Goal: Transaction & Acquisition: Purchase product/service

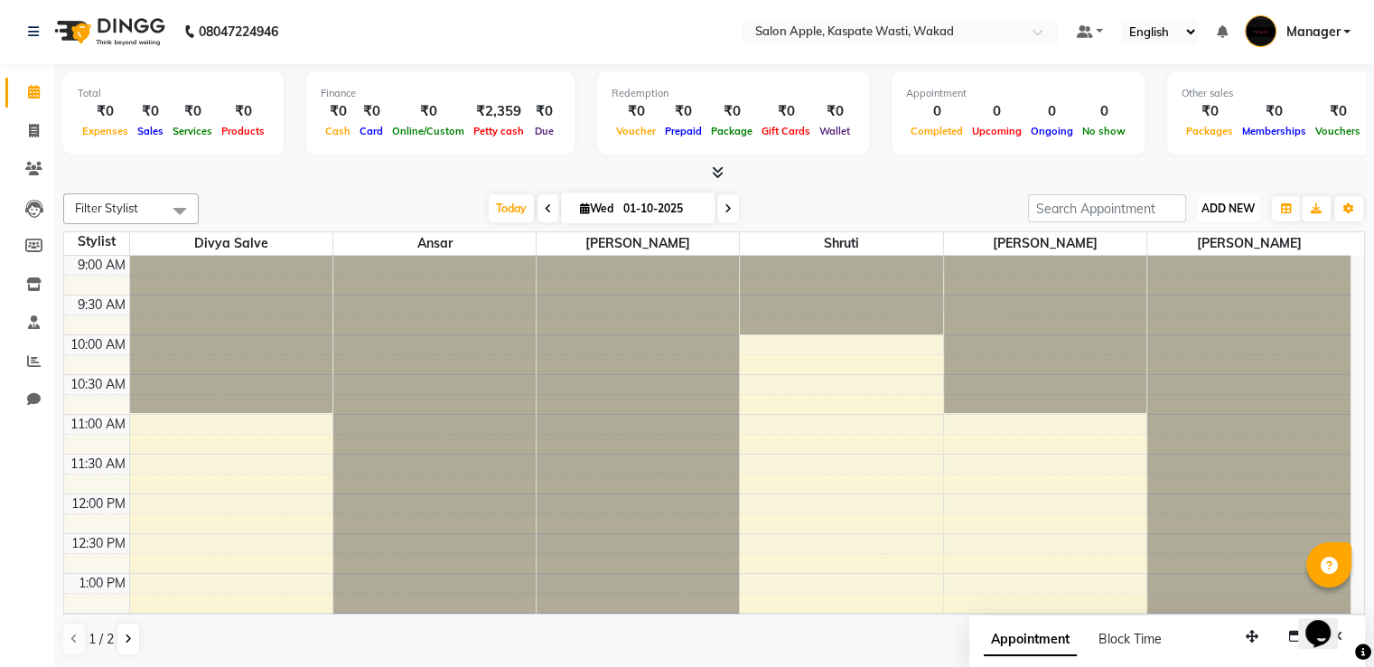
click at [1240, 203] on span "ADD NEW" at bounding box center [1227, 208] width 53 height 14
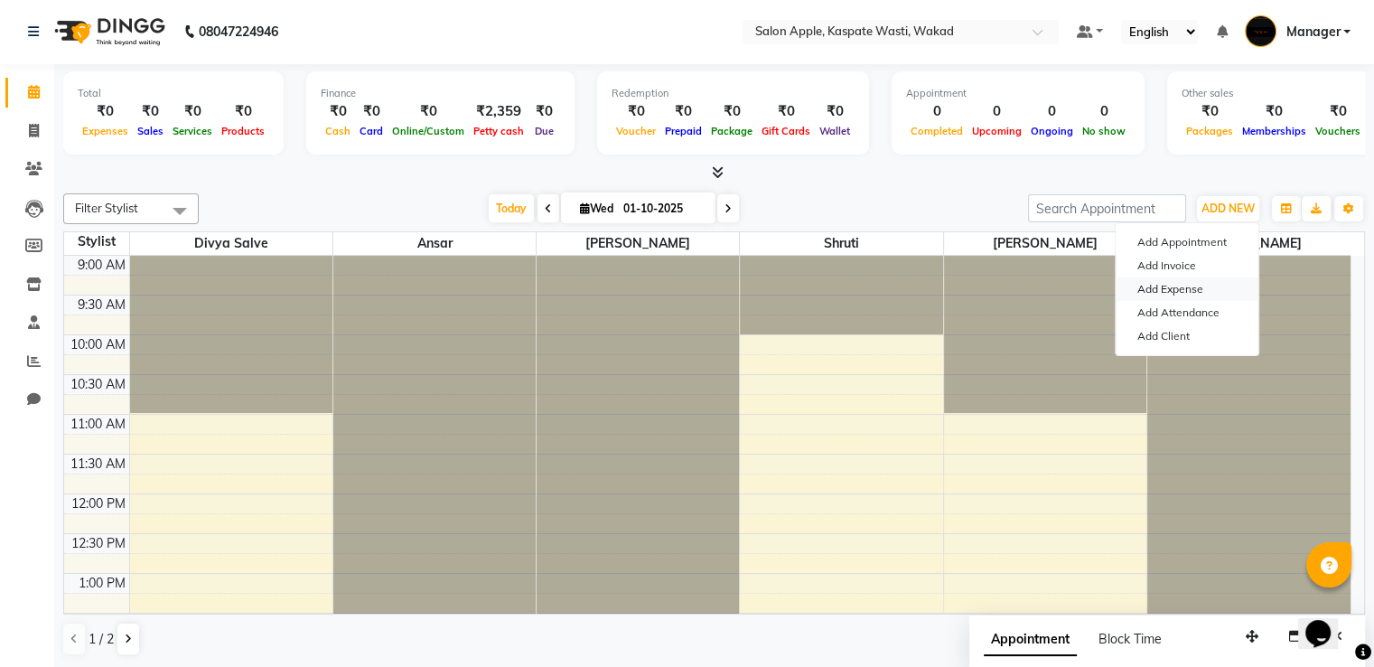
click at [1165, 281] on link "Add Expense" at bounding box center [1186, 288] width 143 height 23
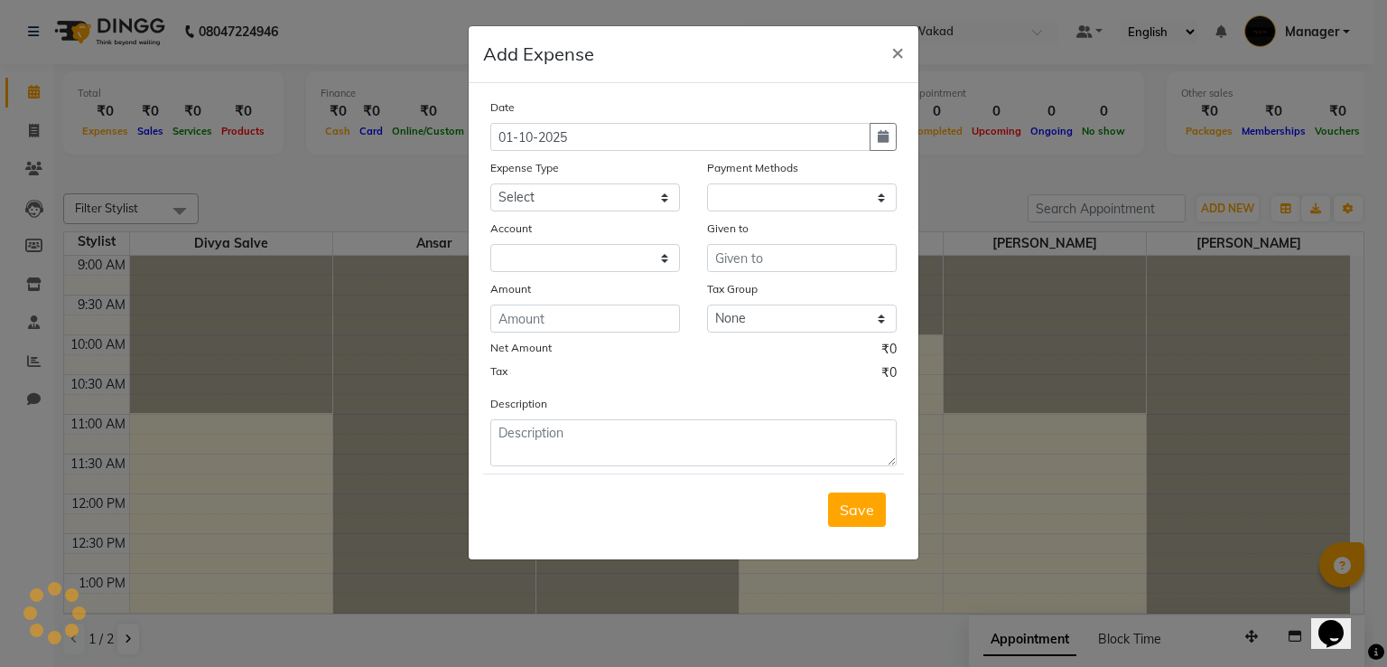
select select "1"
select select "7104"
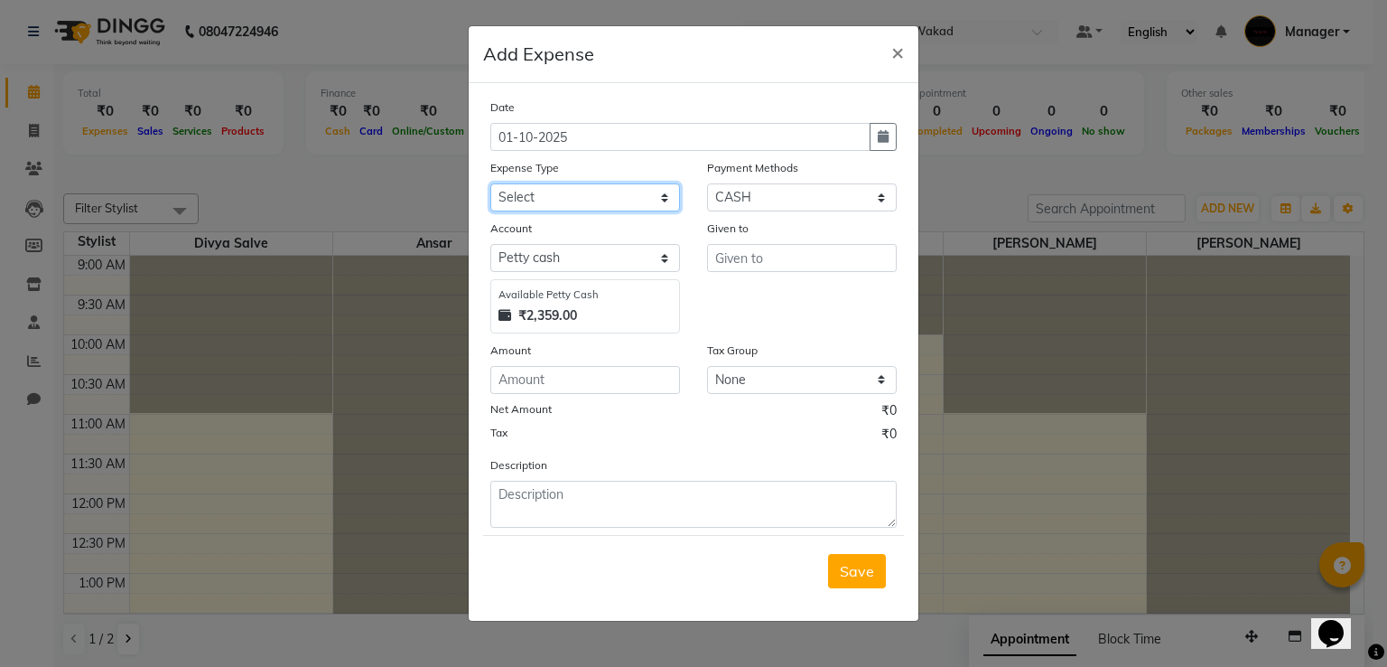
click at [661, 204] on select "Select CASH HANDED OVER TO OWNER Client Snacks Equipment Groceries House keepin…" at bounding box center [585, 197] width 190 height 28
select select "1924"
click at [490, 185] on select "Select CASH HANDED OVER TO OWNER Client Snacks Equipment Groceries House keepin…" at bounding box center [585, 197] width 190 height 28
click at [767, 260] on input "text" at bounding box center [802, 258] width 190 height 28
click at [766, 260] on input "text" at bounding box center [802, 258] width 190 height 28
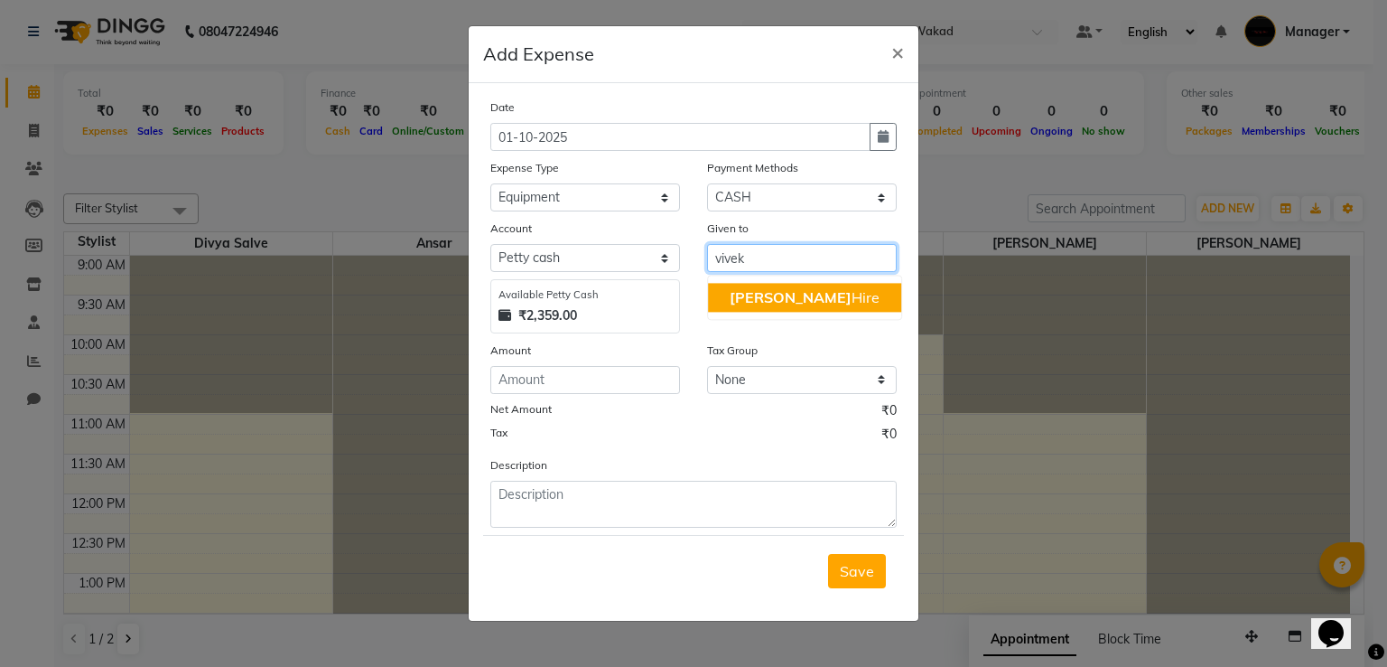
click at [767, 298] on ngb-highlight "Vivek Hire" at bounding box center [805, 297] width 150 height 18
type input "[PERSON_NAME] Hire"
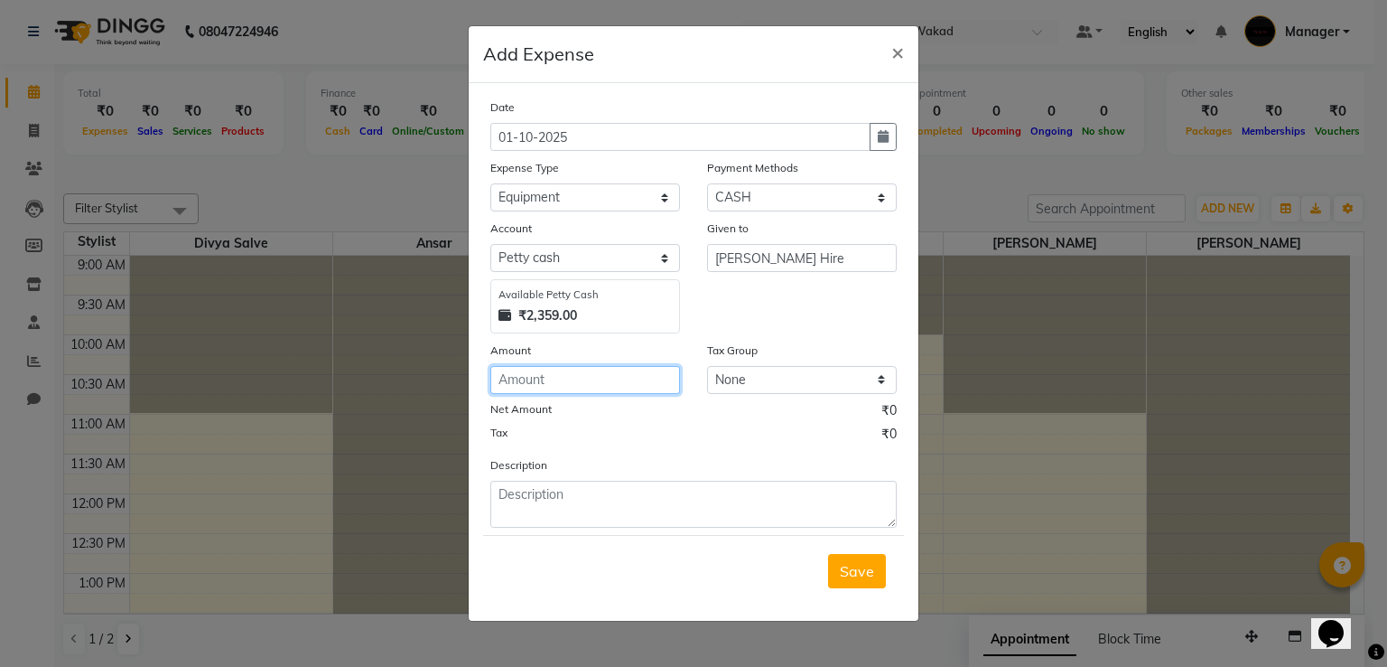
click at [593, 378] on input "number" at bounding box center [585, 380] width 190 height 28
type input "195"
click at [864, 568] on span "Save" at bounding box center [857, 571] width 34 height 18
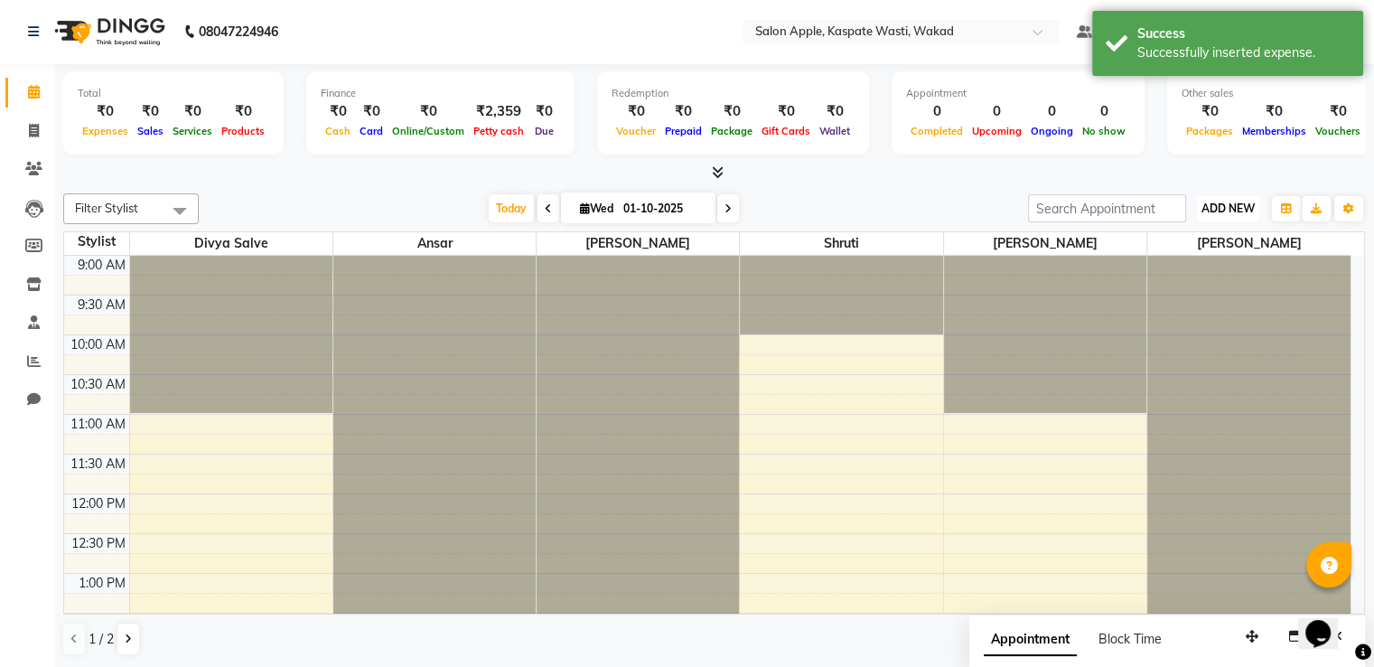
click at [1231, 201] on span "ADD NEW" at bounding box center [1227, 208] width 53 height 14
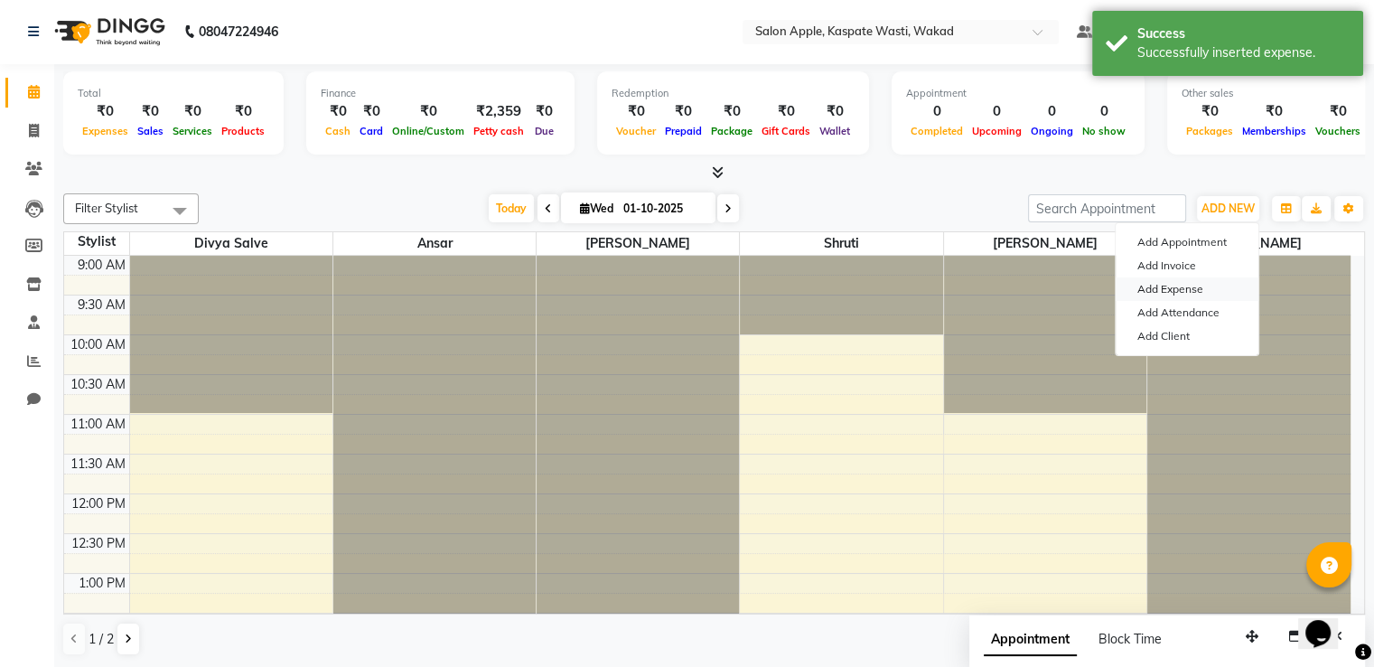
click at [1176, 289] on link "Add Expense" at bounding box center [1186, 288] width 143 height 23
select select "1"
select select "7104"
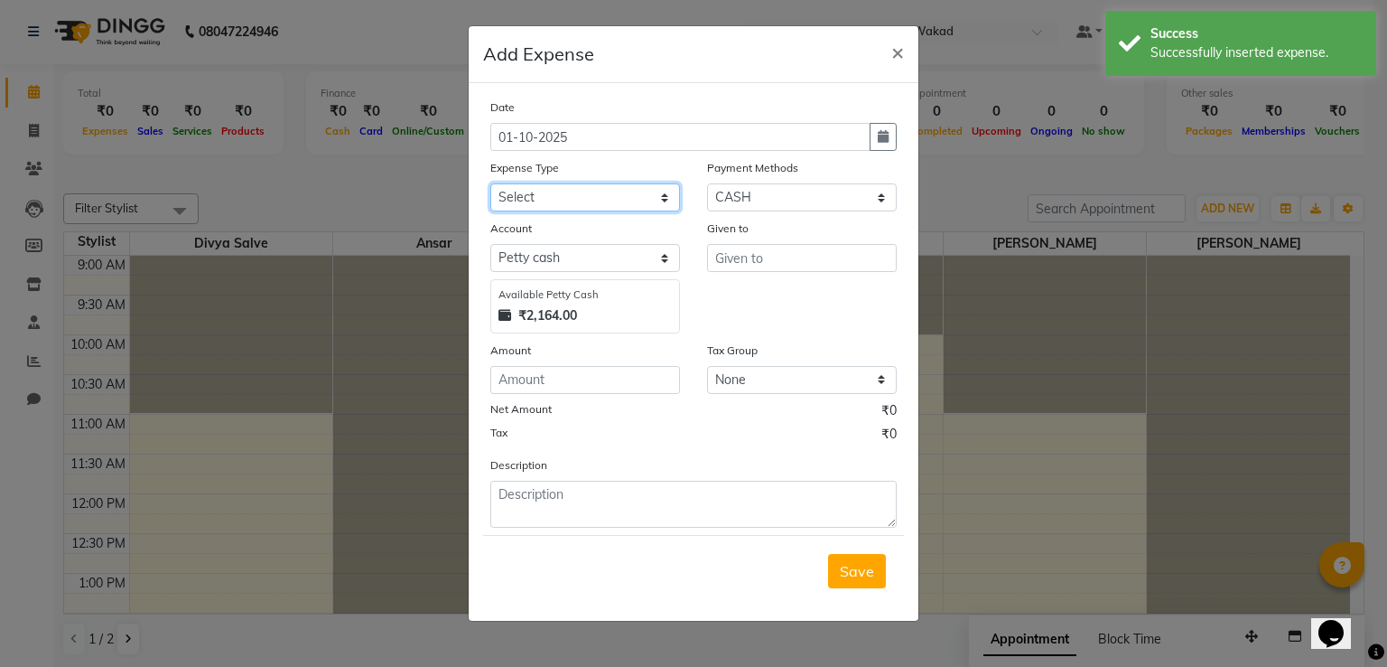
click at [591, 192] on select "Select CASH HANDED OVER TO OWNER Client Snacks Equipment Groceries House keepin…" at bounding box center [585, 197] width 190 height 28
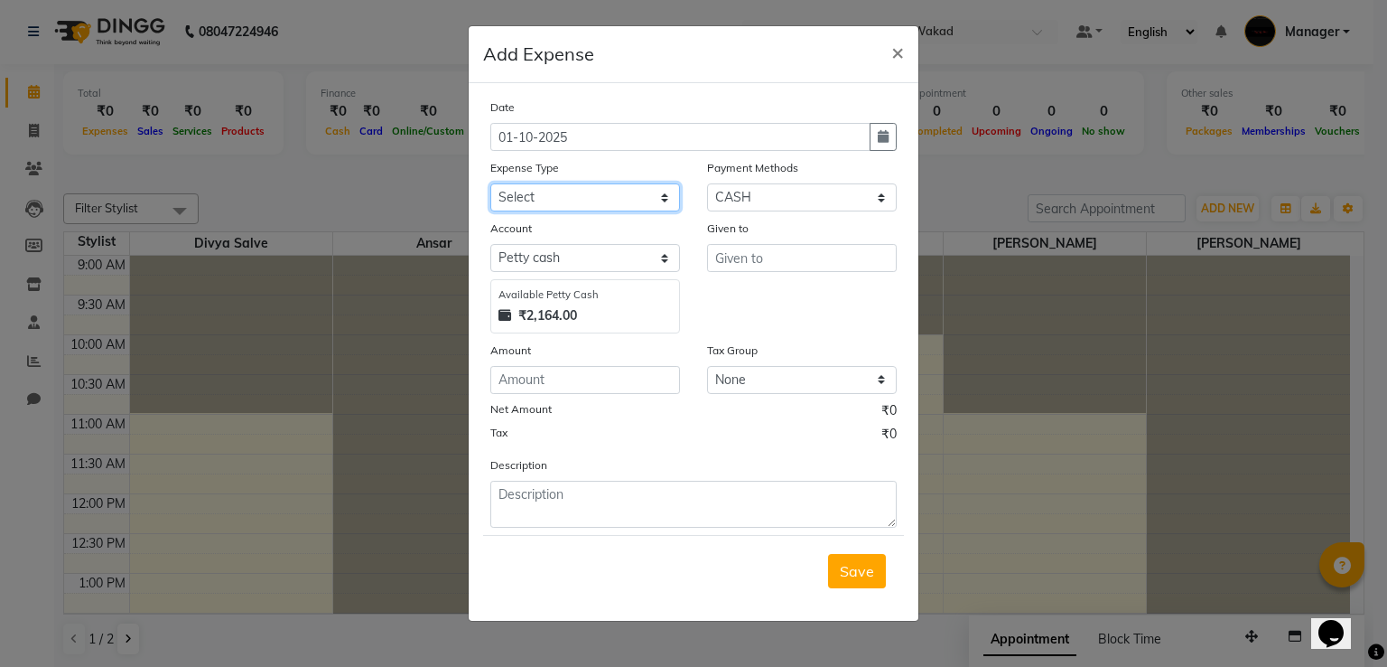
click at [593, 189] on select "Select CASH HANDED OVER TO OWNER Client Snacks Equipment Groceries House keepin…" at bounding box center [585, 197] width 190 height 28
click at [584, 195] on select "Select CASH HANDED OVER TO OWNER Client Snacks Equipment Groceries House keepin…" at bounding box center [585, 197] width 190 height 28
select select "13332"
click at [490, 185] on select "Select CASH HANDED OVER TO OWNER Client Snacks Equipment Groceries House keepin…" at bounding box center [585, 197] width 190 height 28
click at [730, 254] on input "text" at bounding box center [802, 258] width 190 height 28
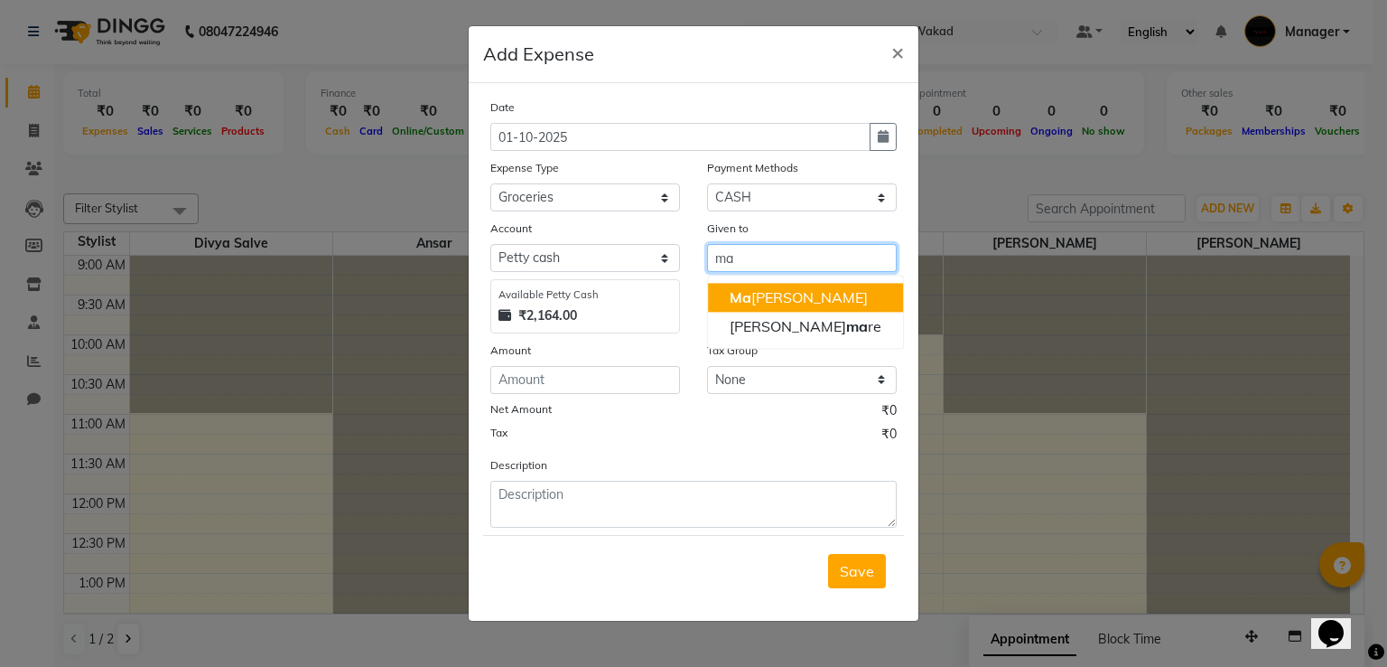
click at [817, 291] on button "Ma nager" at bounding box center [805, 297] width 195 height 29
type input "Manager"
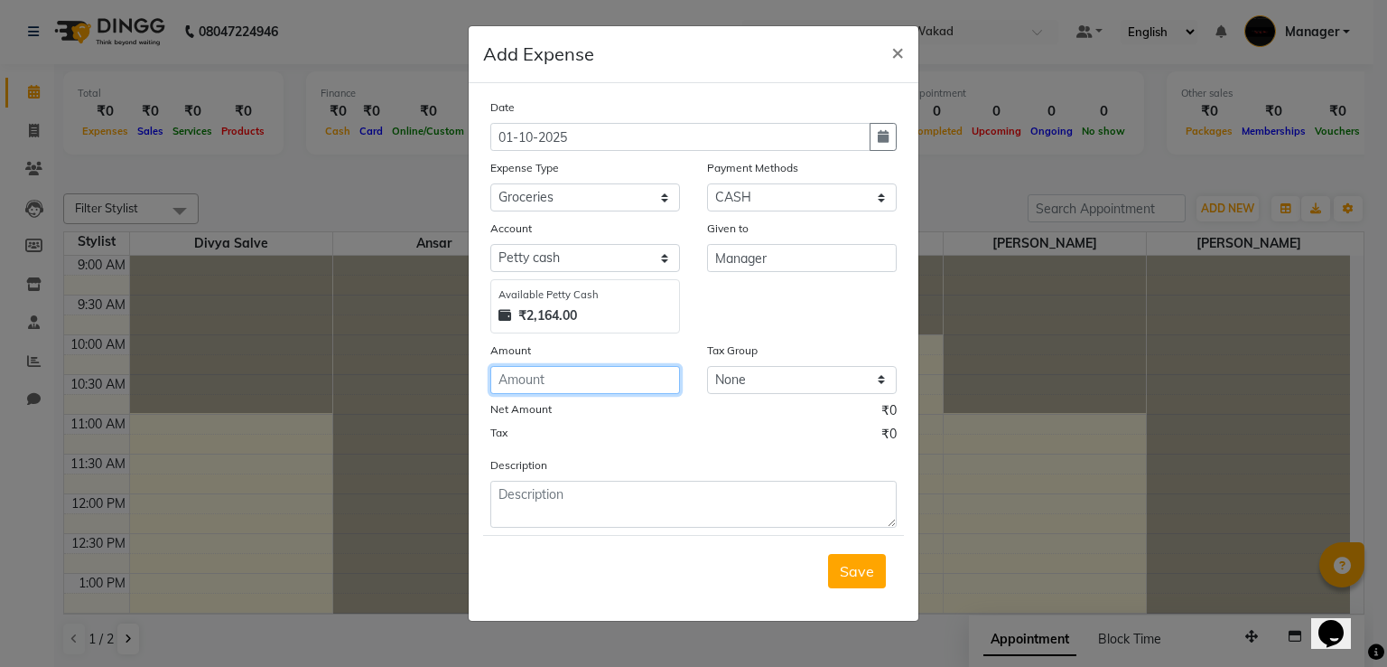
click at [654, 371] on input "number" at bounding box center [585, 380] width 190 height 28
type input "1"
type input "20"
click at [803, 258] on input "Manager" at bounding box center [802, 258] width 190 height 28
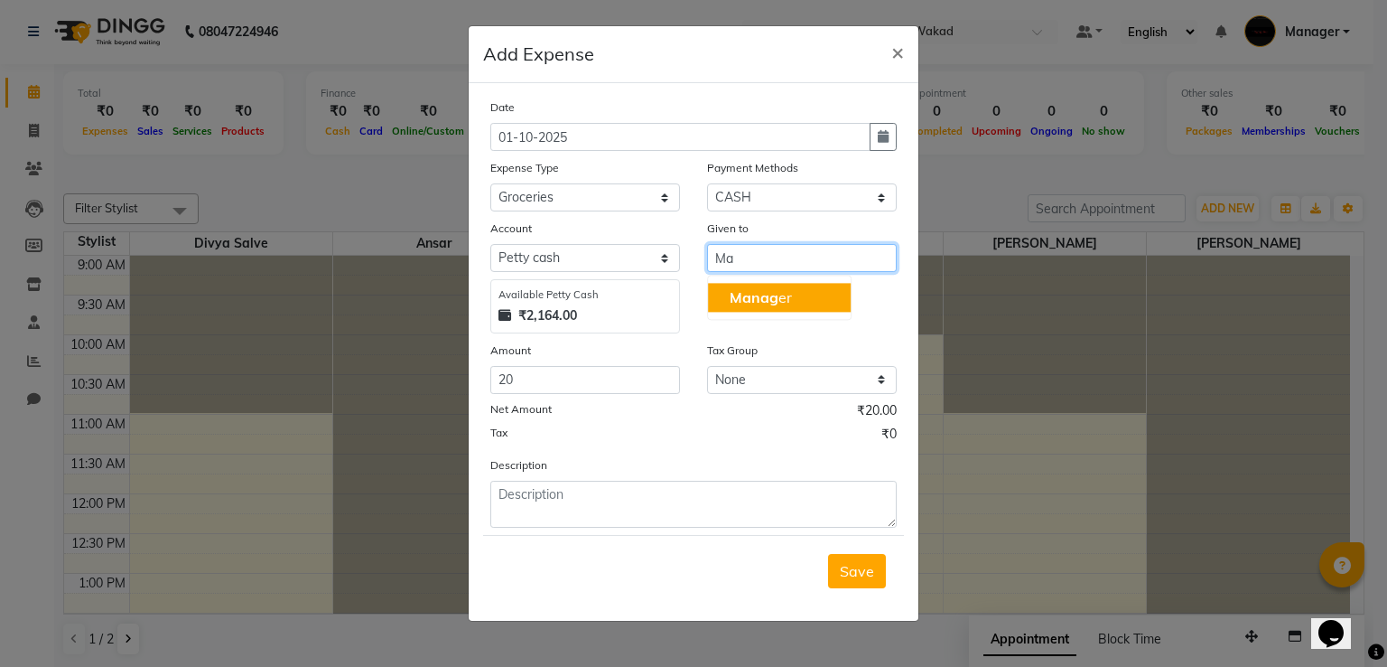
type input "M"
click at [835, 302] on button "Viv ek Hire" at bounding box center [779, 297] width 143 height 29
type input "[PERSON_NAME] Hire"
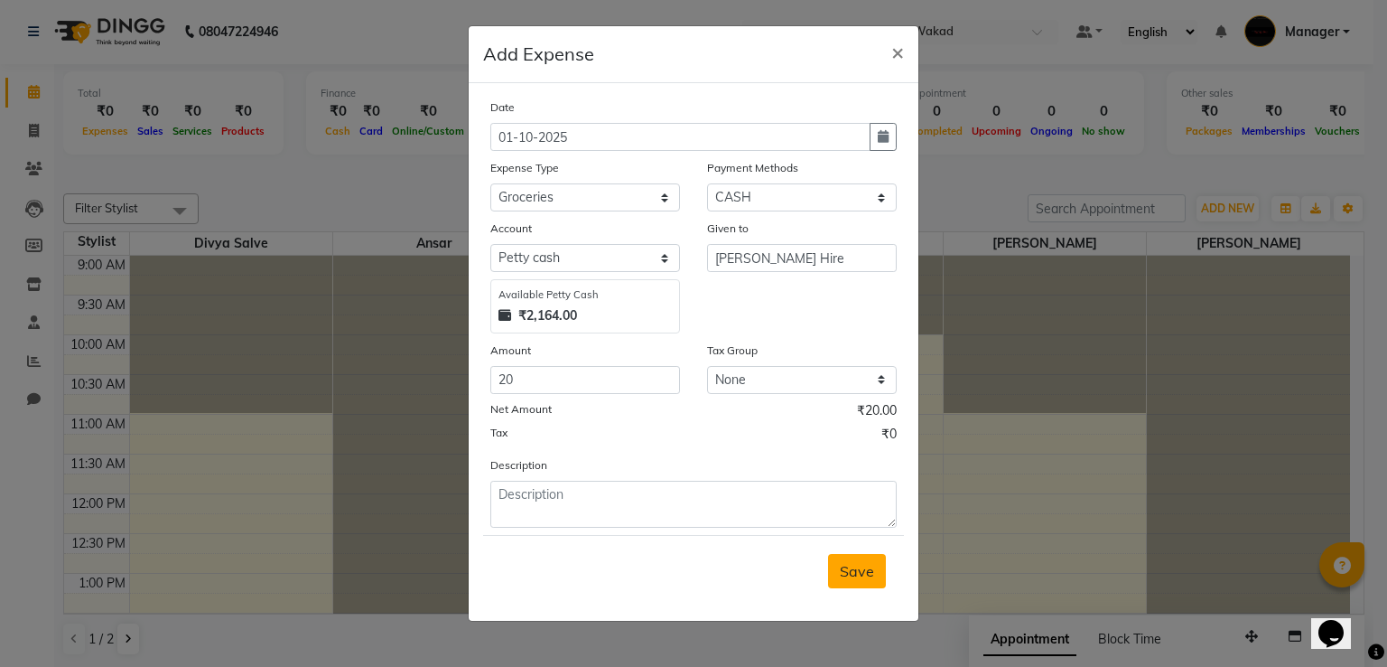
click at [861, 574] on span "Save" at bounding box center [857, 571] width 34 height 18
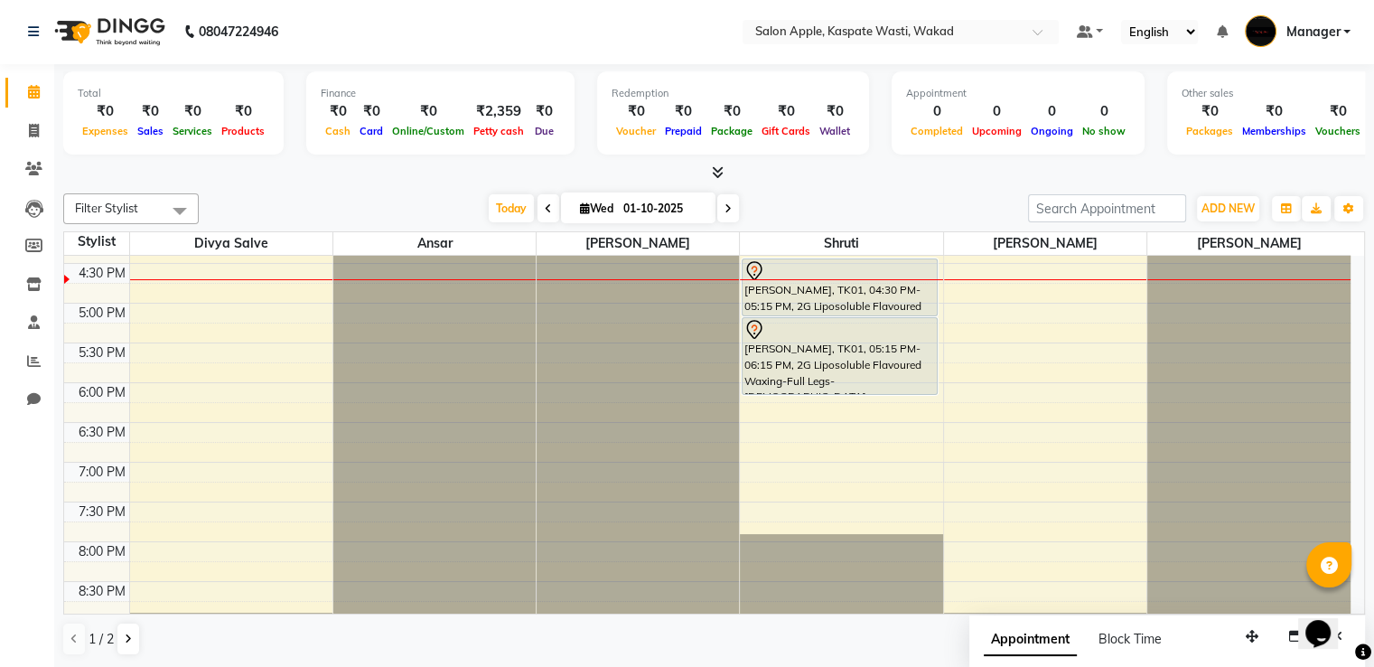
scroll to position [559, 0]
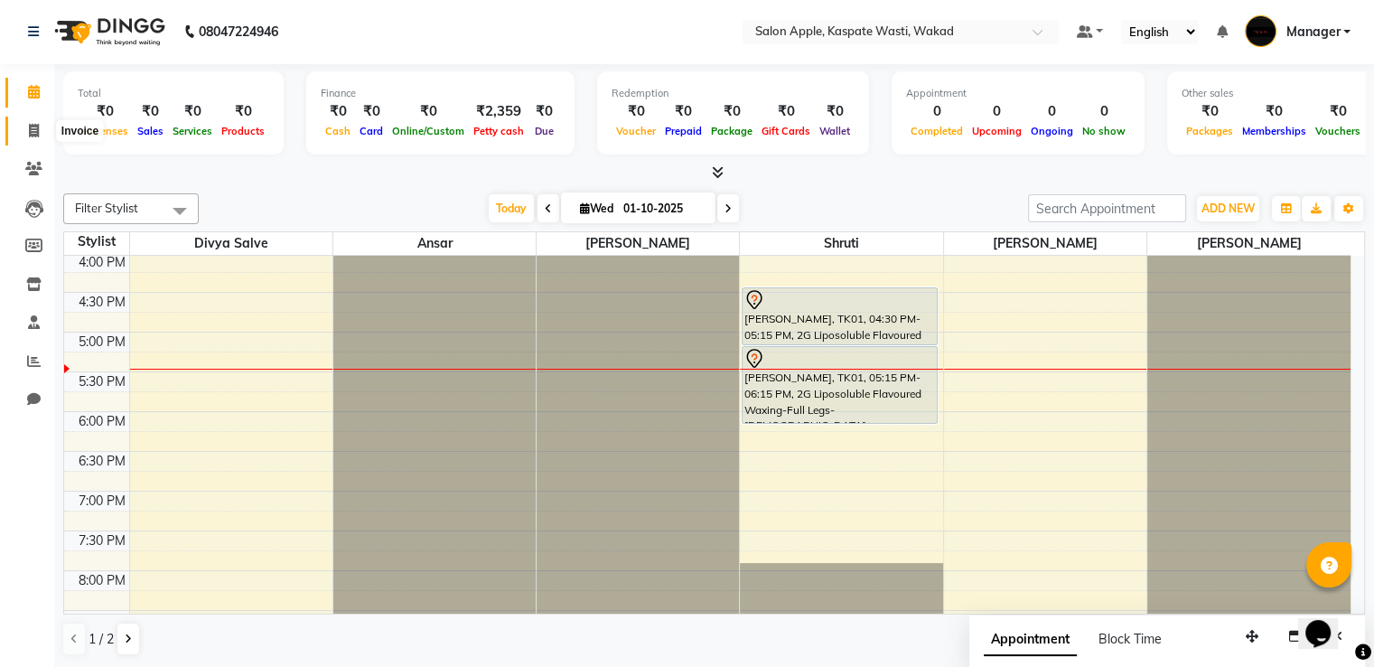
click at [23, 121] on span at bounding box center [34, 131] width 32 height 21
select select "7956"
select select "service"
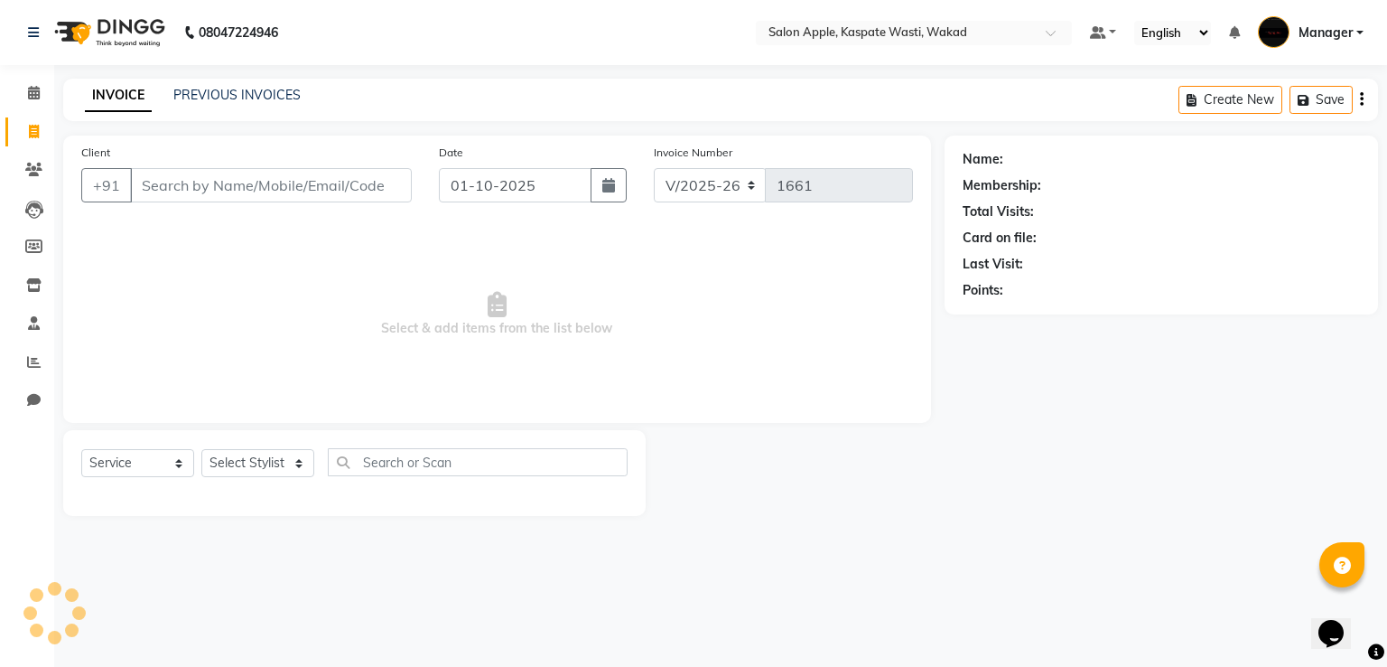
select select "88767"
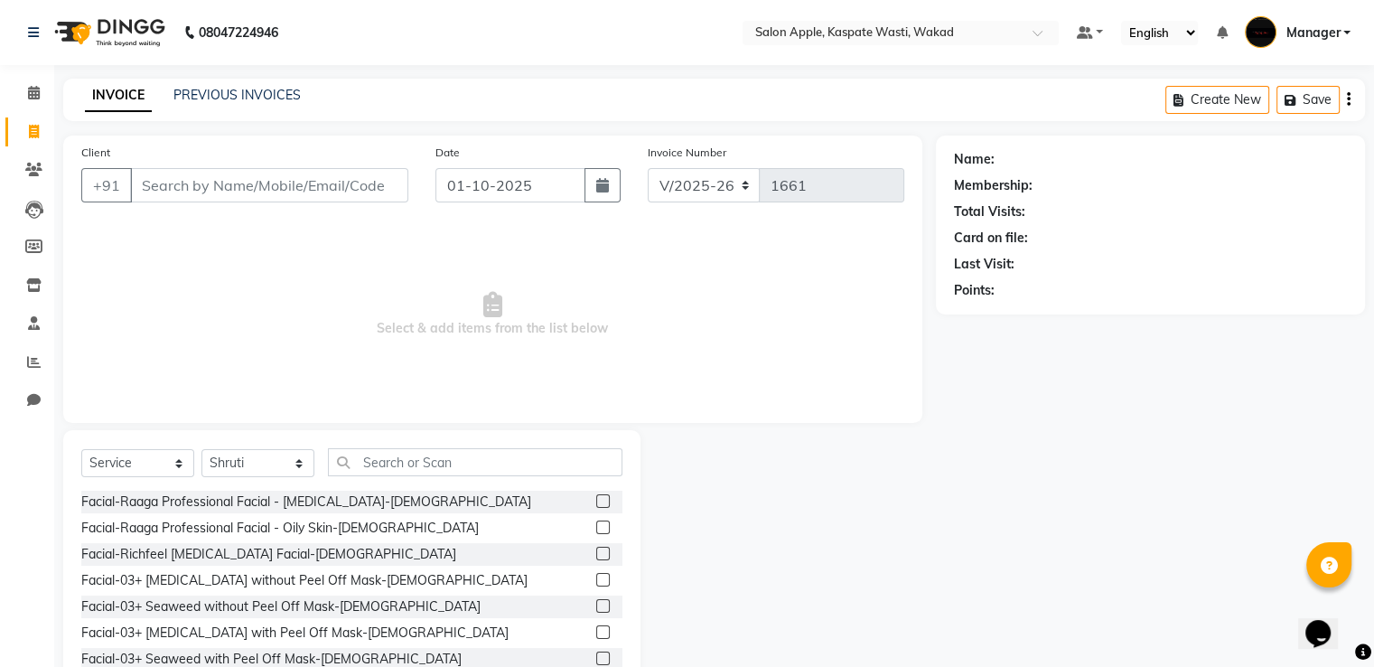
click at [200, 191] on input "Client" at bounding box center [269, 185] width 278 height 34
type input "9614101505"
click at [358, 196] on button "Add Client" at bounding box center [361, 185] width 93 height 34
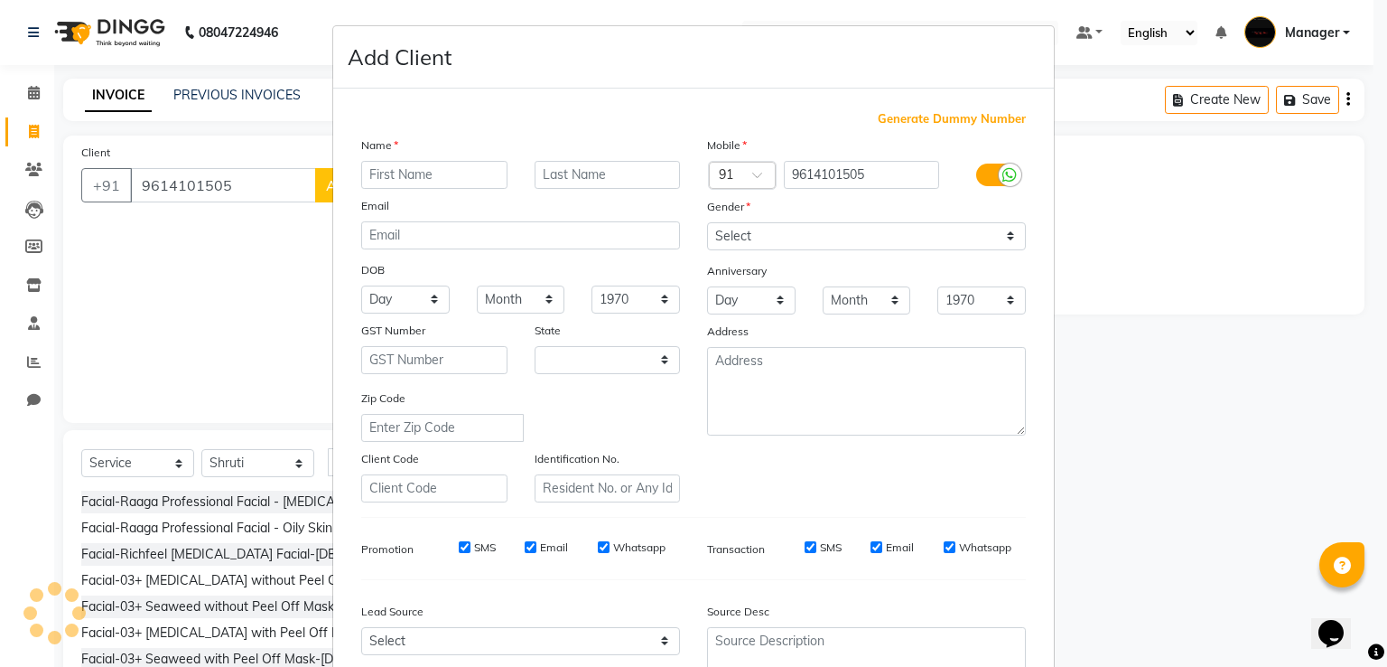
click at [387, 173] on input "text" at bounding box center [434, 175] width 146 height 28
select select "22"
type input "ritesh"
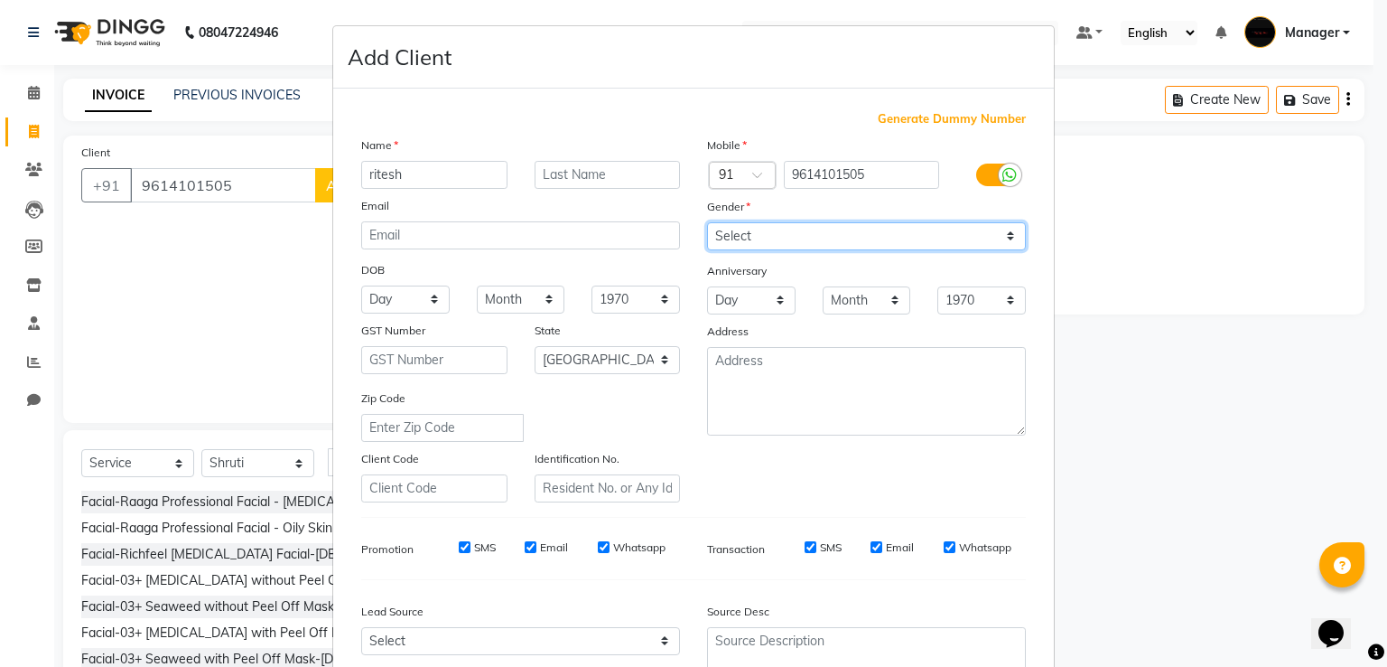
click at [733, 241] on select "Select [DEMOGRAPHIC_DATA] [DEMOGRAPHIC_DATA] Other Prefer Not To Say" at bounding box center [866, 236] width 319 height 28
select select "[DEMOGRAPHIC_DATA]"
click at [707, 223] on select "Select [DEMOGRAPHIC_DATA] [DEMOGRAPHIC_DATA] Other Prefer Not To Say" at bounding box center [866, 236] width 319 height 28
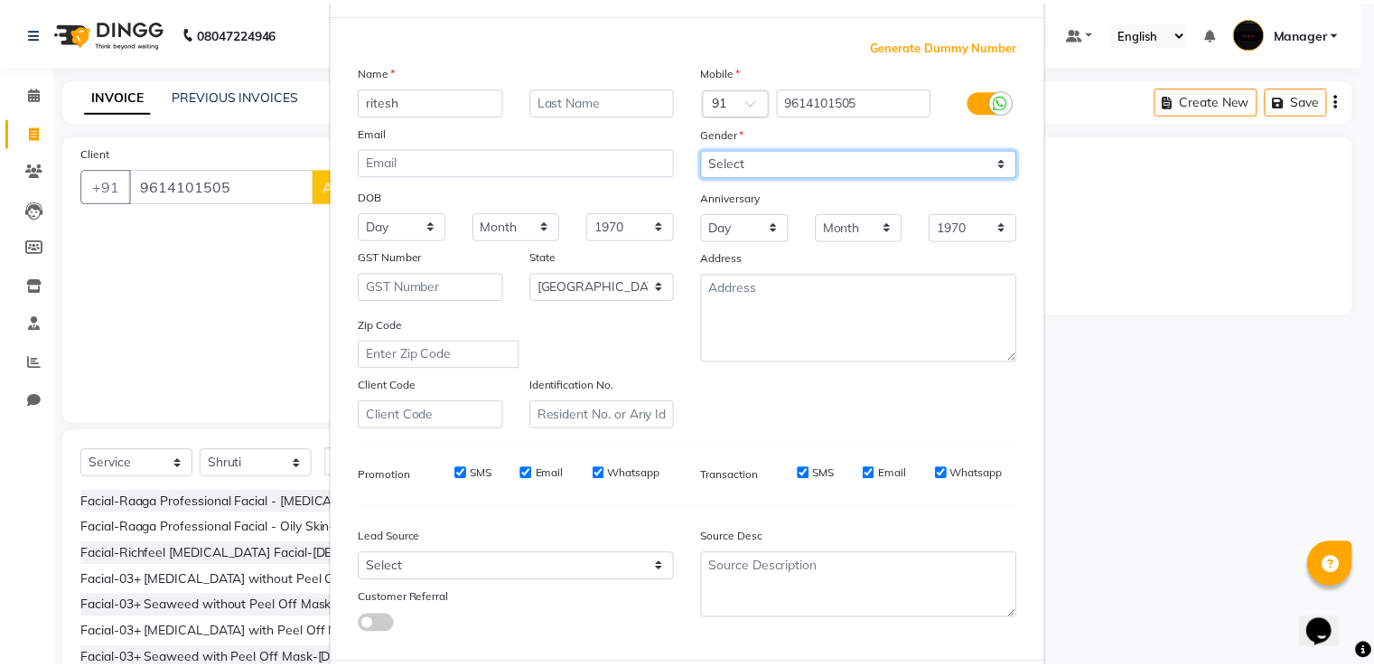
scroll to position [176, 0]
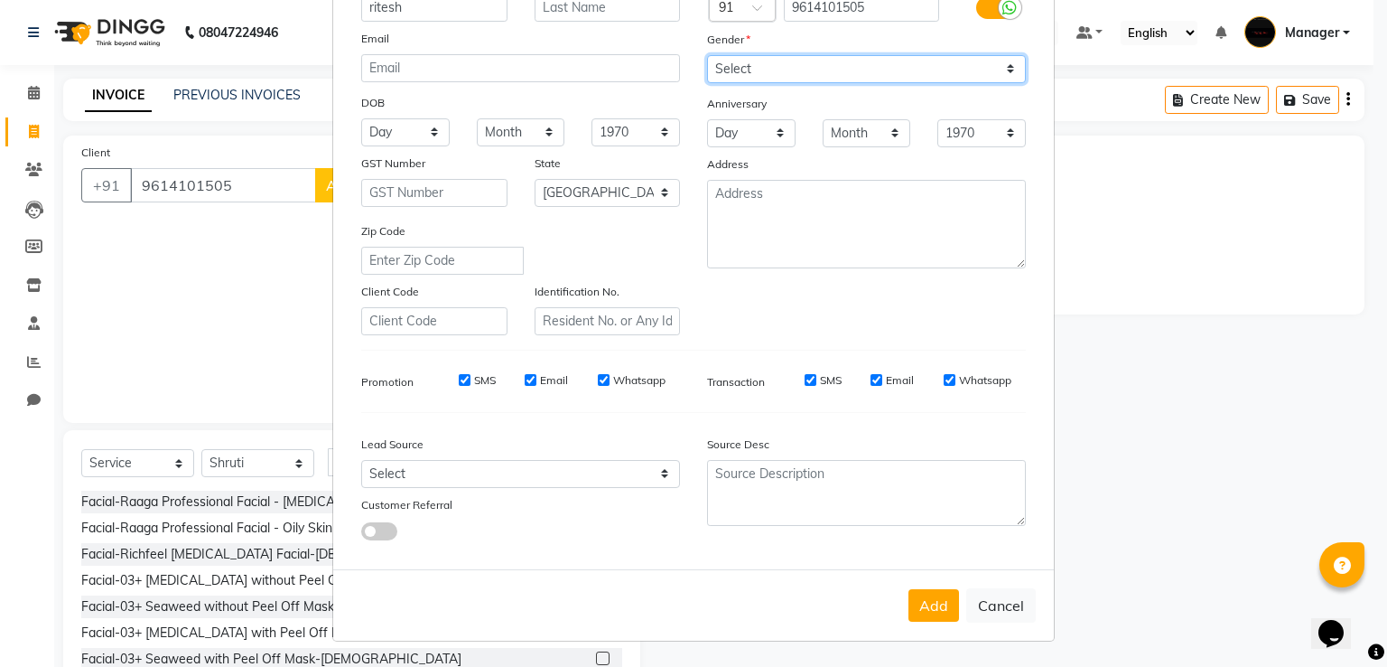
click at [754, 62] on select "Select [DEMOGRAPHIC_DATA] [DEMOGRAPHIC_DATA] Other Prefer Not To Say" at bounding box center [866, 69] width 319 height 28
click at [707, 55] on select "Select [DEMOGRAPHIC_DATA] [DEMOGRAPHIC_DATA] Other Prefer Not To Say" at bounding box center [866, 69] width 319 height 28
click at [754, 61] on select "Select [DEMOGRAPHIC_DATA] [DEMOGRAPHIC_DATA] Other Prefer Not To Say" at bounding box center [866, 69] width 319 height 28
select select "male"
click at [707, 55] on select "Select [DEMOGRAPHIC_DATA] [DEMOGRAPHIC_DATA] Other Prefer Not To Say" at bounding box center [866, 69] width 319 height 28
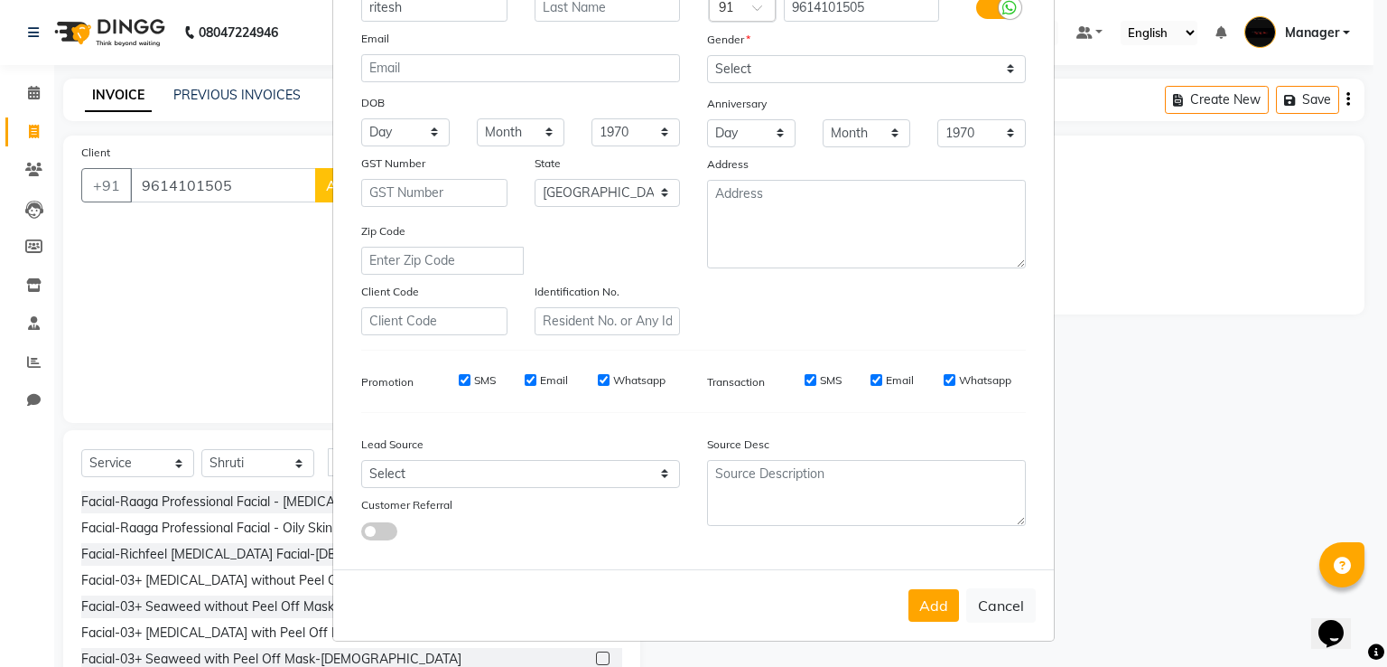
click at [929, 609] on button "Add" at bounding box center [934, 605] width 51 height 33
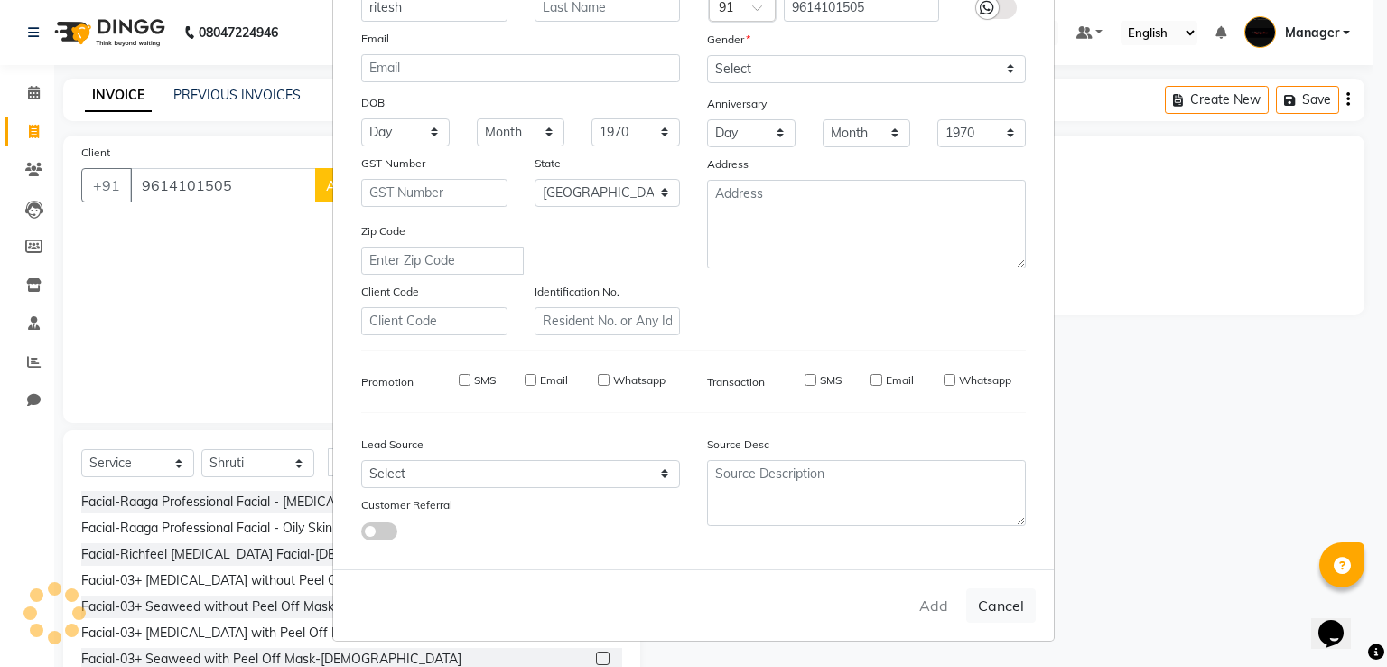
select select
select select "null"
select select
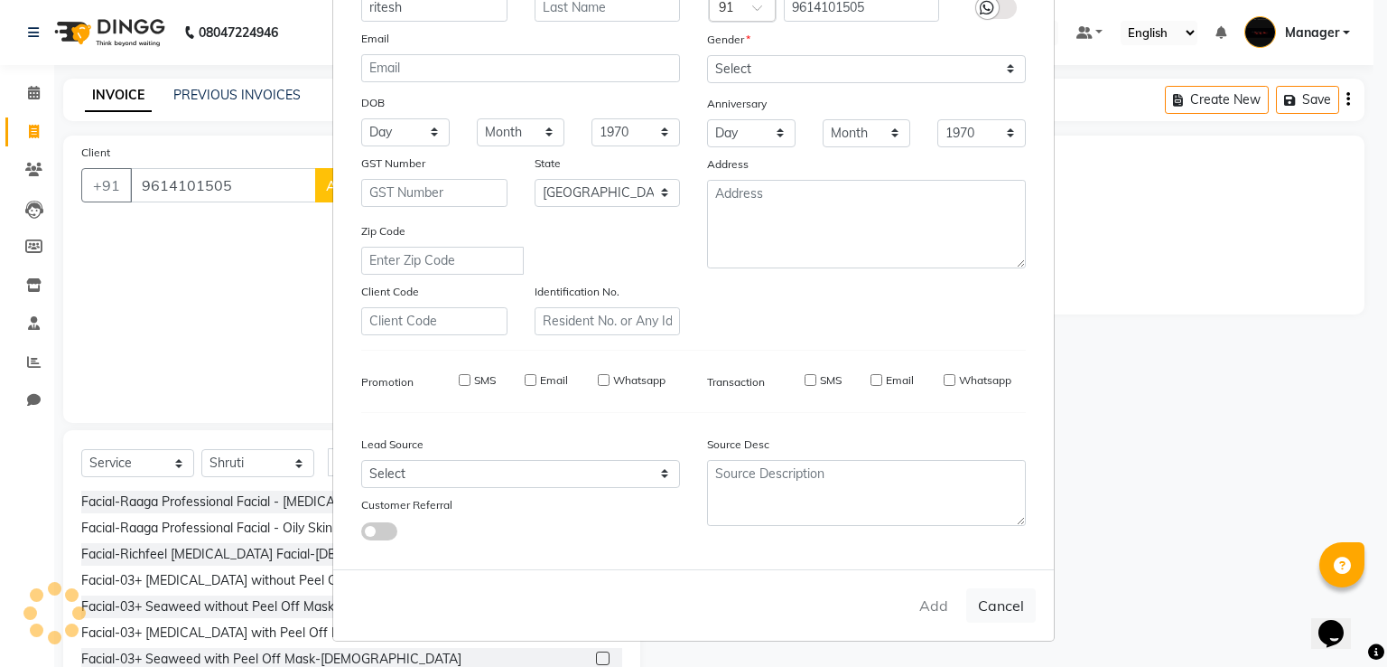
select select
checkbox input "false"
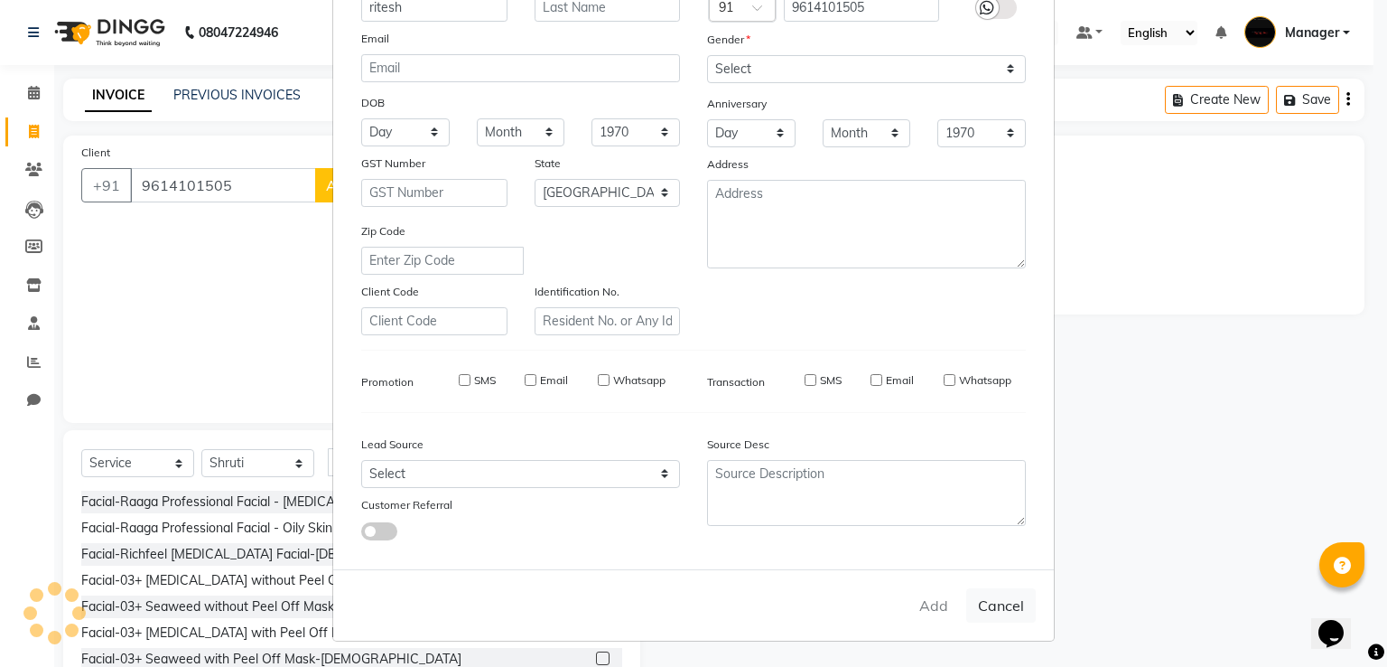
checkbox input "false"
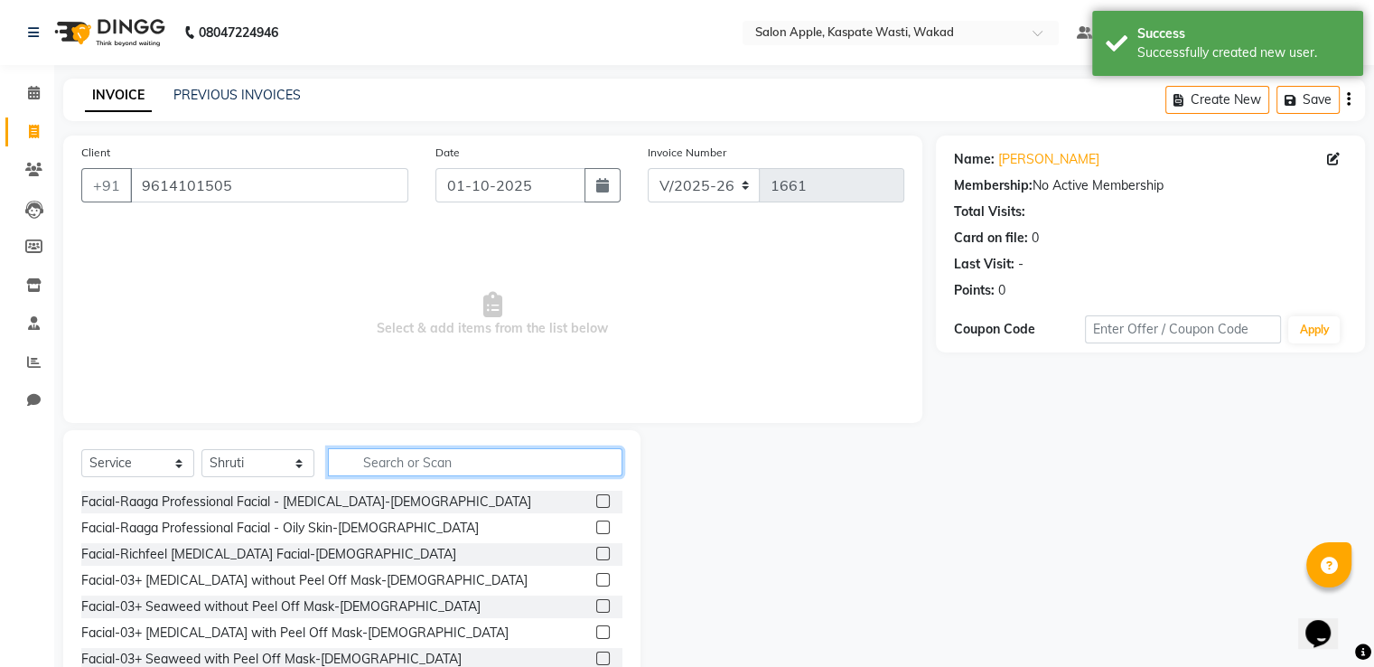
click at [426, 456] on input "text" at bounding box center [475, 462] width 294 height 28
click at [282, 459] on select "Select Stylist Ansar Divya salve [PERSON_NAME] [PERSON_NAME] 1 Manager [PERSON_…" at bounding box center [257, 463] width 113 height 28
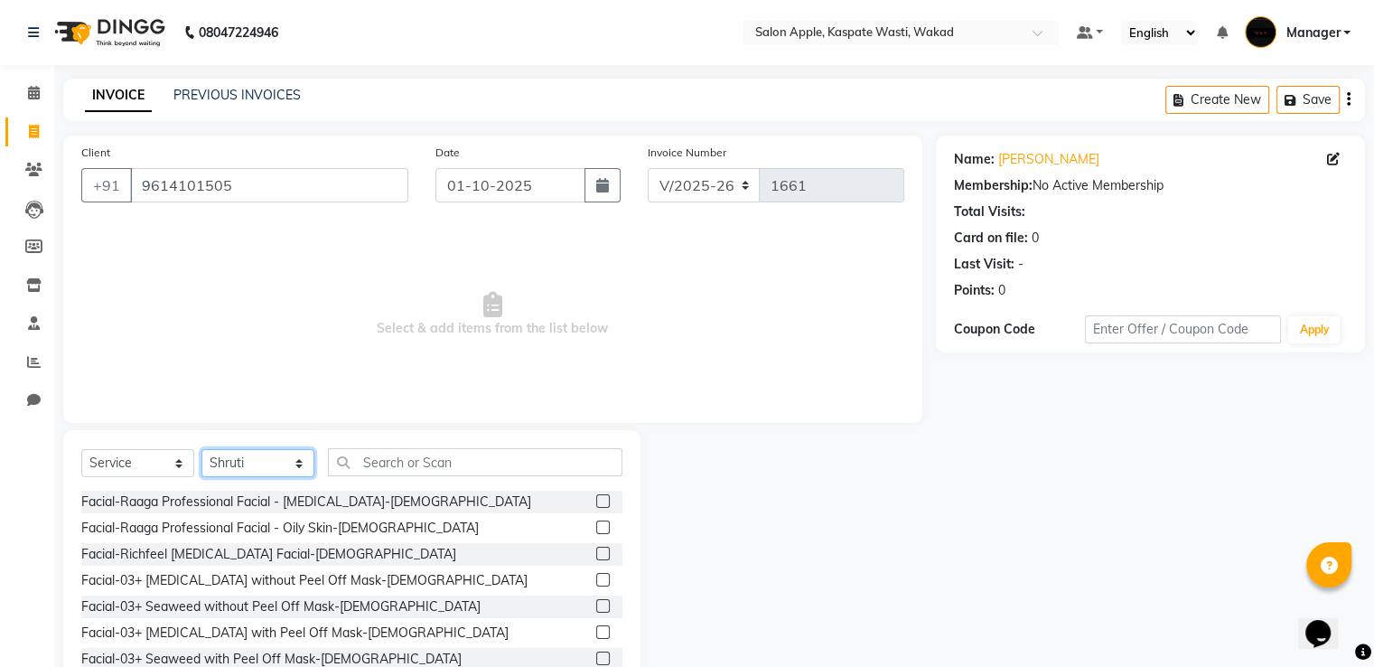
select select "80185"
click at [201, 450] on select "Select Stylist Ansar Divya salve [PERSON_NAME] [PERSON_NAME] 1 Manager [PERSON_…" at bounding box center [257, 463] width 113 height 28
click at [365, 457] on input "text" at bounding box center [475, 462] width 294 height 28
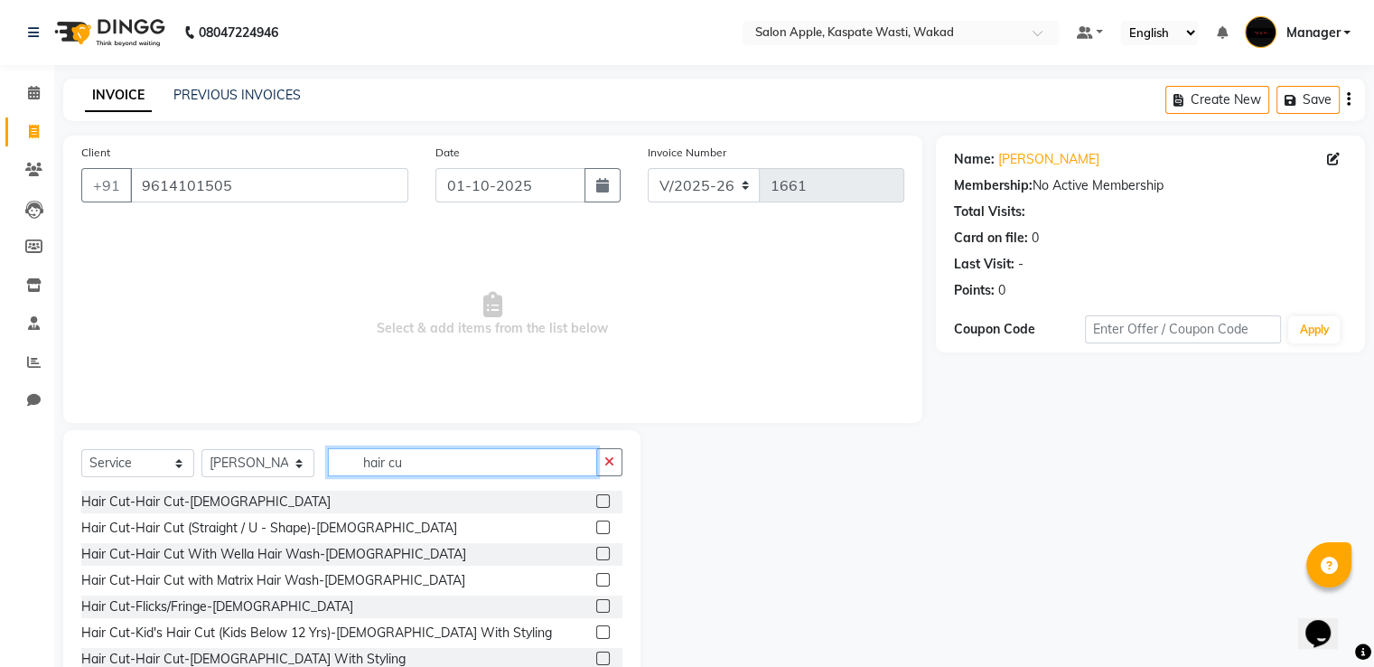
type input "hair cu"
click at [596, 497] on label at bounding box center [603, 501] width 14 height 14
click at [596, 497] on input "checkbox" at bounding box center [602, 502] width 12 height 12
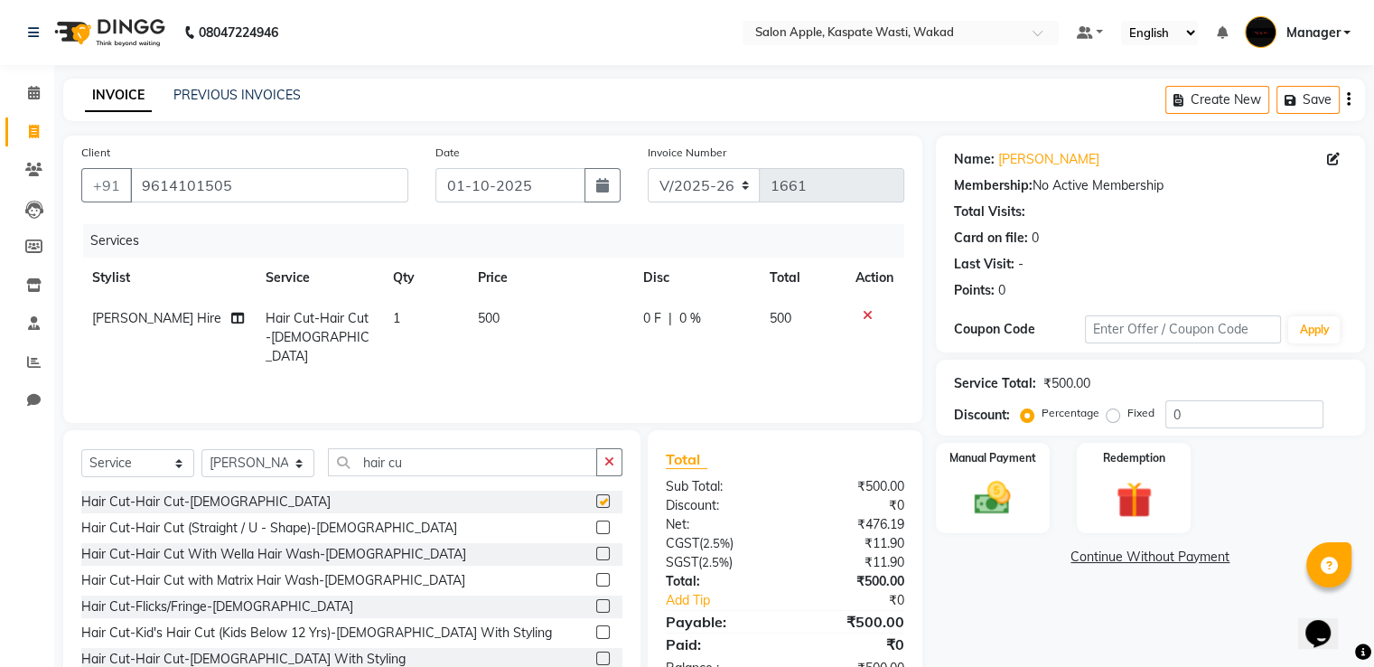
checkbox input "false"
click at [994, 471] on div "Manual Payment" at bounding box center [992, 487] width 118 height 93
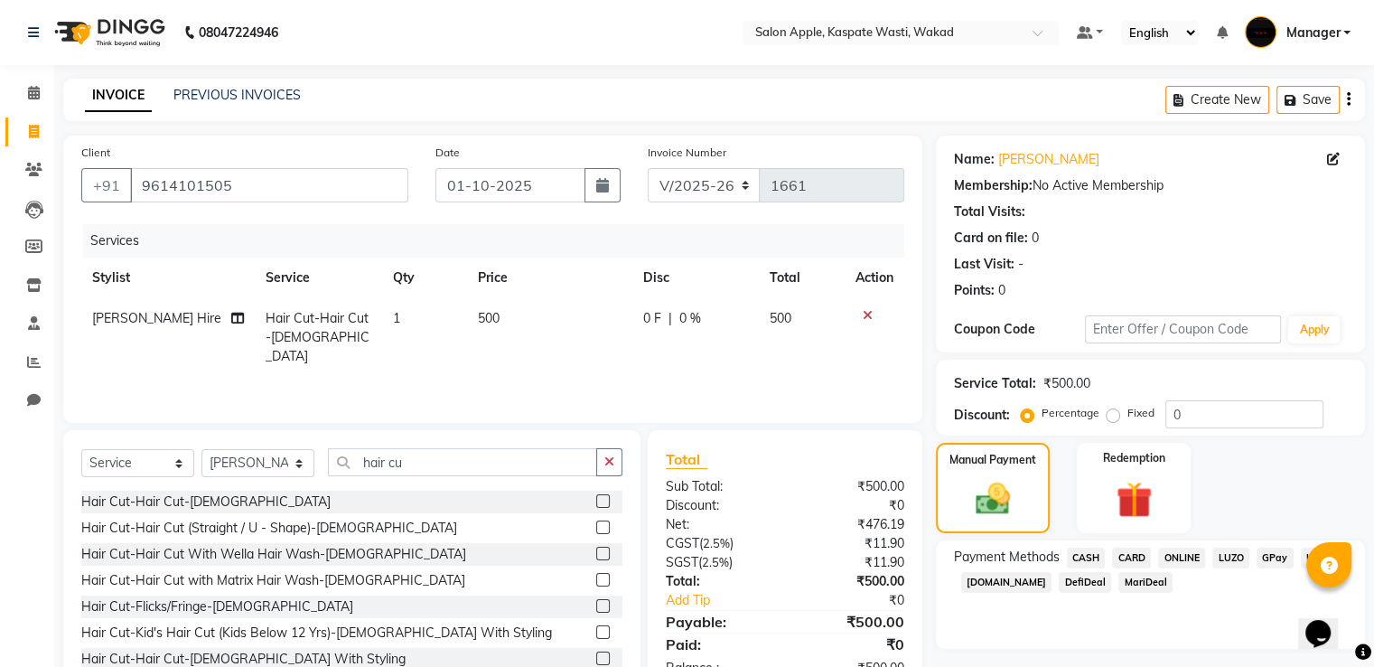
click at [1092, 552] on span "CASH" at bounding box center [1086, 557] width 39 height 21
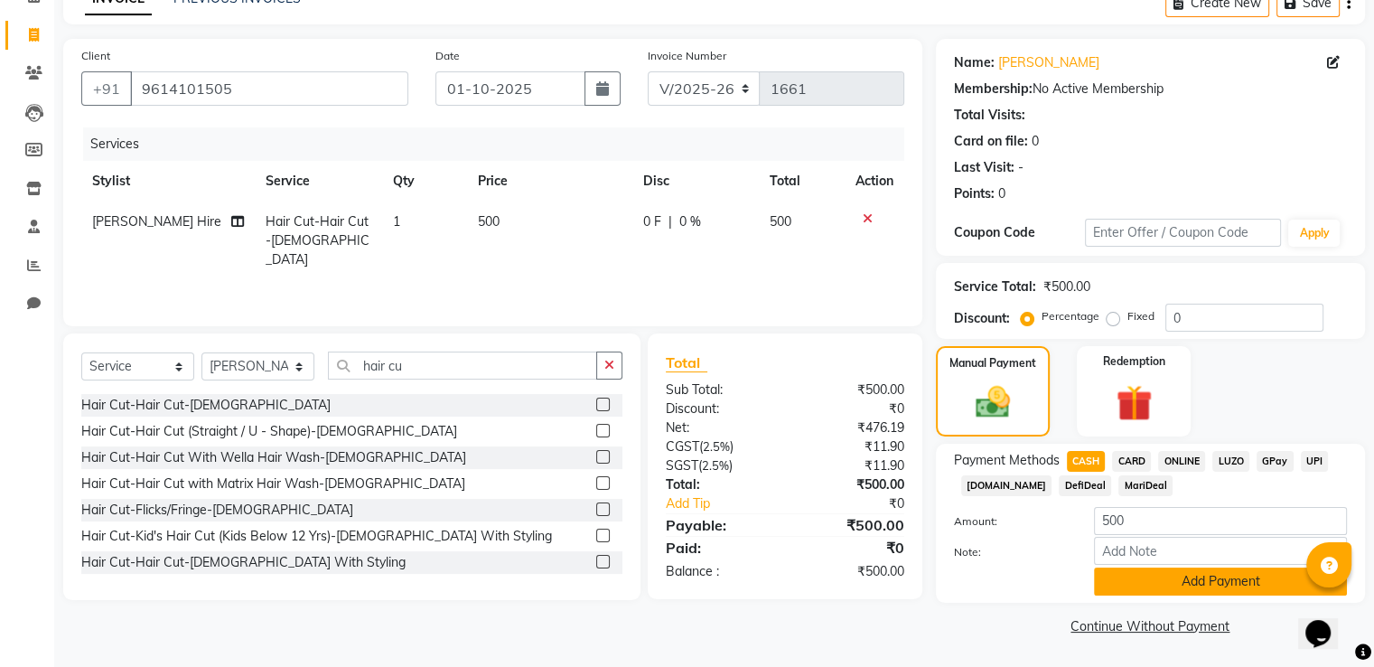
click at [1261, 584] on button "Add Payment" at bounding box center [1220, 581] width 253 height 28
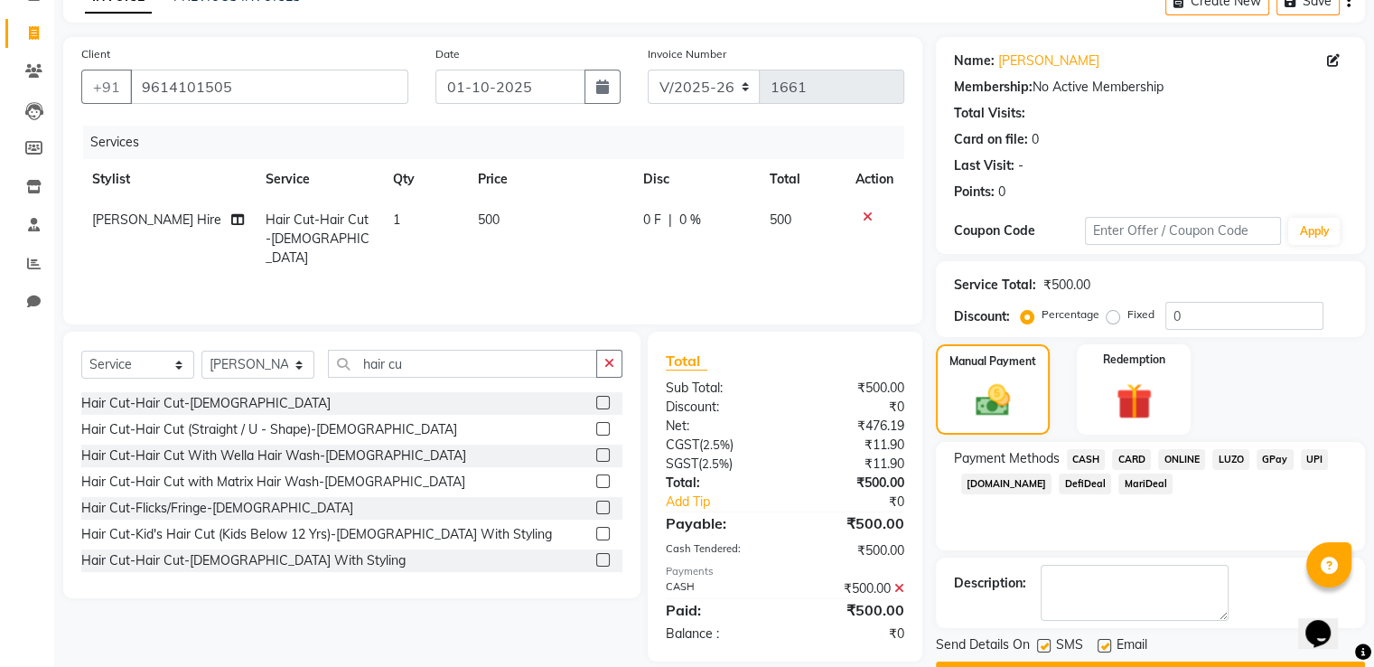
scroll to position [147, 0]
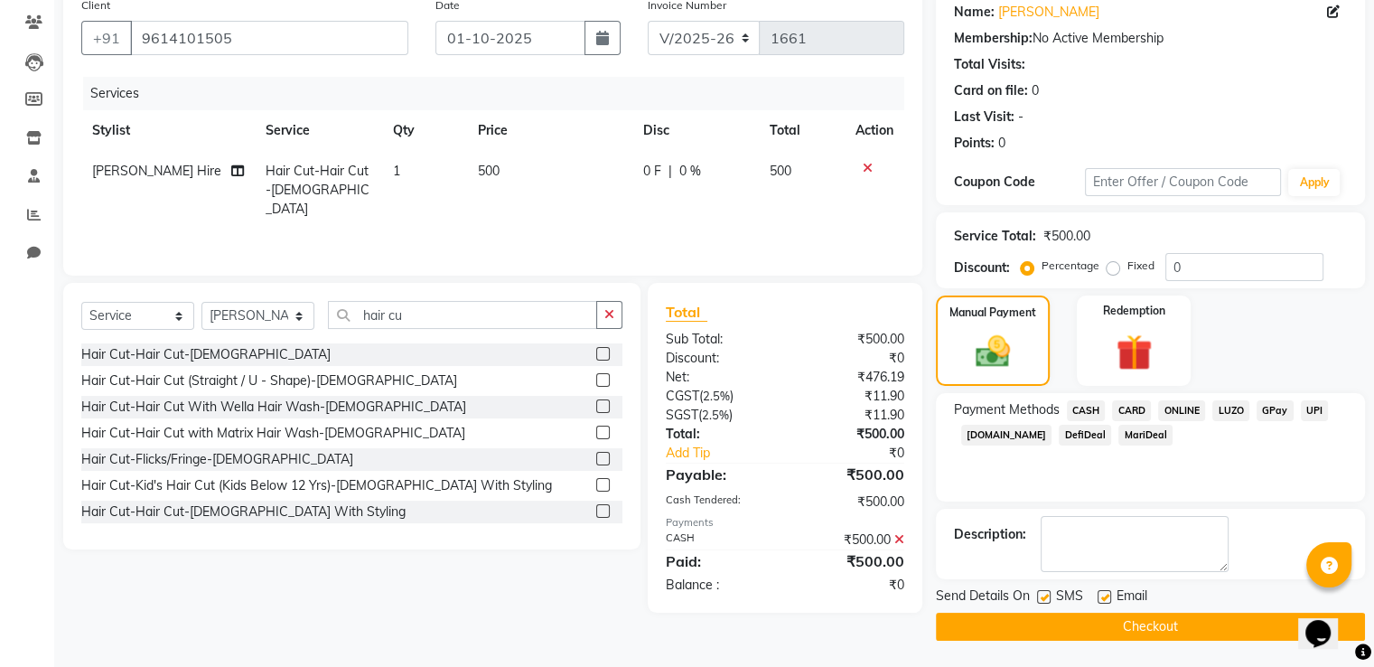
click at [1227, 624] on button "Checkout" at bounding box center [1150, 626] width 429 height 28
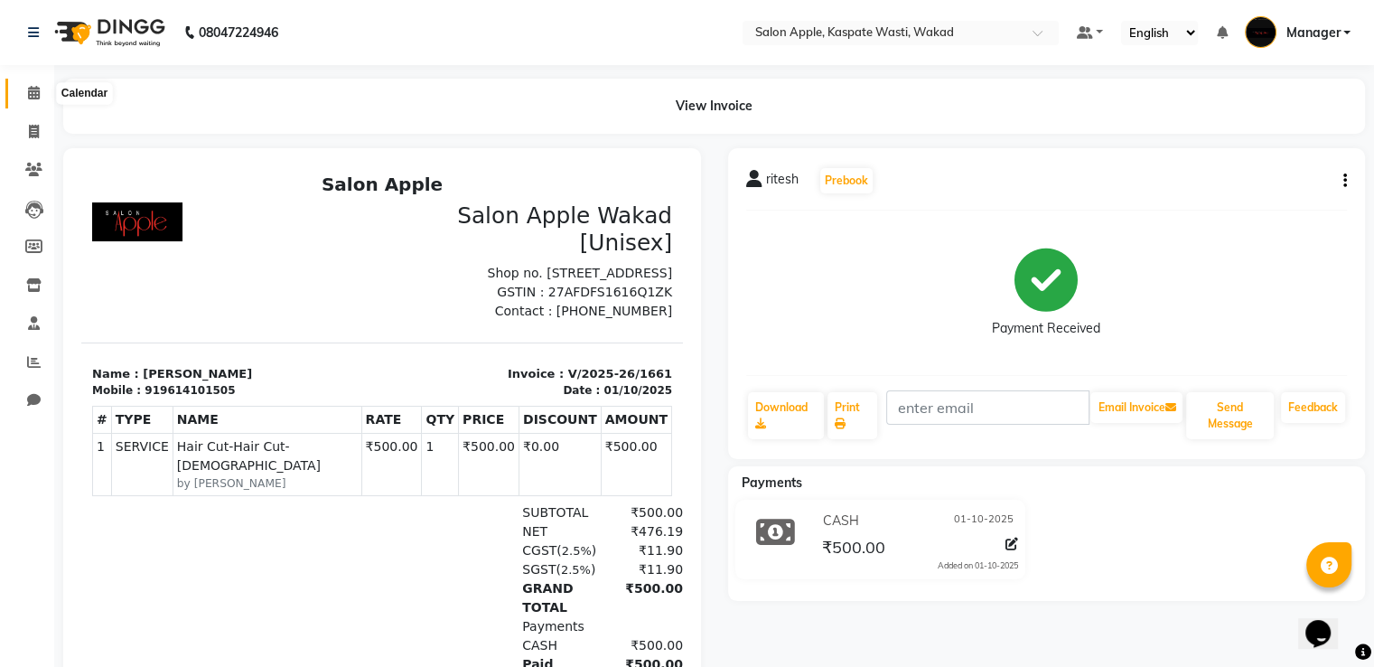
click at [29, 97] on icon at bounding box center [34, 93] width 12 height 14
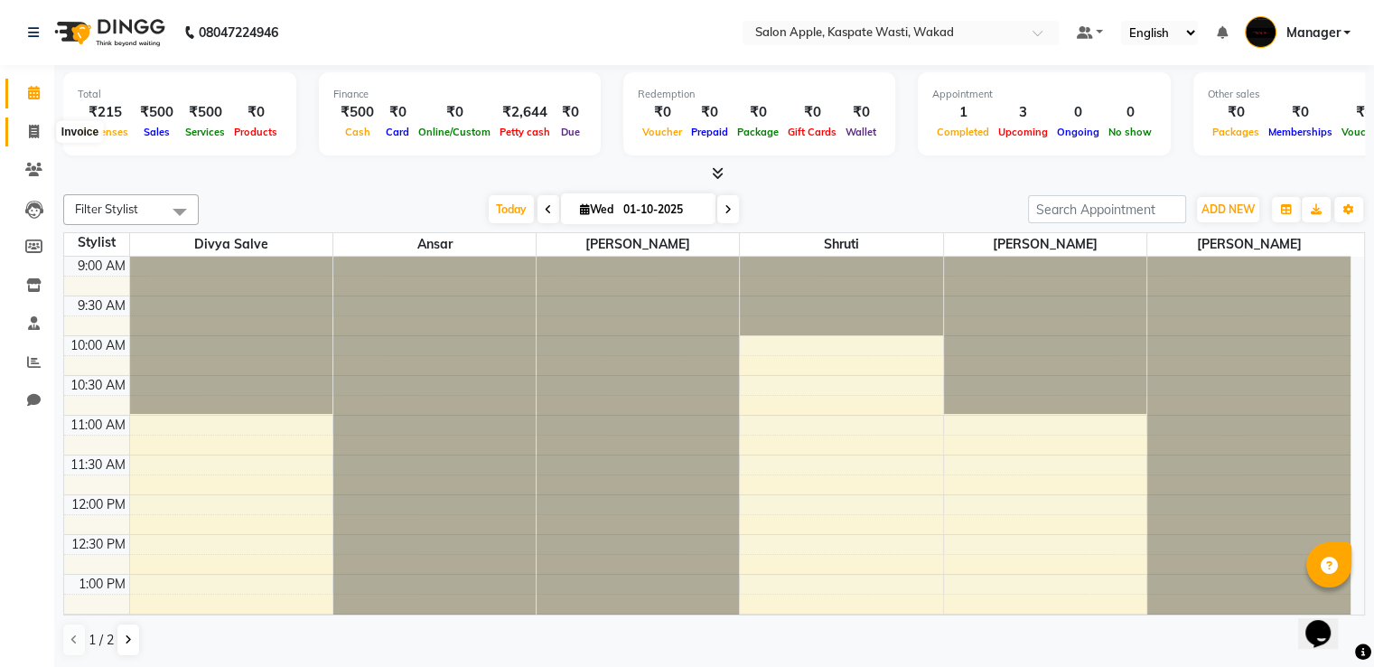
click at [44, 134] on span at bounding box center [34, 132] width 32 height 21
select select "7956"
select select "service"
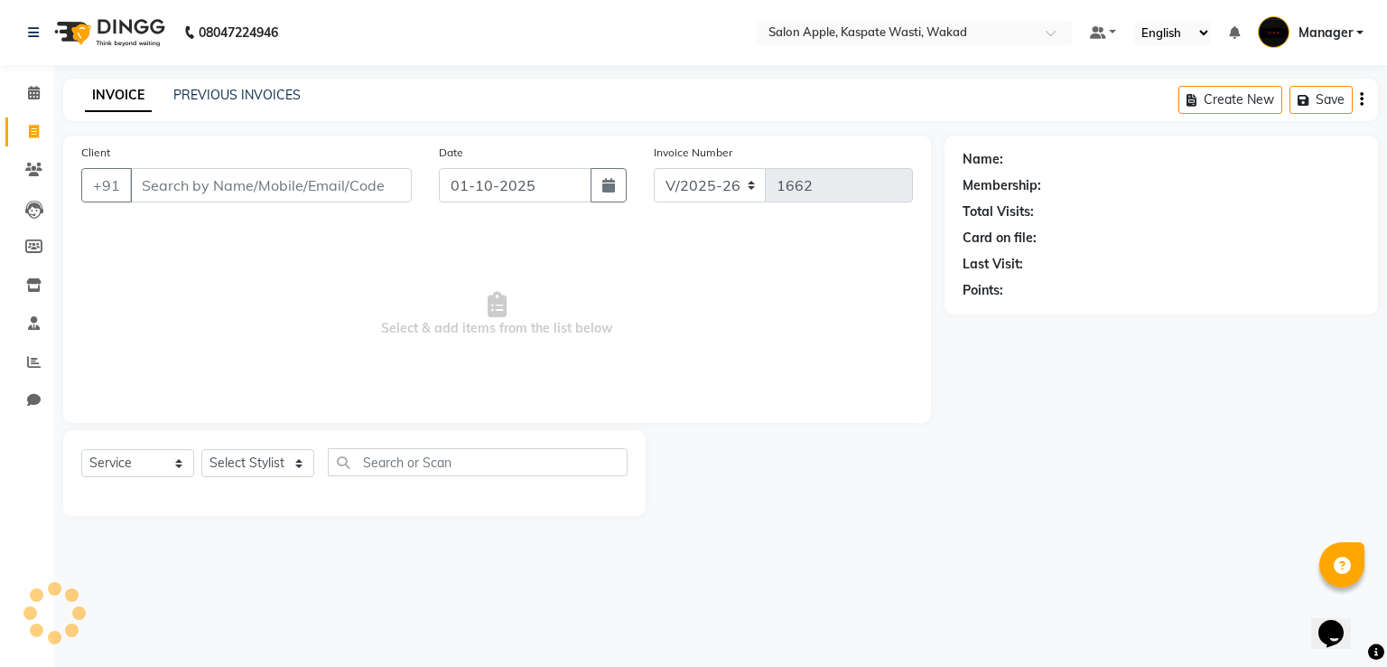
select select "88767"
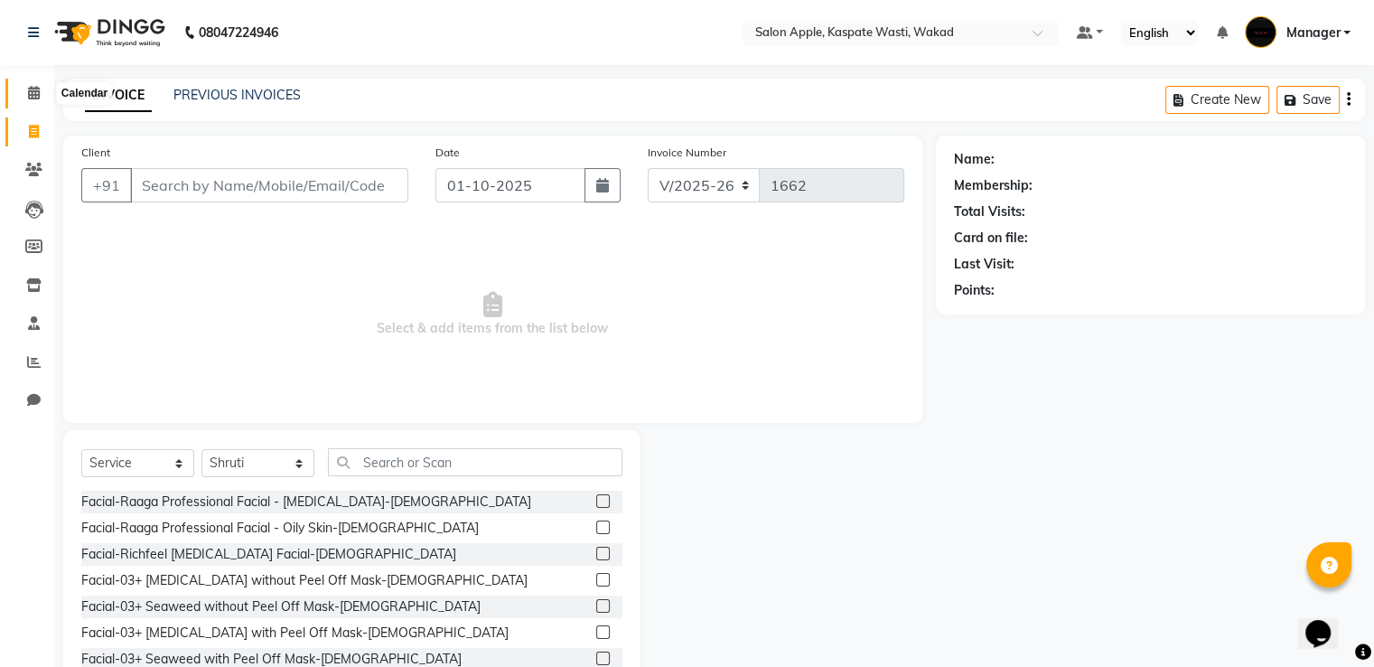
click at [31, 95] on icon at bounding box center [34, 93] width 12 height 14
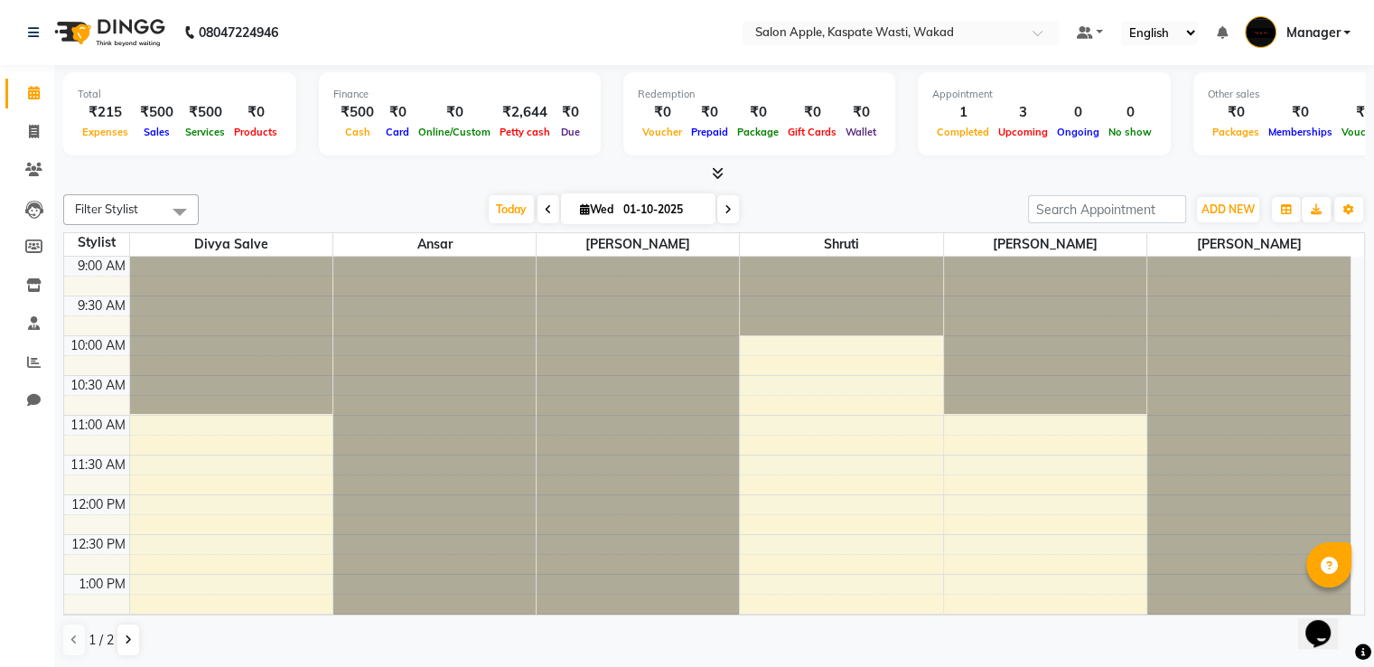
click at [324, 224] on div "Filter Stylist Select All Divya salve Ansar Shradha Surve Shruti Gunashree Fula…" at bounding box center [714, 425] width 1302 height 477
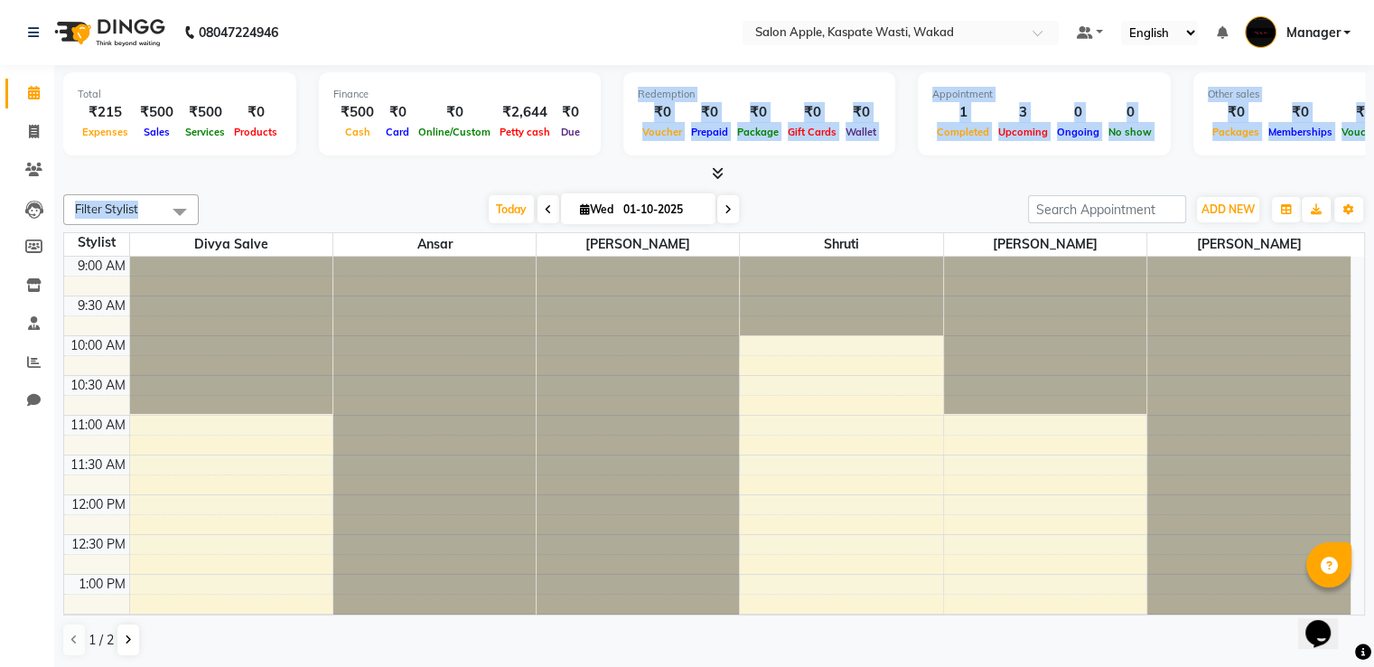
drag, startPoint x: 324, startPoint y: 223, endPoint x: 343, endPoint y: 160, distance: 66.0
click at [343, 160] on div "Total ₹215 Expenses ₹500 Sales ₹500 Services ₹0 Products Finance ₹500 Cash ₹0 C…" at bounding box center [714, 366] width 1320 height 603
click at [343, 160] on div "Total ₹215 Expenses ₹500 Sales ₹500 Services ₹0 Products Finance ₹500 Cash ₹0 C…" at bounding box center [714, 124] width 1302 height 118
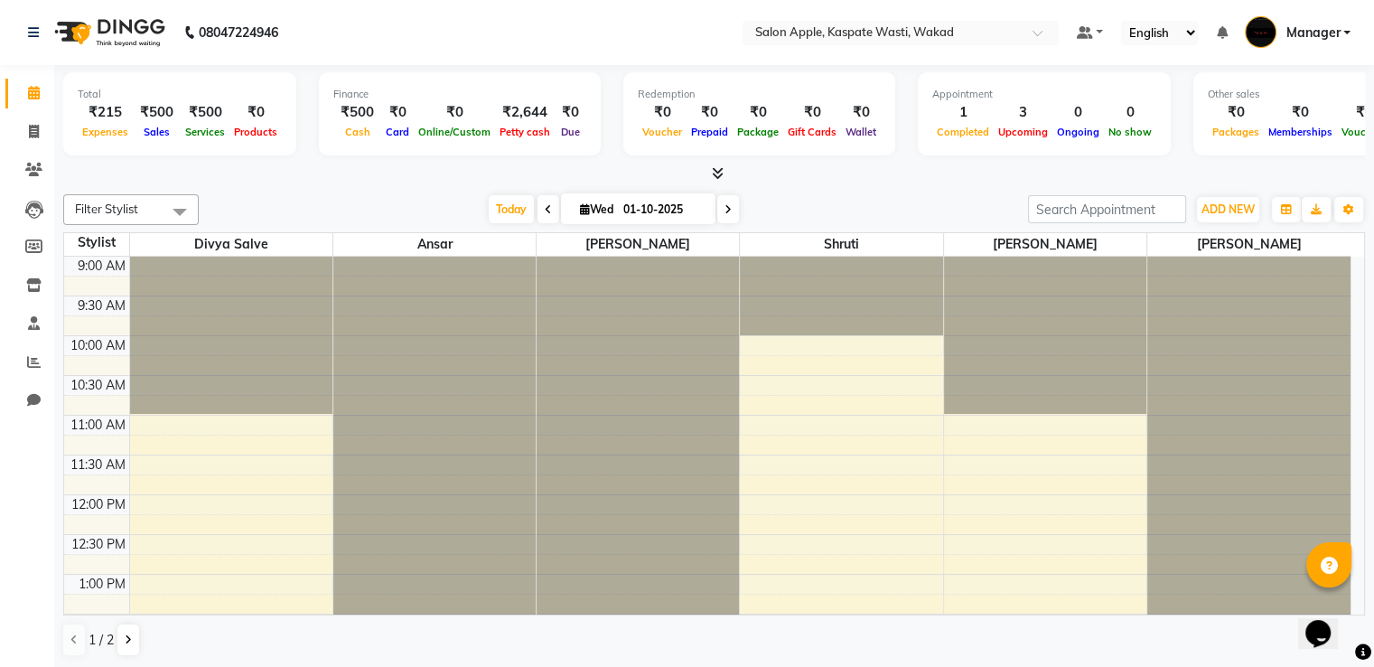
click at [343, 160] on div "Total ₹215 Expenses ₹500 Sales ₹500 Services ₹0 Products Finance ₹500 Cash ₹0 C…" at bounding box center [714, 124] width 1302 height 118
click at [587, 257] on div at bounding box center [638, 257] width 202 height 0
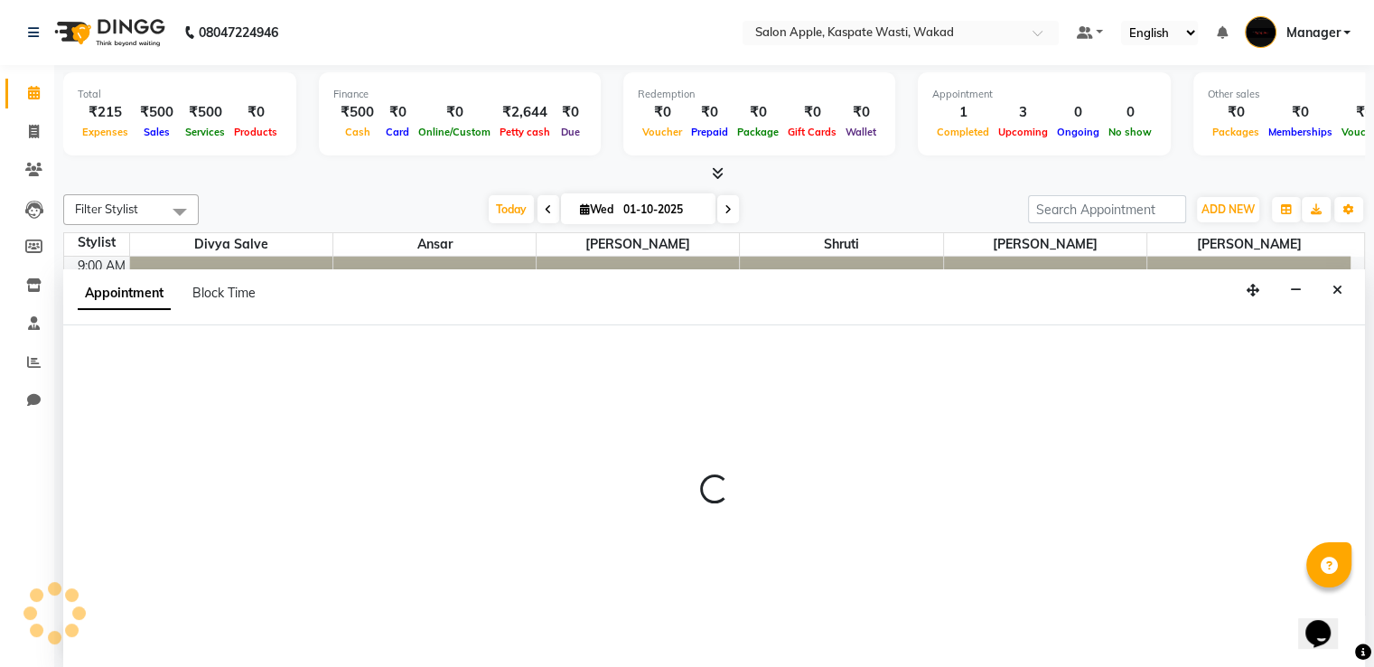
scroll to position [1, 0]
select select "83985"
select select "795"
select select "tentative"
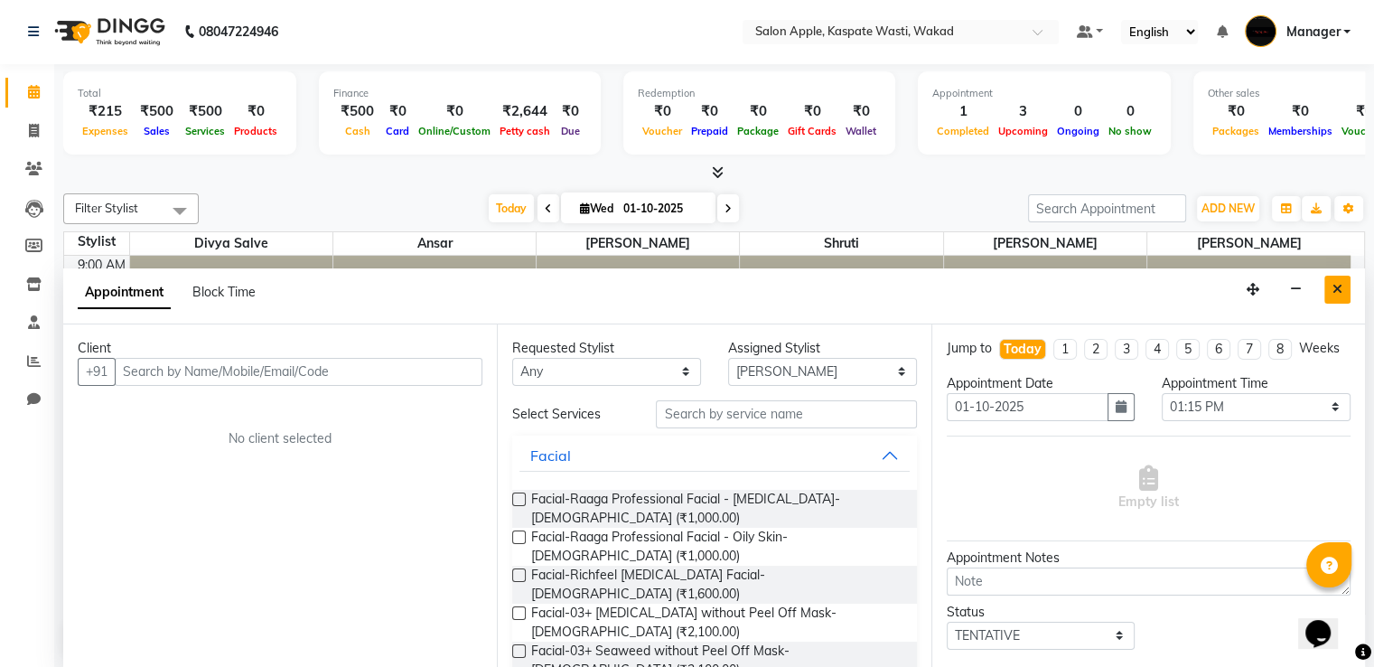
click at [1339, 290] on icon "Close" at bounding box center [1337, 289] width 10 height 13
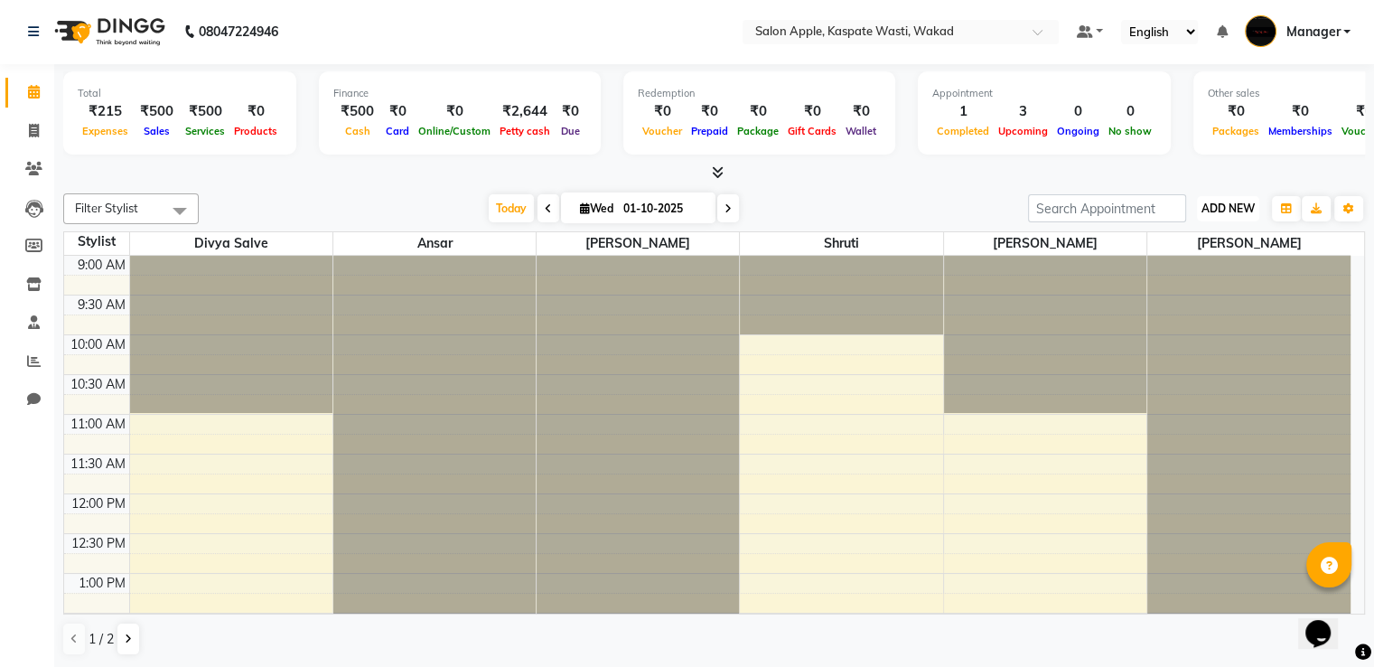
click at [1246, 203] on span "ADD NEW" at bounding box center [1227, 208] width 53 height 14
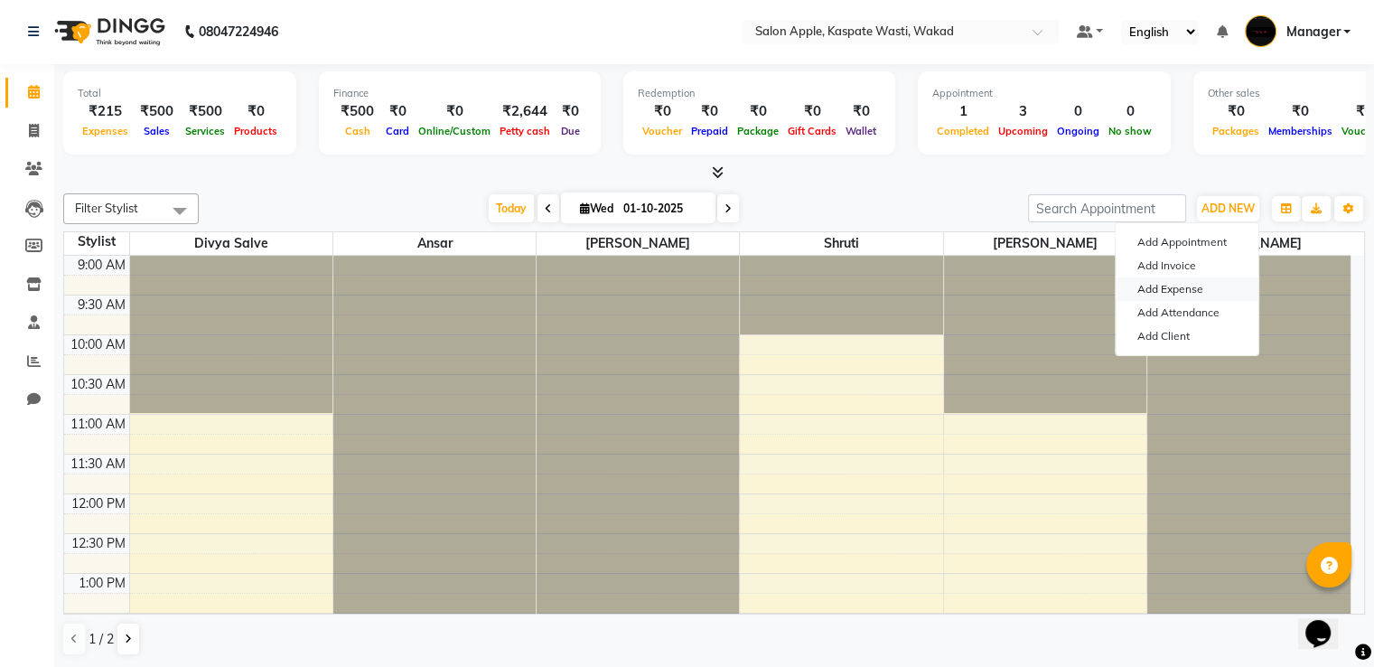
click at [1210, 280] on link "Add Expense" at bounding box center [1186, 288] width 143 height 23
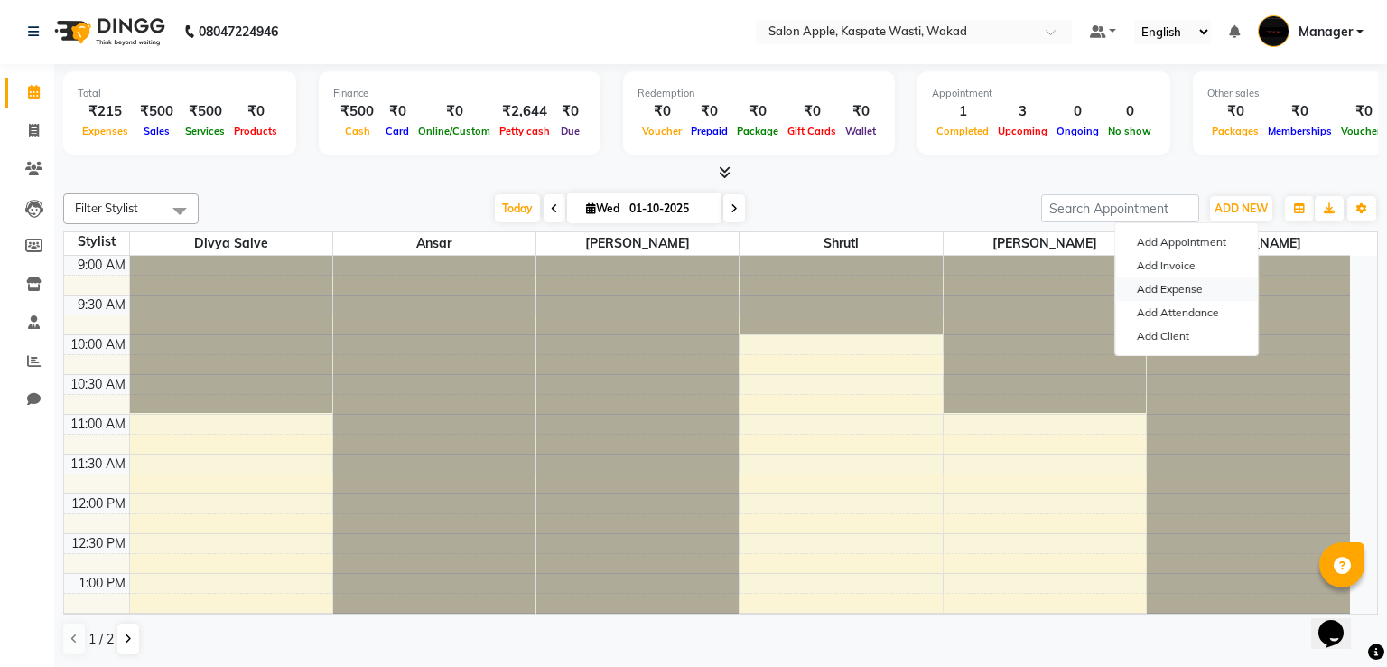
select select "1"
select select "7104"
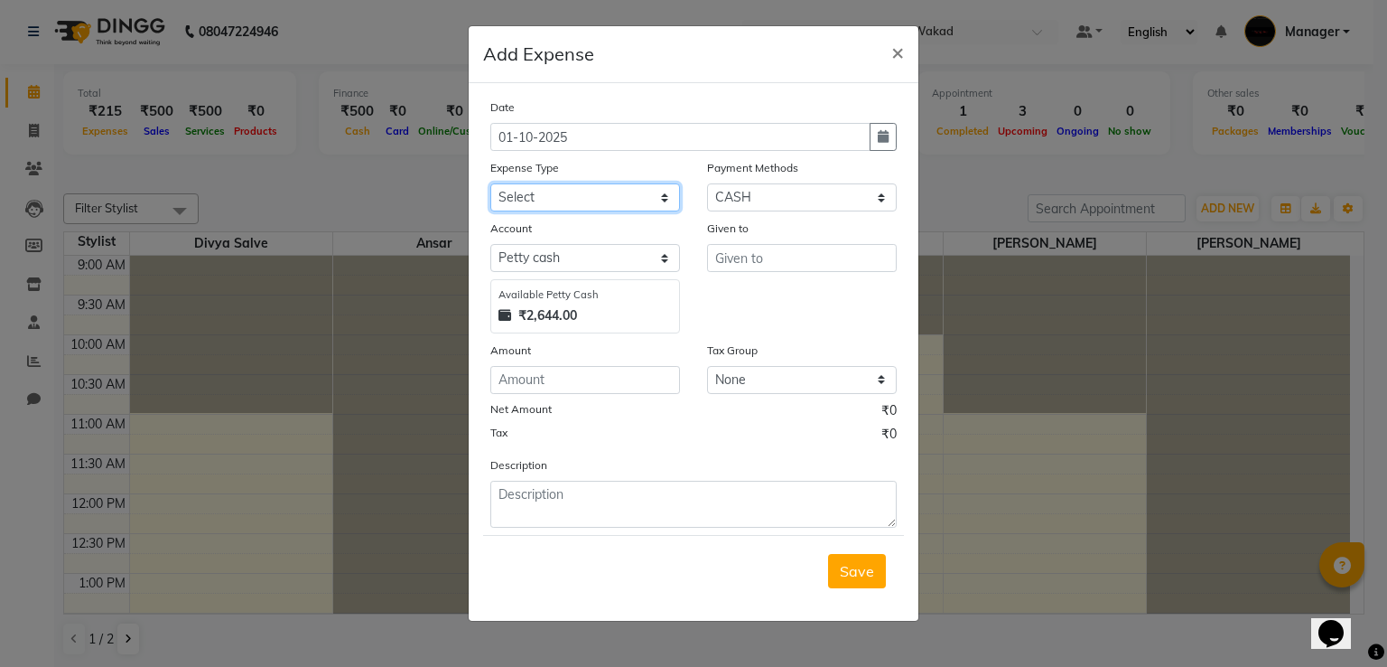
click at [627, 196] on select "Select CASH HANDED OVER TO OWNER Client Snacks Equipment Groceries House keepin…" at bounding box center [585, 197] width 190 height 28
select select "20978"
click at [490, 185] on select "Select CASH HANDED OVER TO OWNER Client Snacks Equipment Groceries House keepin…" at bounding box center [585, 197] width 190 height 28
click at [665, 389] on input "number" at bounding box center [585, 380] width 190 height 28
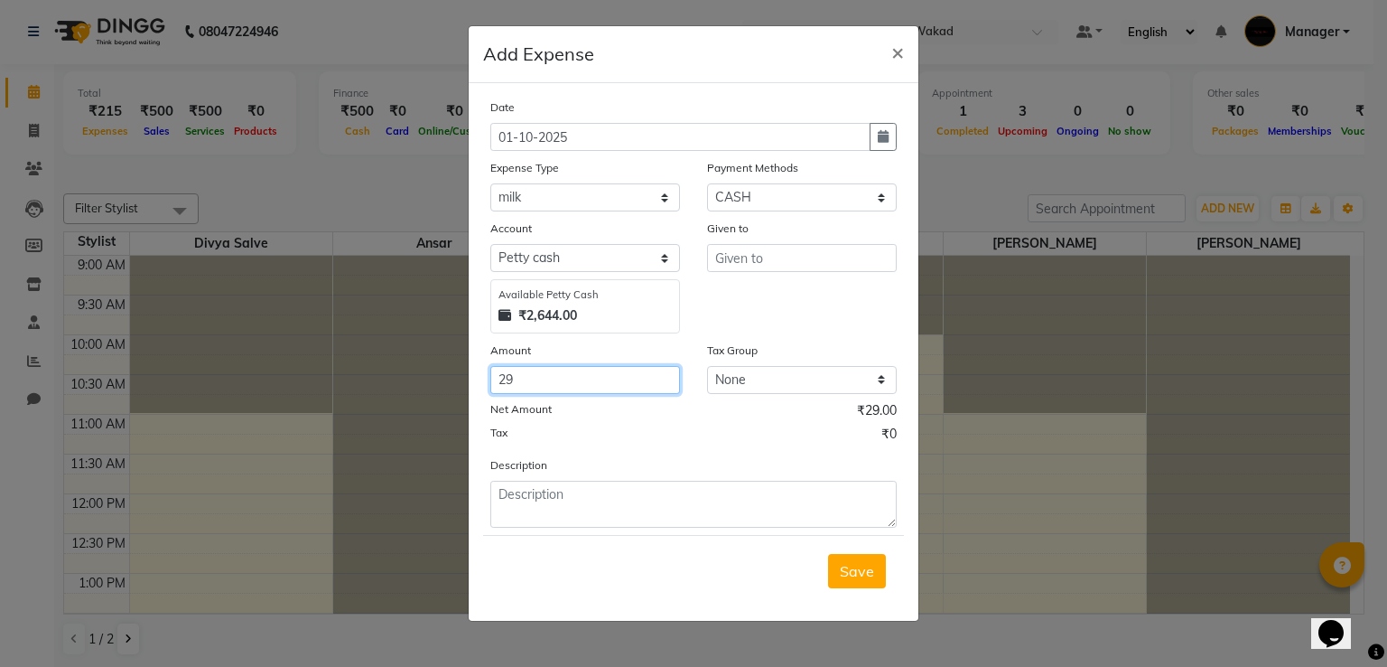
type input "29"
click at [792, 254] on input "text" at bounding box center [802, 258] width 190 height 28
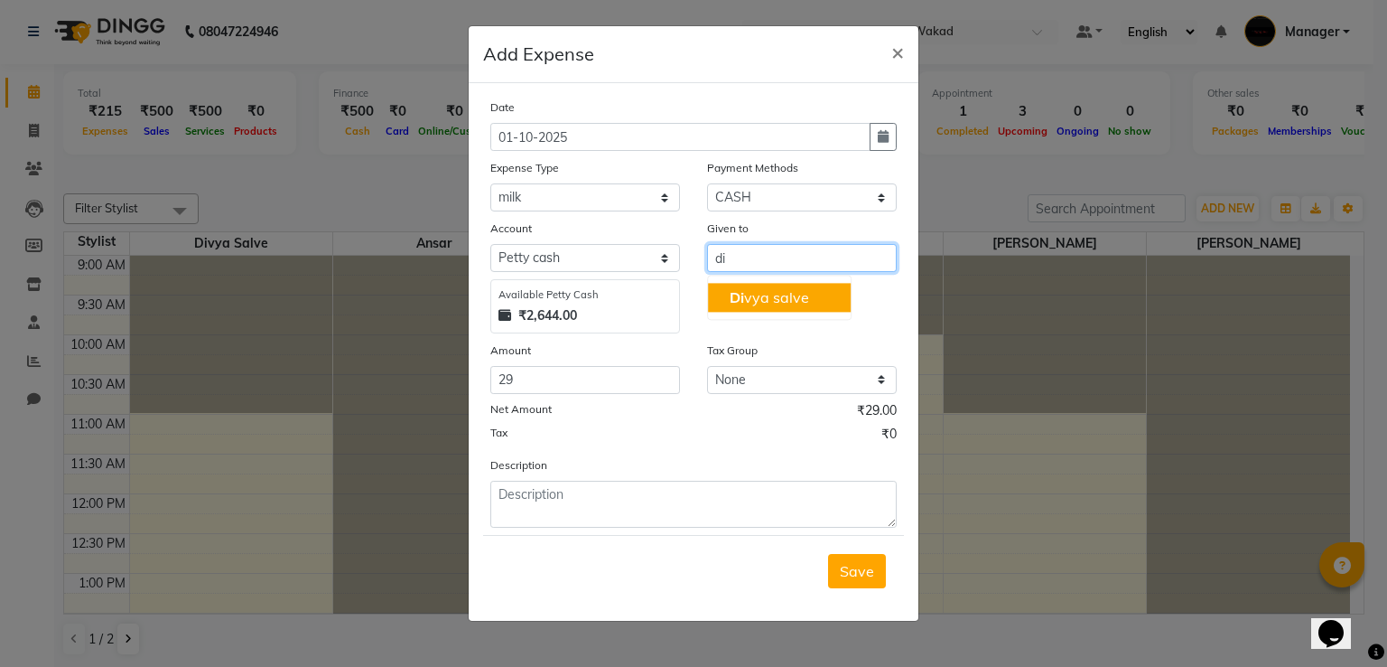
click at [789, 290] on ngb-highlight "Di vya salve" at bounding box center [769, 297] width 79 height 18
type input "Divya salve"
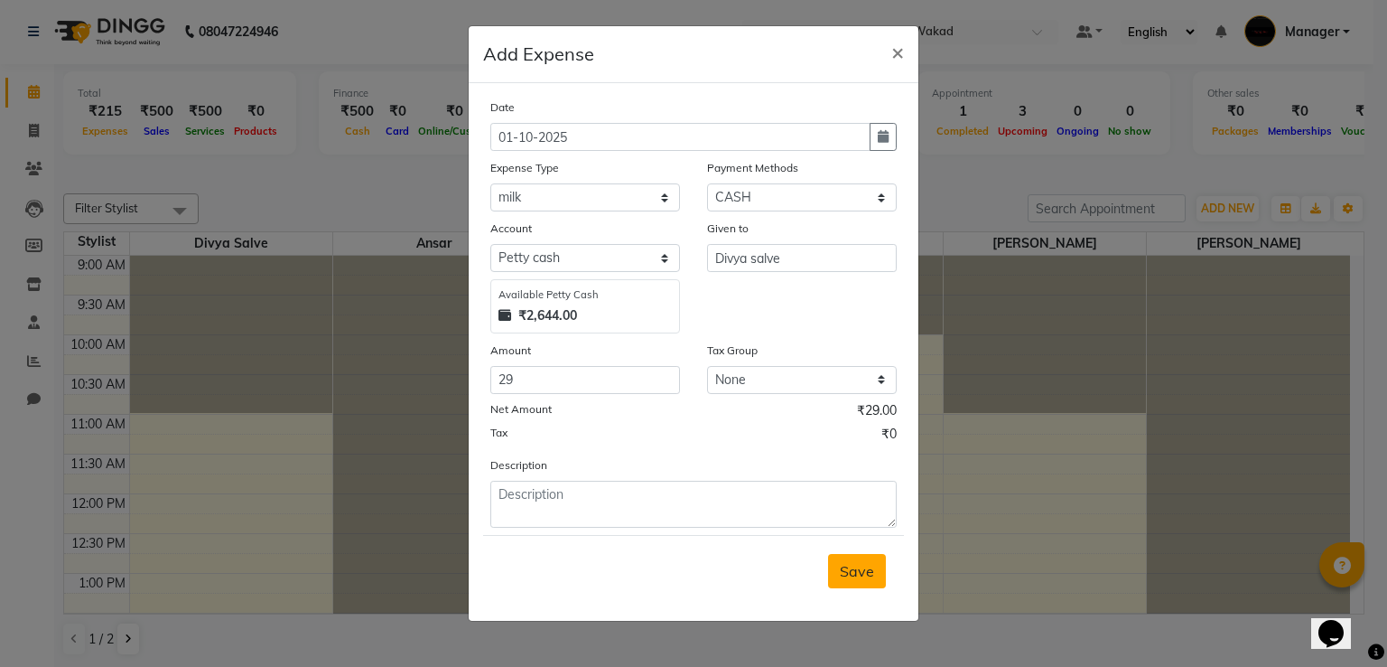
click at [871, 574] on span "Save" at bounding box center [857, 571] width 34 height 18
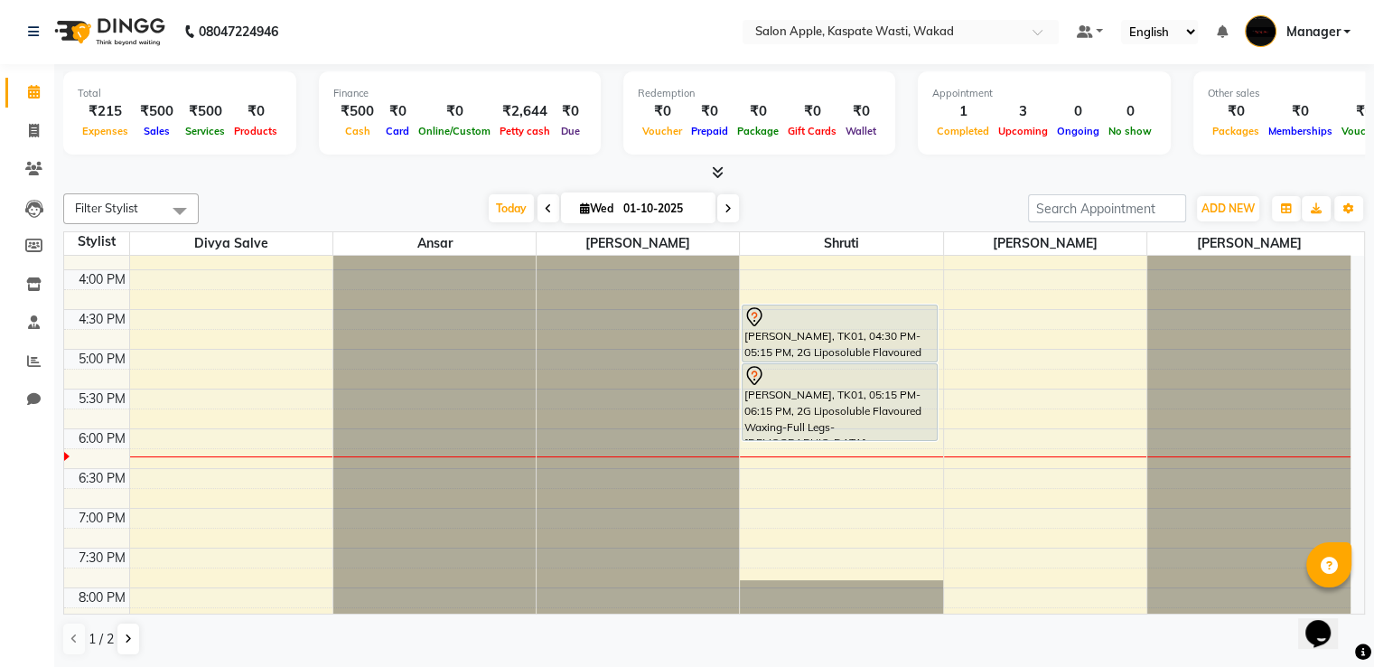
scroll to position [665, 0]
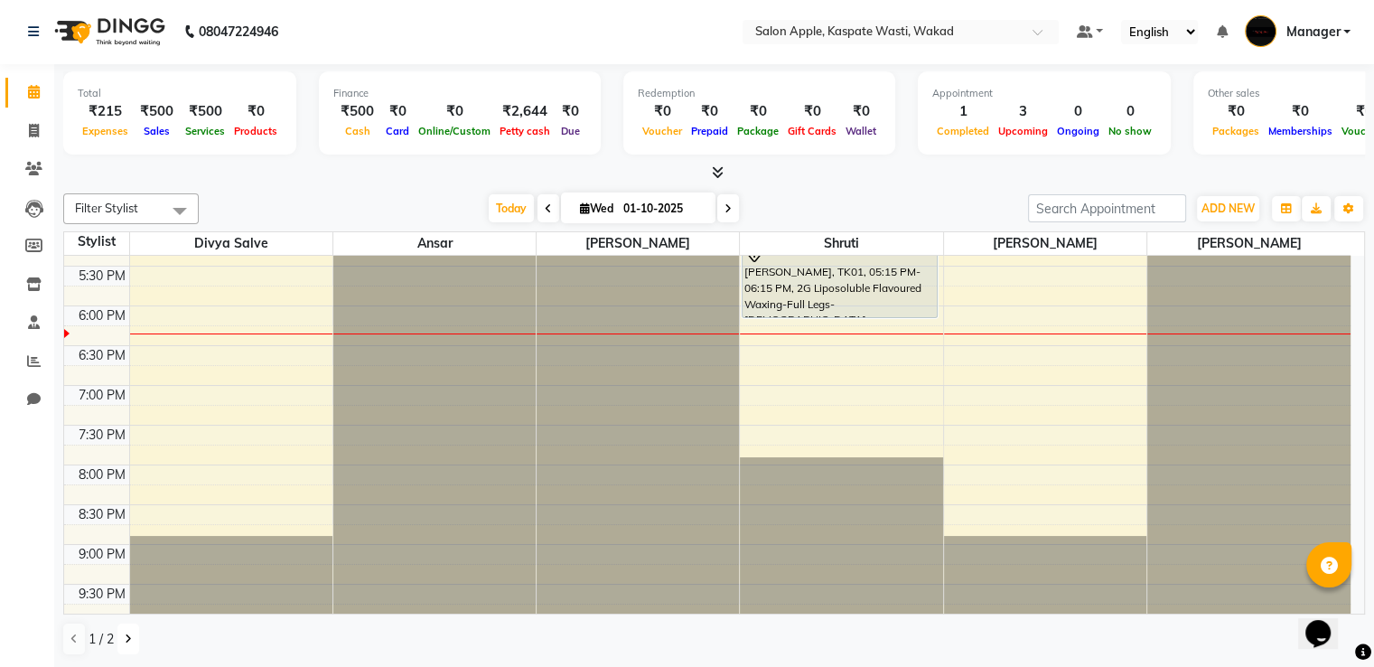
click at [136, 638] on button at bounding box center [128, 638] width 22 height 31
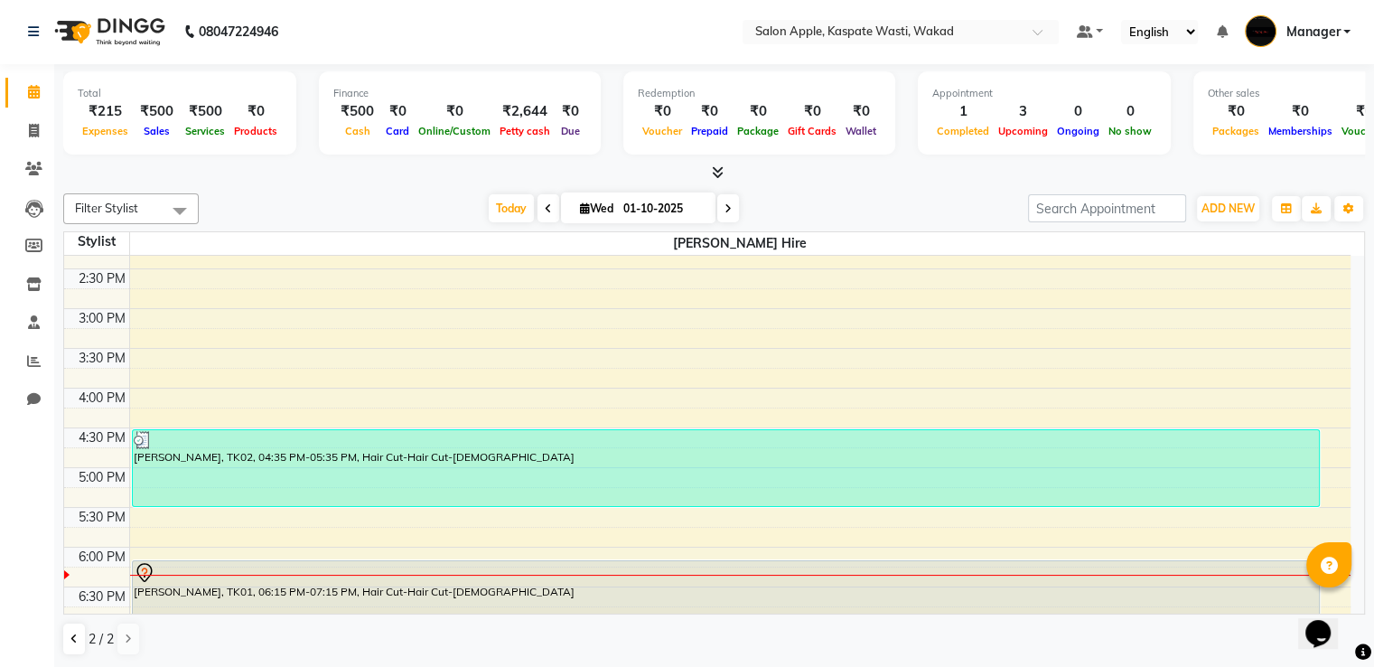
scroll to position [484, 0]
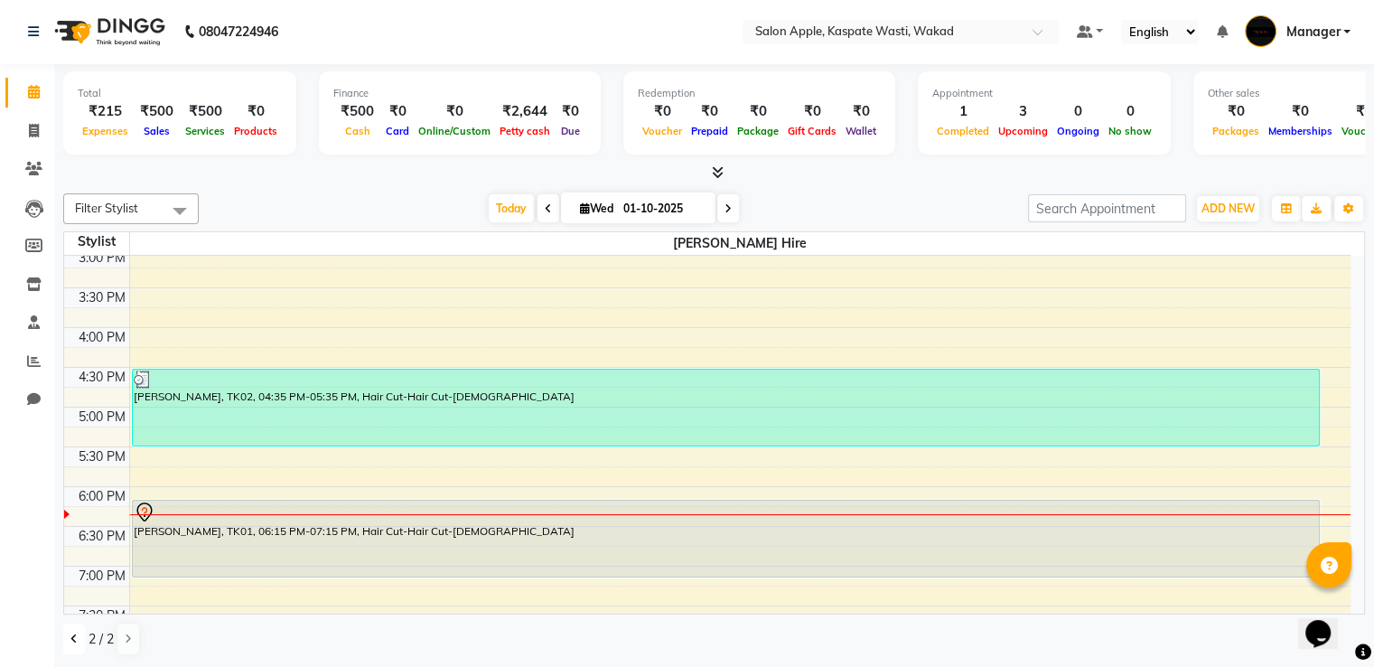
click at [69, 639] on button at bounding box center [74, 638] width 22 height 31
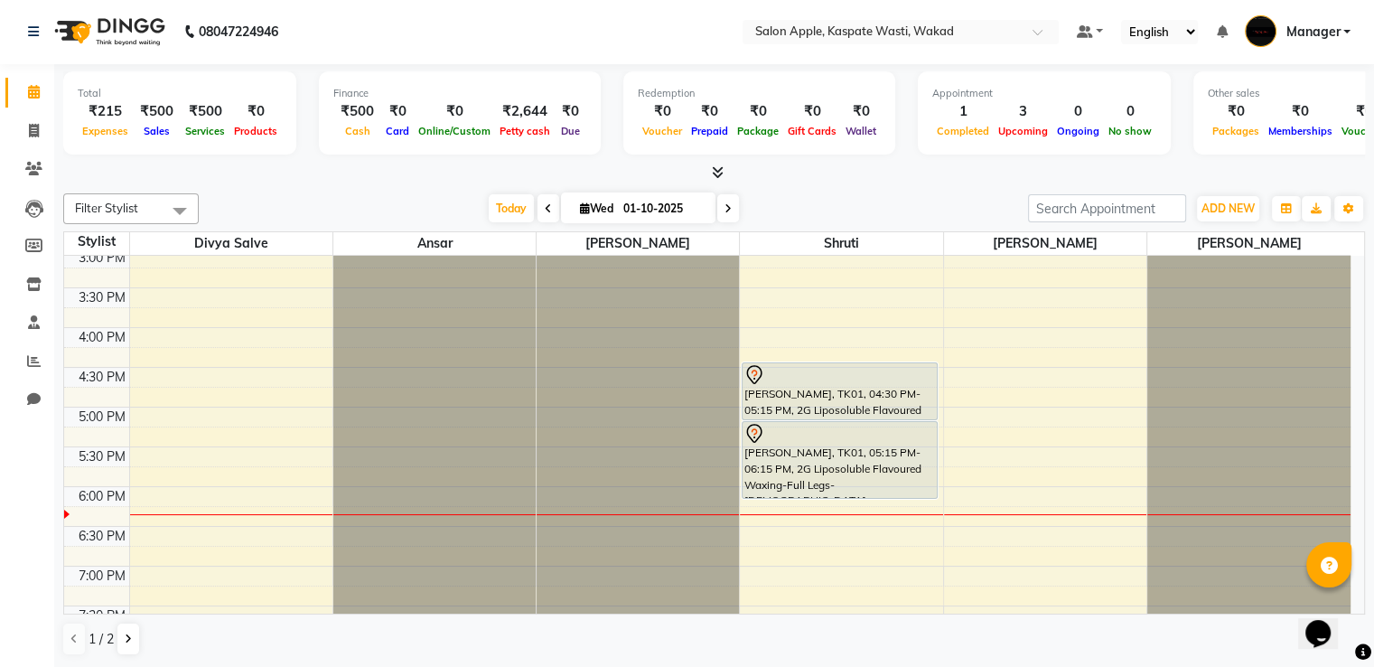
scroll to position [574, 0]
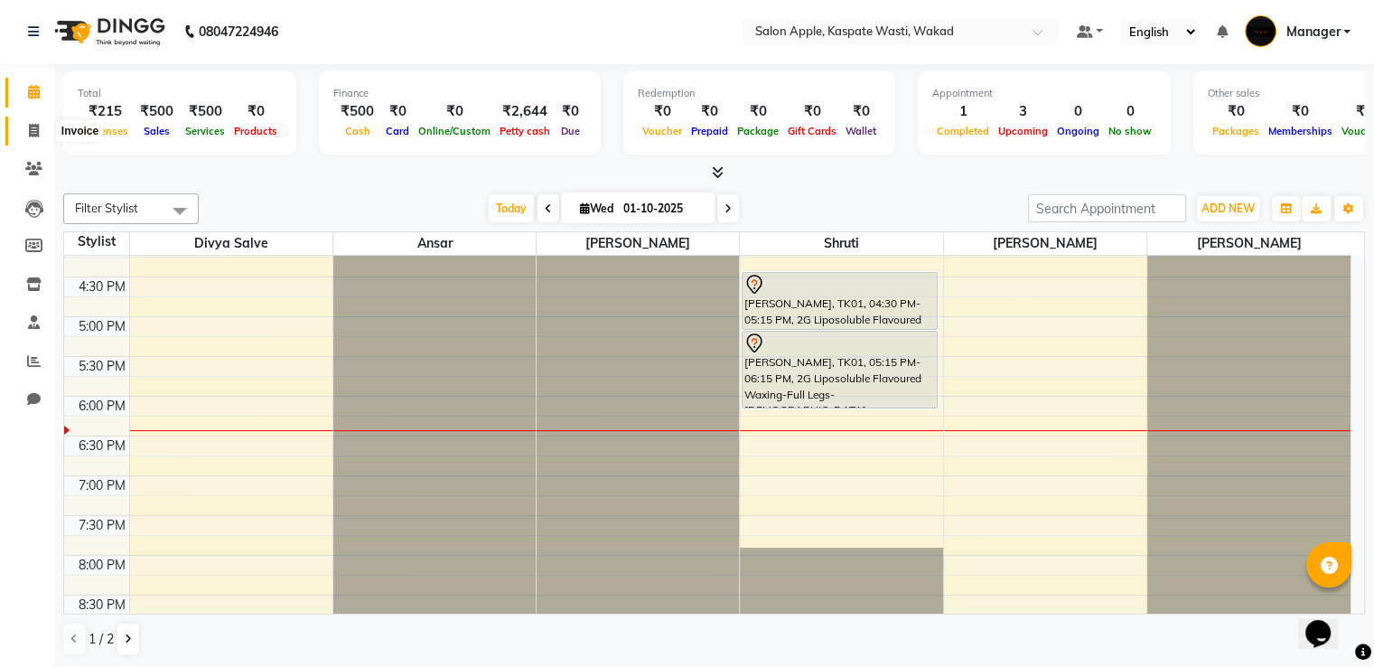
click at [33, 126] on icon at bounding box center [34, 131] width 10 height 14
select select "7956"
select select "service"
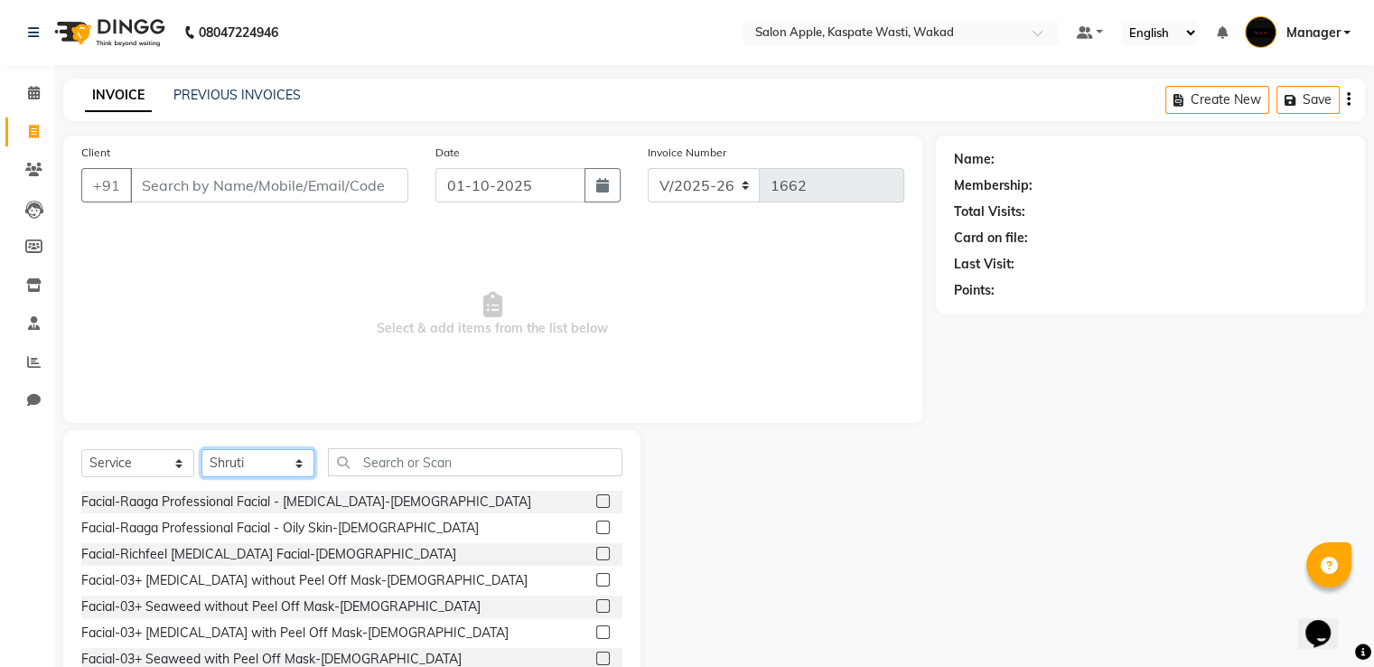
click at [285, 465] on select "Select Stylist Ansar Divya salve [PERSON_NAME] [PERSON_NAME] 1 Manager [PERSON_…" at bounding box center [257, 463] width 113 height 28
select select "80185"
click at [201, 450] on select "Select Stylist Ansar Divya salve [PERSON_NAME] [PERSON_NAME] 1 Manager [PERSON_…" at bounding box center [257, 463] width 113 height 28
click at [374, 466] on input "text" at bounding box center [475, 462] width 294 height 28
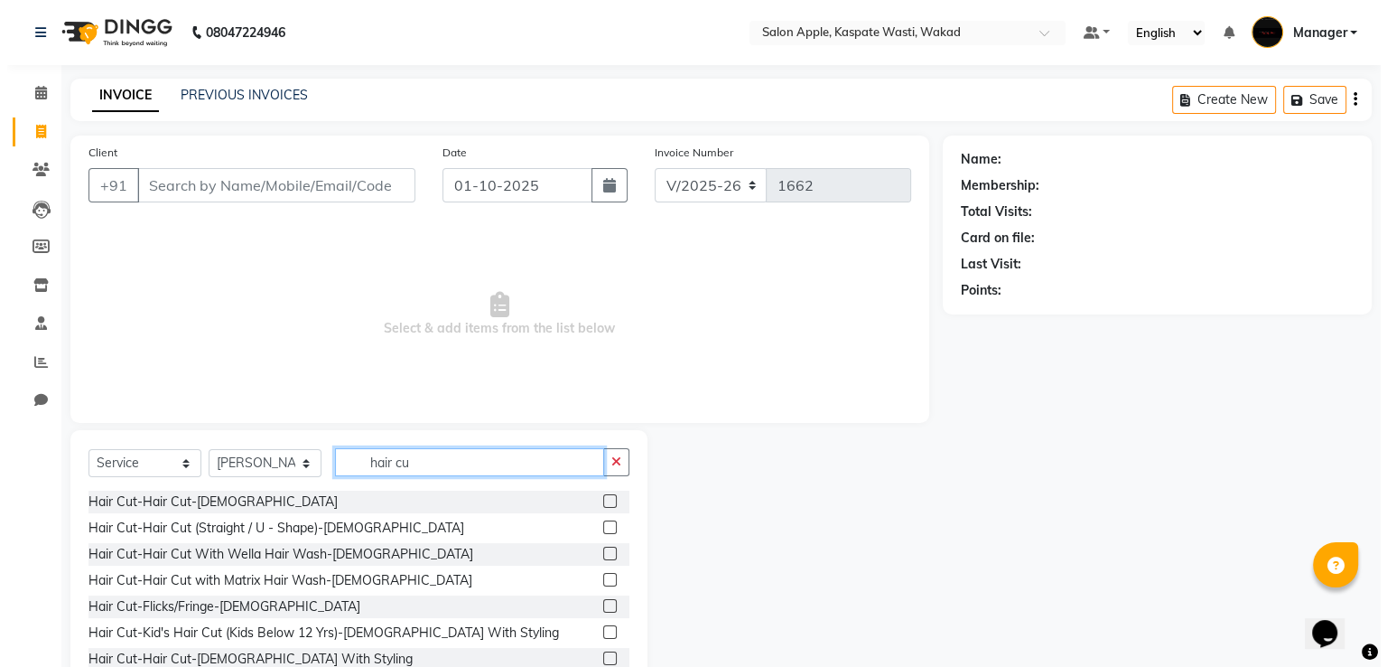
scroll to position [58, 0]
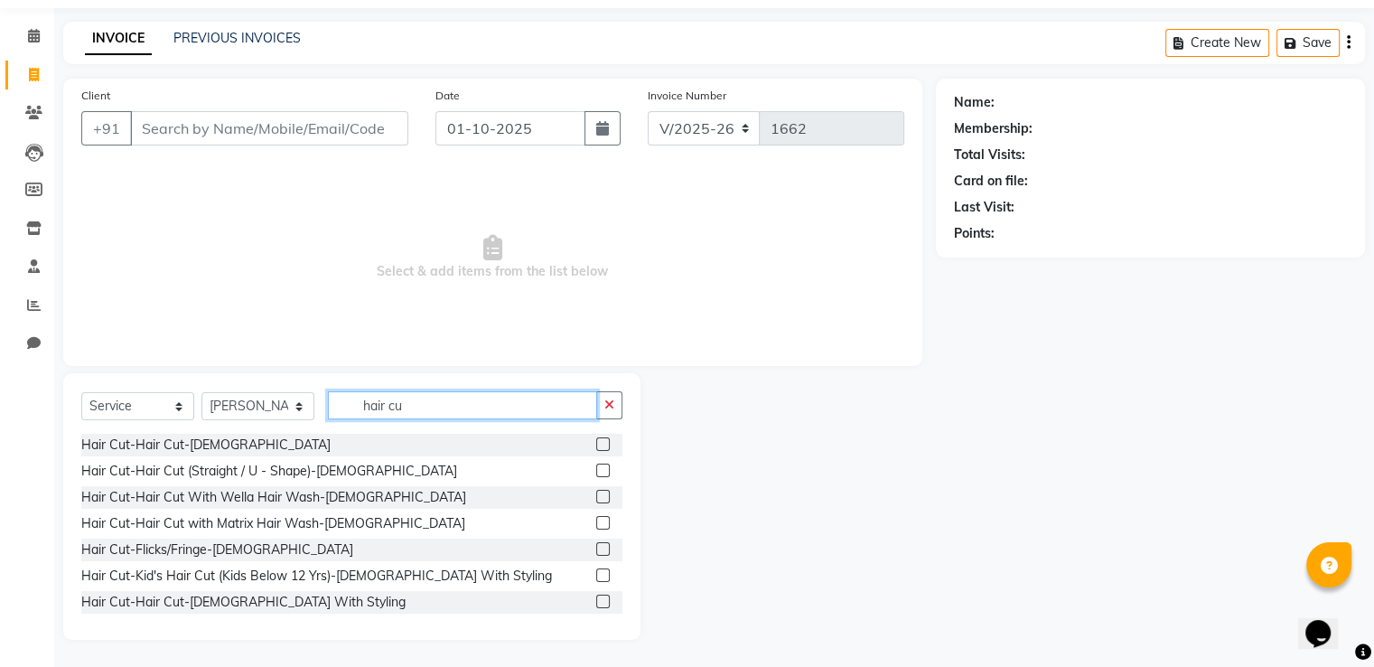
type input "hair cu"
click at [596, 602] on label at bounding box center [603, 601] width 14 height 14
click at [596, 602] on input "checkbox" at bounding box center [602, 602] width 12 height 12
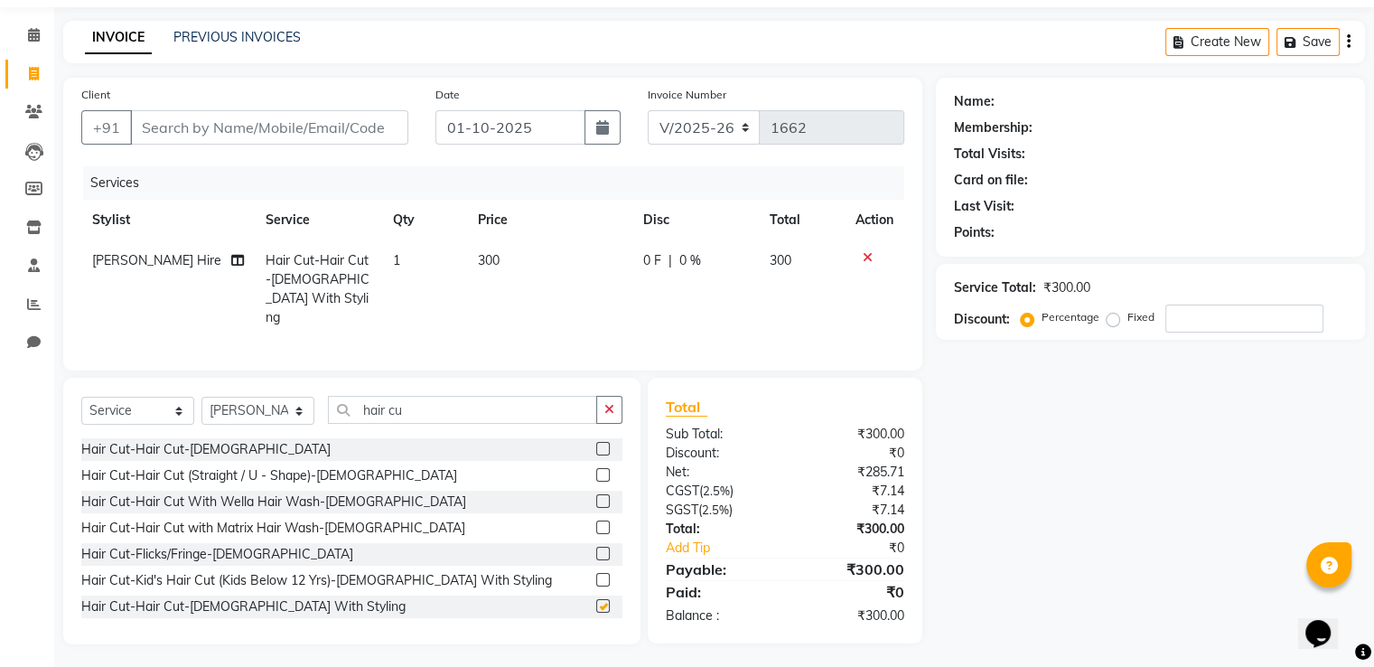
checkbox input "false"
drag, startPoint x: 621, startPoint y: 410, endPoint x: 459, endPoint y: 403, distance: 161.8
click at [619, 410] on button "button" at bounding box center [609, 410] width 26 height 28
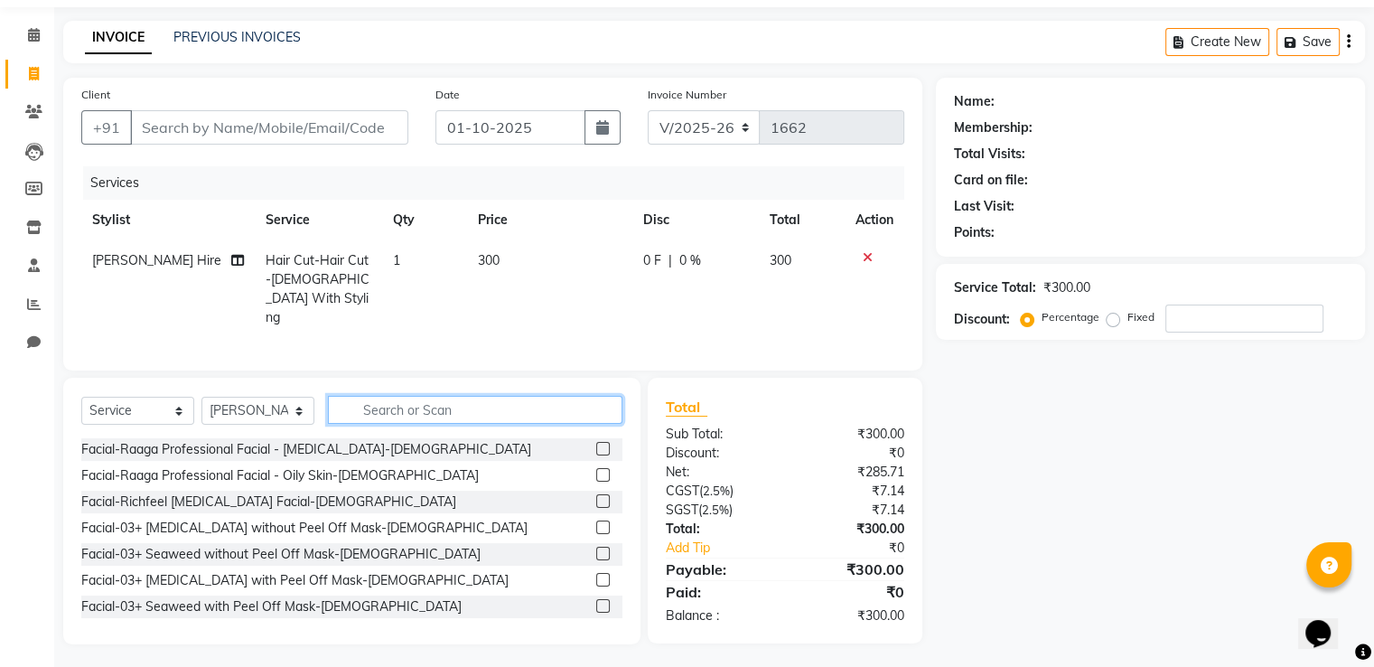
click at [458, 405] on input "text" at bounding box center [475, 410] width 294 height 28
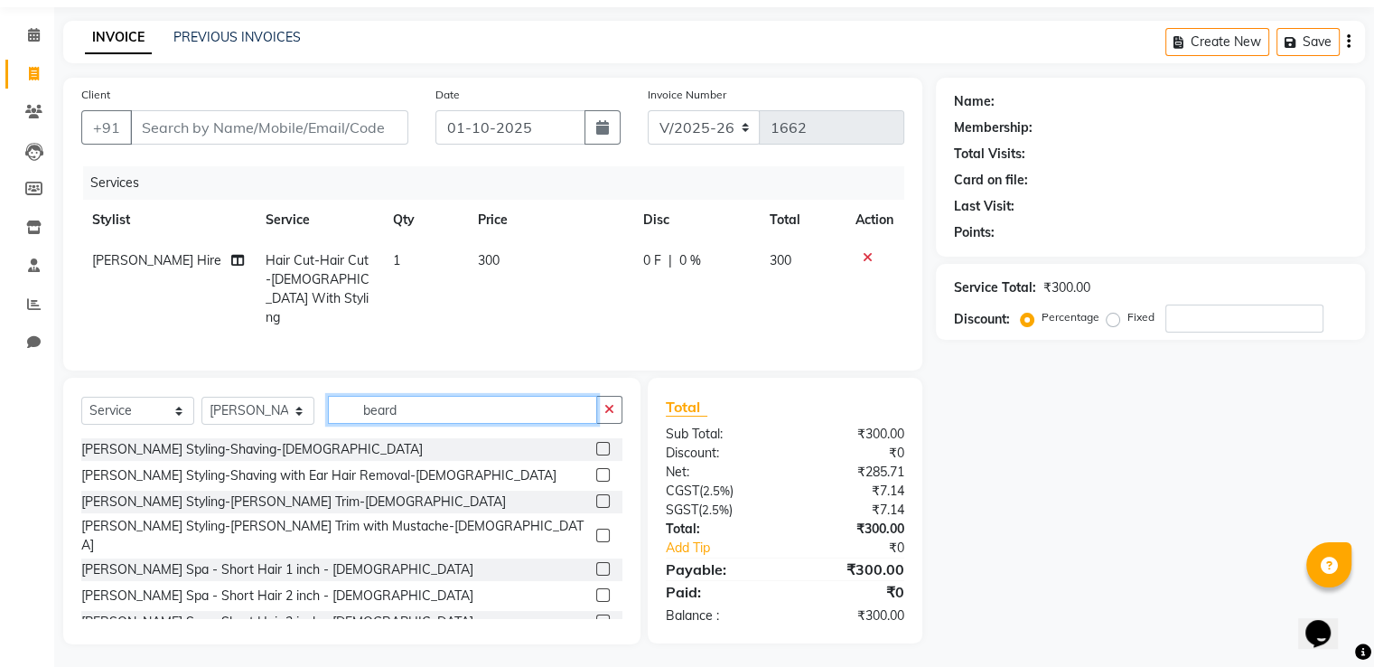
type input "beard"
click at [596, 443] on label at bounding box center [603, 449] width 14 height 14
click at [596, 443] on input "checkbox" at bounding box center [602, 449] width 12 height 12
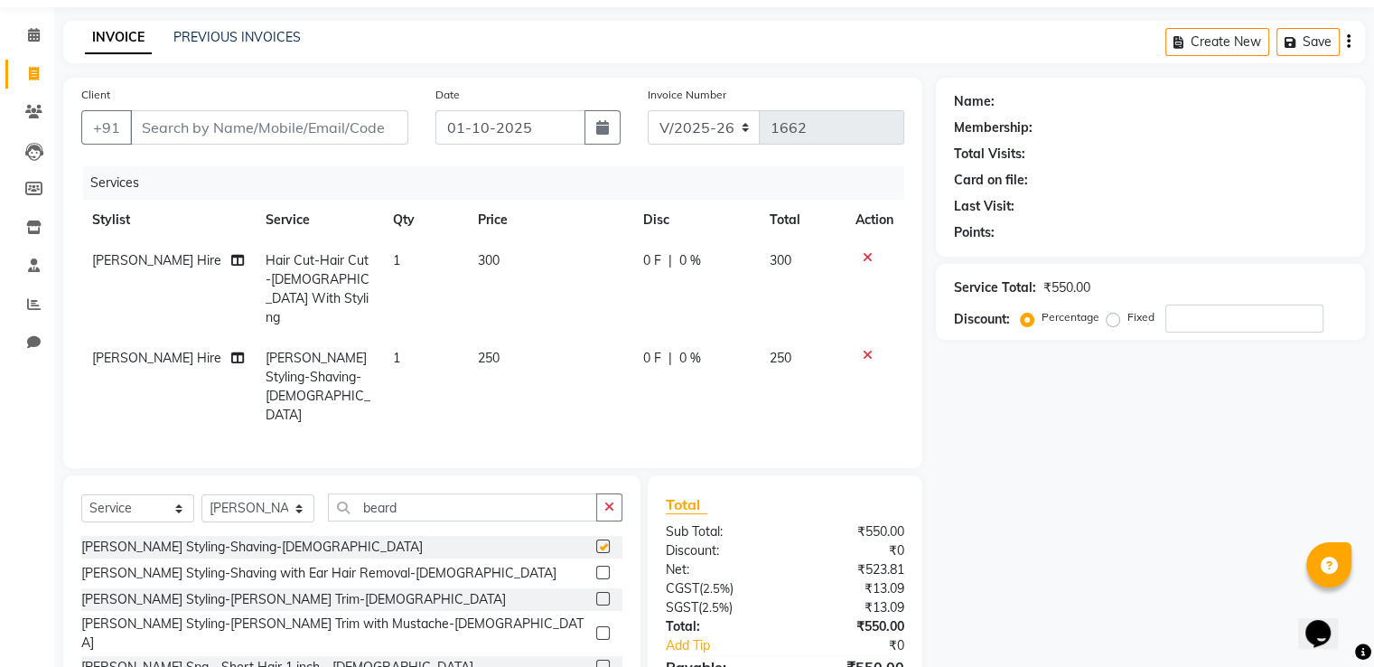
checkbox input "false"
click at [332, 129] on input "Client" at bounding box center [269, 127] width 278 height 34
type input "9"
type input "0"
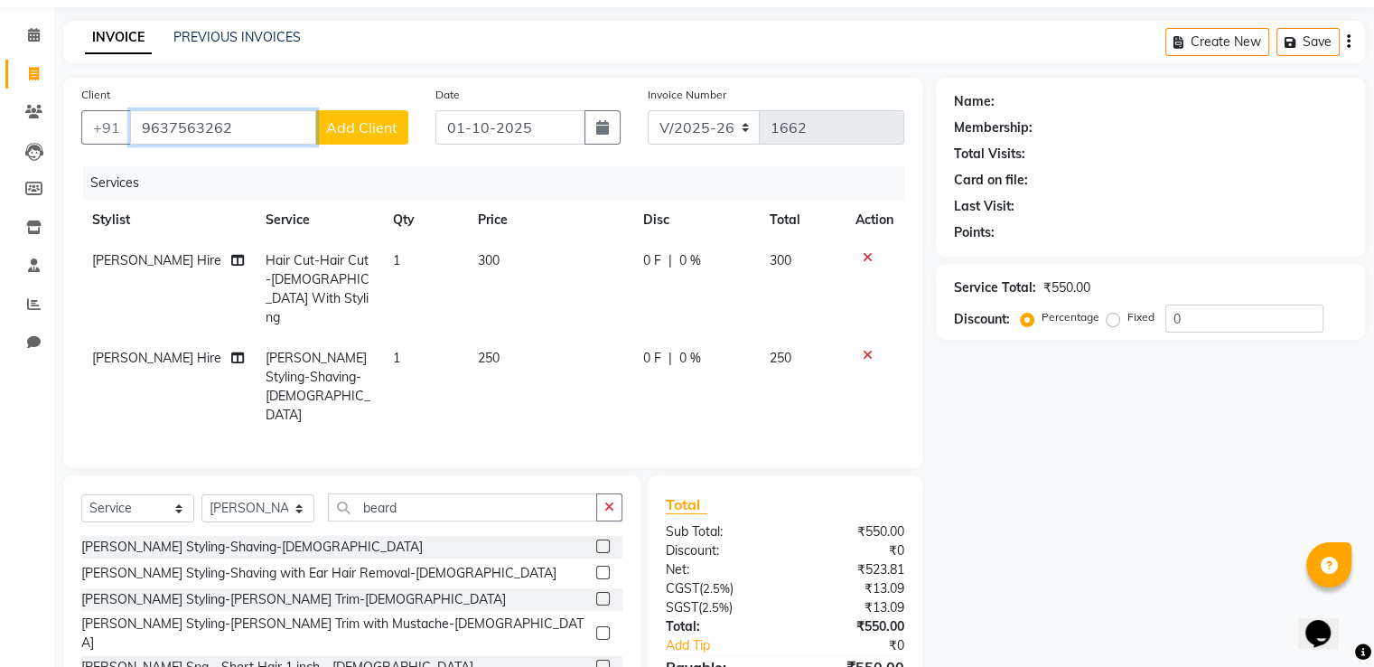
type input "9637563262"
click at [343, 126] on span "Add Client" at bounding box center [361, 127] width 71 height 18
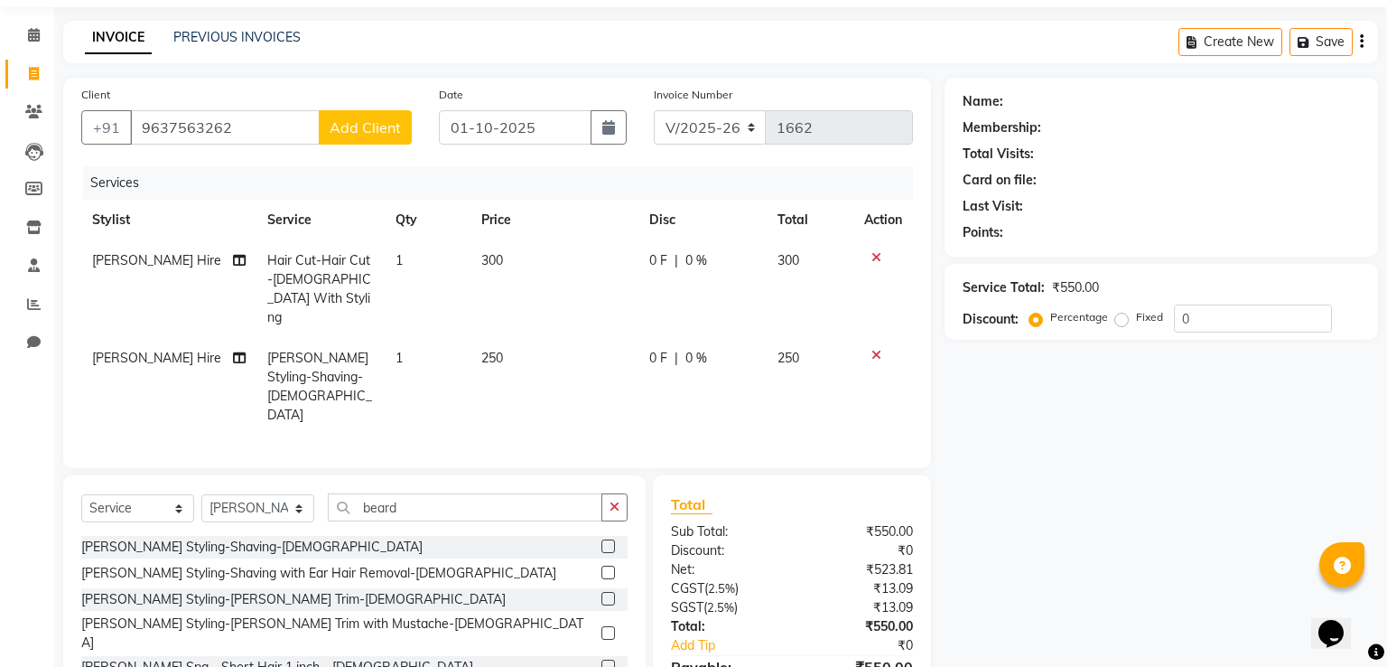
select select "22"
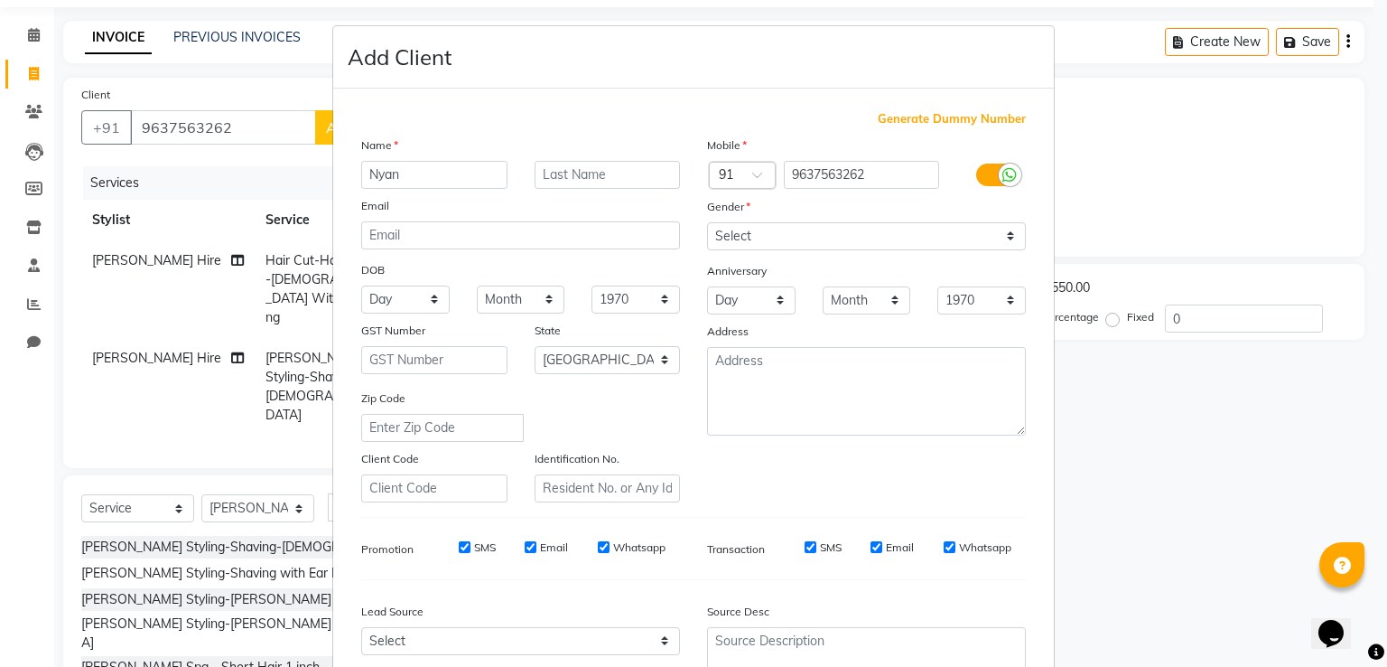
click at [369, 175] on input "Nyan" at bounding box center [434, 175] width 146 height 28
type input "Nayan"
click at [791, 242] on select "Select [DEMOGRAPHIC_DATA] [DEMOGRAPHIC_DATA] Other Prefer Not To Say" at bounding box center [866, 236] width 319 height 28
select select "male"
click at [707, 223] on select "Select [DEMOGRAPHIC_DATA] [DEMOGRAPHIC_DATA] Other Prefer Not To Say" at bounding box center [866, 236] width 319 height 28
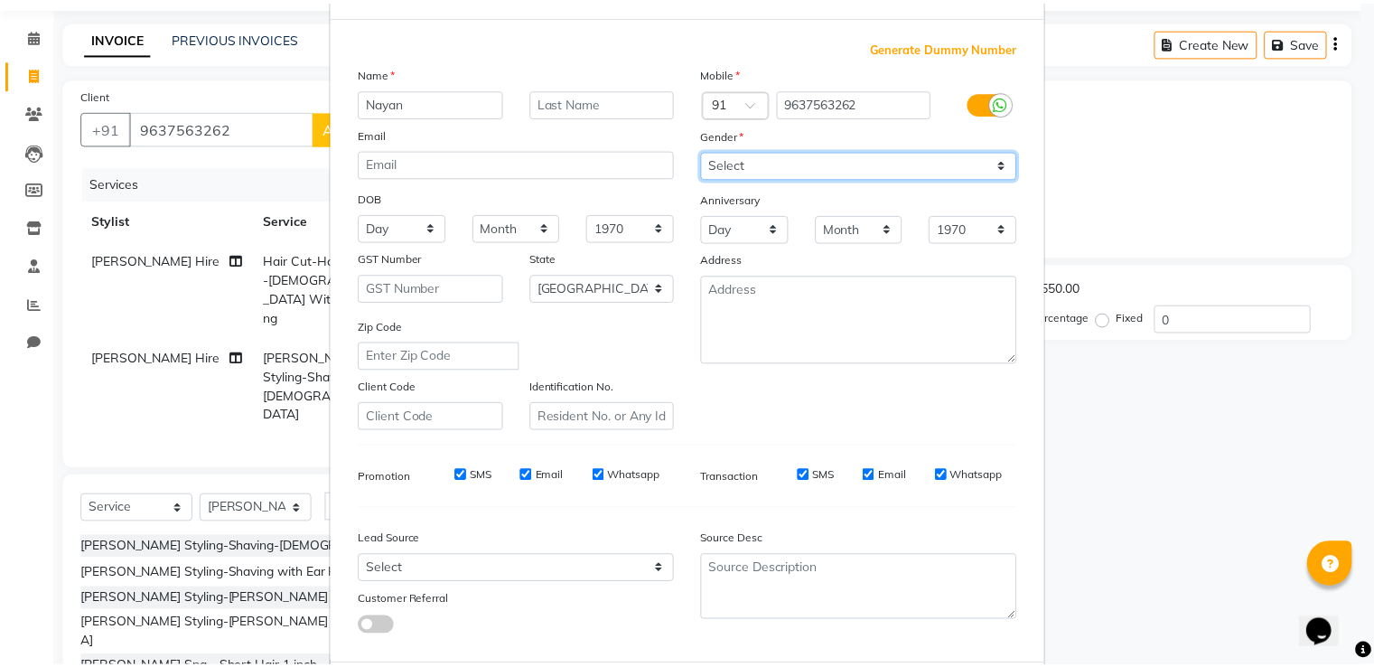
scroll to position [176, 0]
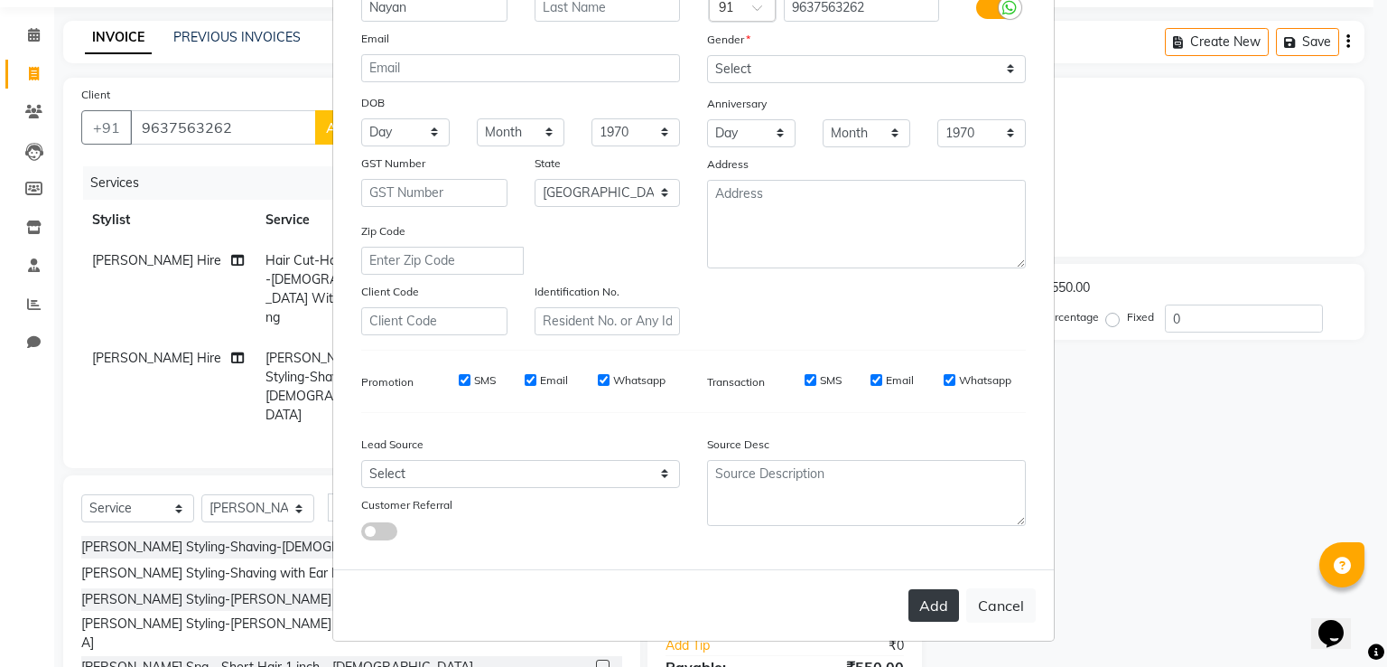
click at [950, 604] on button "Add" at bounding box center [934, 605] width 51 height 33
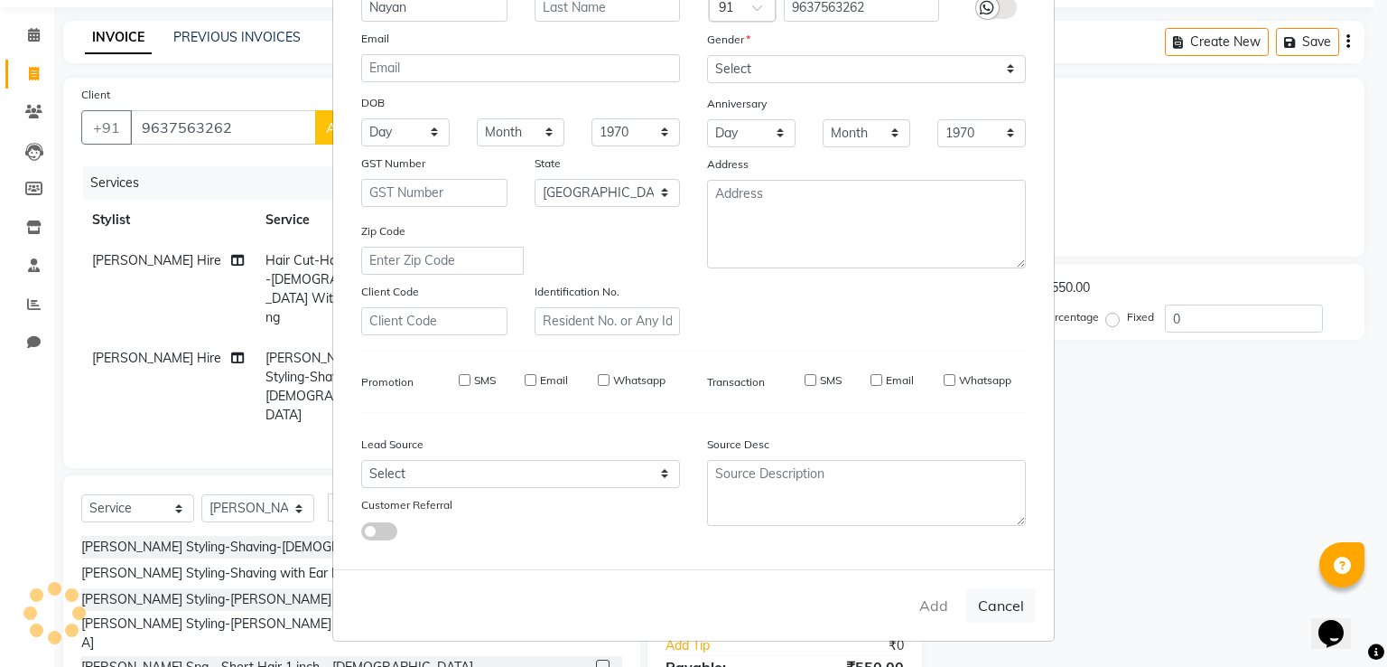
select select
select select "null"
select select
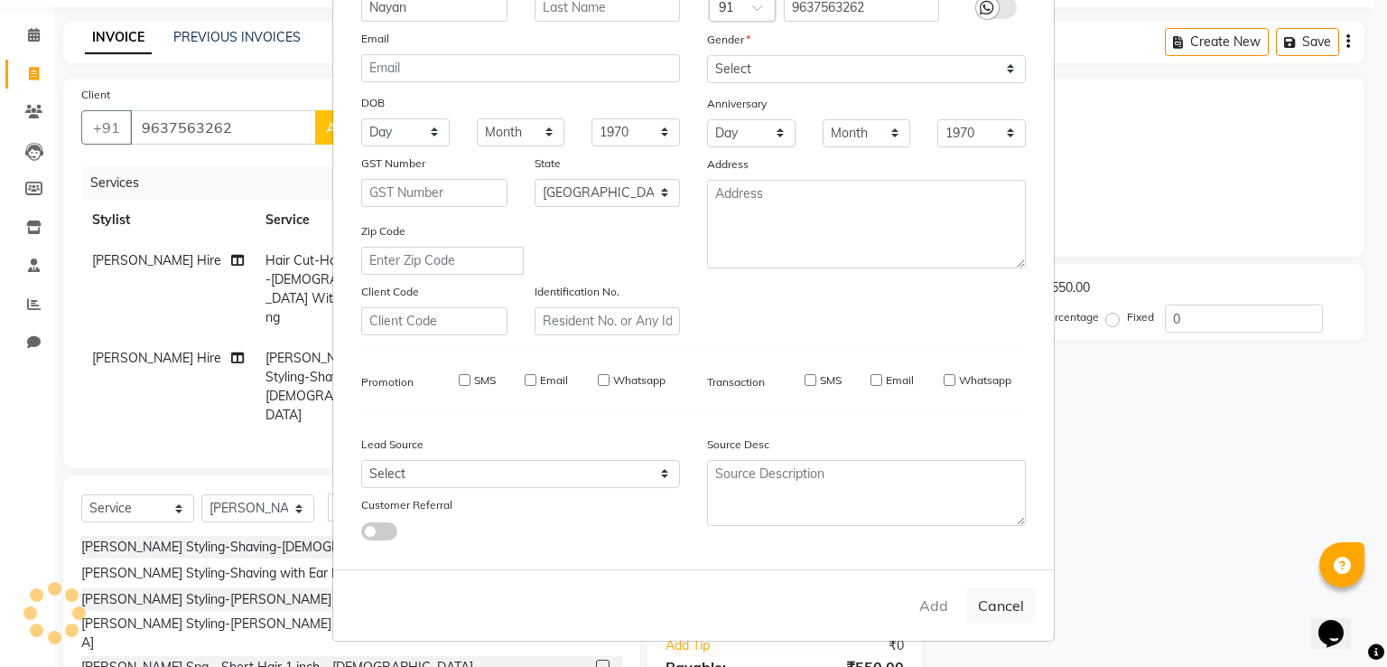
select select
checkbox input "false"
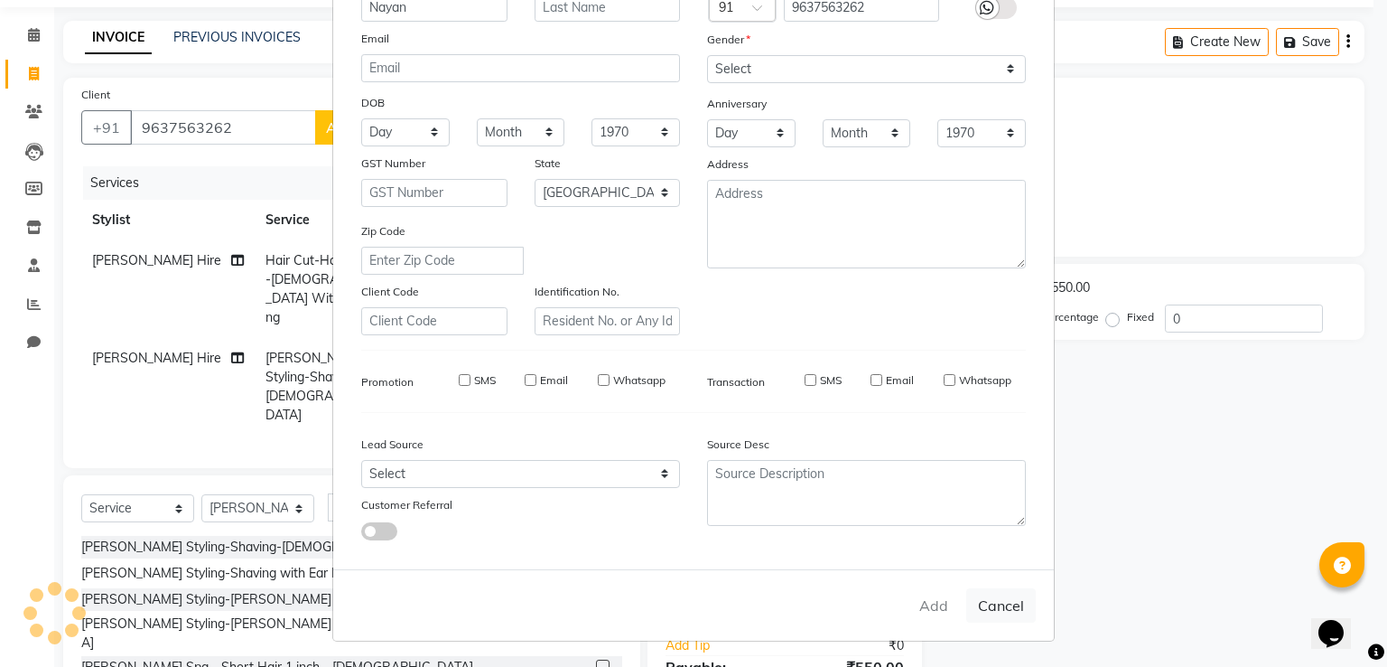
checkbox input "false"
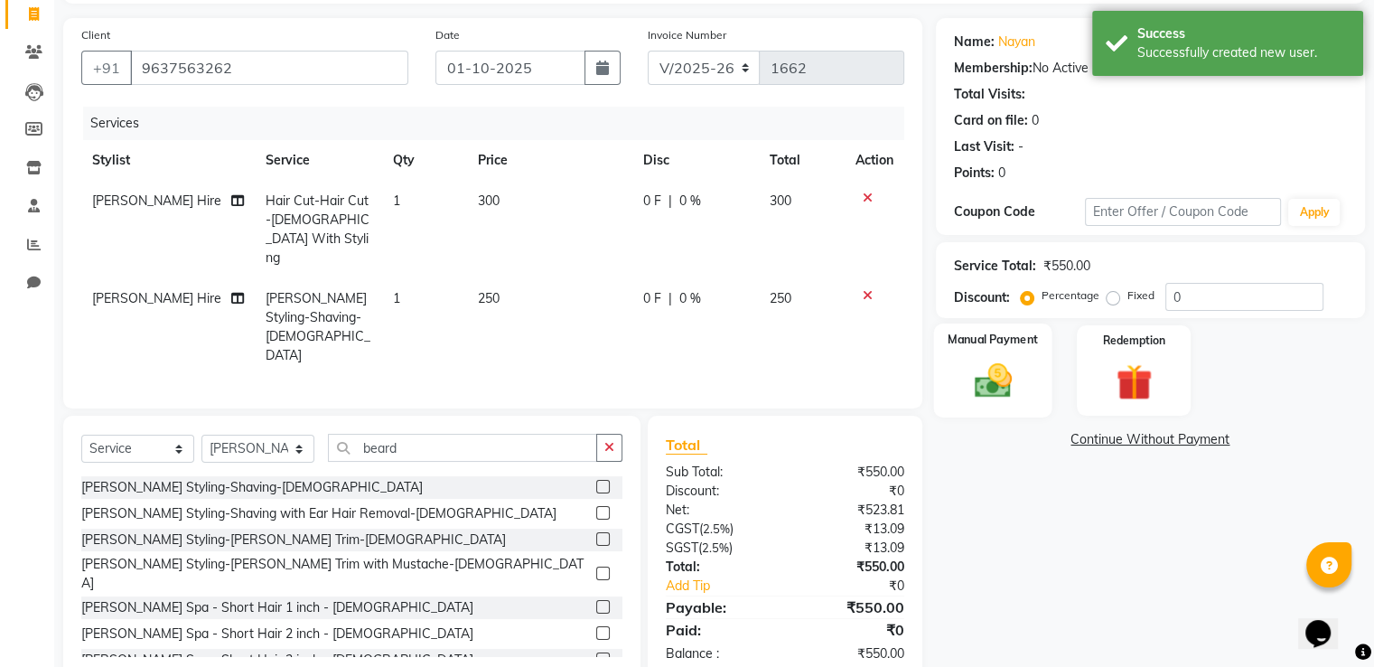
scroll to position [27, 0]
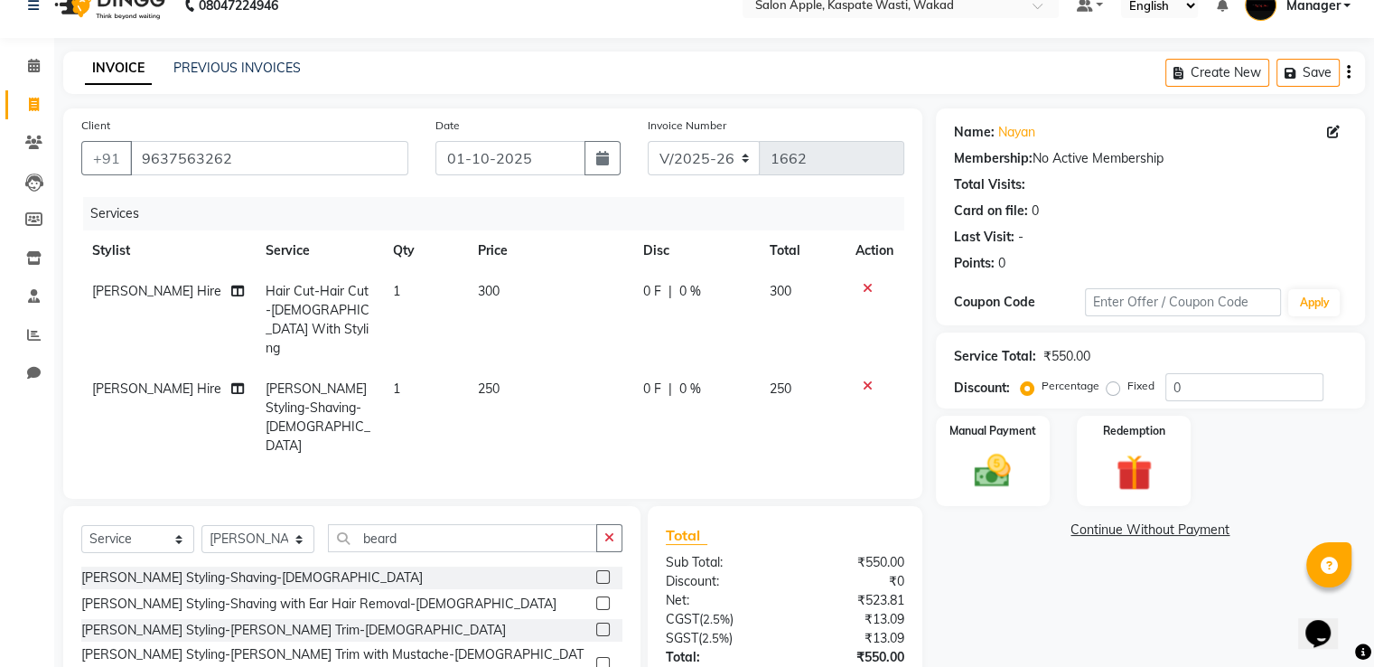
click at [863, 285] on icon at bounding box center [868, 288] width 10 height 13
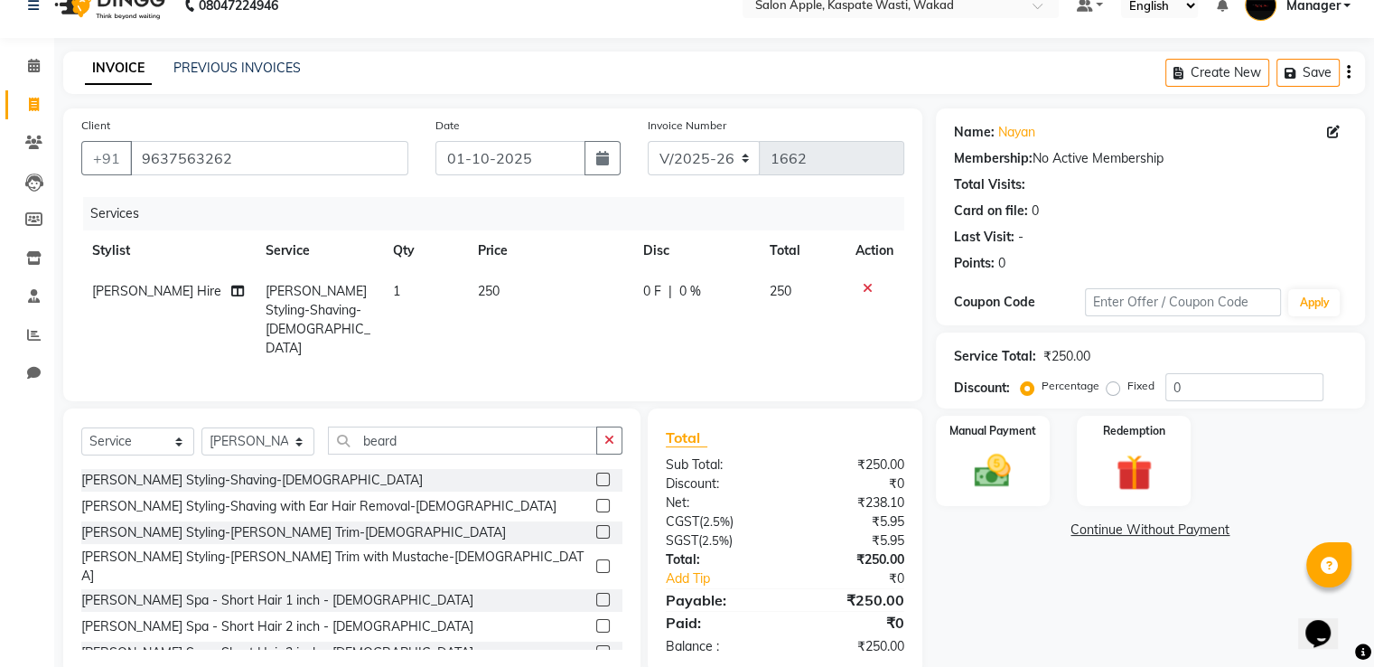
click at [866, 283] on icon at bounding box center [868, 288] width 10 height 13
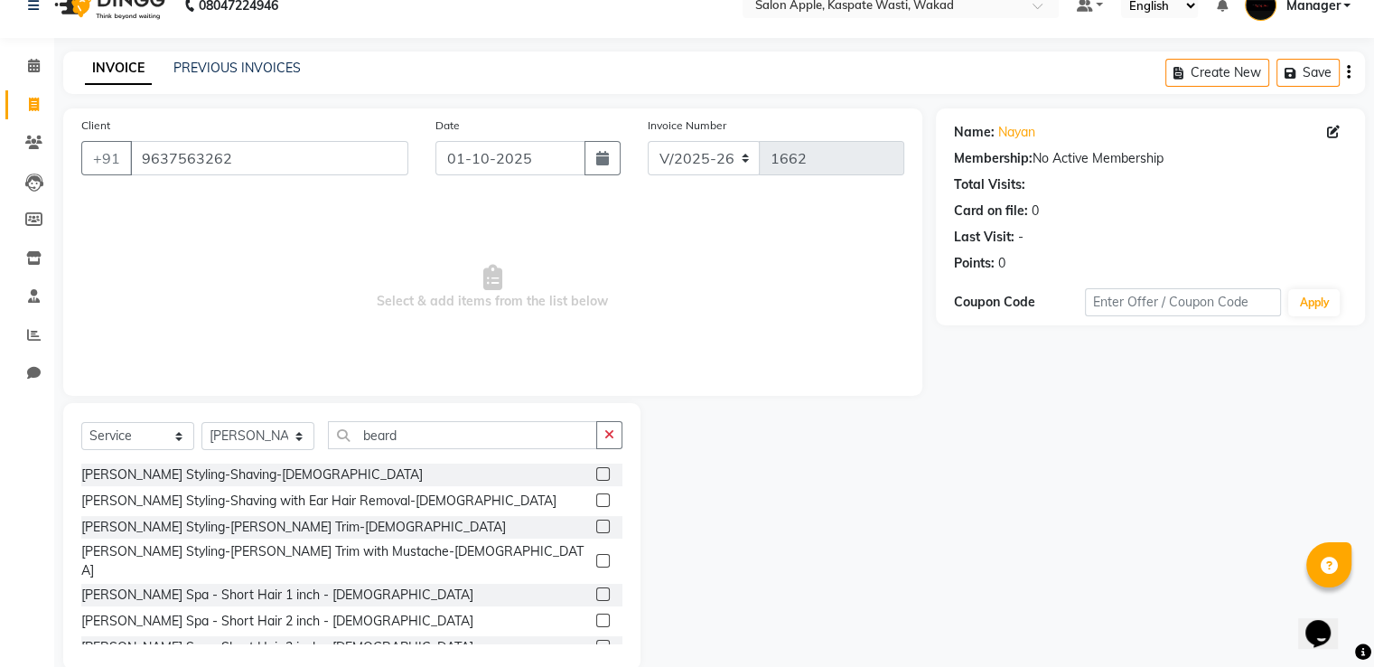
scroll to position [90, 0]
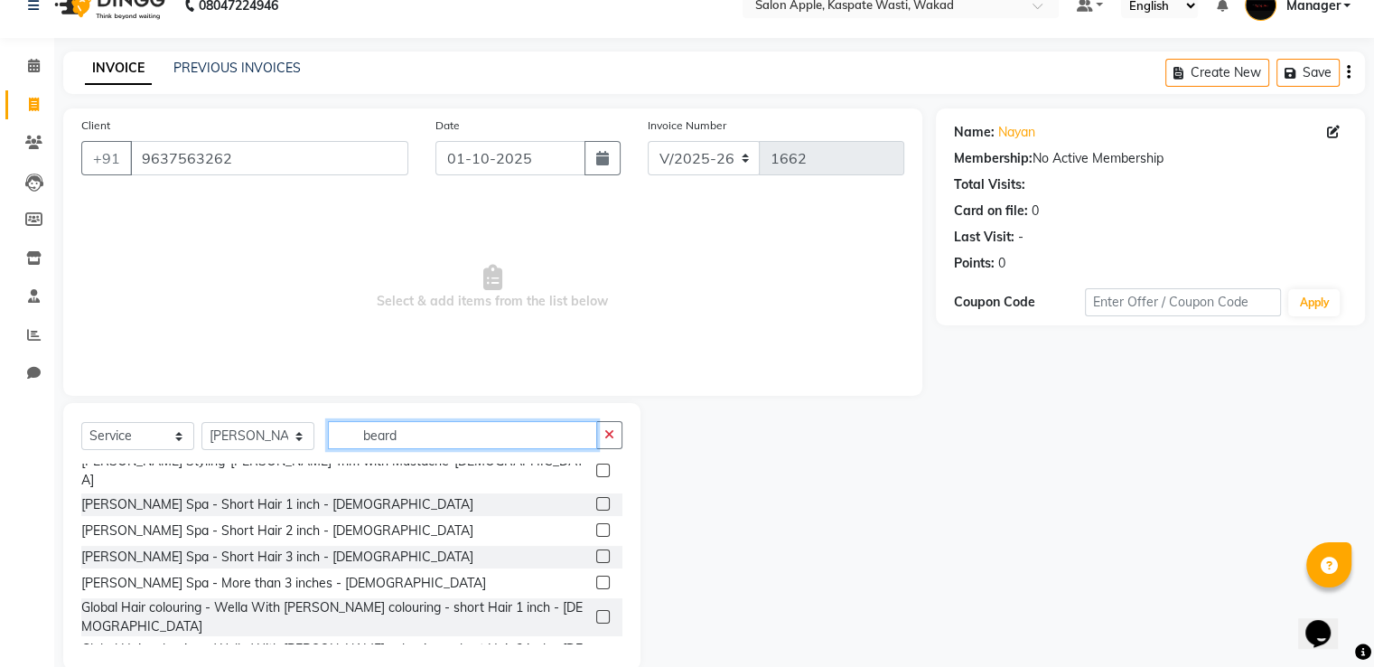
click at [409, 432] on input "beard" at bounding box center [462, 435] width 269 height 28
type input "b"
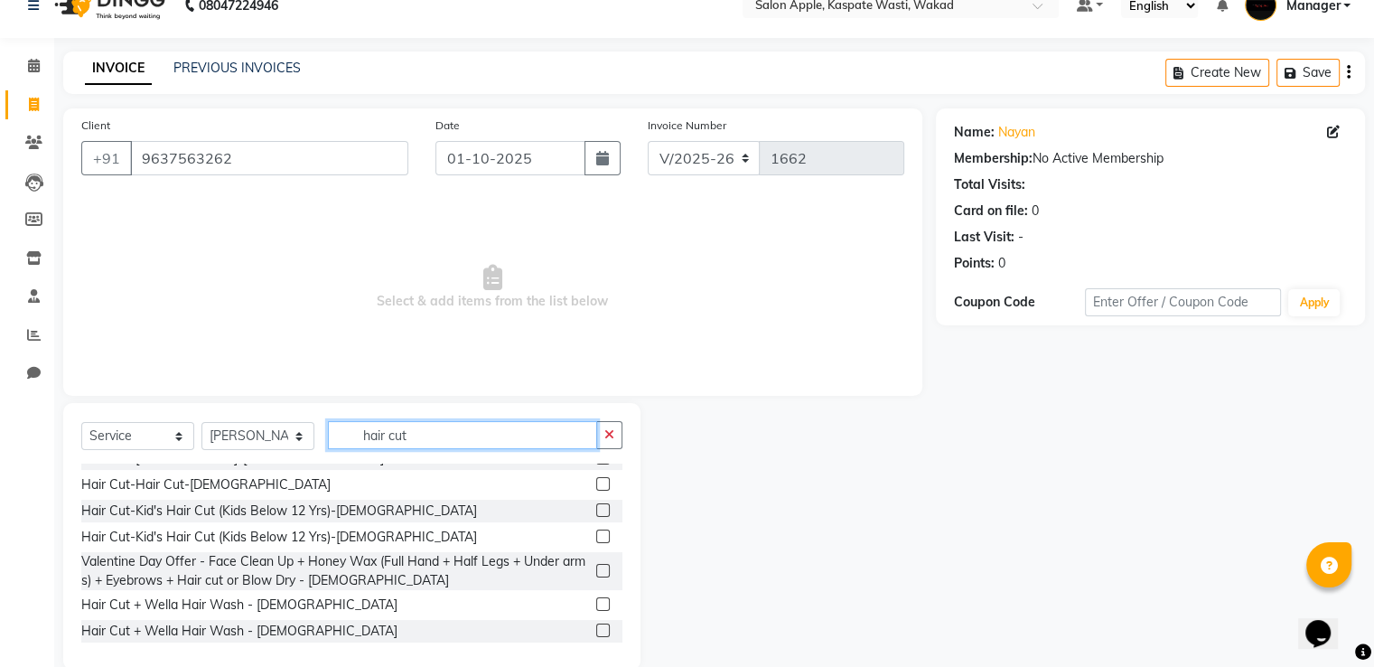
scroll to position [279, 0]
type input "h"
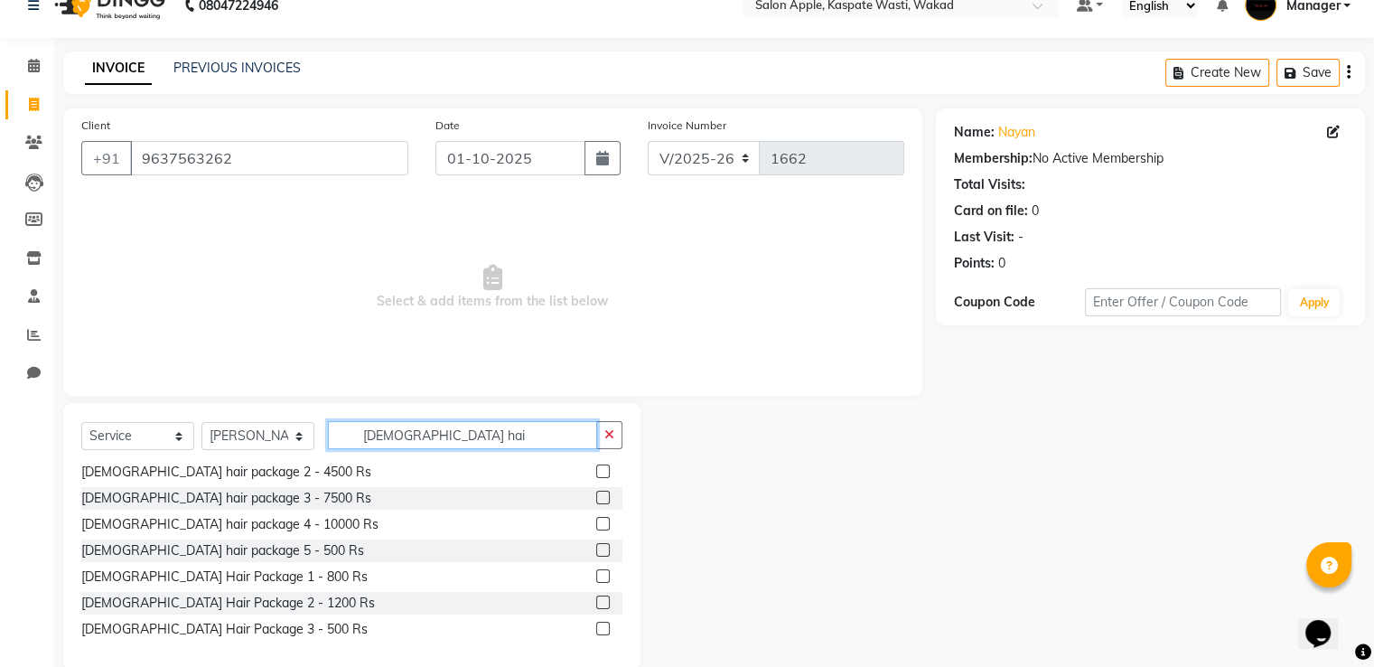
scroll to position [29, 0]
type input "male hai"
click at [596, 547] on label at bounding box center [603, 550] width 14 height 14
click at [596, 547] on input "checkbox" at bounding box center [602, 551] width 12 height 12
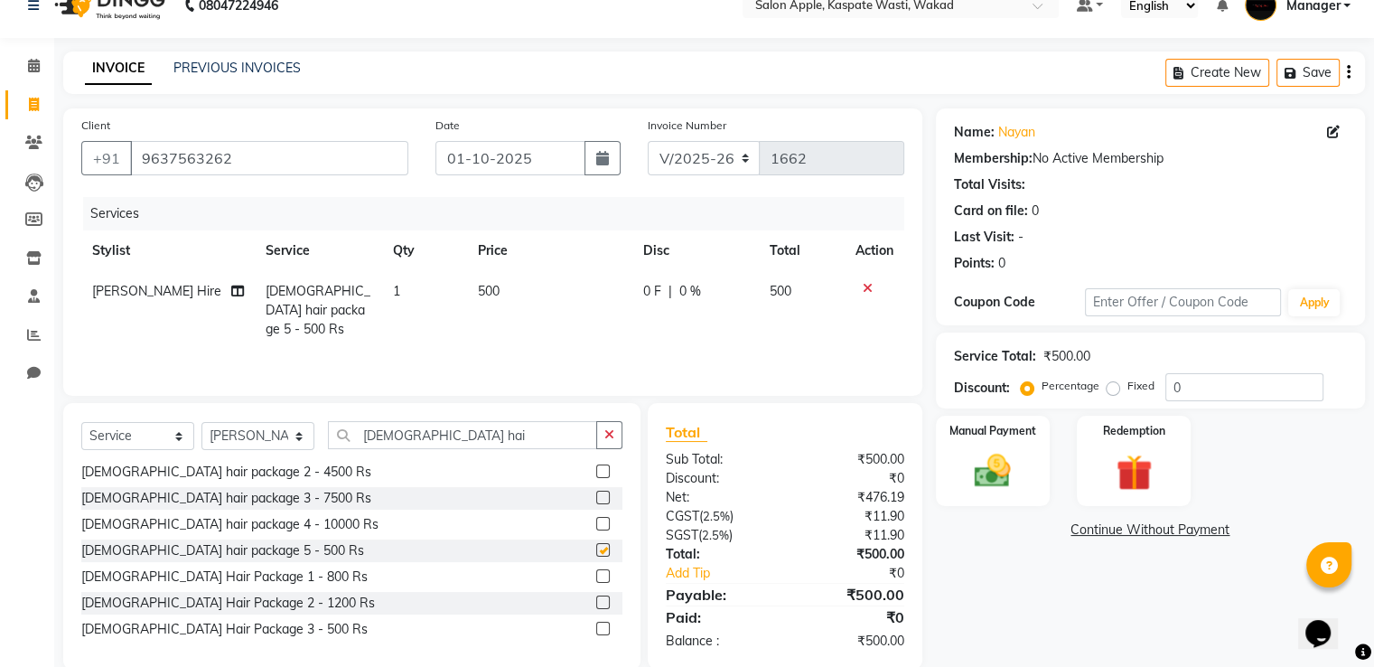
checkbox input "false"
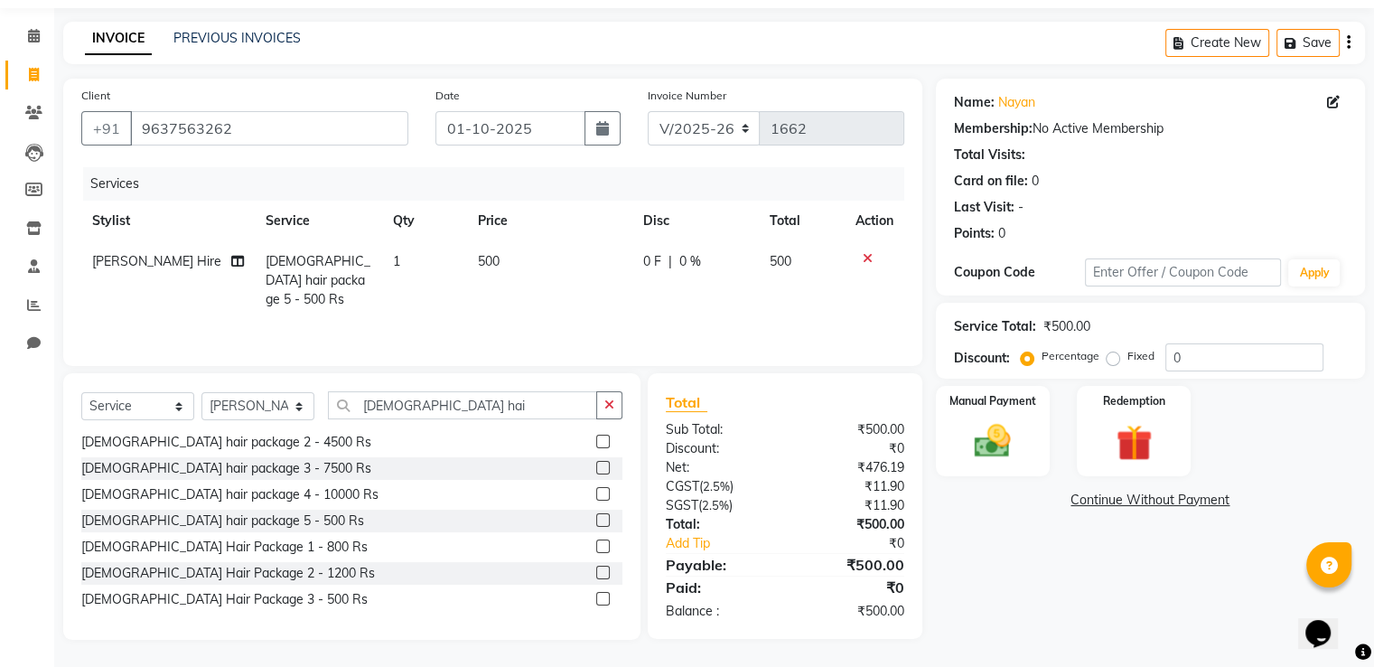
click at [596, 598] on label at bounding box center [603, 599] width 14 height 14
click at [596, 598] on input "checkbox" at bounding box center [602, 599] width 12 height 12
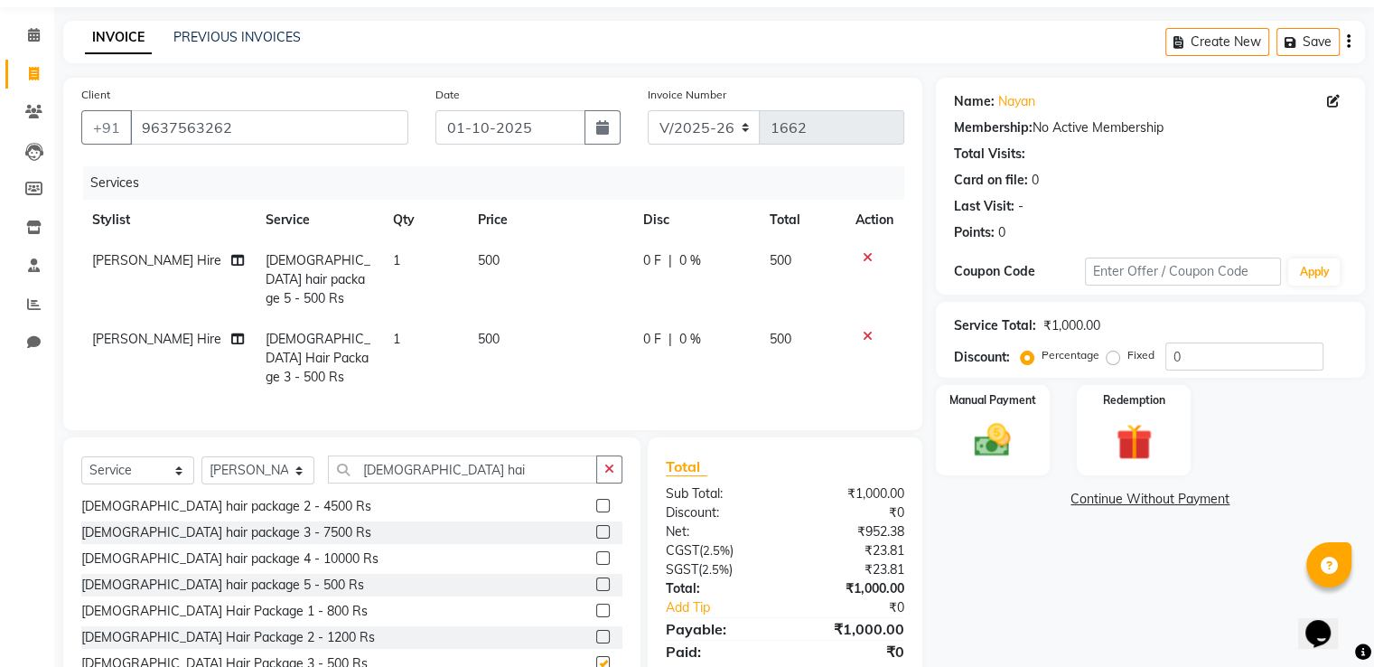
checkbox input "false"
click at [864, 257] on icon at bounding box center [868, 257] width 10 height 13
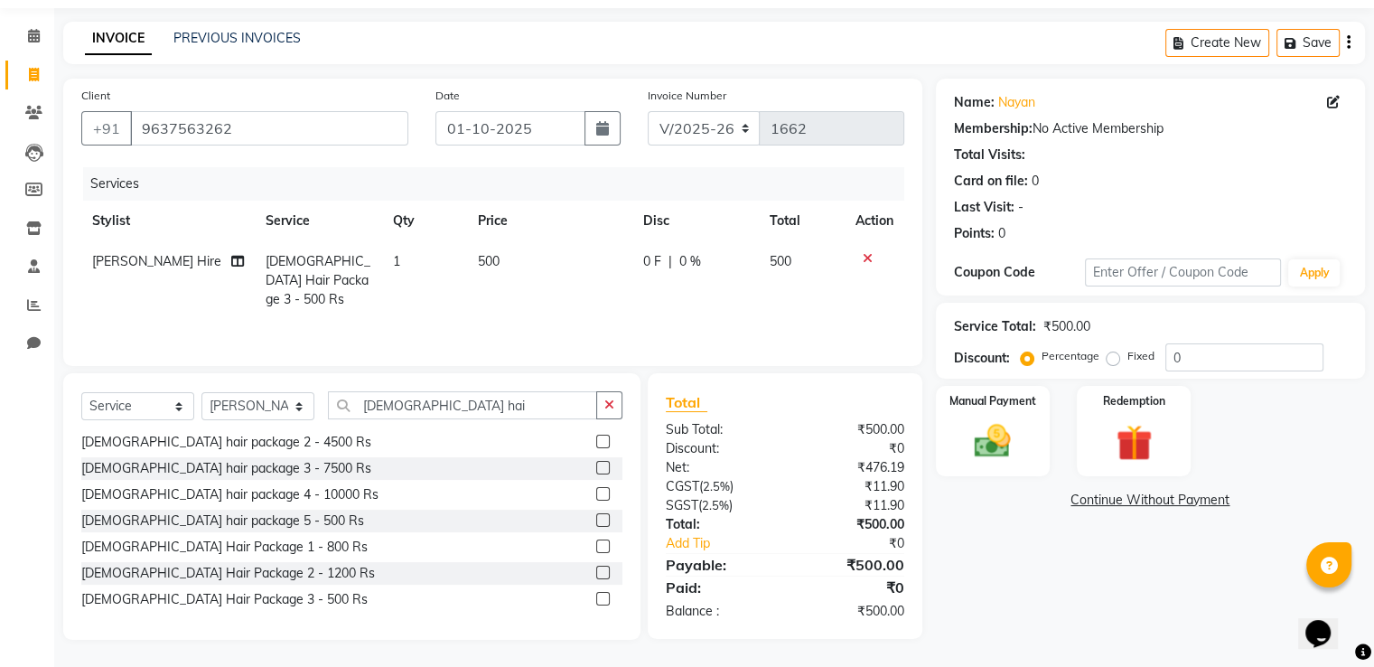
click at [544, 615] on div "Female hair package 1 - 1800 Rs Female hair package 2 - 4500 Rs Female hair pac…" at bounding box center [351, 528] width 541 height 188
click at [968, 448] on img at bounding box center [992, 441] width 61 height 43
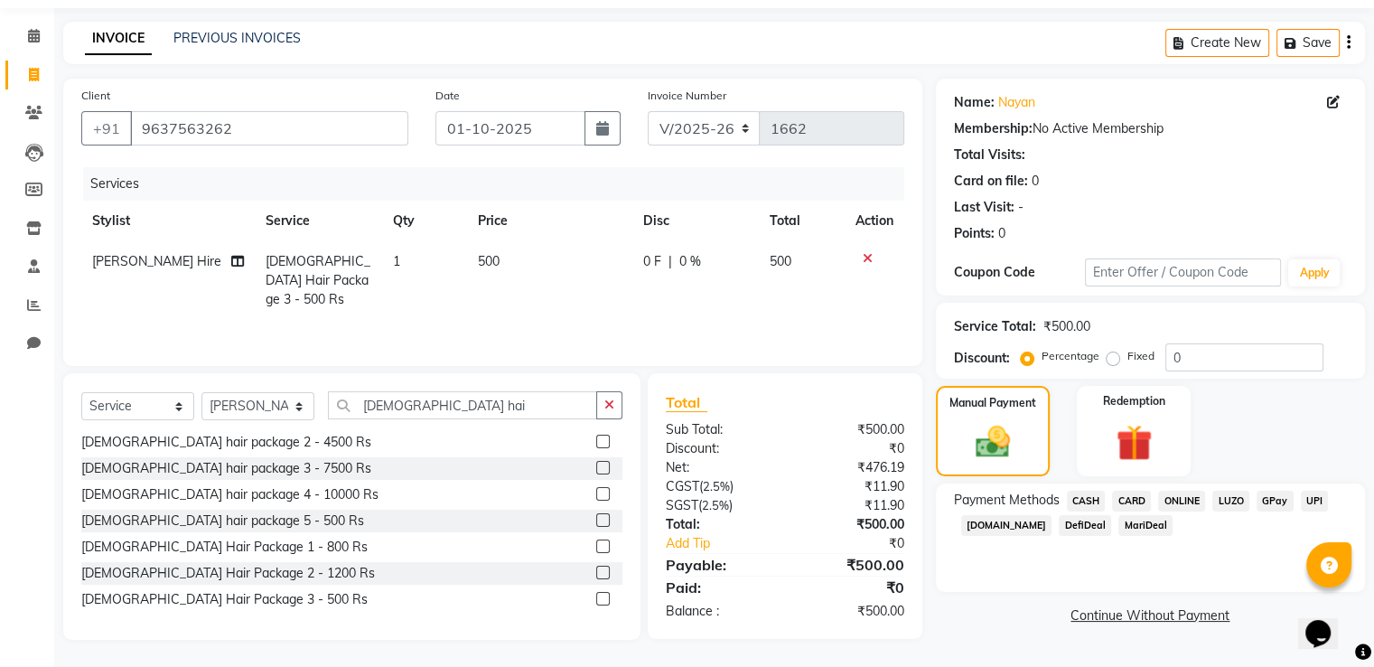
click at [1194, 501] on span "ONLINE" at bounding box center [1181, 500] width 47 height 21
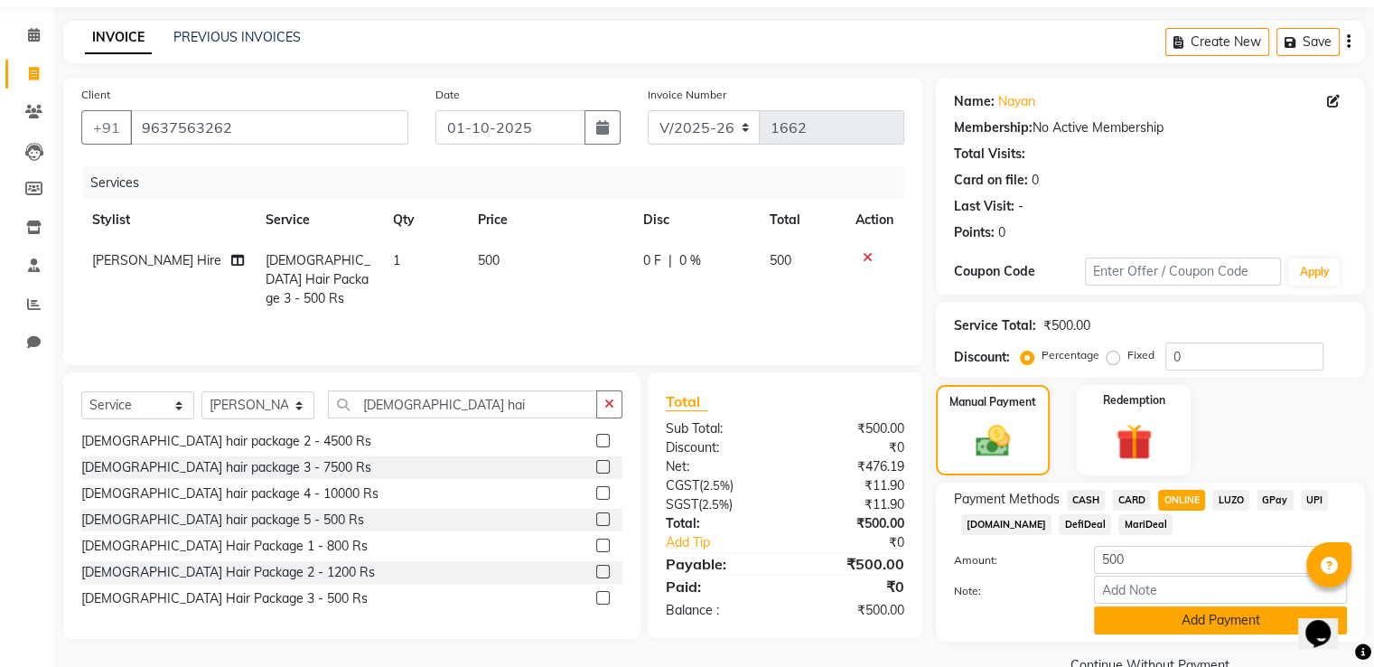
click at [1204, 621] on button "Add Payment" at bounding box center [1220, 620] width 253 height 28
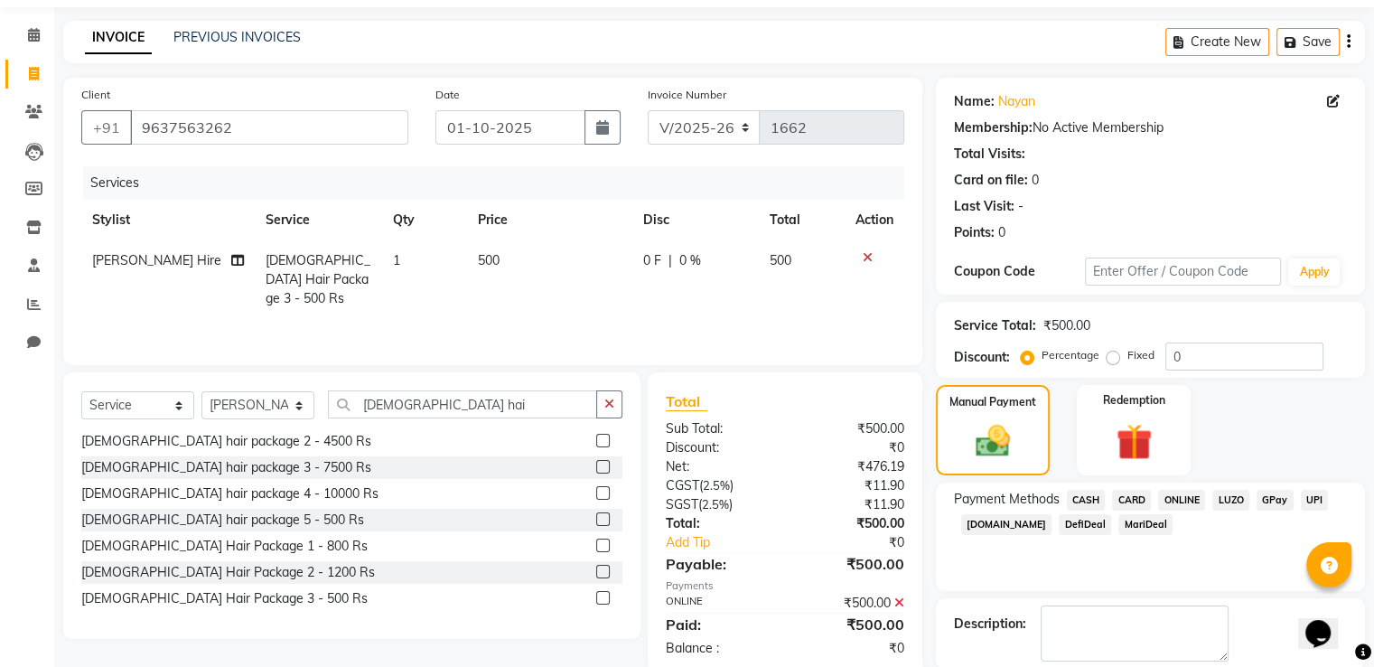
scroll to position [147, 0]
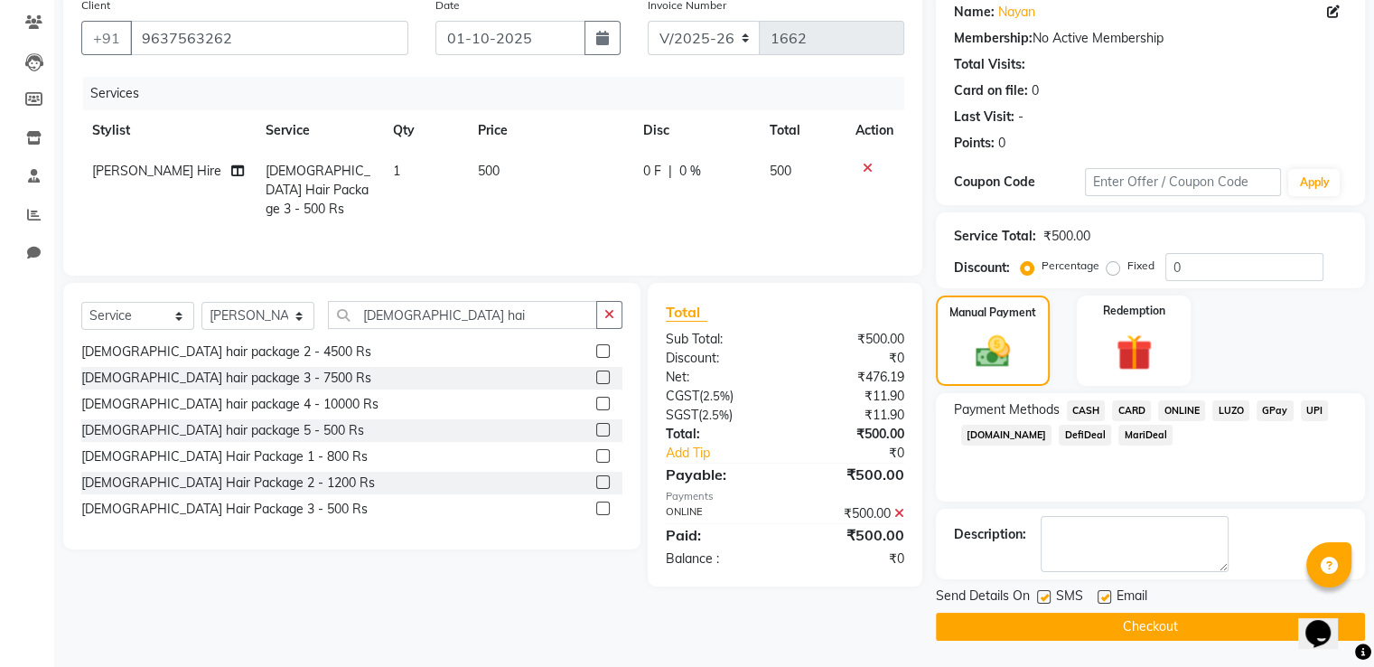
click at [1178, 621] on button "Checkout" at bounding box center [1150, 626] width 429 height 28
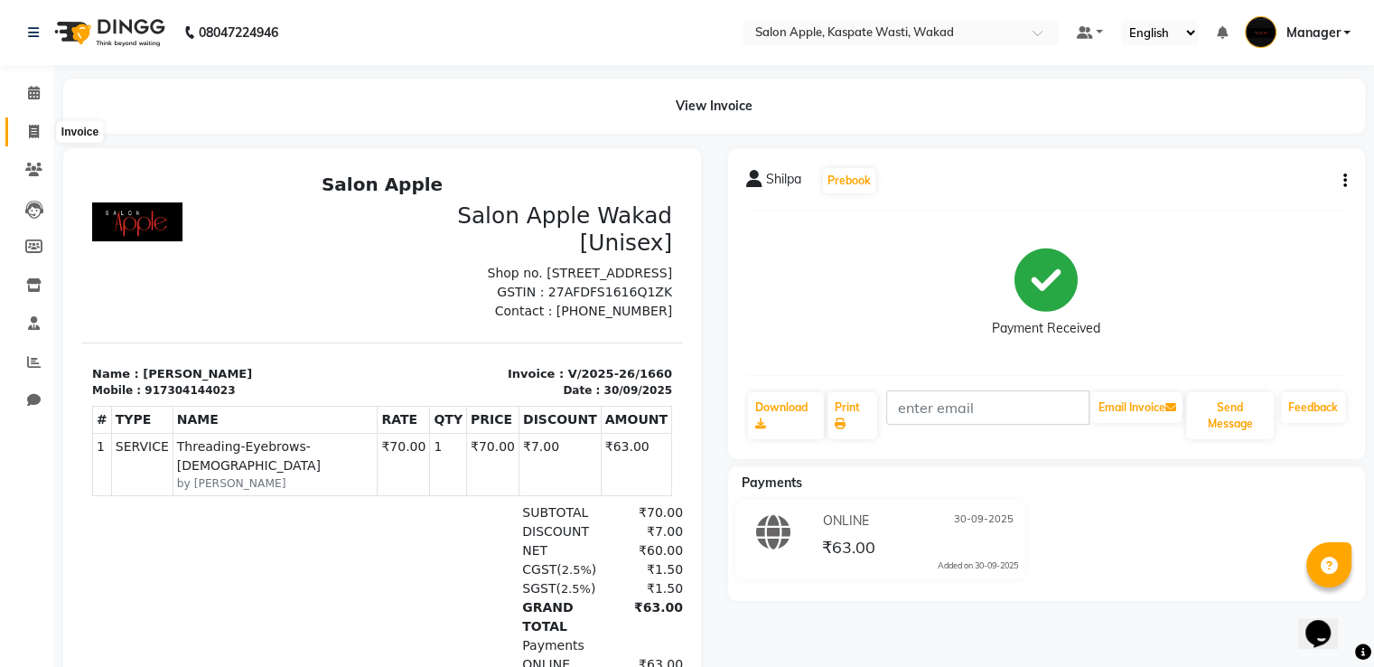
click at [40, 134] on span at bounding box center [34, 132] width 32 height 21
select select "service"
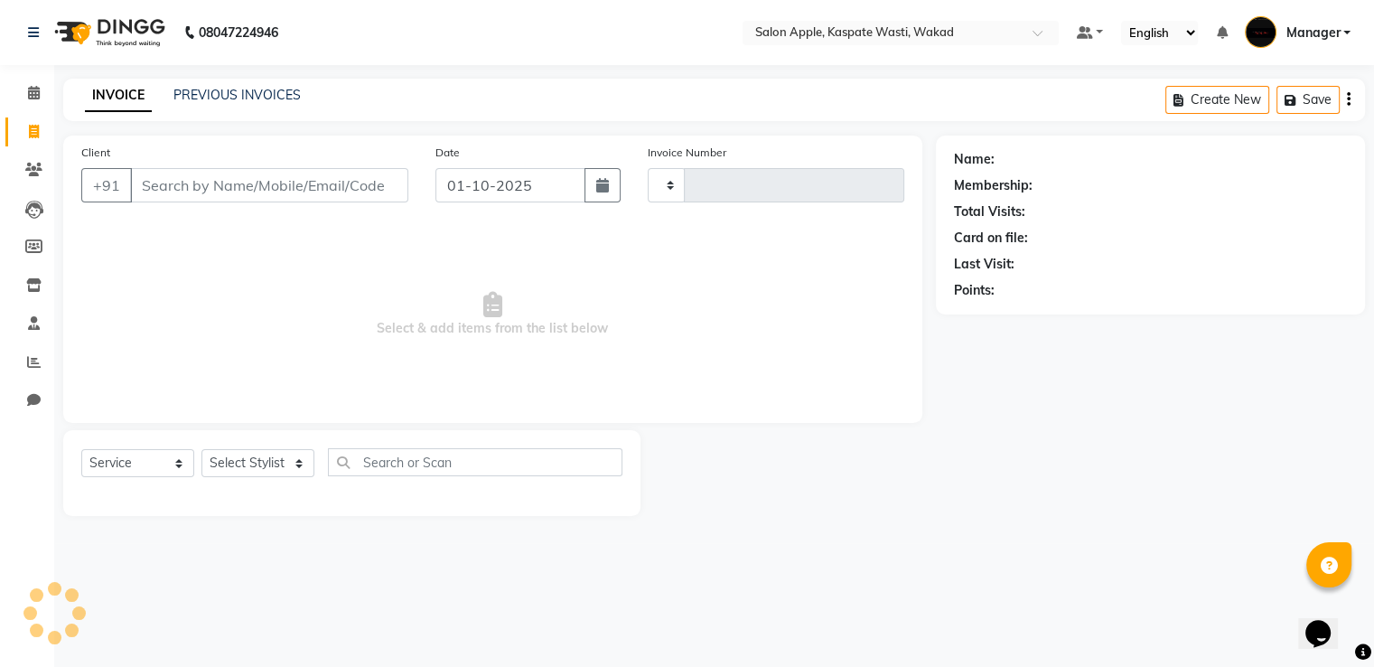
type input "1662"
select select "7956"
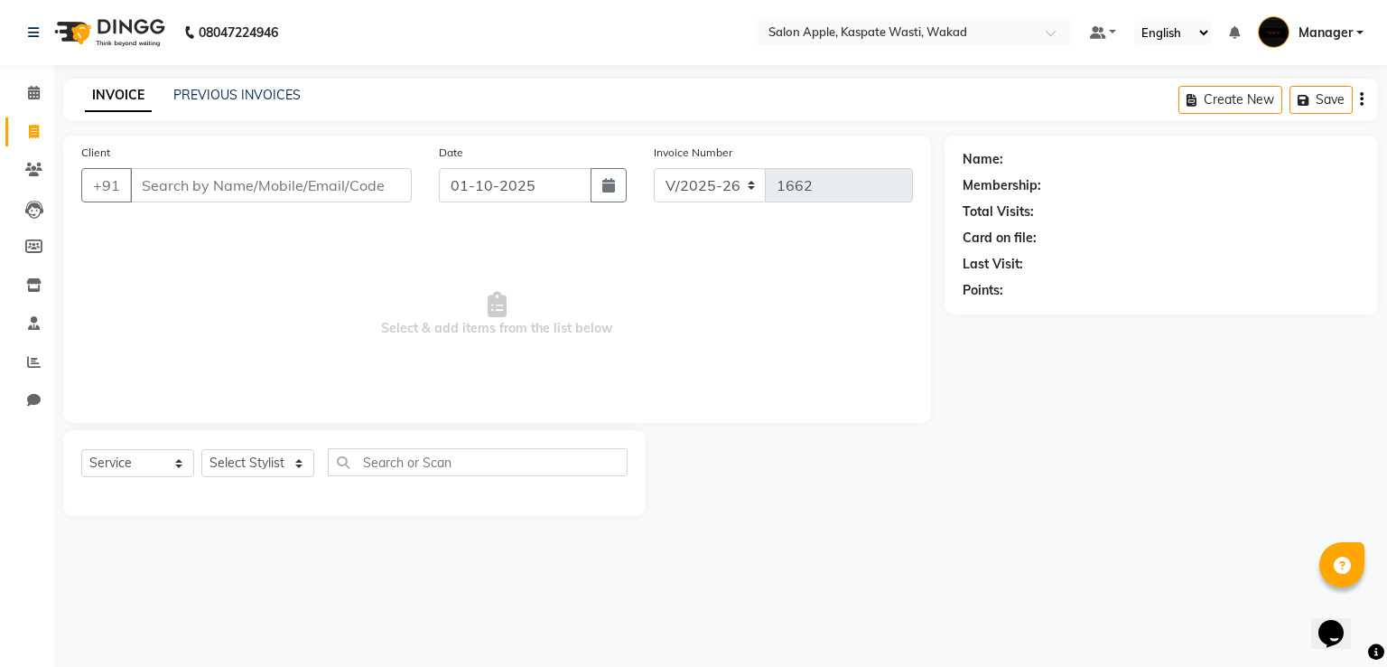
select select "88767"
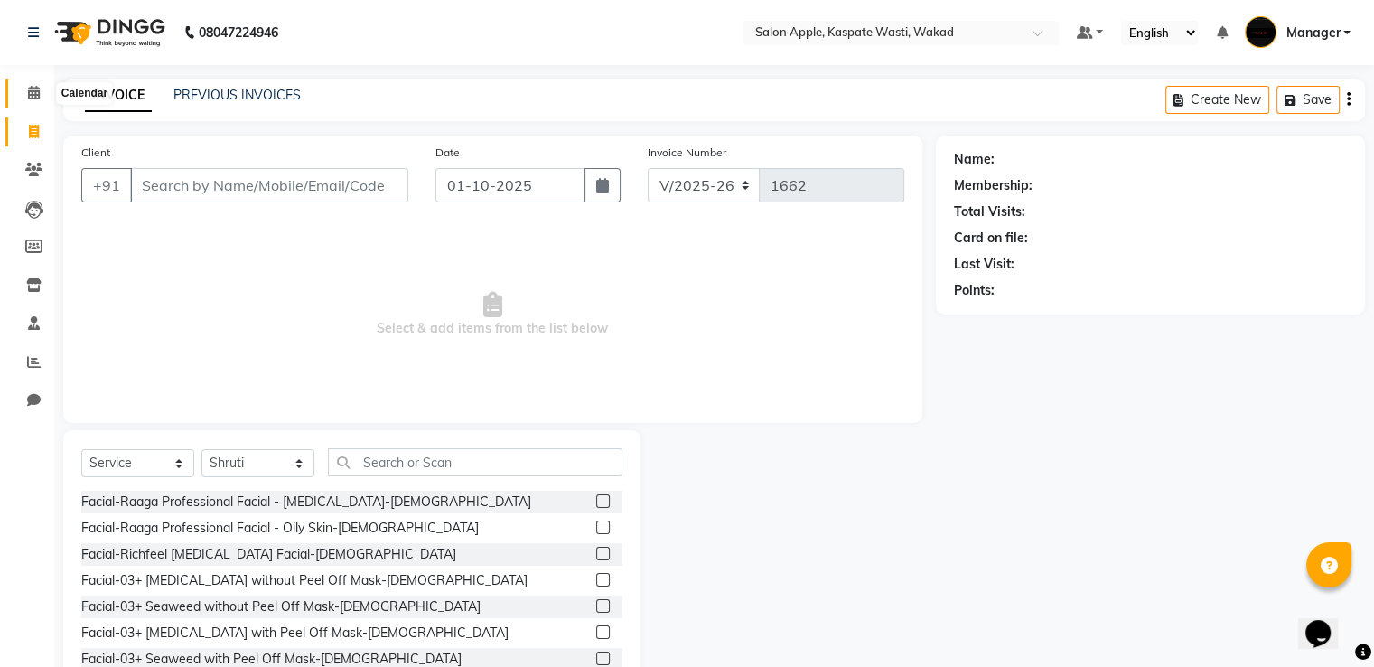
click at [29, 90] on icon at bounding box center [34, 93] width 12 height 14
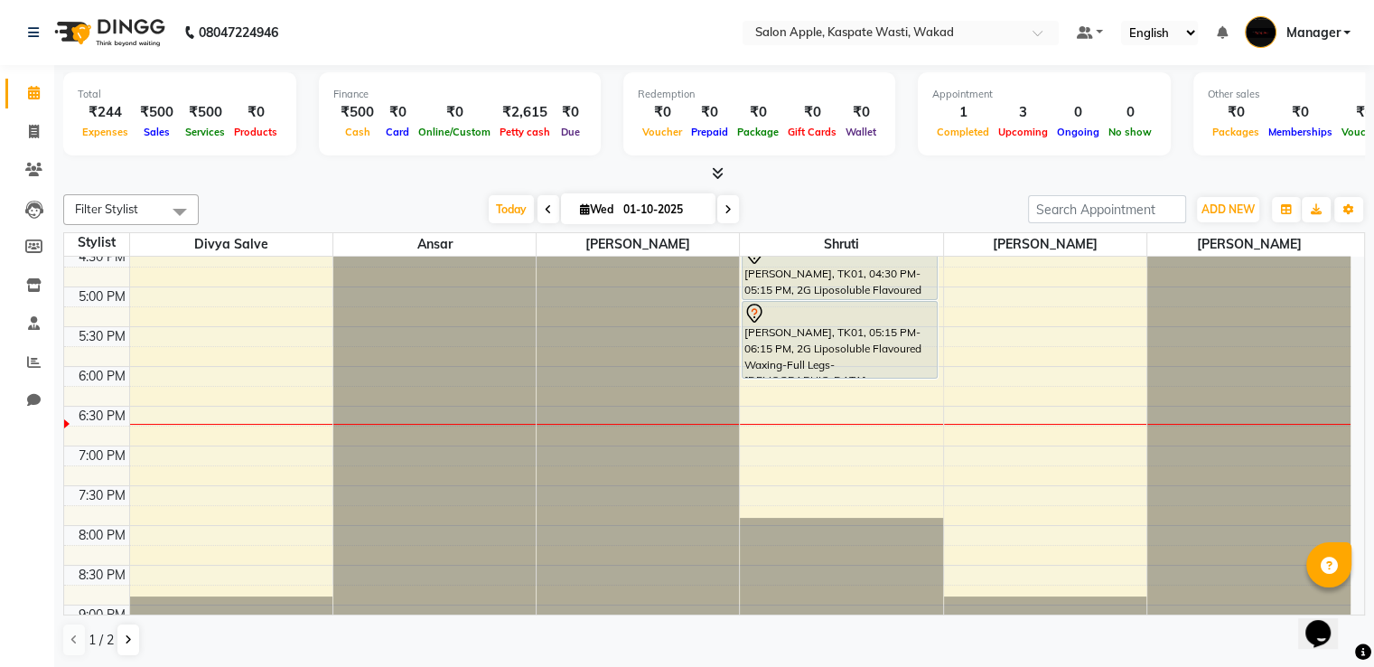
scroll to position [574, 0]
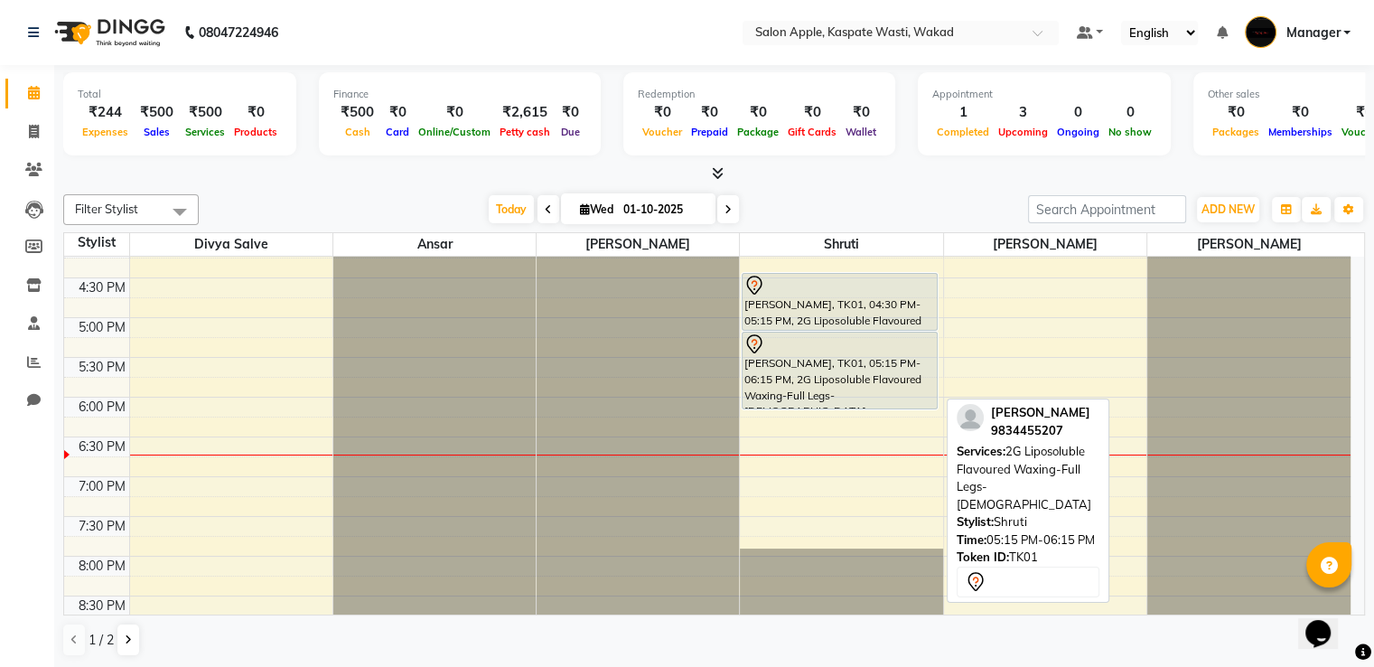
click at [821, 386] on div "[PERSON_NAME], TK01, 05:15 PM-06:15 PM, 2G Liposoluble Flavoured Waxing-Full Le…" at bounding box center [839, 370] width 194 height 76
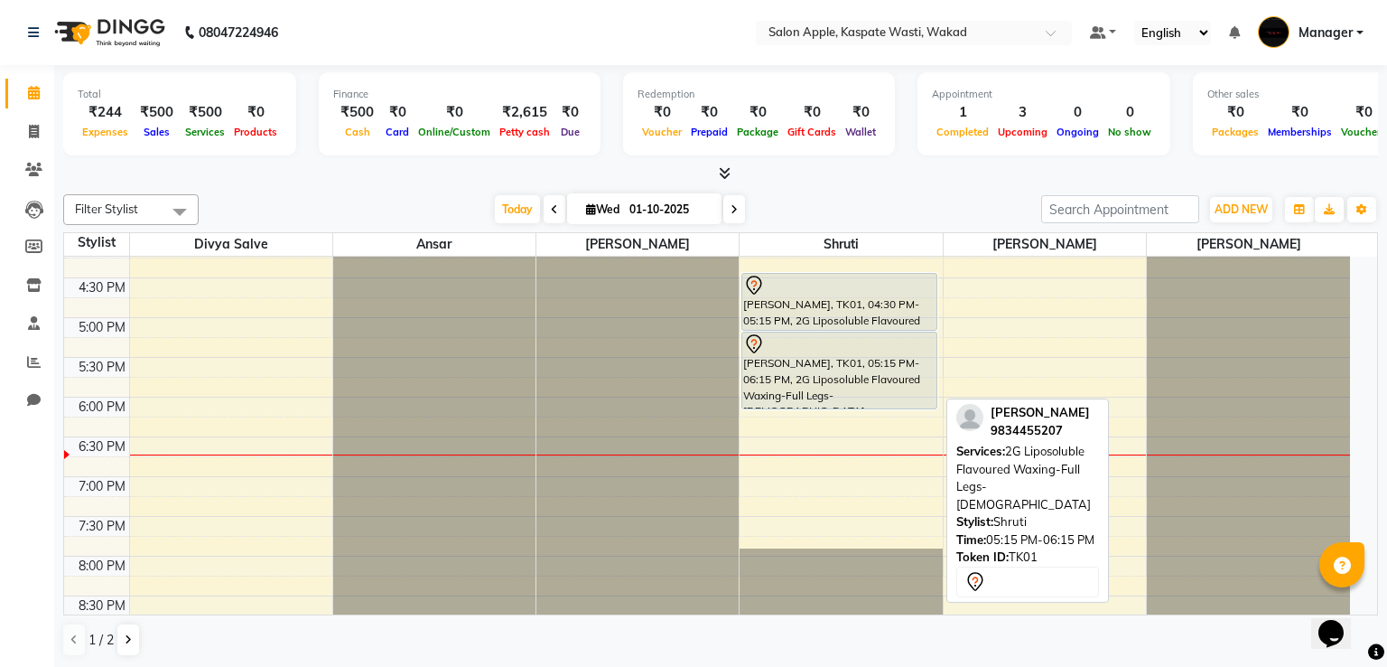
select select "7"
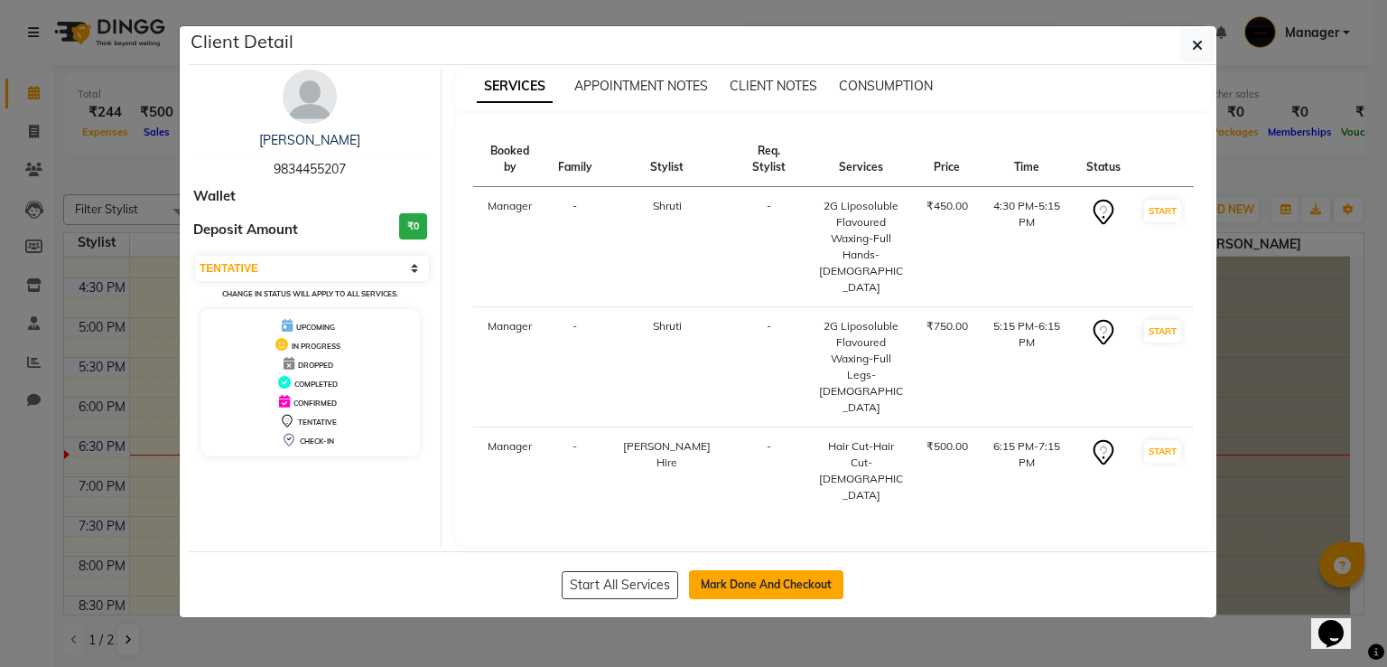
click at [719, 570] on button "Mark Done And Checkout" at bounding box center [766, 584] width 154 height 29
select select "7956"
select select "service"
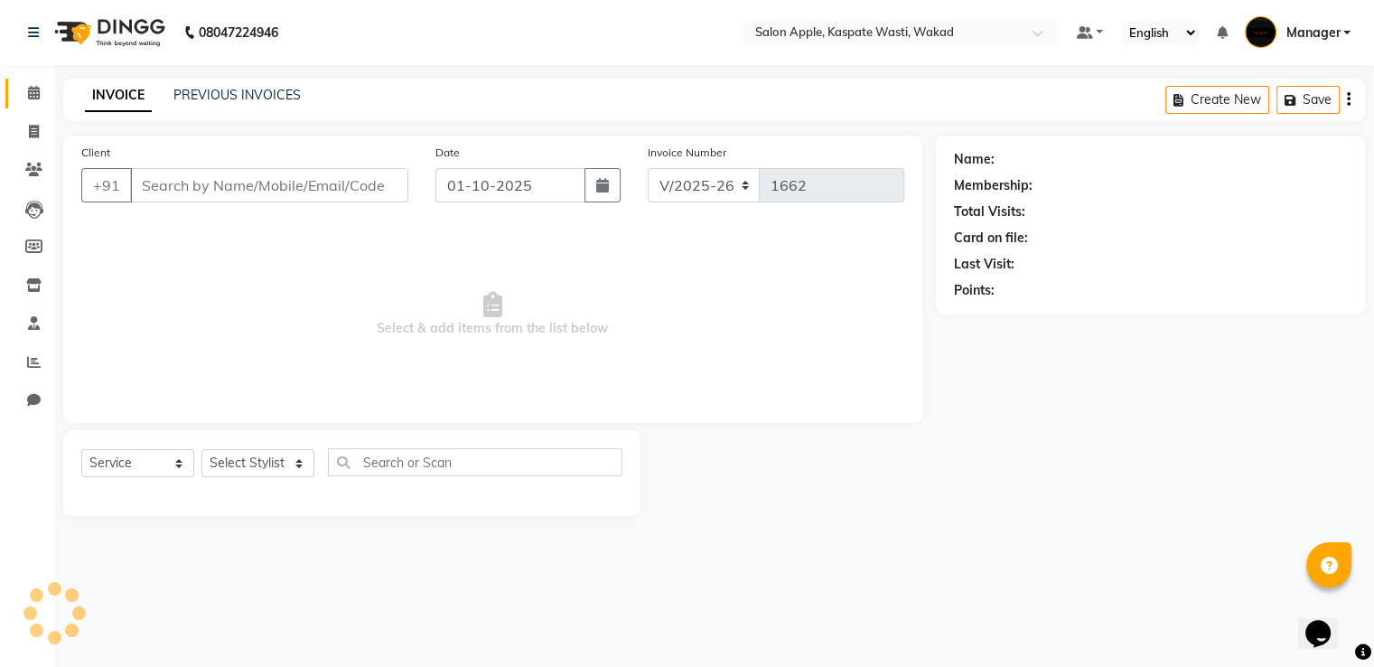
select select "88767"
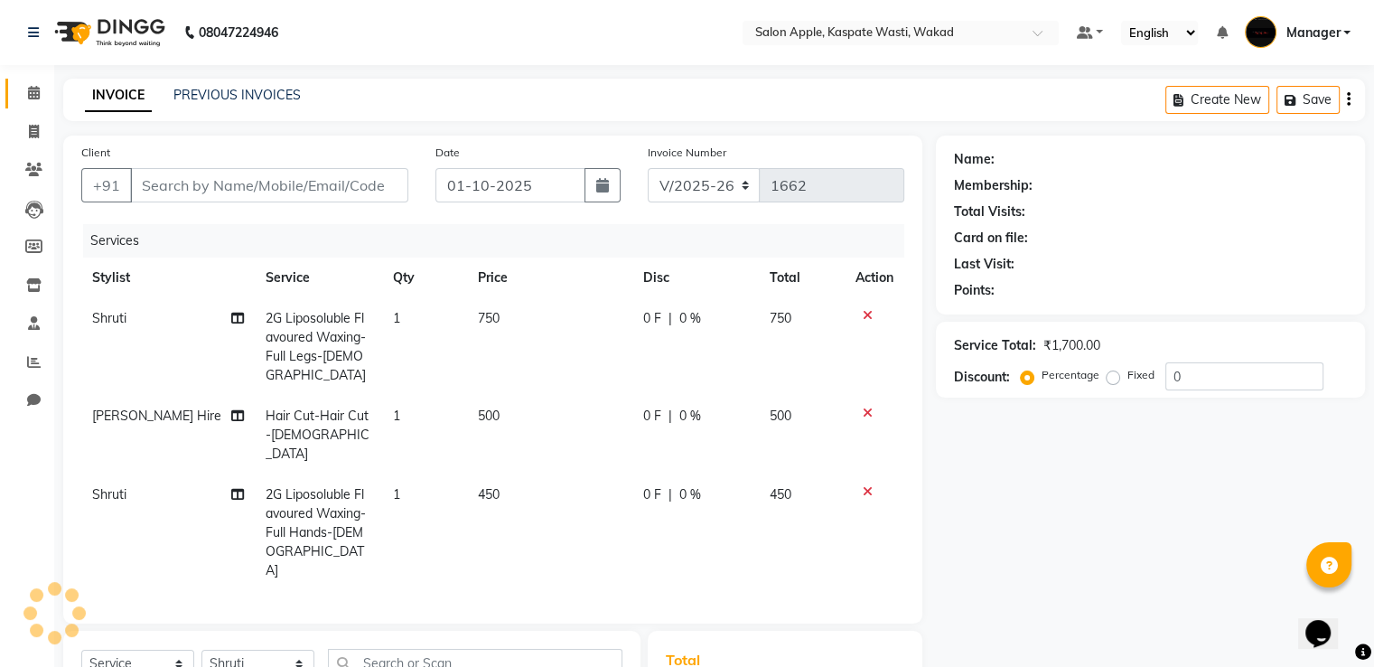
type input "9834455207"
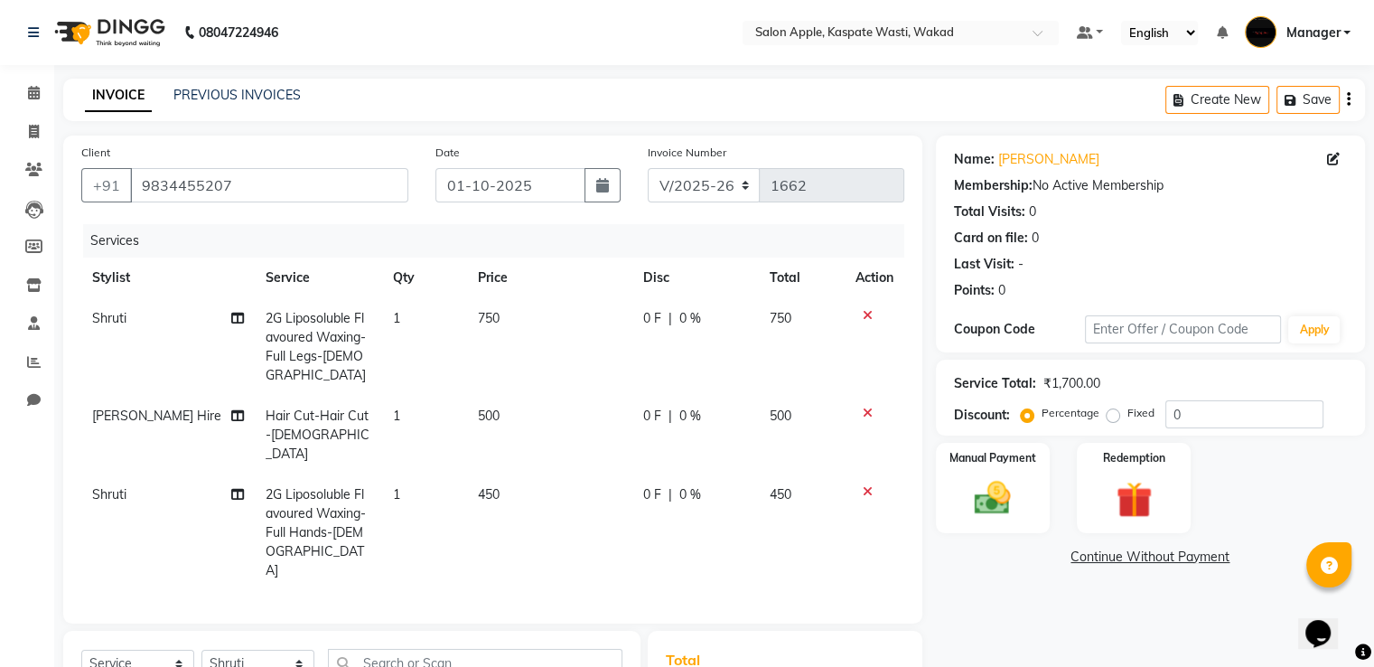
click at [864, 315] on icon at bounding box center [868, 315] width 10 height 13
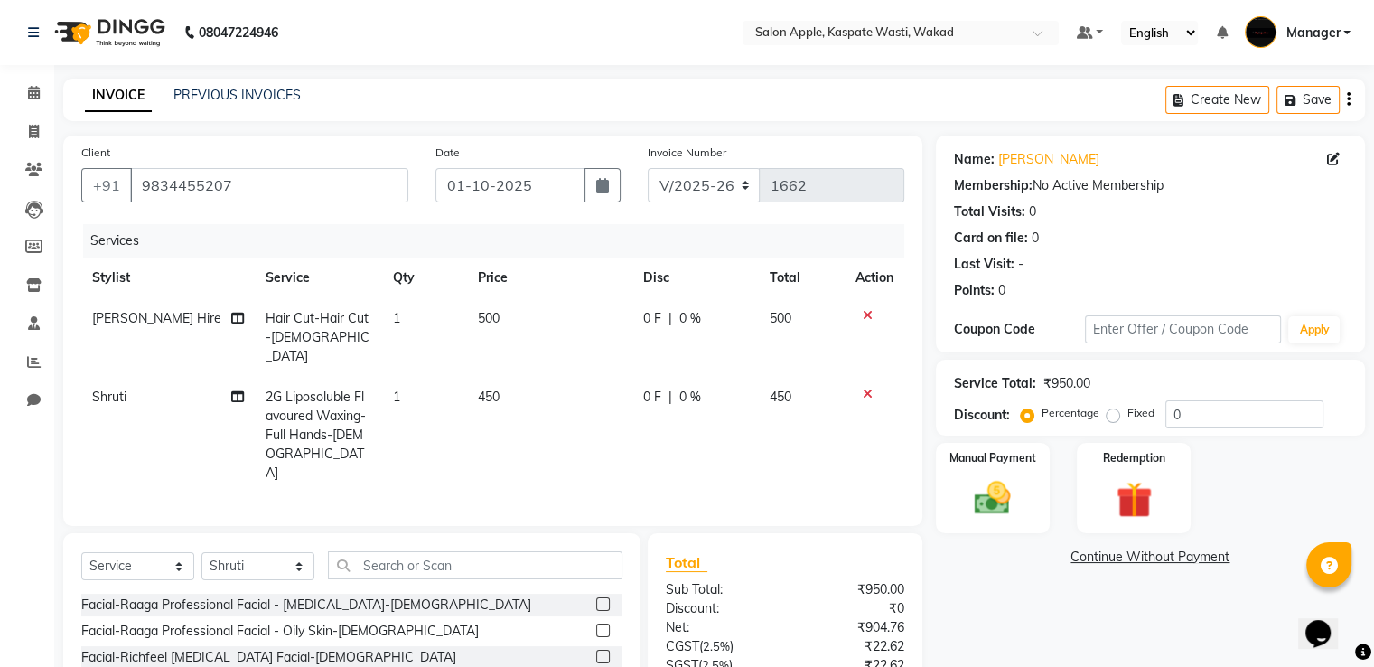
click at [98, 388] on span "Shruti" at bounding box center [109, 396] width 34 height 16
select select "88767"
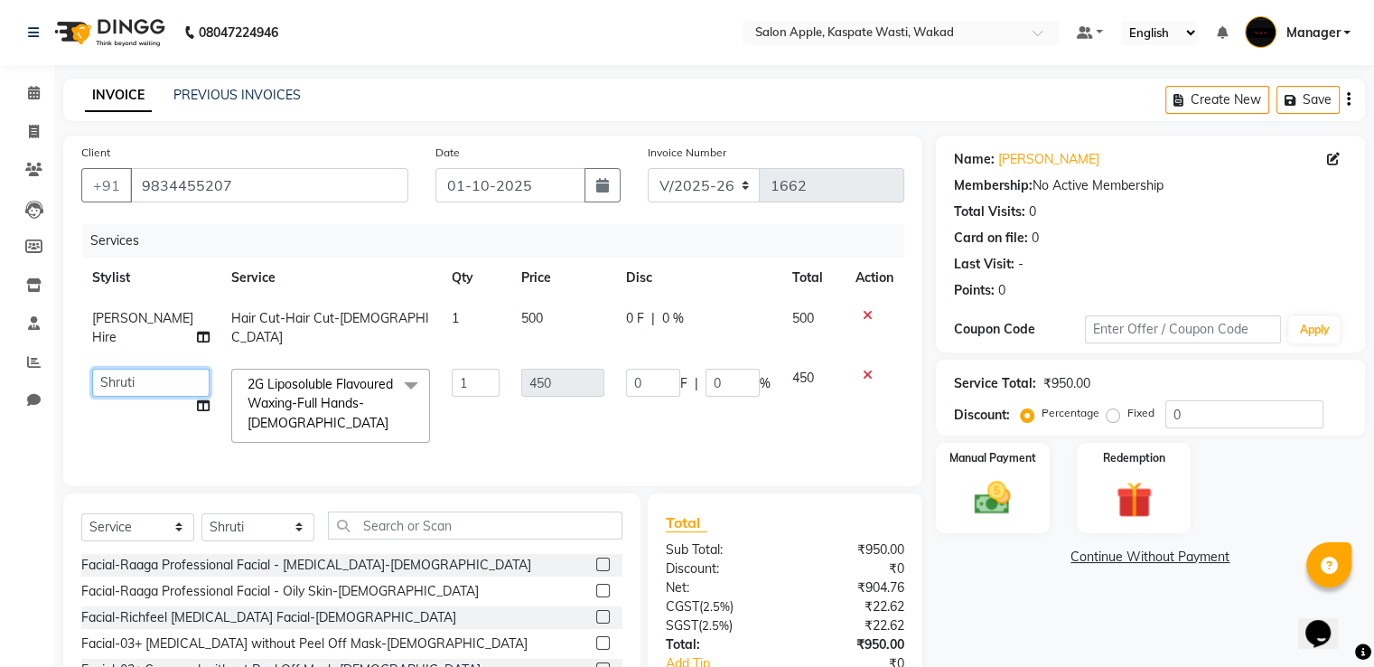
click at [123, 369] on select "Ansar Divya salve Gunashree Fulambarkar Kamlesh 1 Manager Piyush Waghmare Shrad…" at bounding box center [150, 383] width 117 height 28
select select "90277"
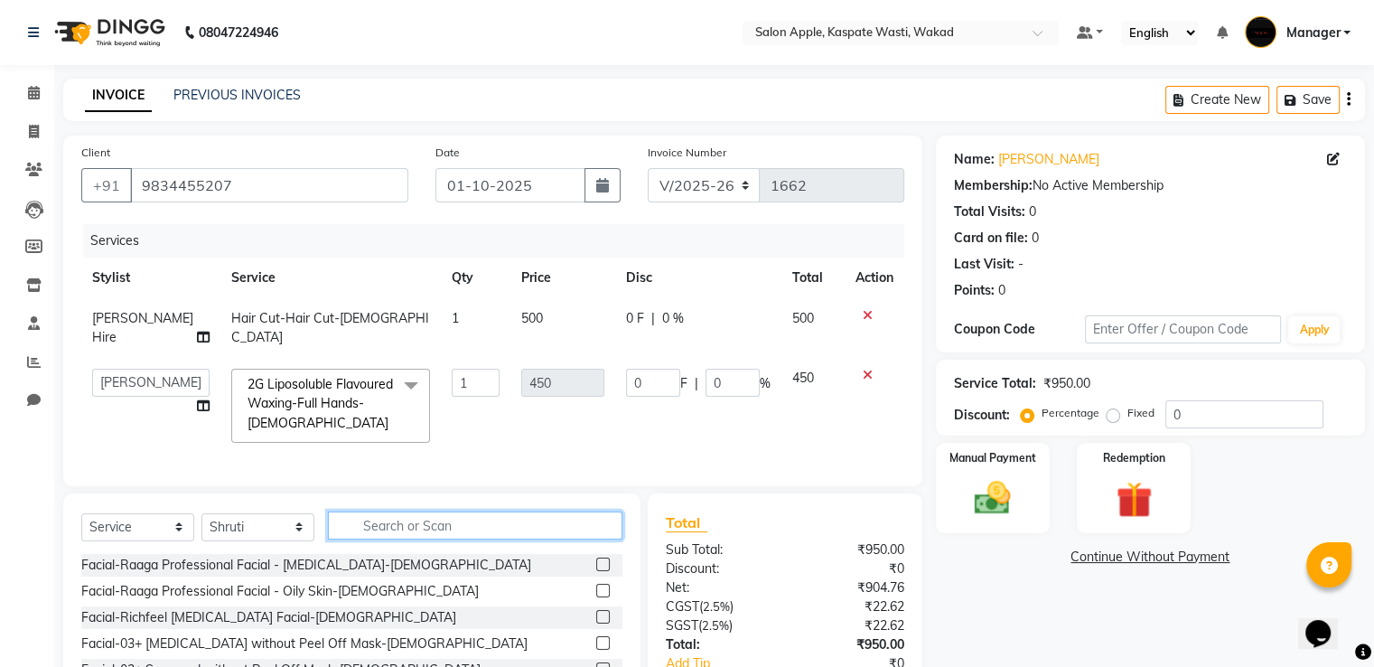
click at [440, 520] on input "text" at bounding box center [475, 525] width 294 height 28
click at [280, 516] on select "Select Stylist Ansar Divya salve [PERSON_NAME] [PERSON_NAME] 1 Manager [PERSON_…" at bounding box center [257, 527] width 113 height 28
select select "90277"
click at [201, 513] on select "Select Stylist Ansar Divya salve [PERSON_NAME] [PERSON_NAME] 1 Manager [PERSON_…" at bounding box center [257, 527] width 113 height 28
click at [422, 522] on input "text" at bounding box center [475, 525] width 294 height 28
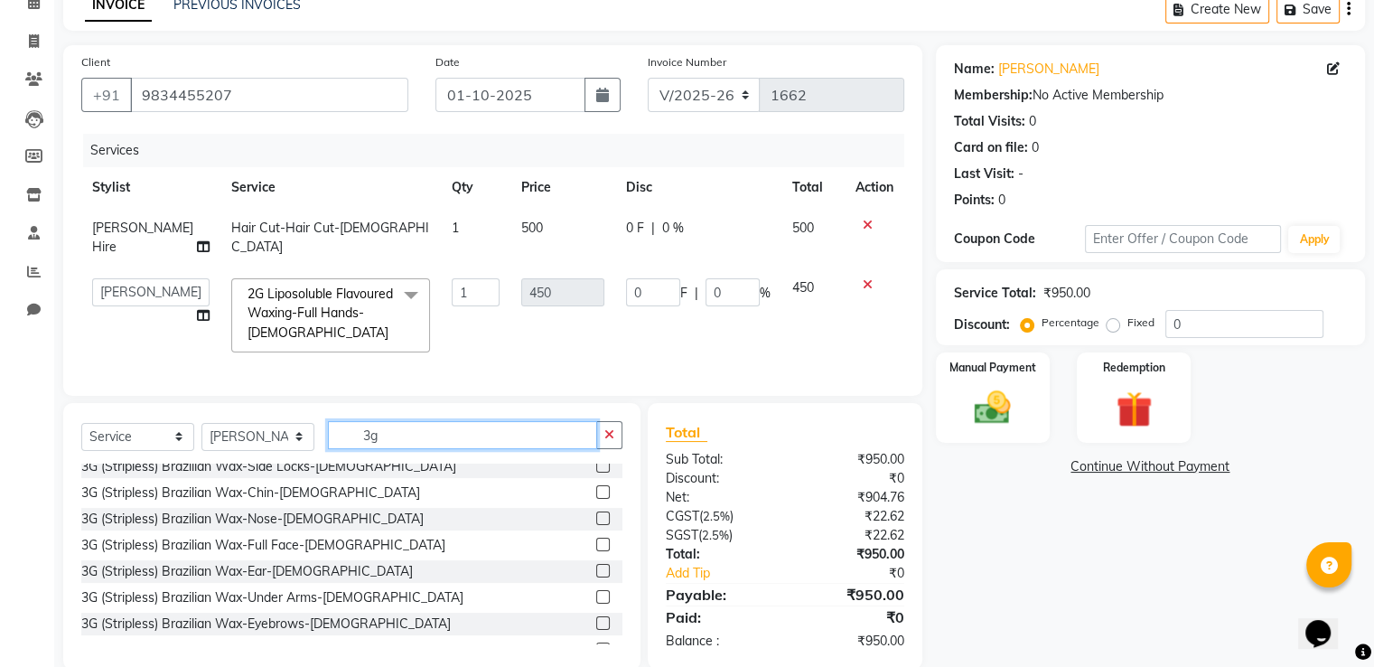
scroll to position [90, 0]
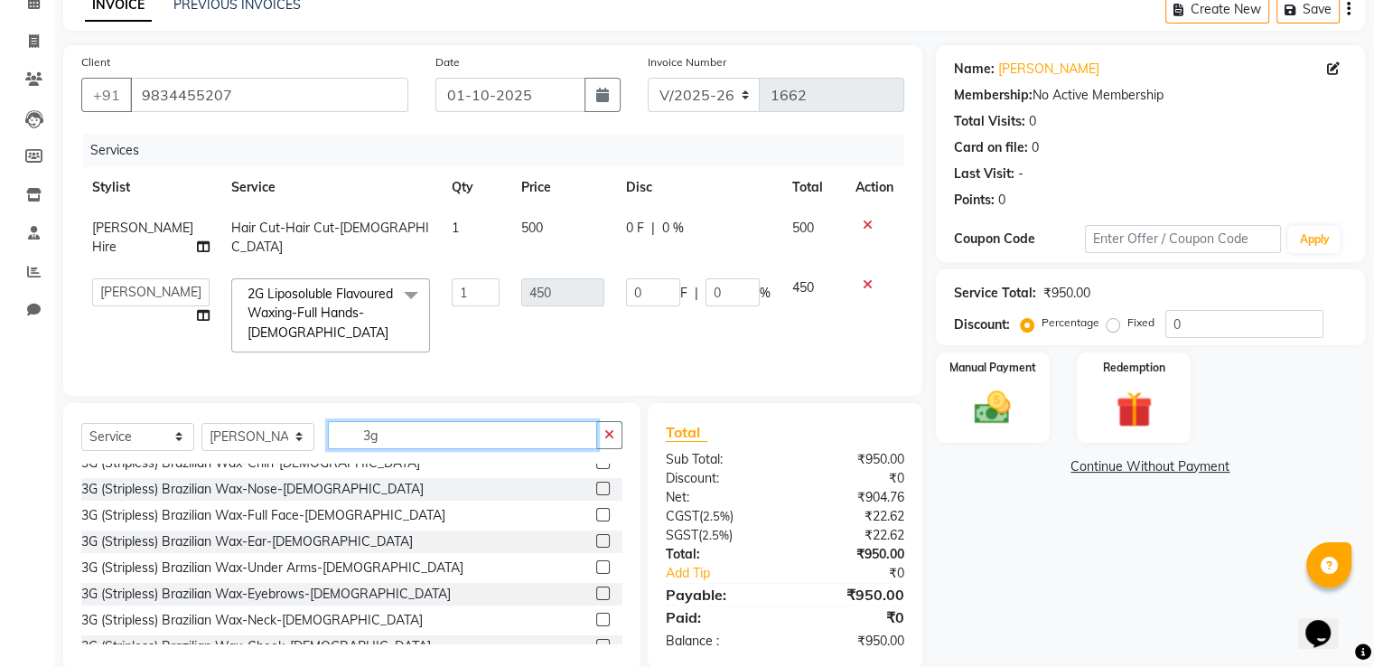
type input "3g"
click at [596, 565] on label at bounding box center [603, 567] width 14 height 14
click at [596, 565] on input "checkbox" at bounding box center [602, 568] width 12 height 12
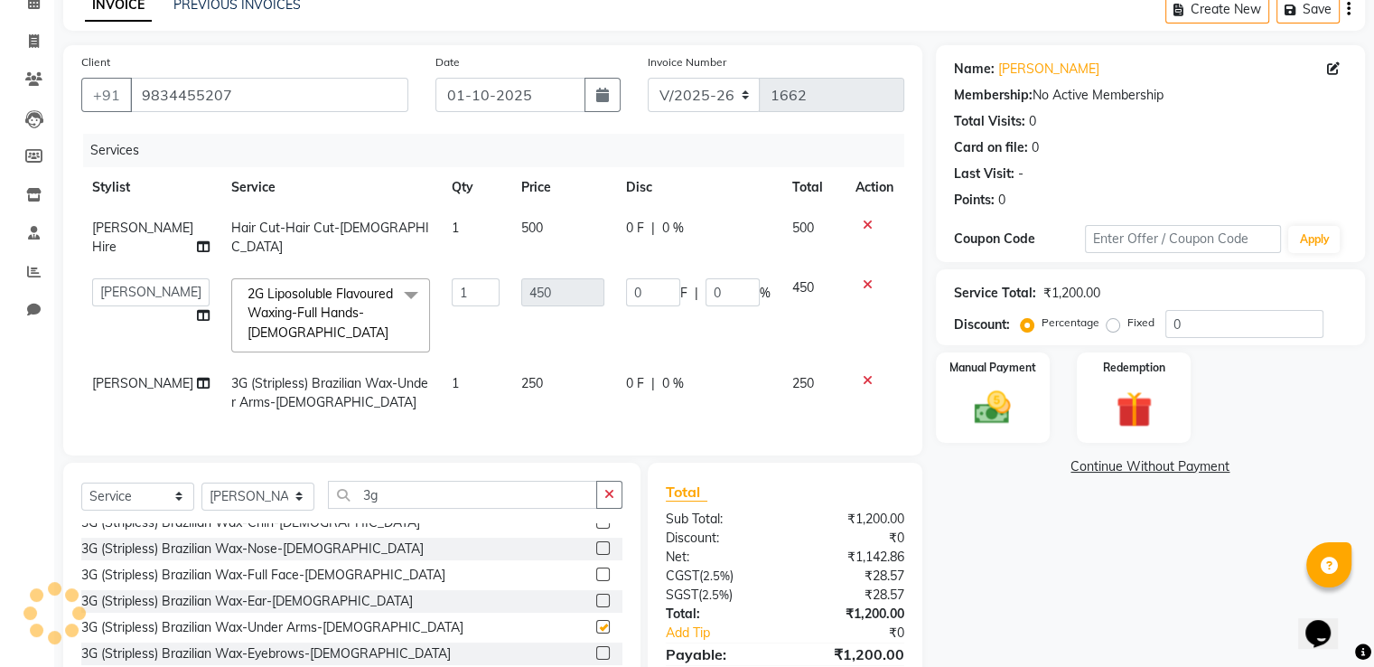
checkbox input "false"
click at [413, 490] on input "3g" at bounding box center [462, 495] width 269 height 28
type input "3"
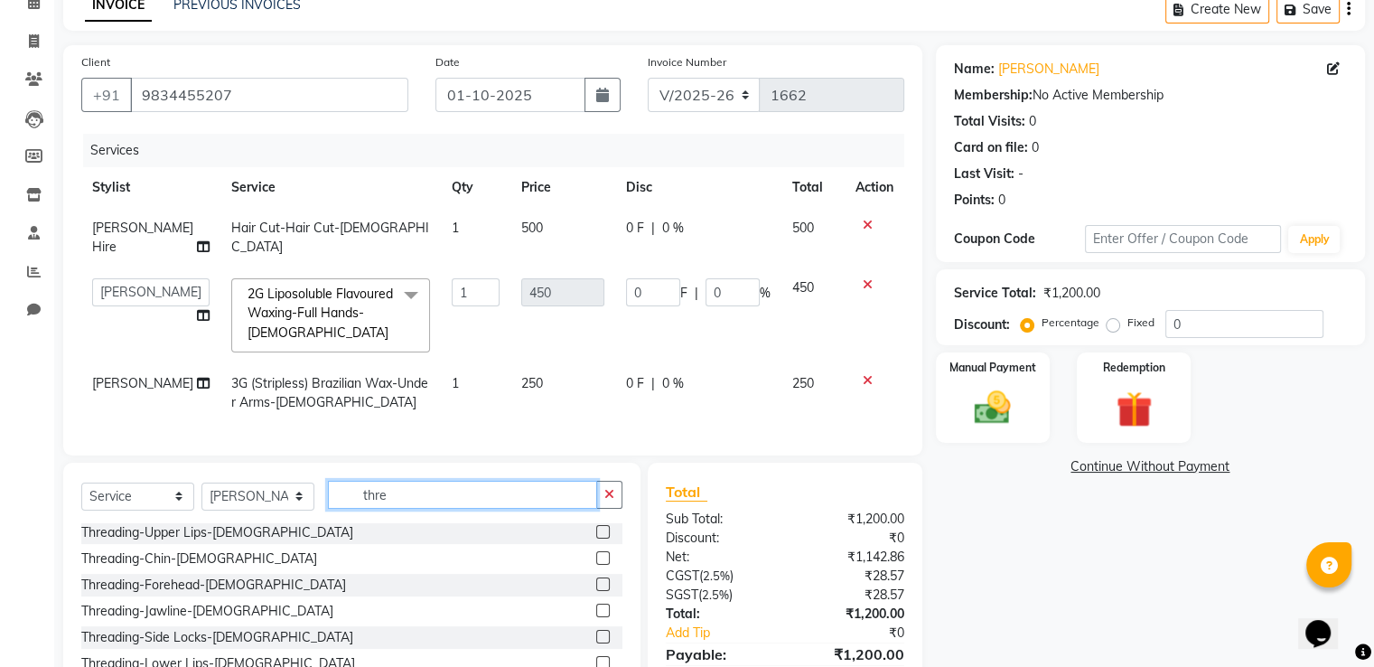
scroll to position [0, 0]
type input "thre"
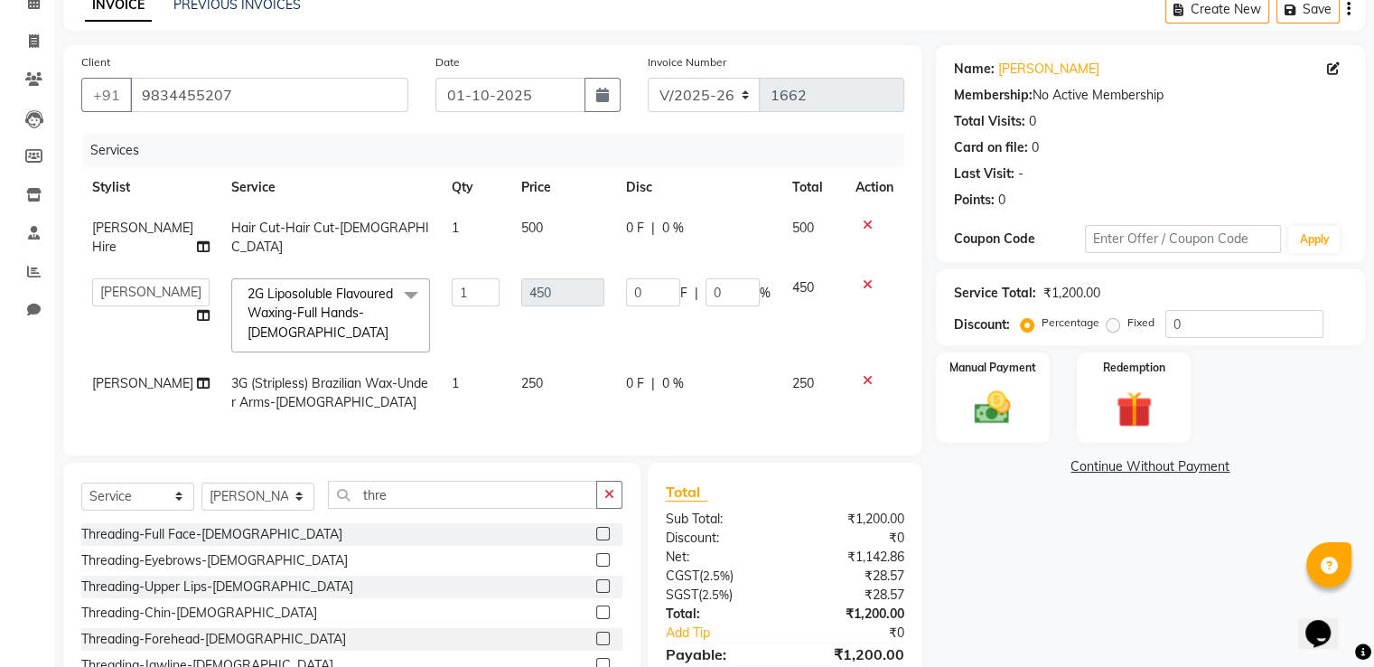
click at [596, 554] on label at bounding box center [603, 560] width 14 height 14
click at [596, 555] on input "checkbox" at bounding box center [602, 561] width 12 height 12
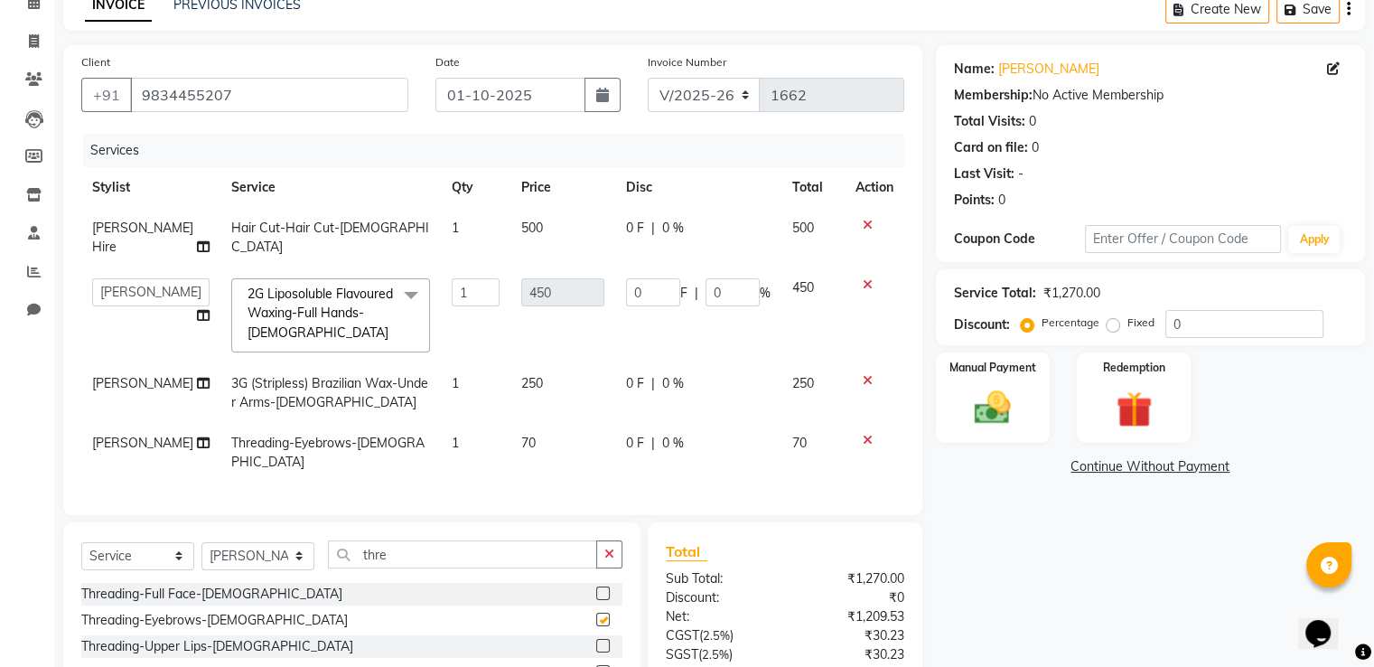
checkbox input "false"
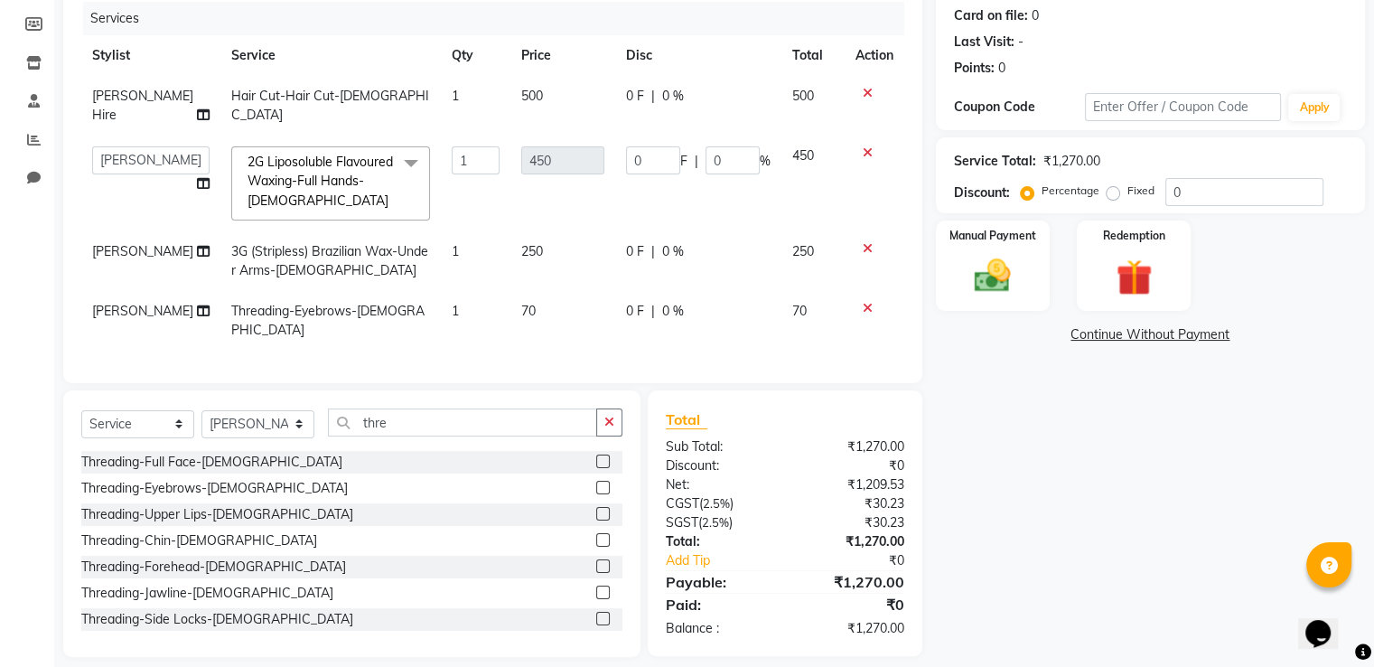
scroll to position [235, 0]
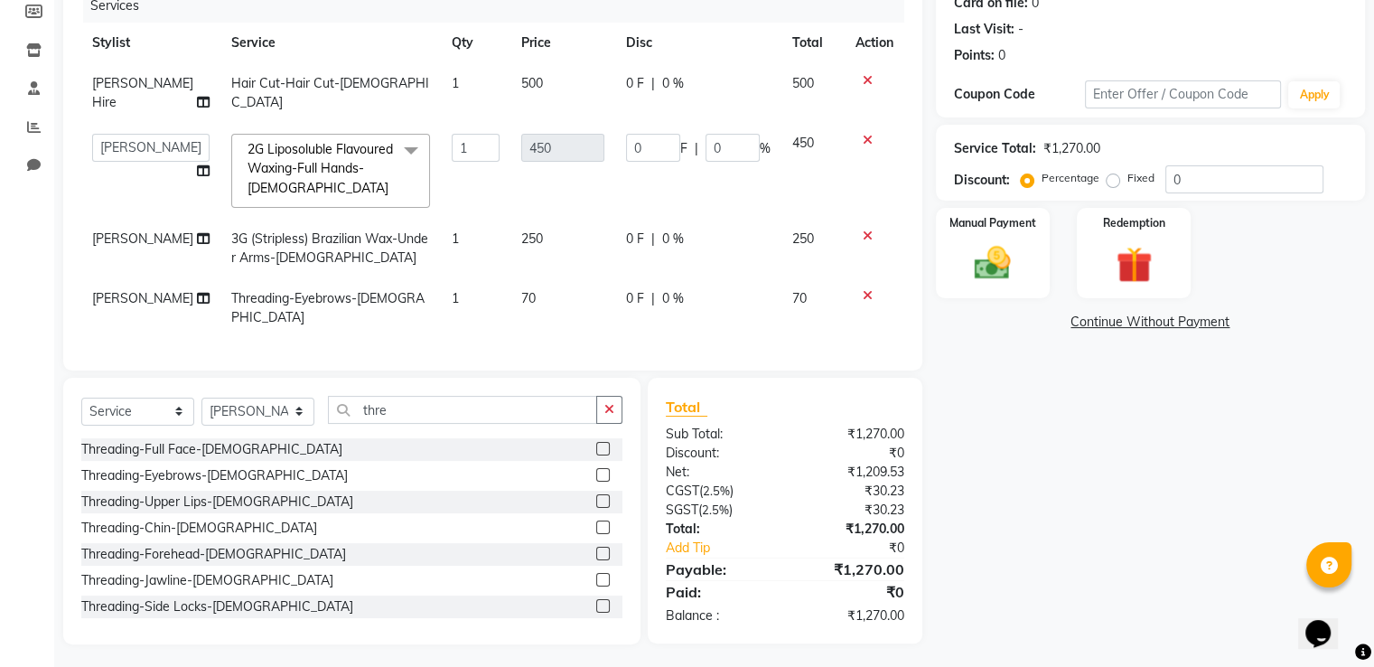
click at [596, 497] on label at bounding box center [603, 501] width 14 height 14
click at [596, 497] on input "checkbox" at bounding box center [602, 502] width 12 height 12
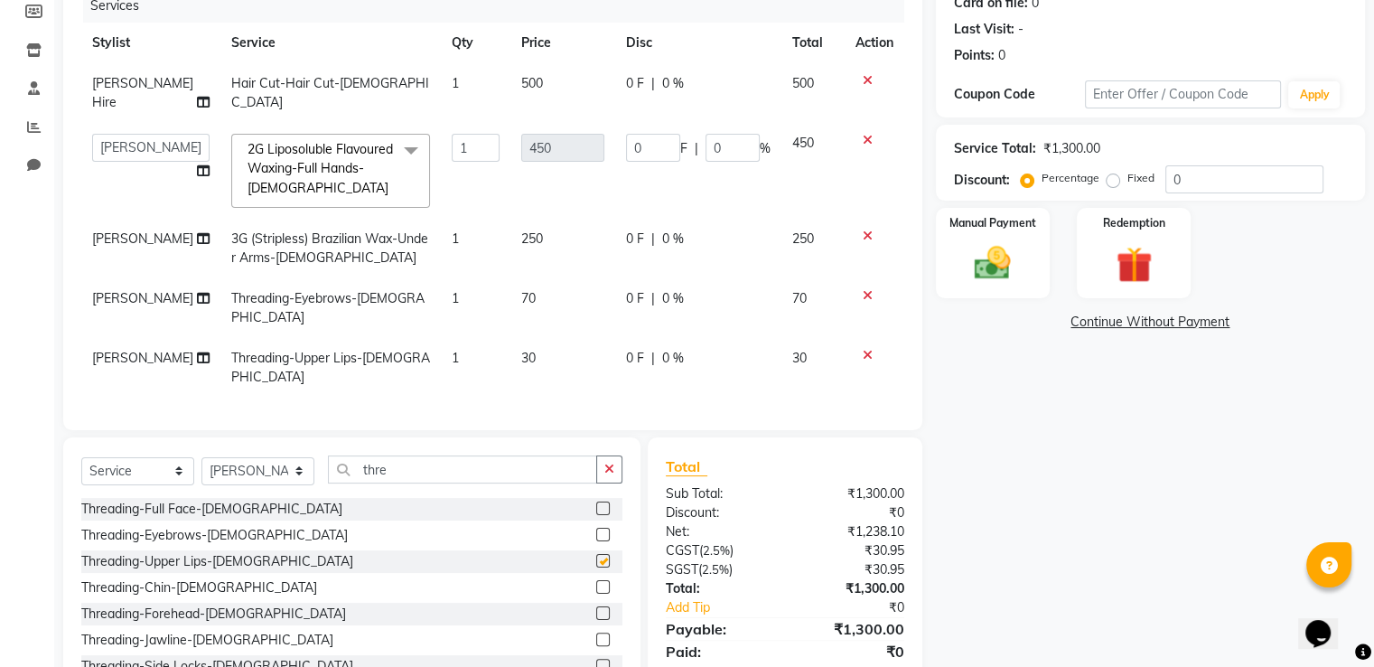
checkbox input "false"
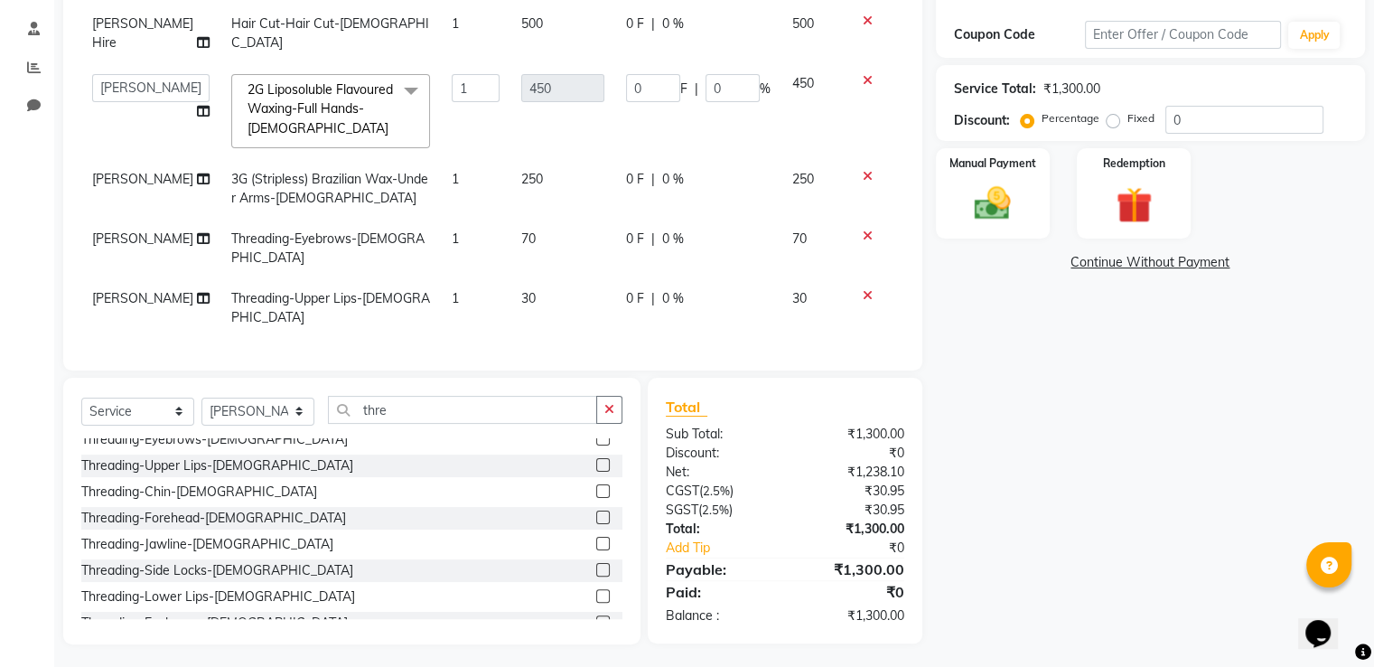
scroll to position [54, 0]
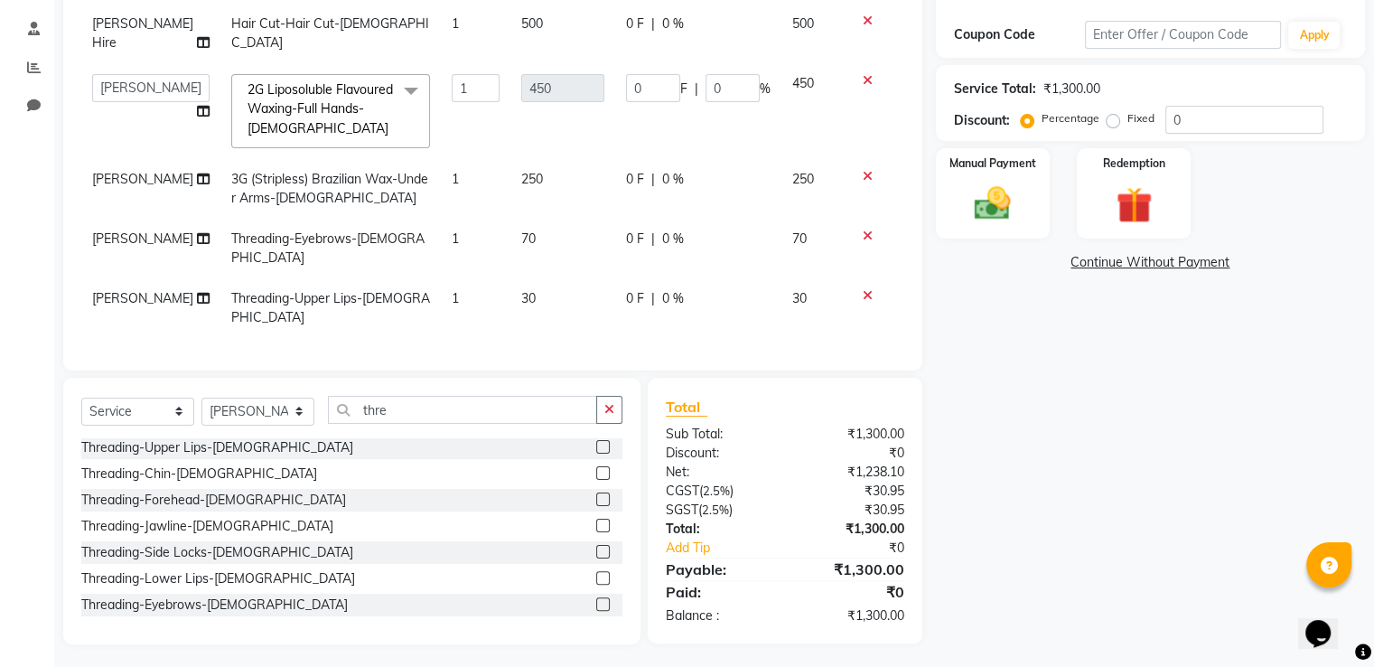
click at [596, 571] on label at bounding box center [603, 578] width 14 height 14
click at [596, 573] on input "checkbox" at bounding box center [602, 579] width 12 height 12
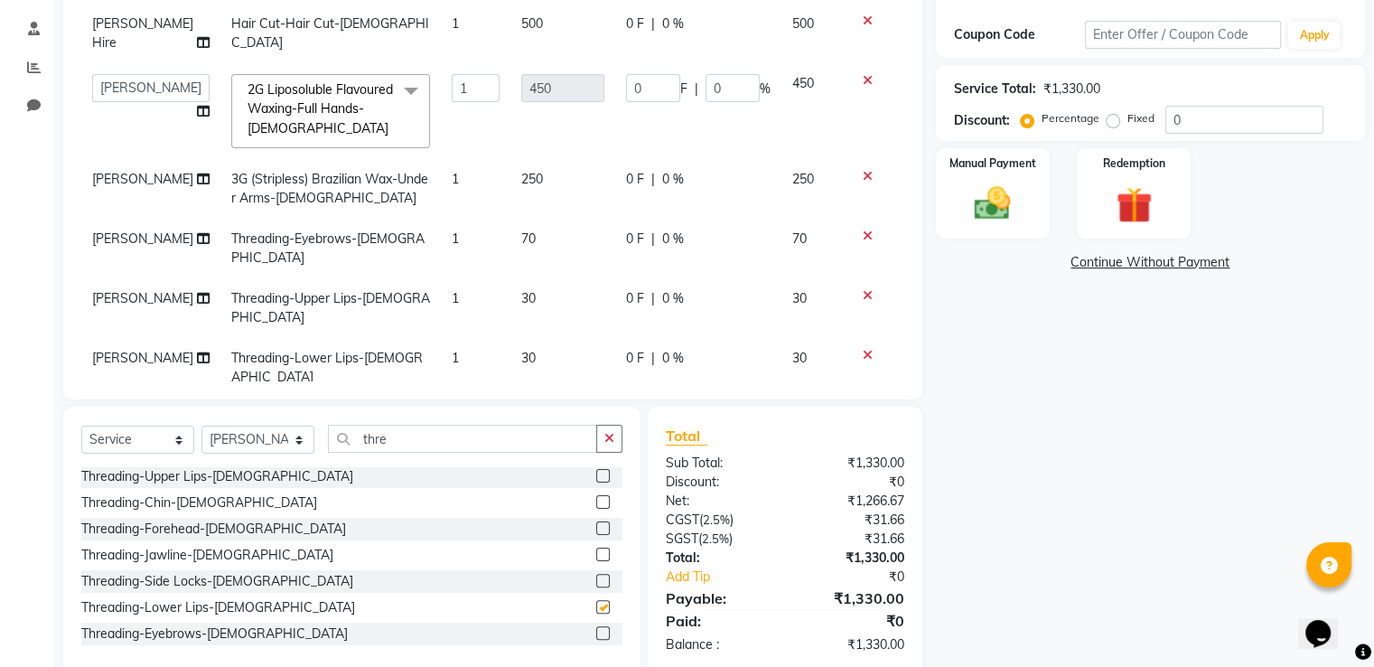
checkbox input "false"
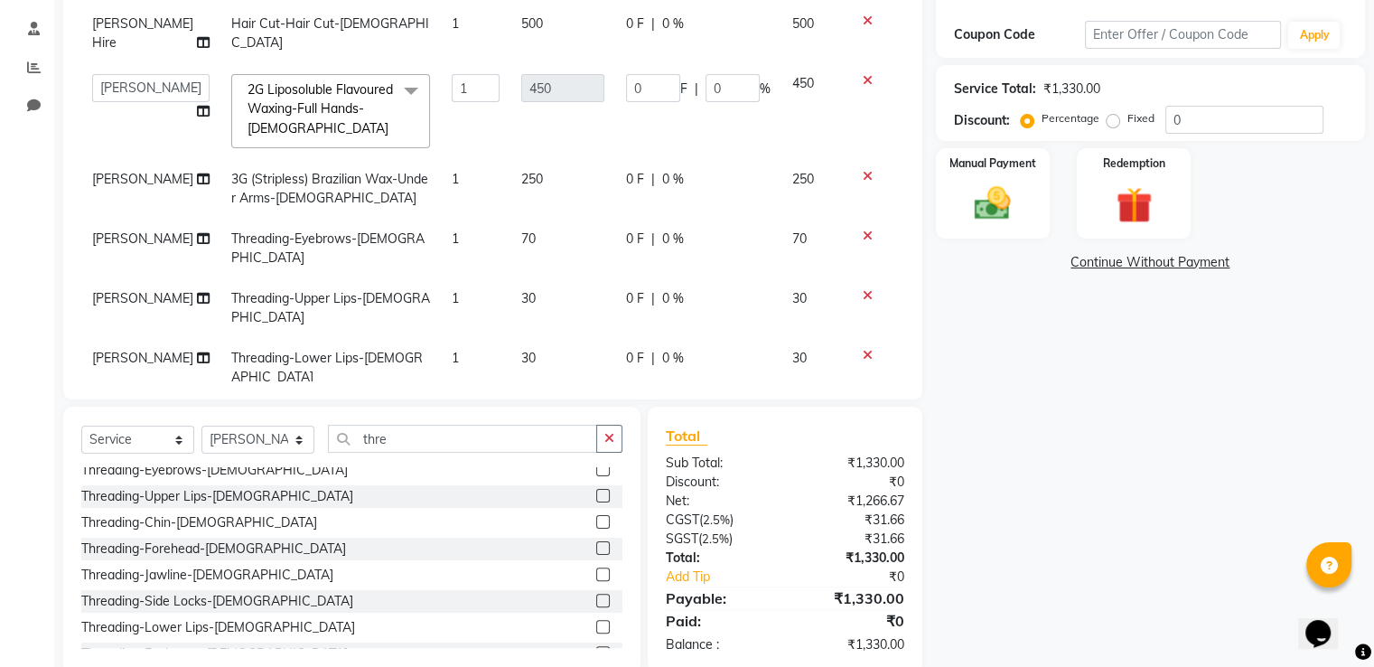
scroll to position [0, 0]
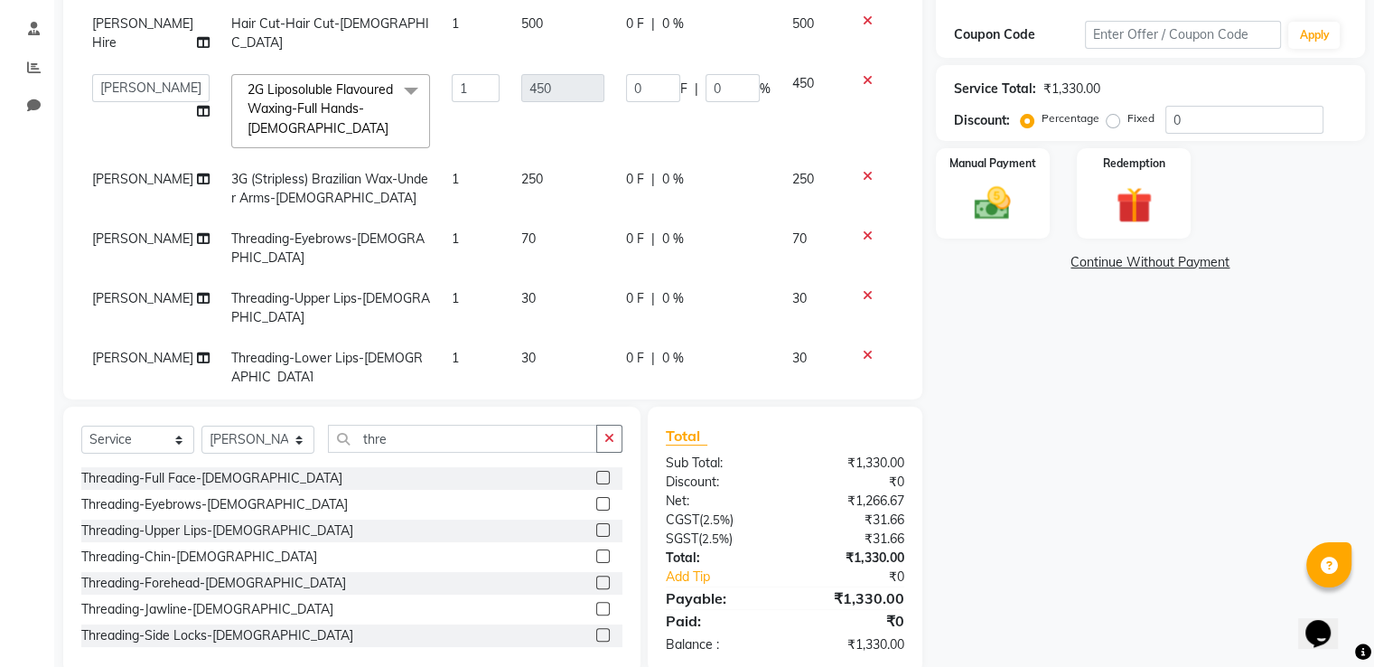
click at [596, 578] on label at bounding box center [603, 582] width 14 height 14
click at [596, 578] on input "checkbox" at bounding box center [602, 583] width 12 height 12
checkbox input "false"
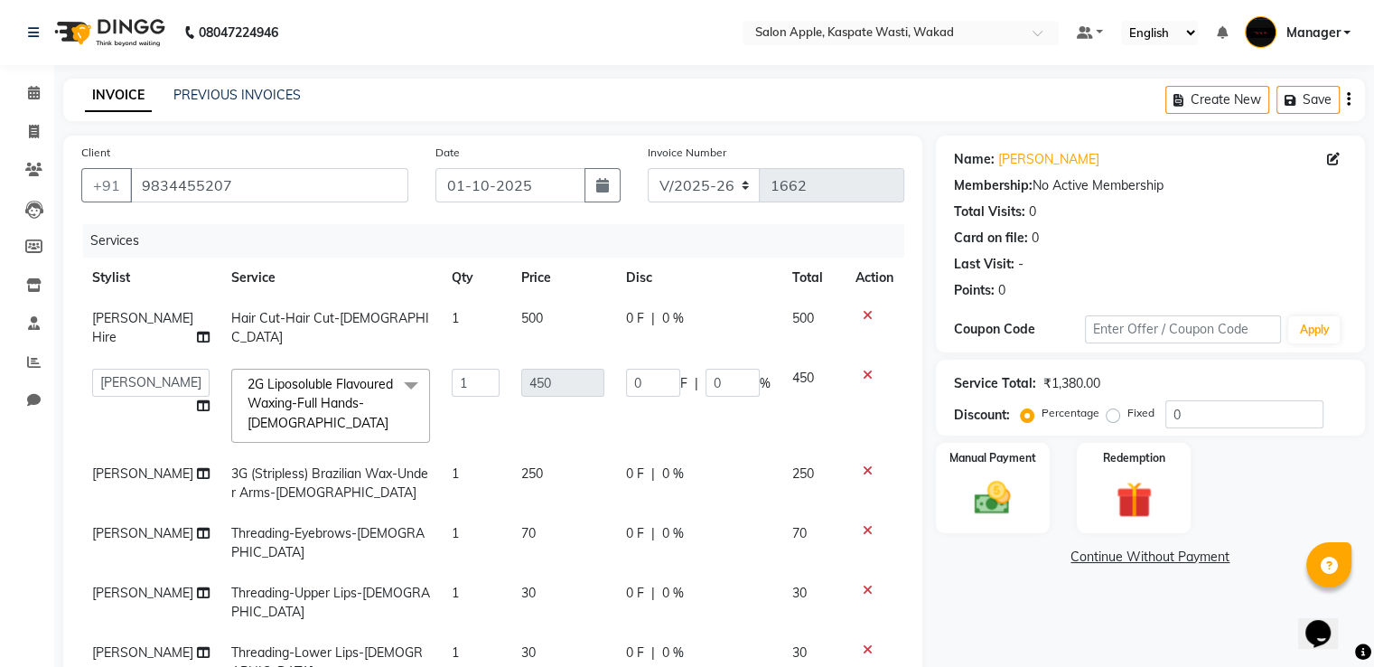
scroll to position [85, 0]
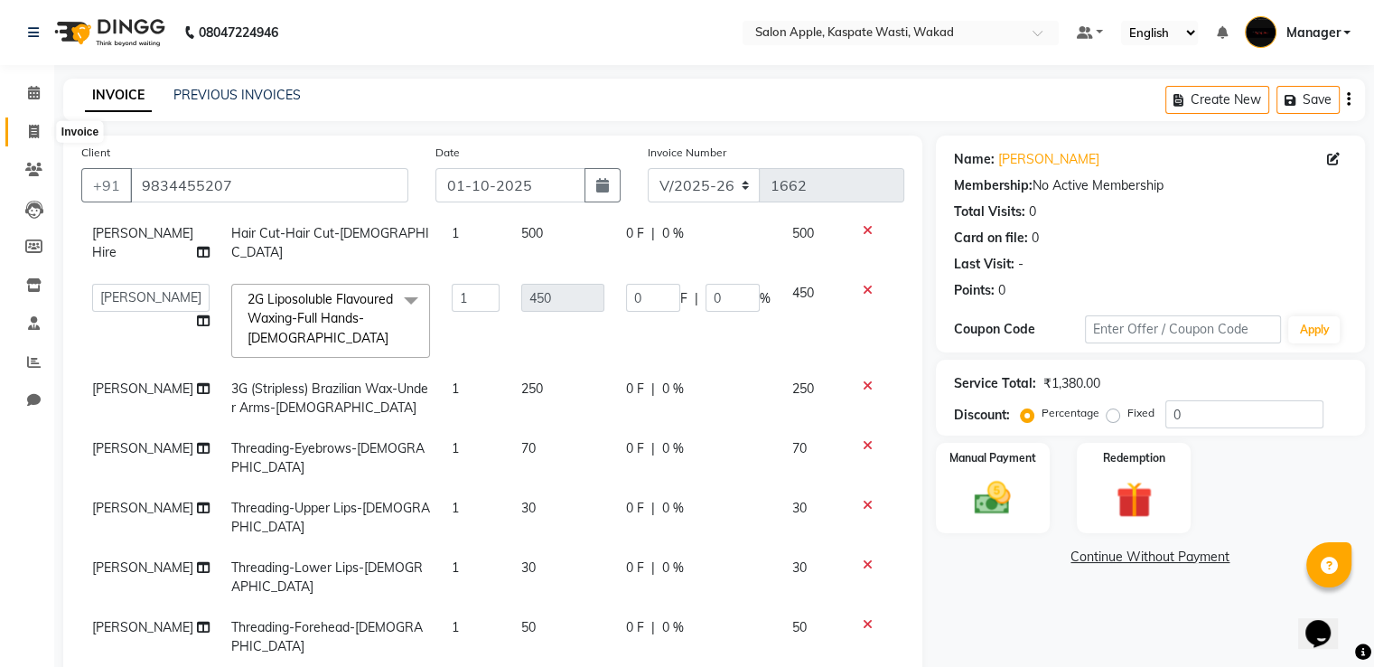
click at [29, 127] on icon at bounding box center [34, 132] width 10 height 14
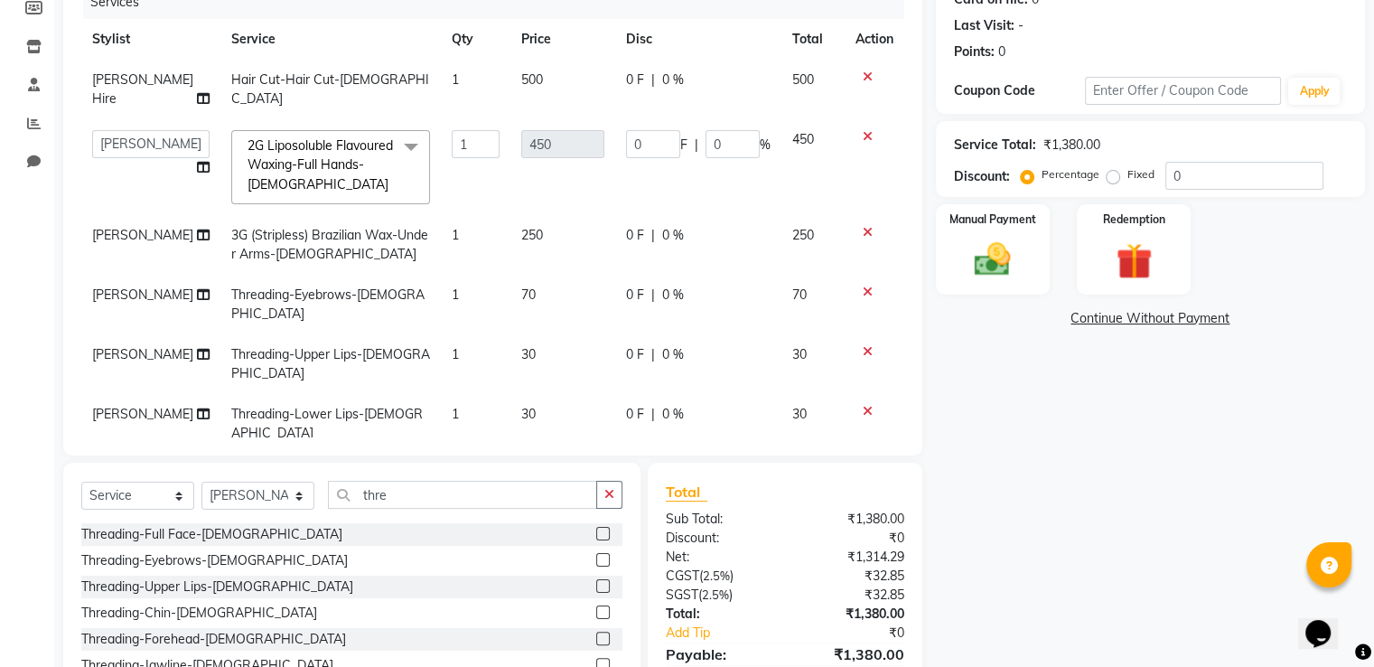
scroll to position [85, 0]
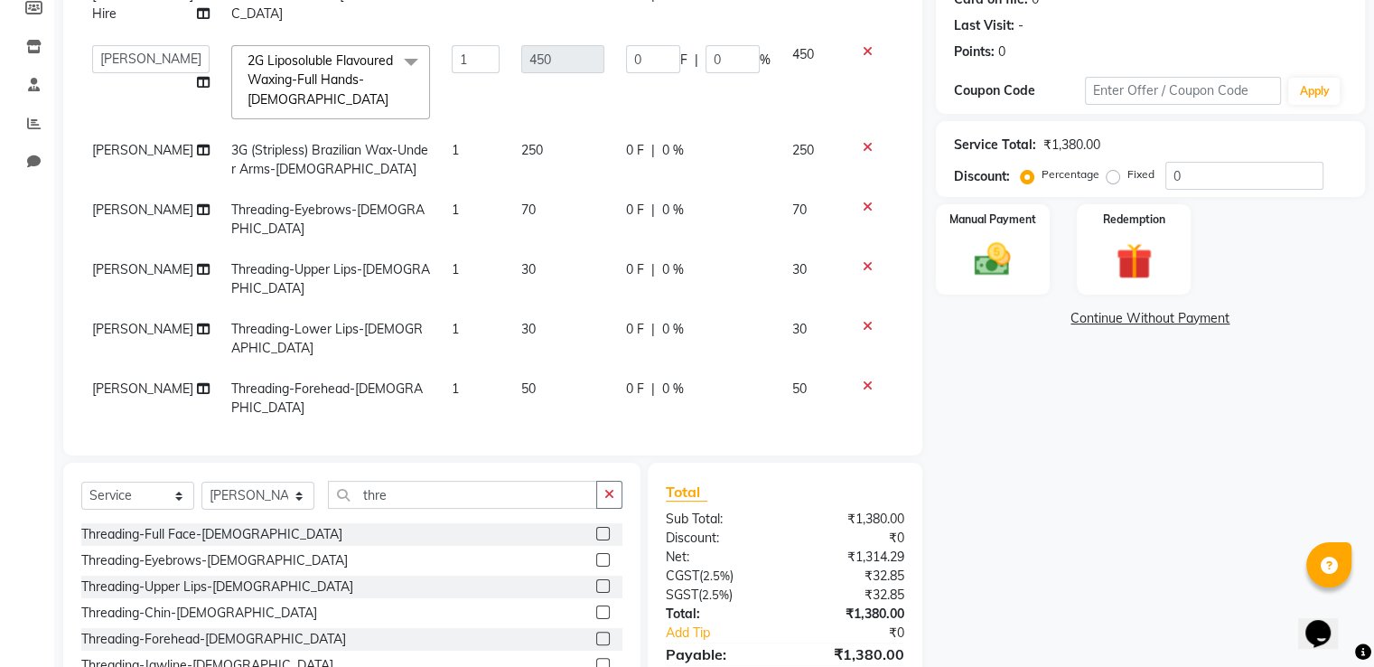
click at [1167, 412] on div "Name: Vaishanavi Membership: No Active Membership Total Visits: 0 Card on file:…" at bounding box center [1157, 313] width 443 height 832
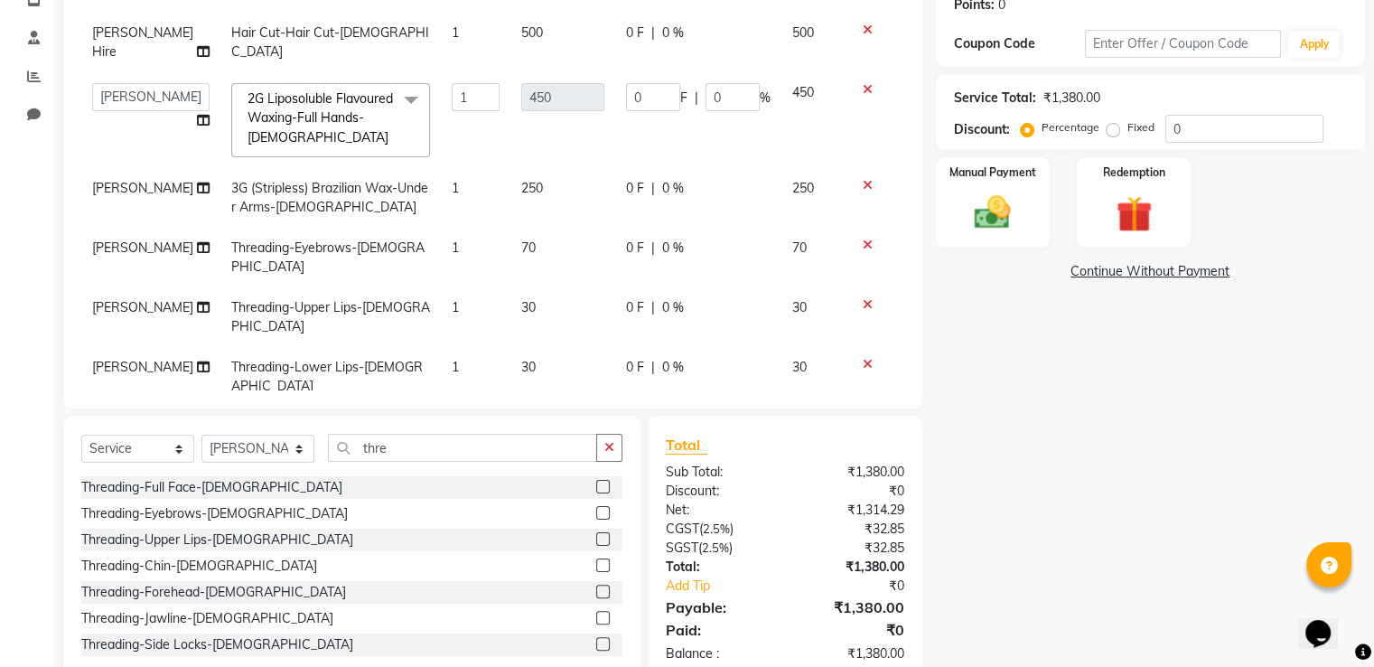
scroll to position [329, 0]
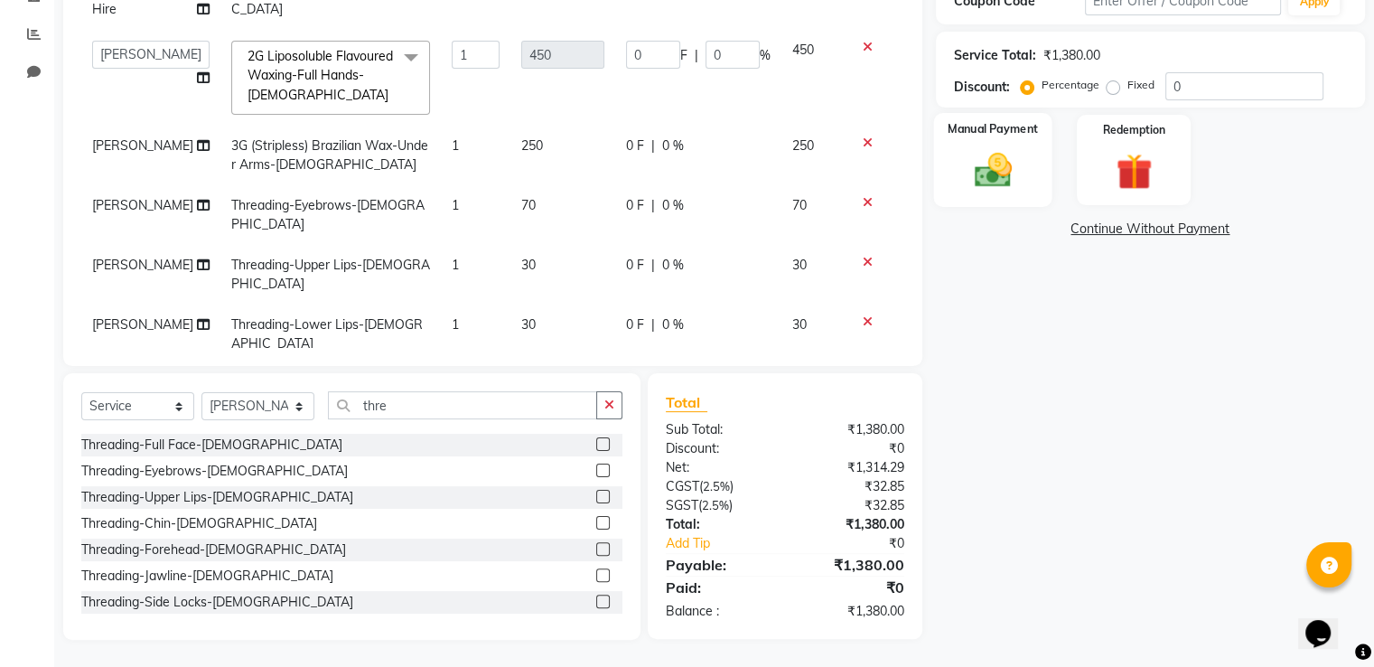
click at [1000, 178] on img at bounding box center [992, 170] width 61 height 43
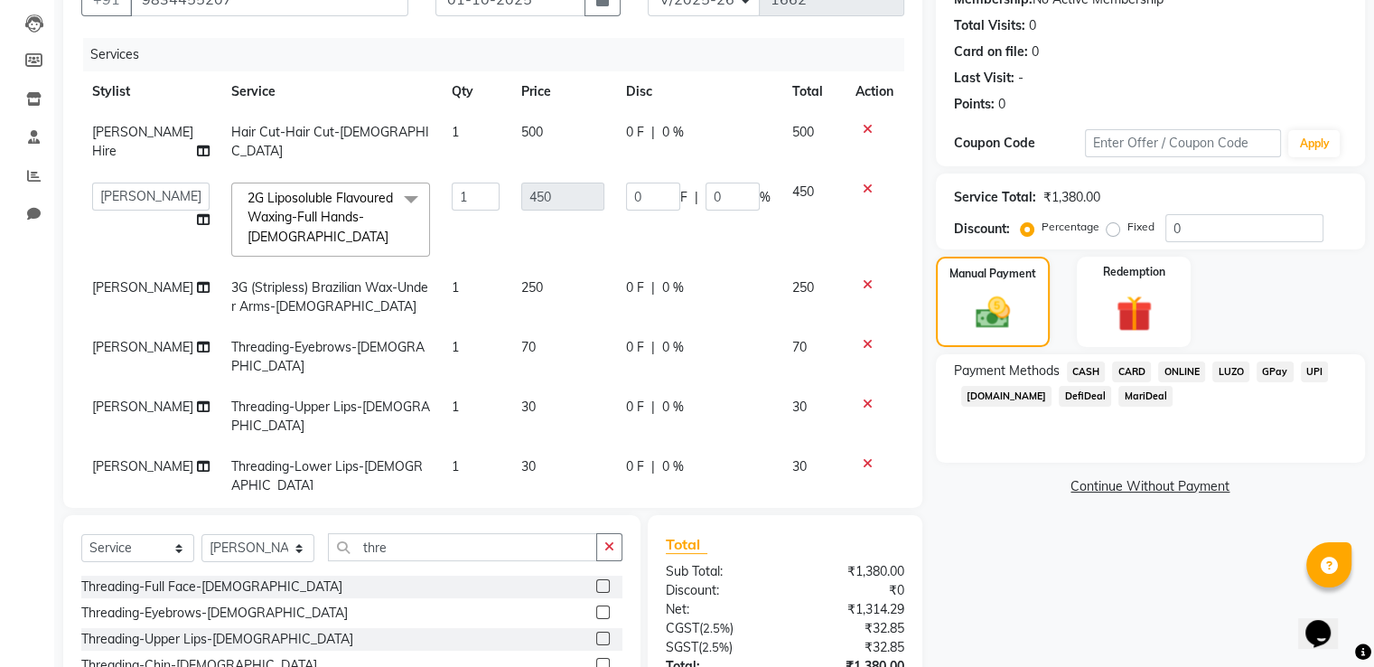
scroll to position [271, 0]
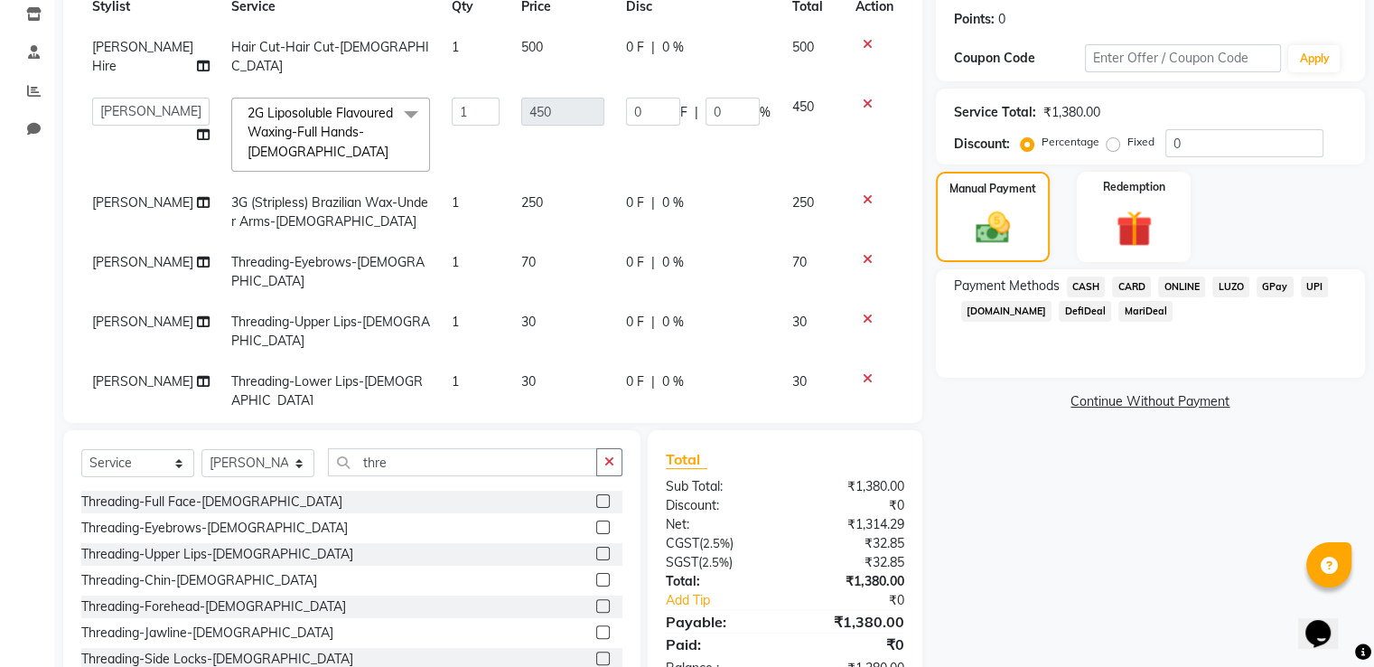
click at [1178, 290] on span "ONLINE" at bounding box center [1181, 286] width 47 height 21
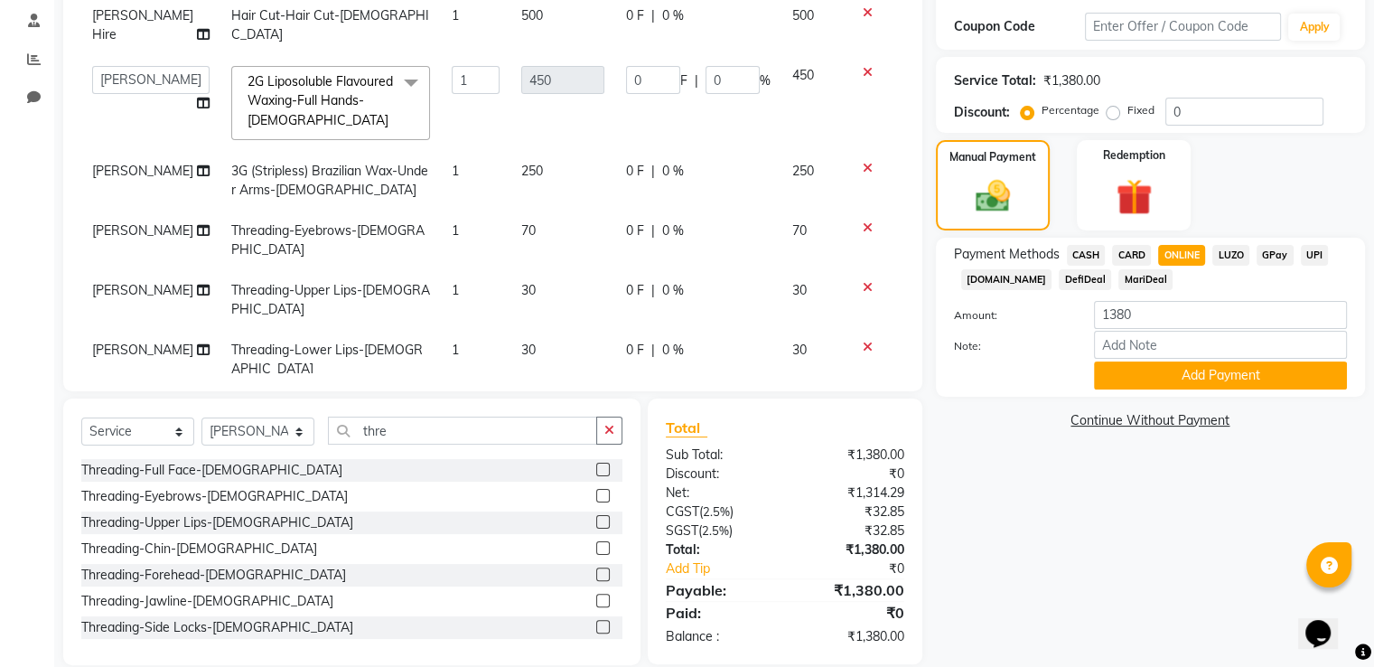
scroll to position [329, 0]
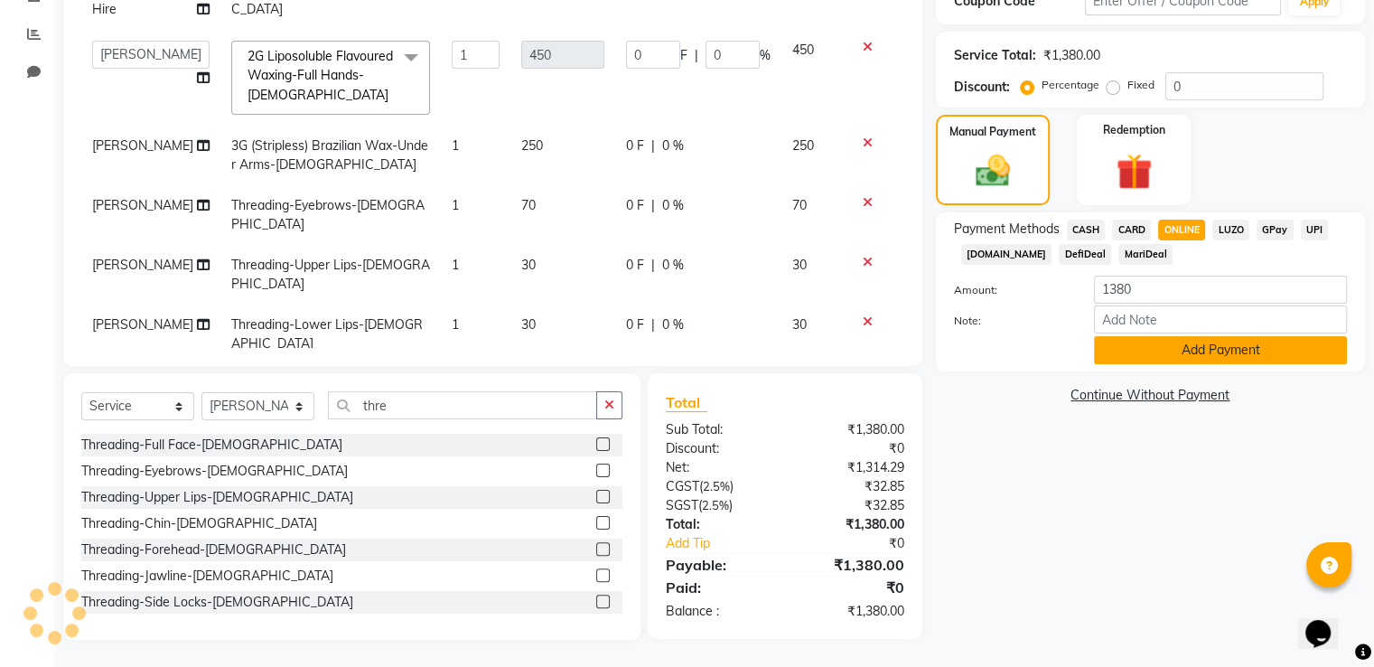
click at [1181, 348] on button "Add Payment" at bounding box center [1220, 350] width 253 height 28
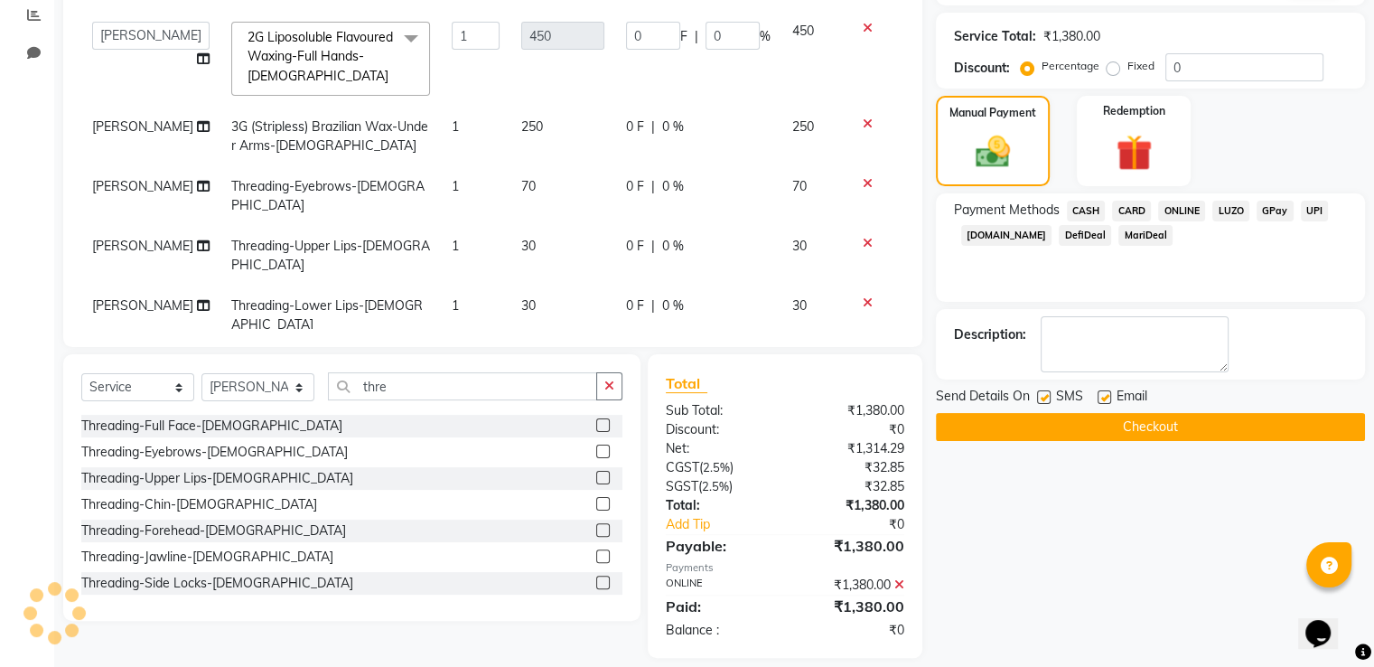
scroll to position [365, 0]
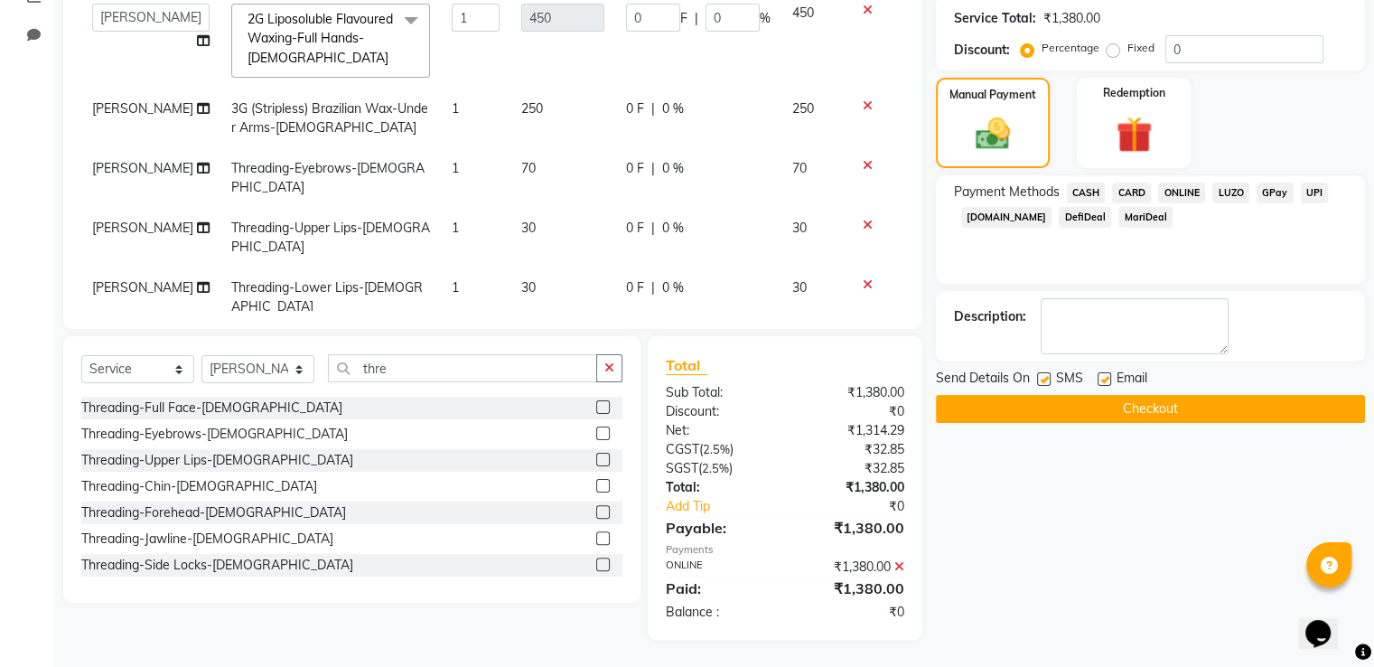
click at [1170, 409] on button "Checkout" at bounding box center [1150, 409] width 429 height 28
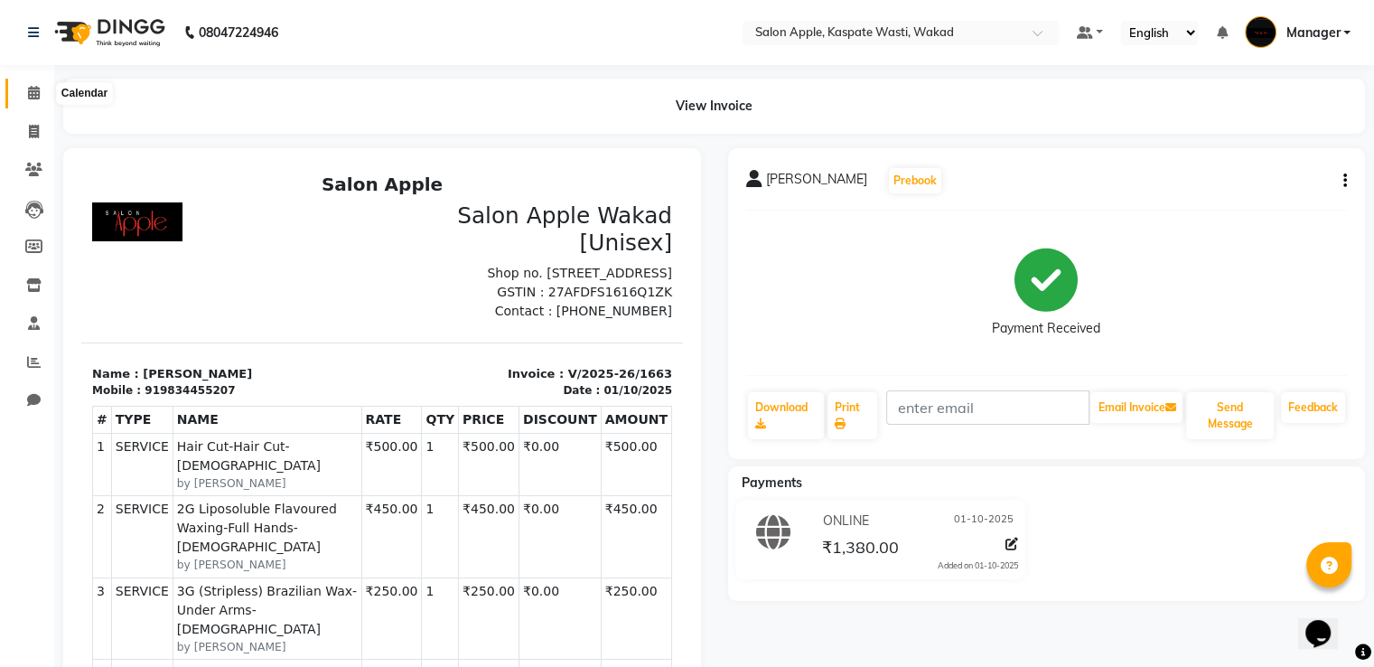
click at [23, 91] on span at bounding box center [34, 93] width 32 height 21
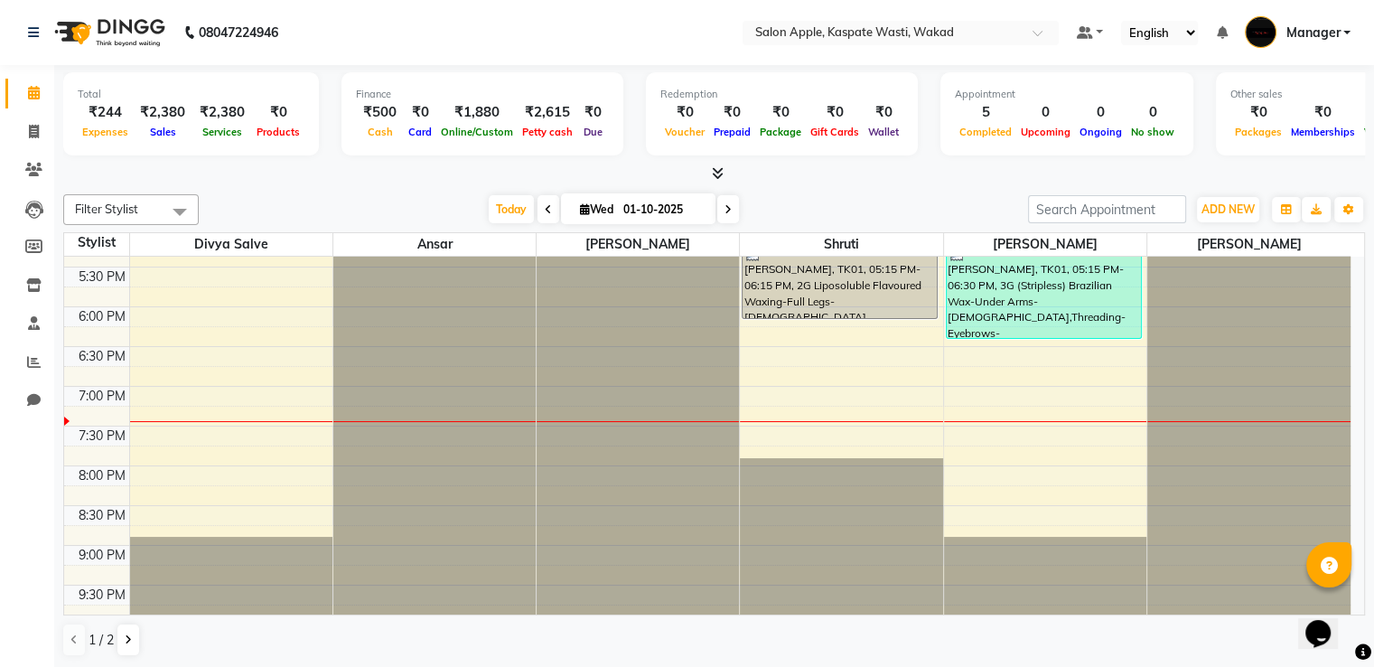
scroll to position [1, 0]
click at [127, 633] on icon at bounding box center [128, 638] width 7 height 11
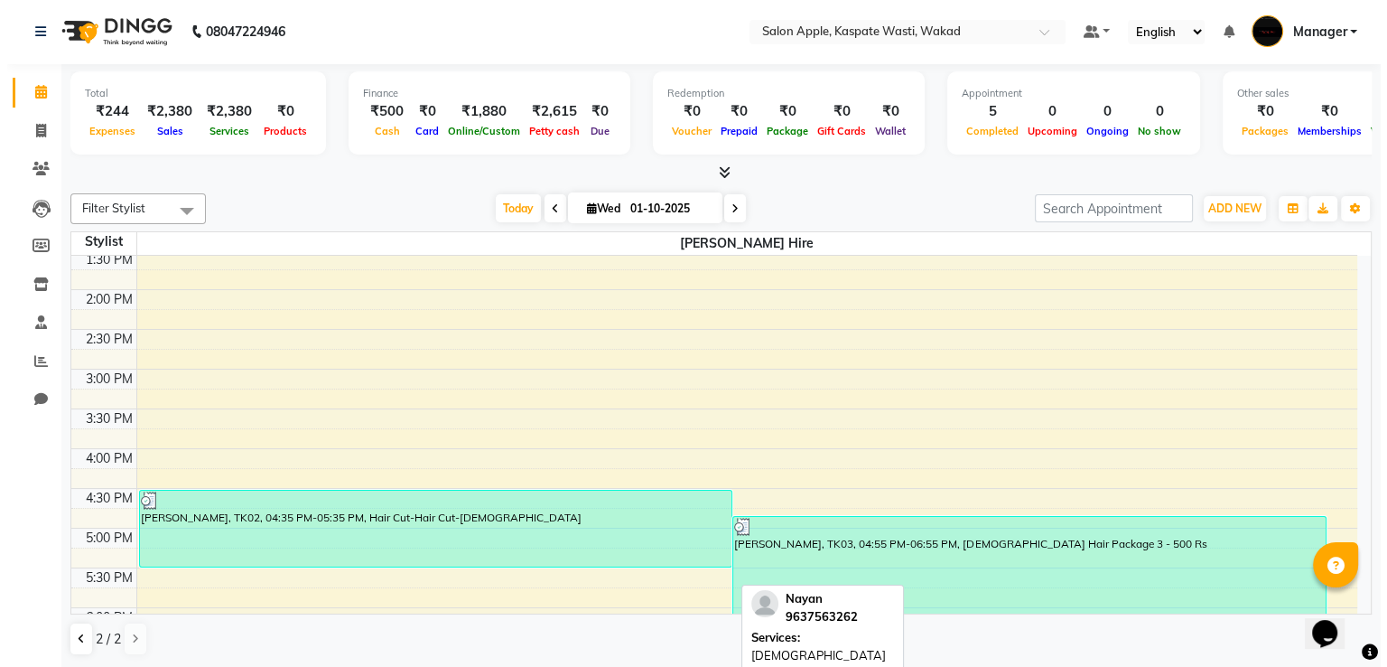
scroll to position [394, 0]
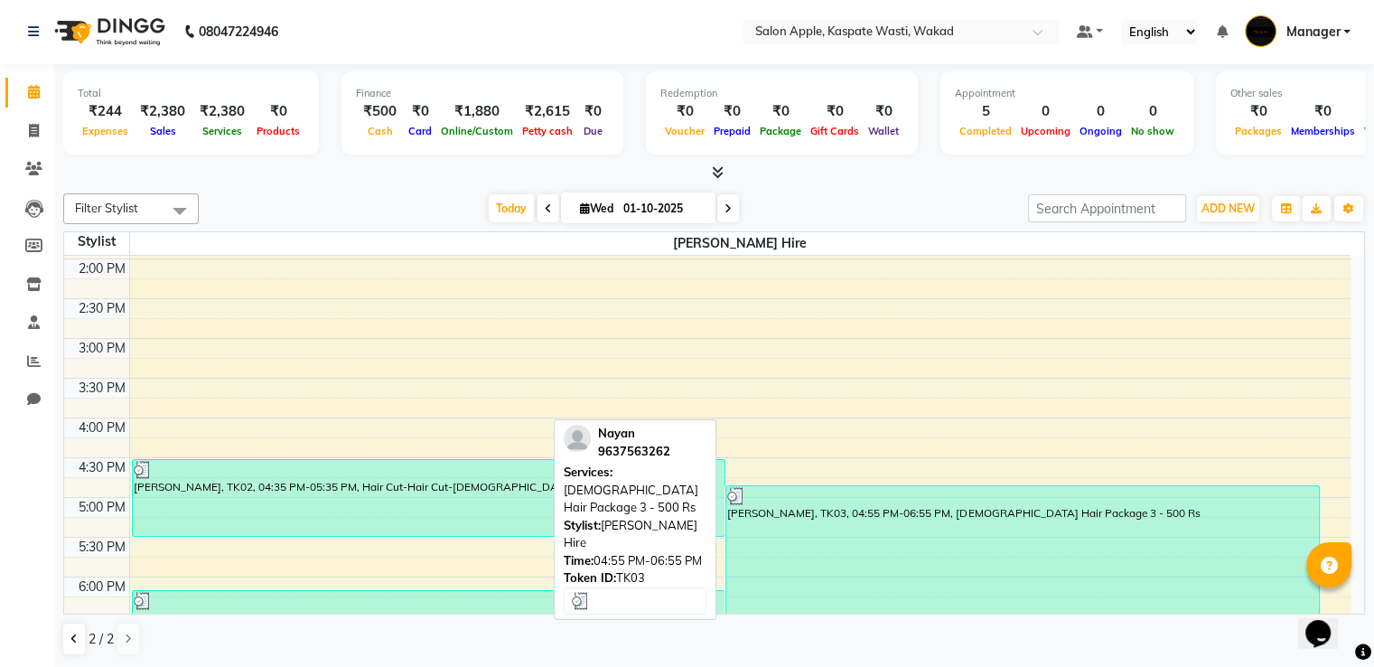
click at [815, 554] on div "Nayan, TK03, 04:55 PM-06:55 PM, Male Hair Package 3 - 500 Rs" at bounding box center [1022, 563] width 593 height 154
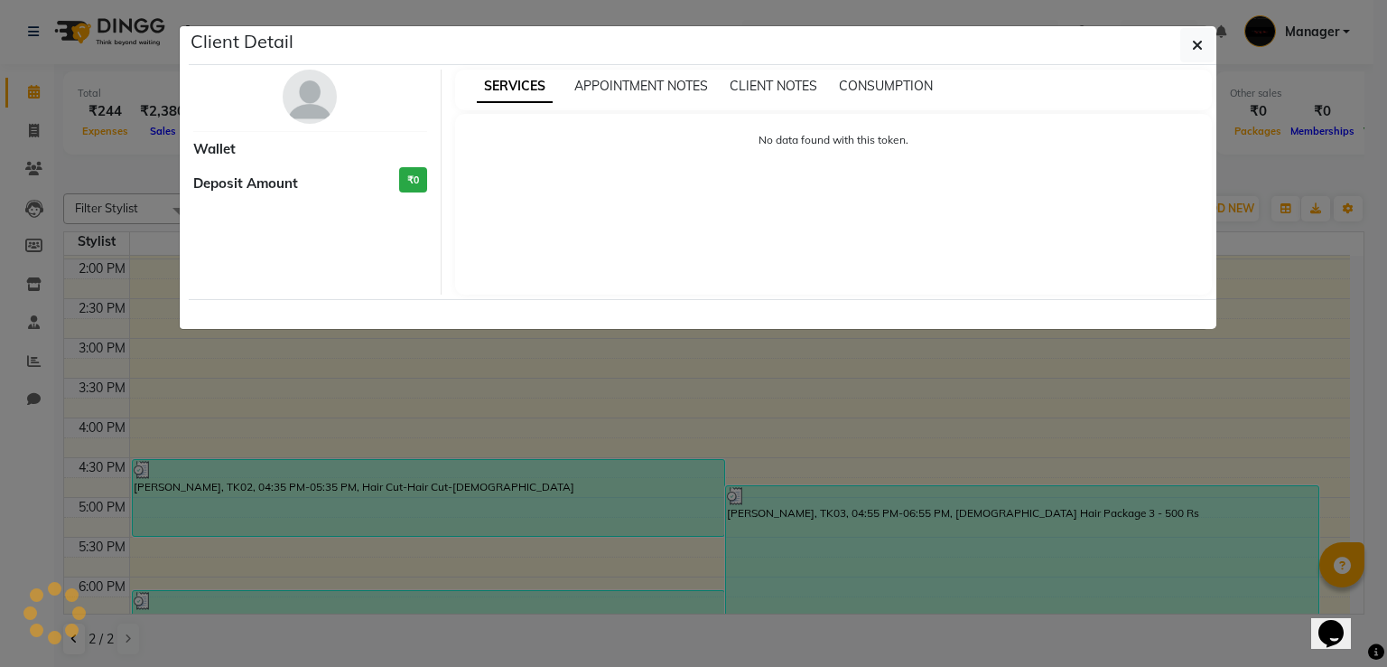
select select "3"
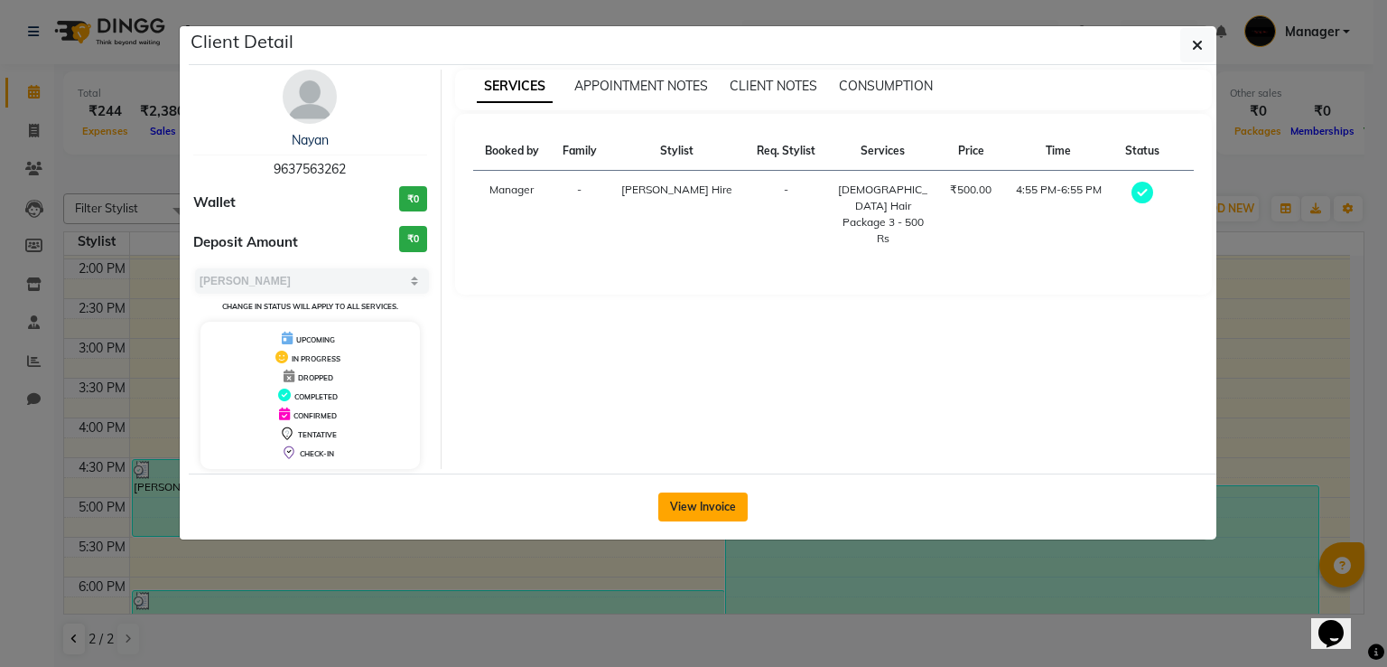
click at [705, 503] on button "View Invoice" at bounding box center [702, 506] width 89 height 29
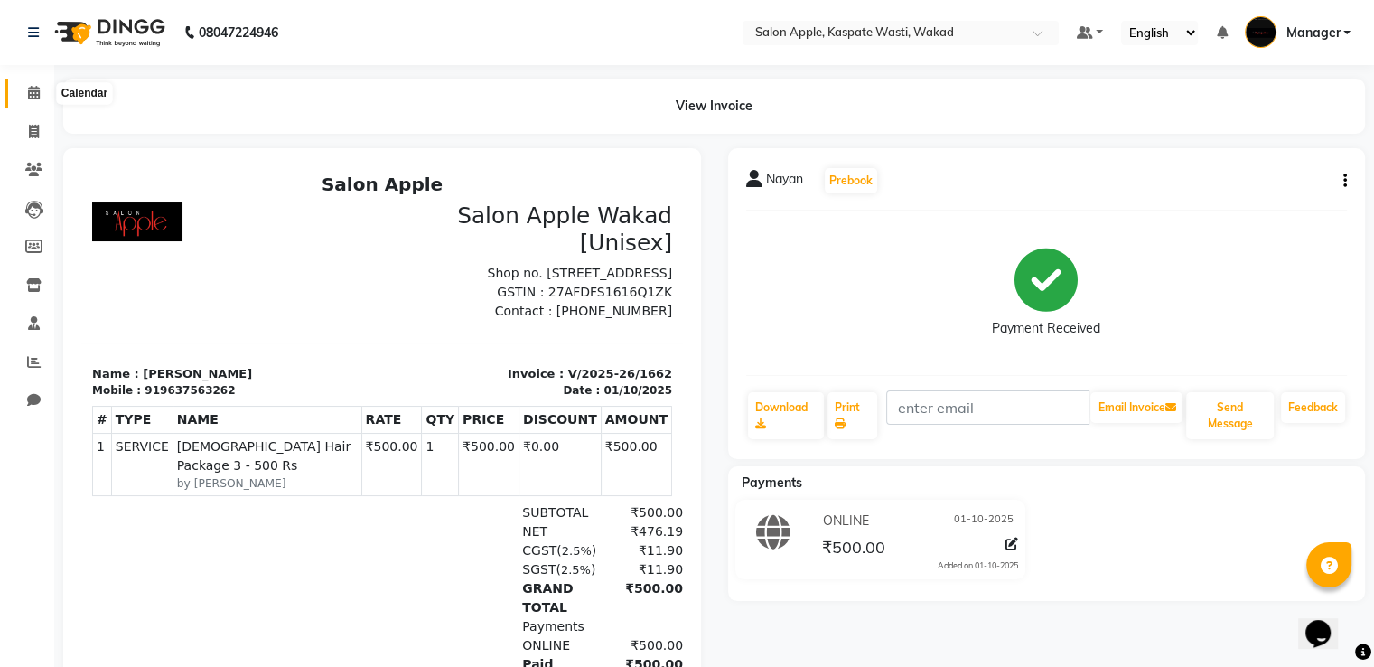
click at [29, 91] on icon at bounding box center [34, 93] width 12 height 14
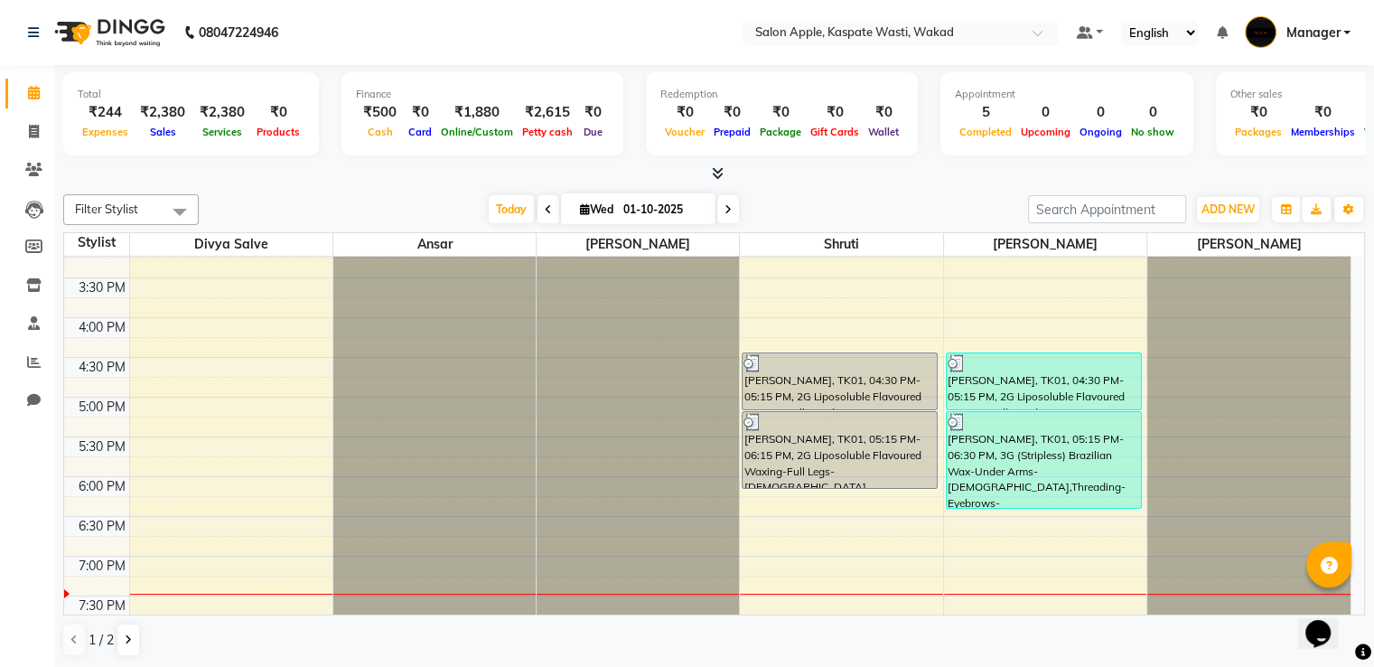
scroll to position [484, 0]
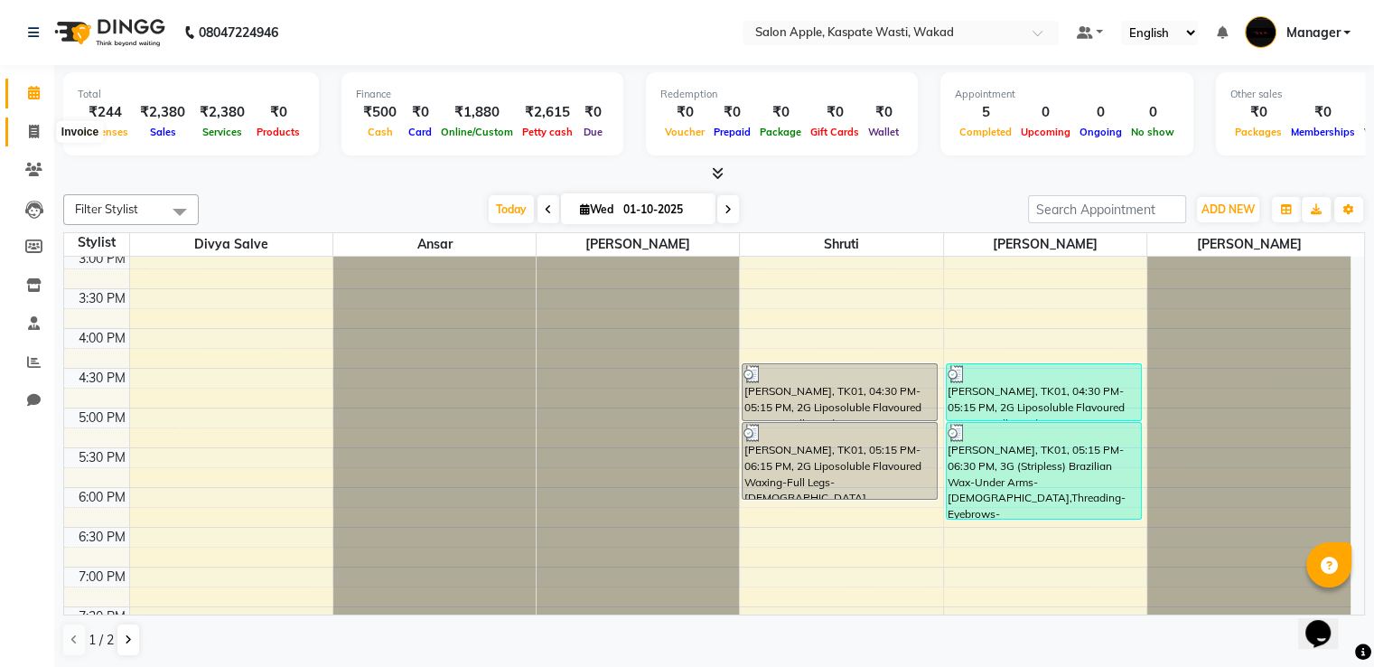
click at [39, 135] on span at bounding box center [34, 132] width 32 height 21
select select "service"
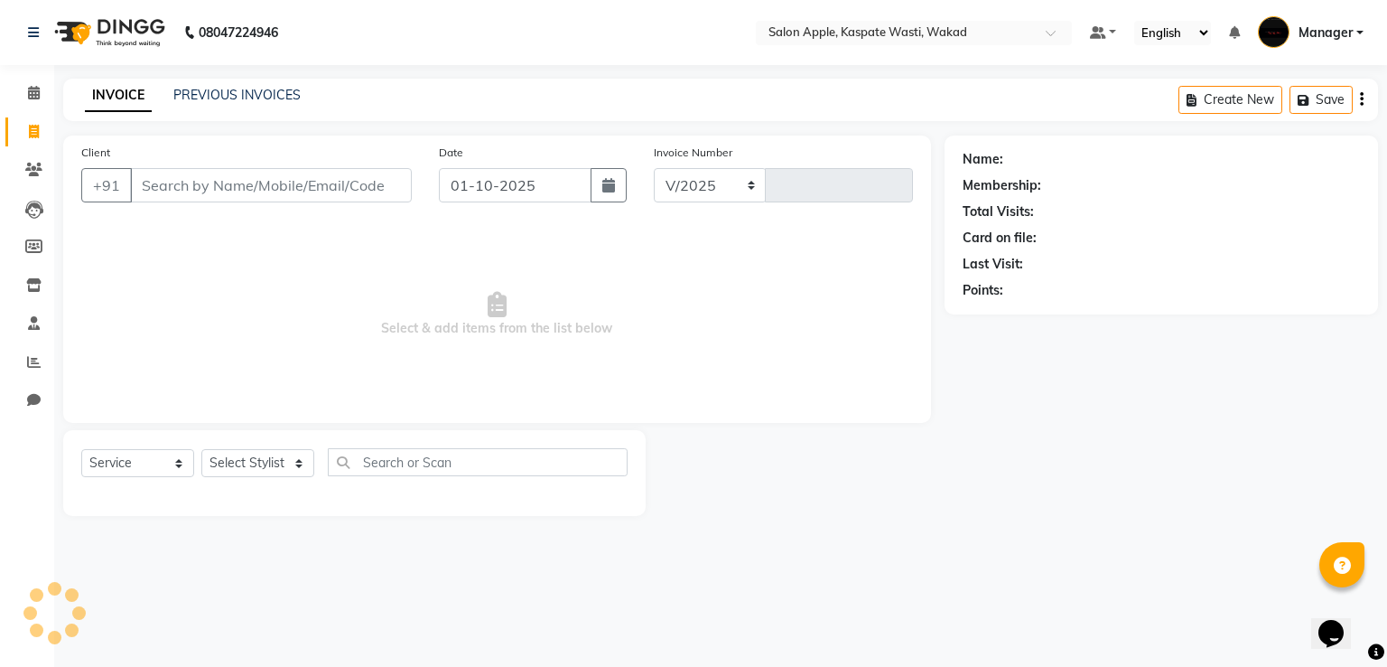
select select "7956"
type input "1664"
select select "88767"
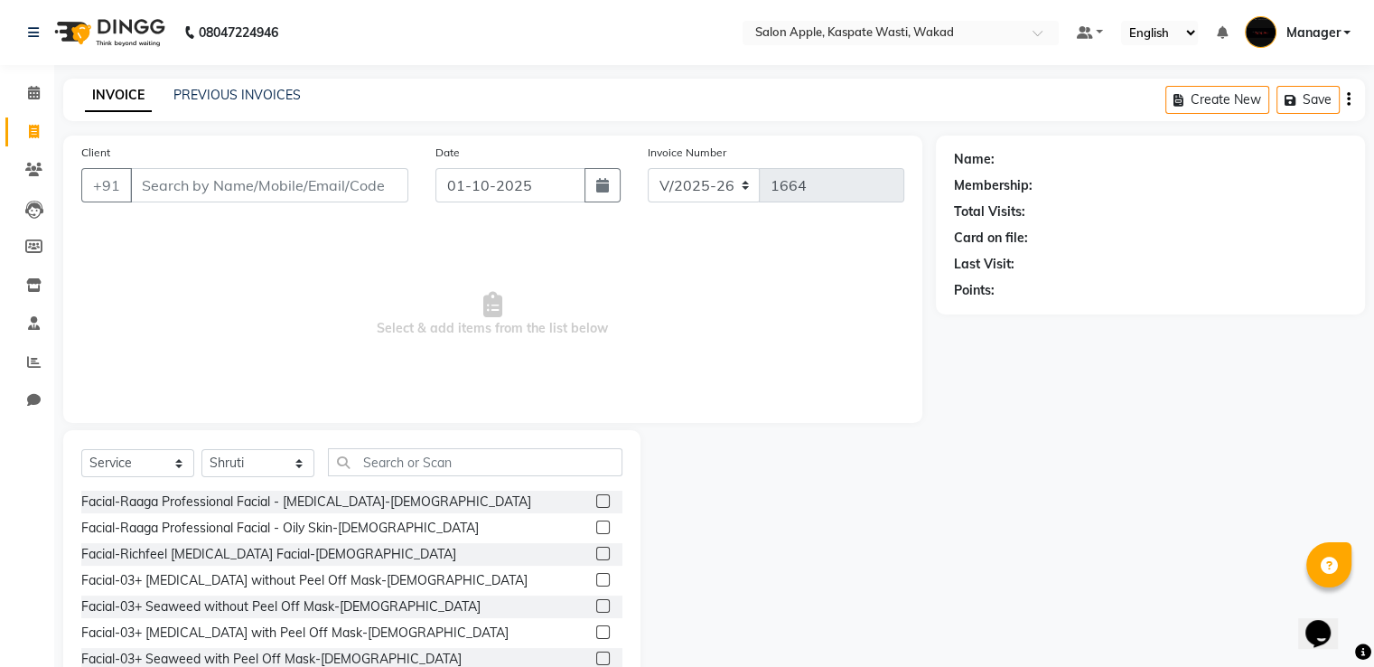
click at [193, 195] on input "Client" at bounding box center [269, 185] width 278 height 34
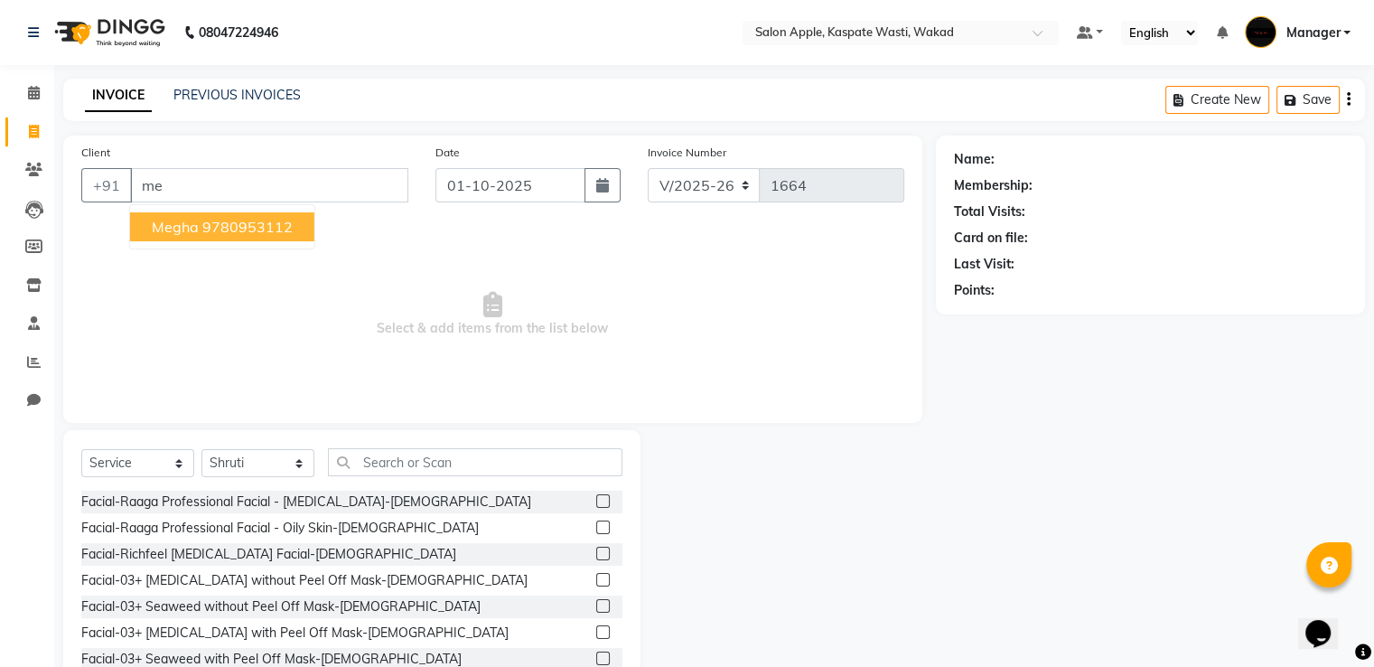
type input "m"
click at [220, 229] on span "907531" at bounding box center [233, 227] width 54 height 18
type input "9075317901"
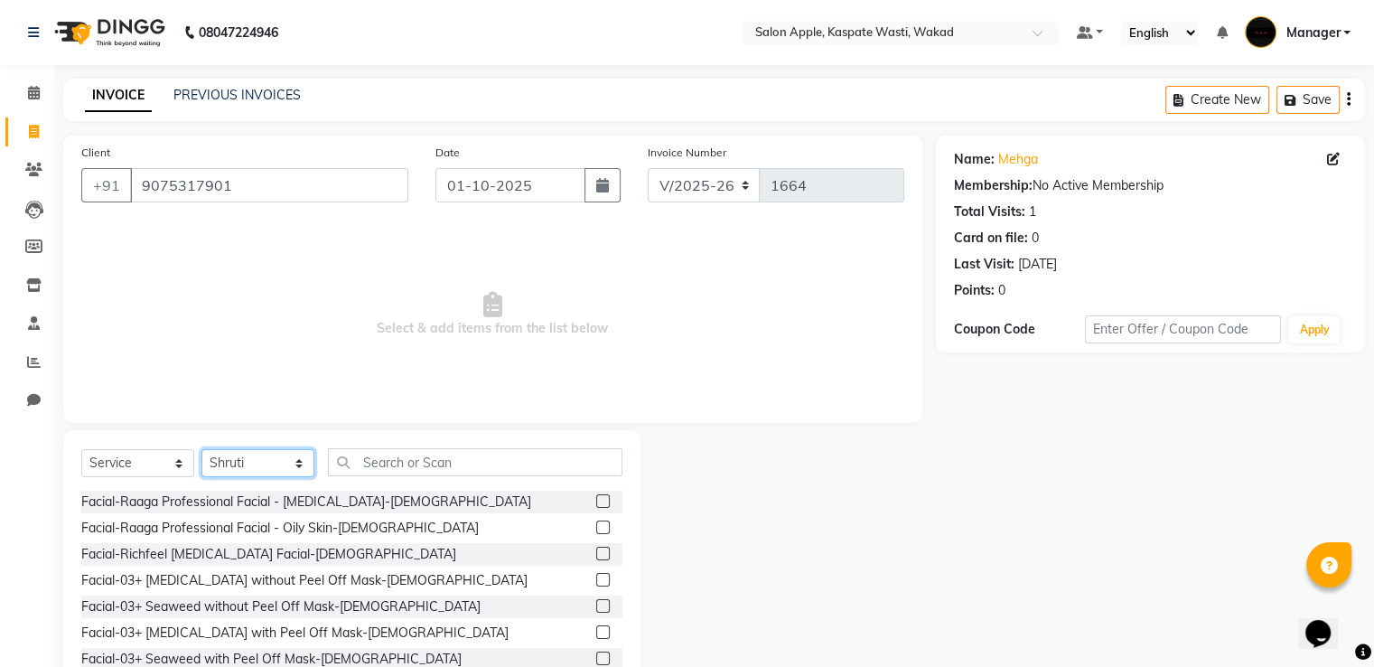
click at [268, 471] on select "Select Stylist Ansar Divya salve [PERSON_NAME] [PERSON_NAME] 1 Manager [PERSON_…" at bounding box center [257, 463] width 113 height 28
select select "80185"
click at [201, 450] on select "Select Stylist Ansar Divya salve [PERSON_NAME] [PERSON_NAME] 1 Manager [PERSON_…" at bounding box center [257, 463] width 113 height 28
click at [378, 469] on input "text" at bounding box center [475, 462] width 294 height 28
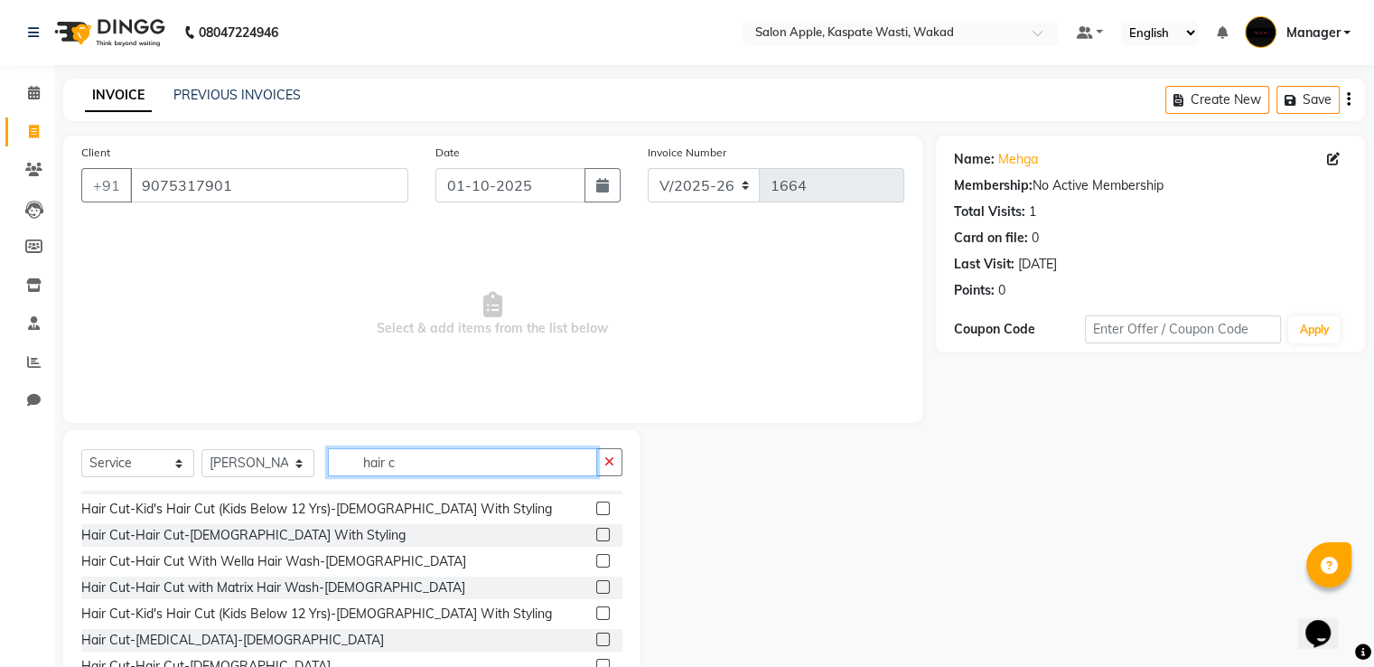
scroll to position [181, 0]
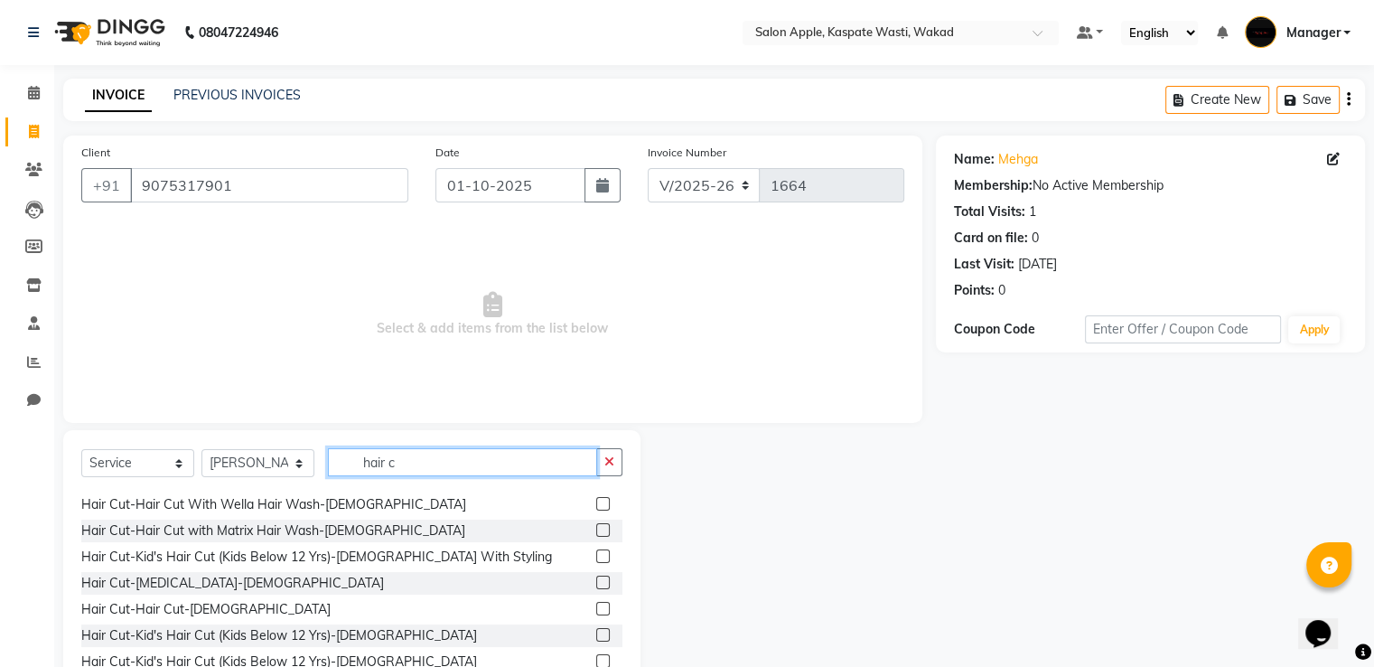
type input "hair c"
click at [596, 552] on label at bounding box center [603, 556] width 14 height 14
click at [596, 552] on input "checkbox" at bounding box center [602, 557] width 12 height 12
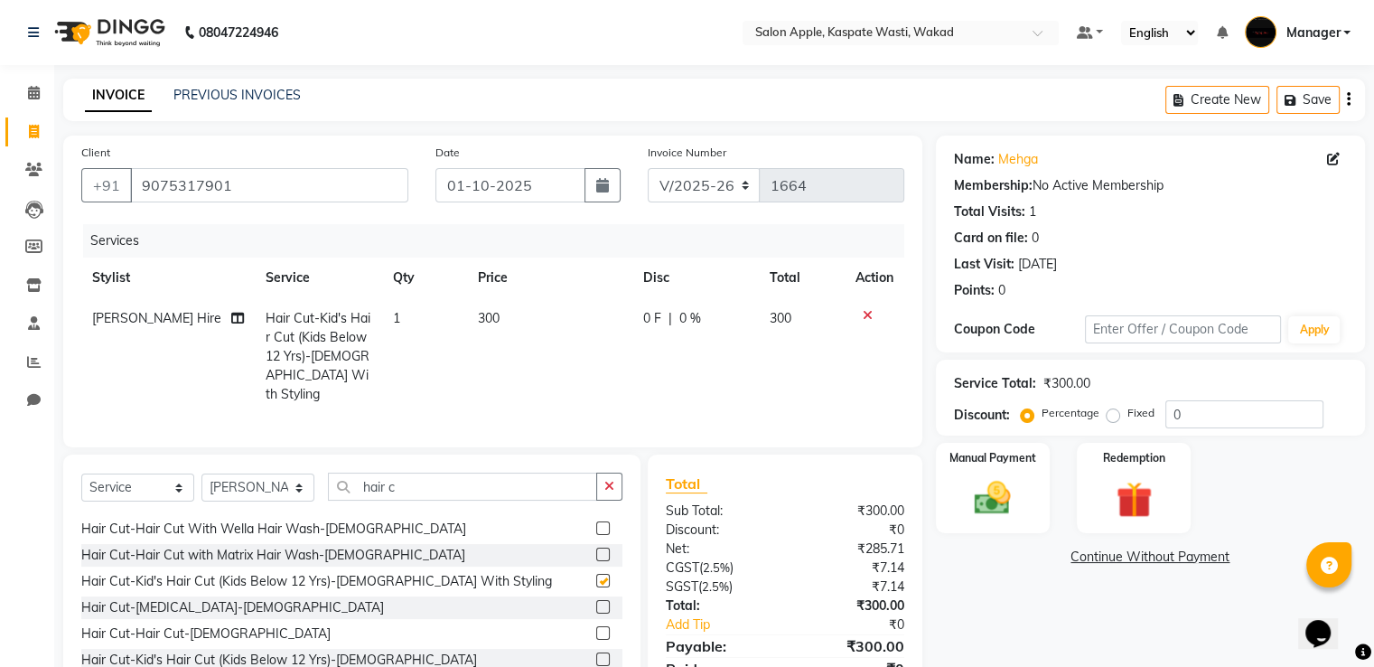
checkbox input "false"
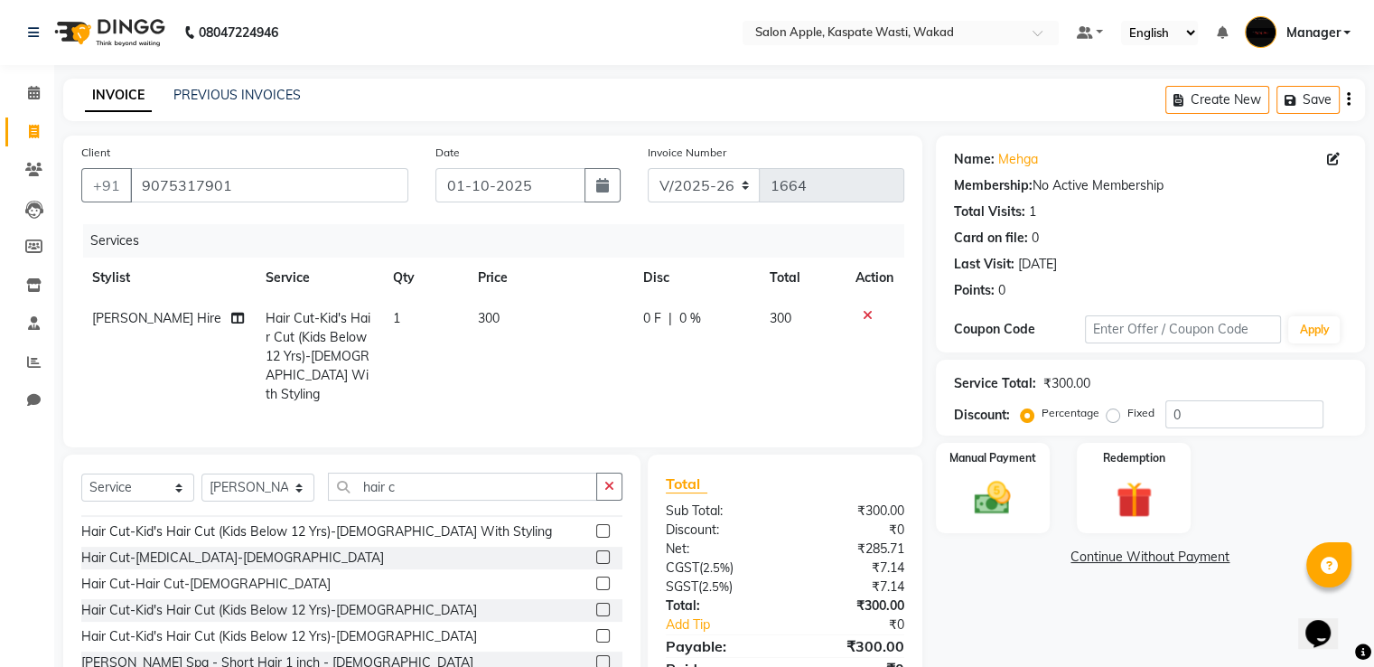
scroll to position [271, 0]
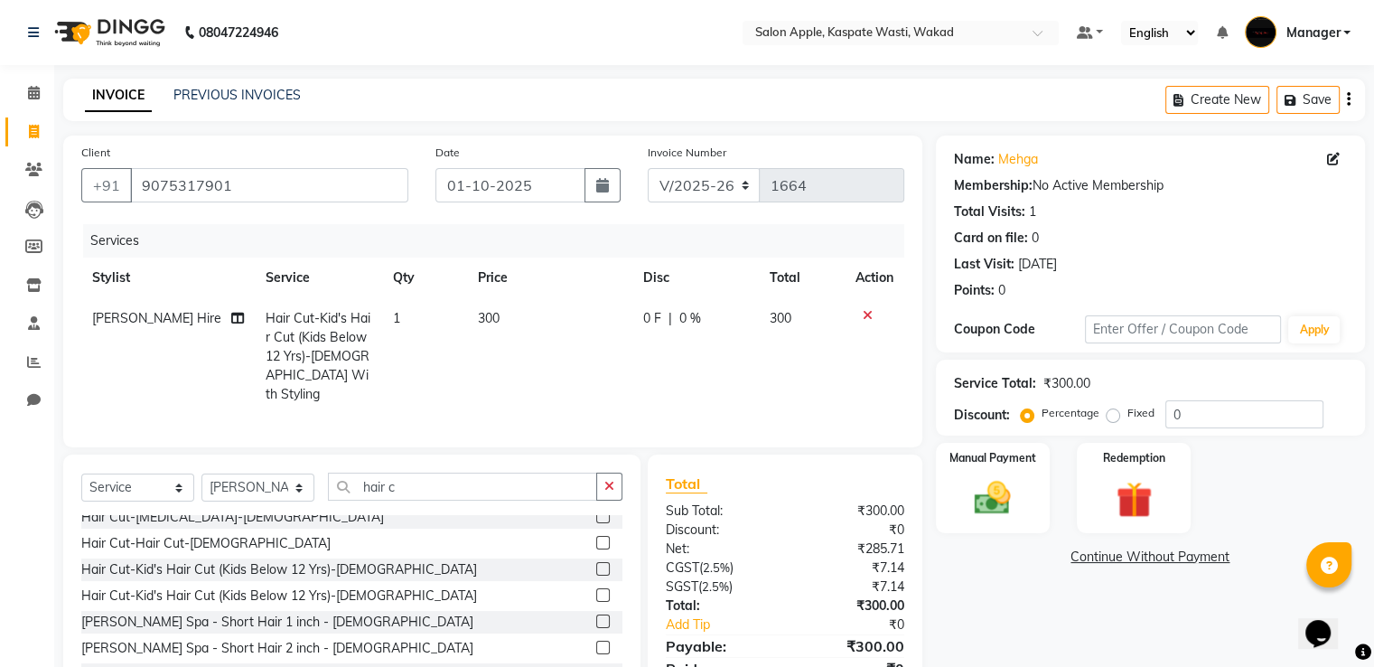
click at [596, 563] on label at bounding box center [603, 569] width 14 height 14
click at [596, 564] on input "checkbox" at bounding box center [602, 570] width 12 height 12
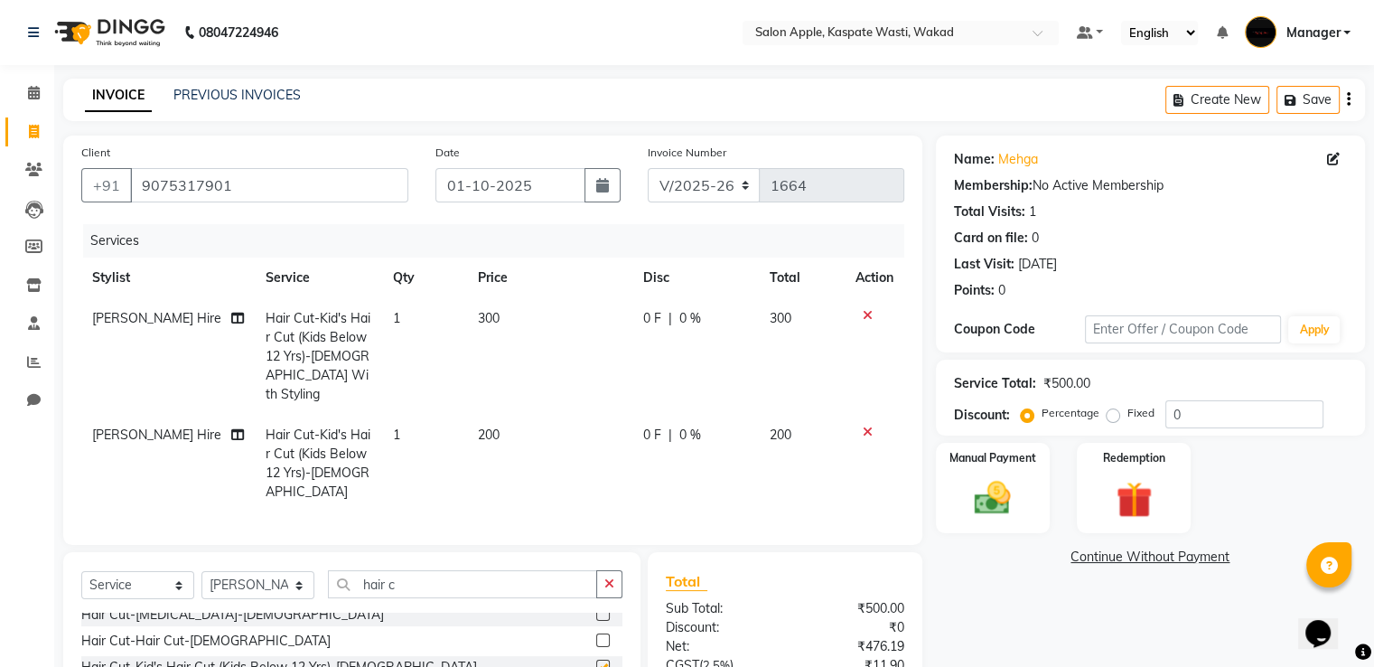
checkbox input "false"
click at [868, 425] on icon at bounding box center [868, 431] width 10 height 13
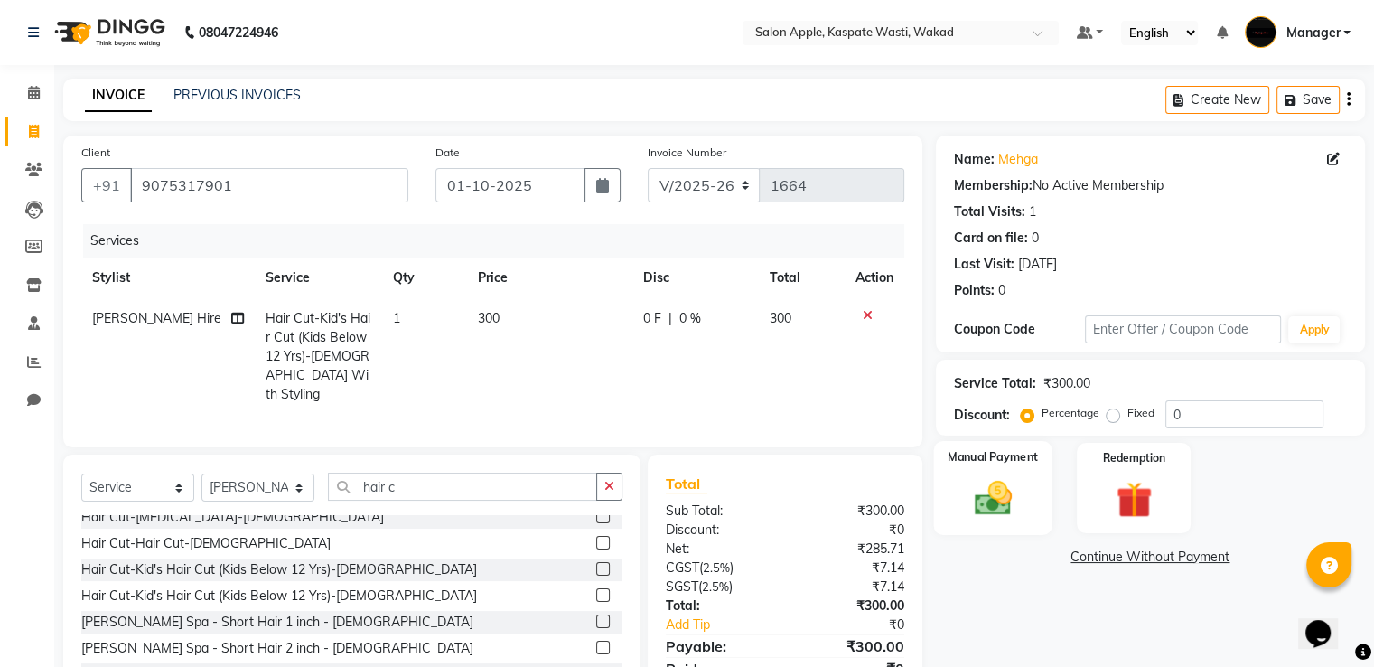
click at [978, 485] on img at bounding box center [992, 498] width 61 height 43
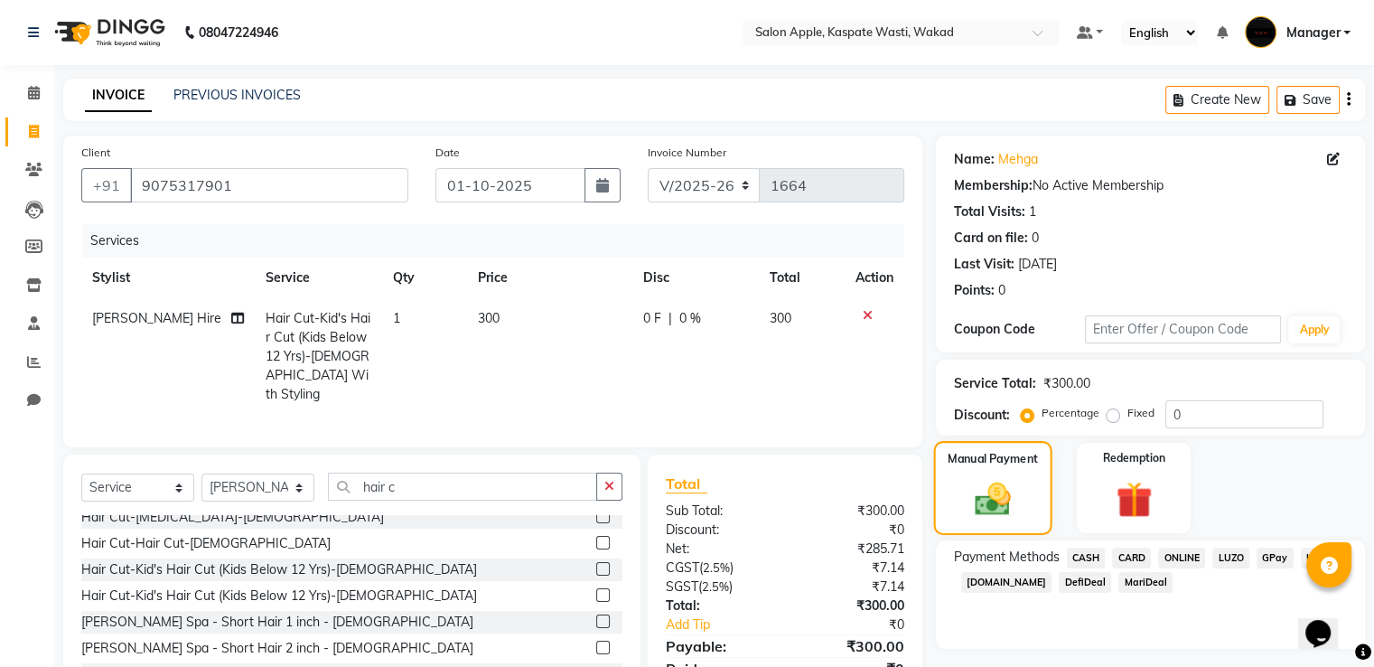
scroll to position [77, 0]
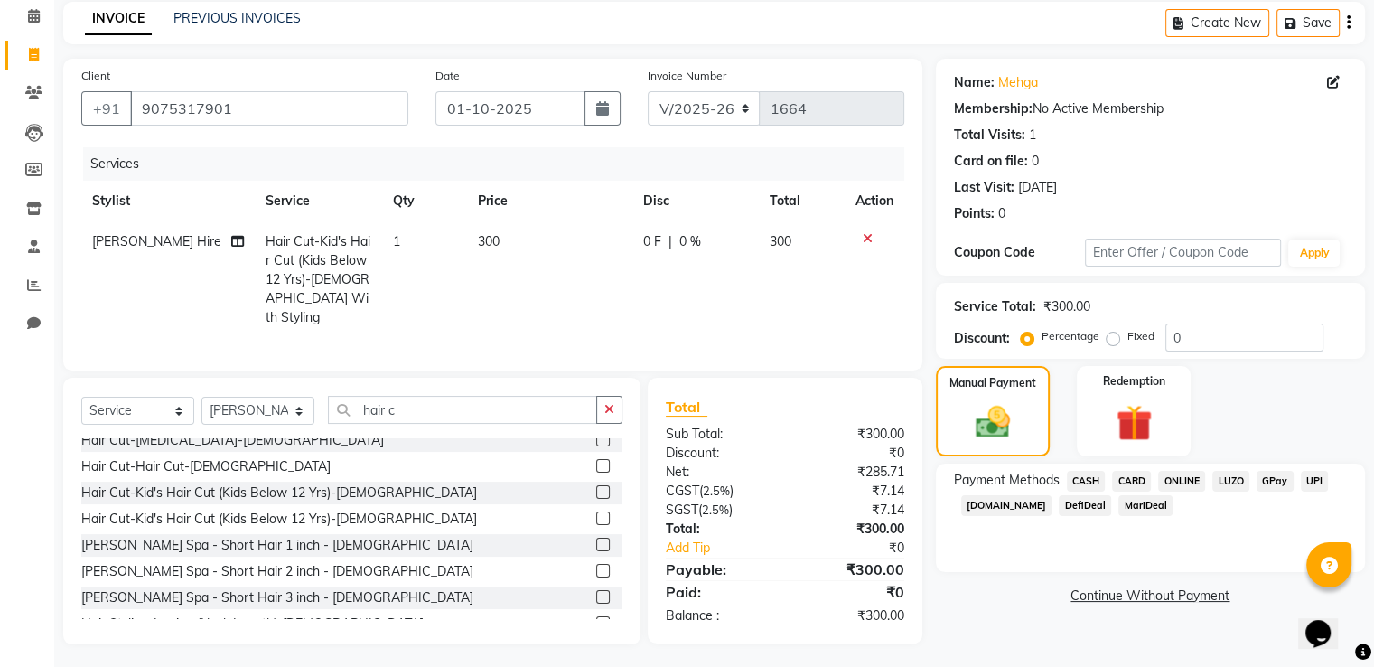
click at [1174, 477] on span "ONLINE" at bounding box center [1181, 481] width 47 height 21
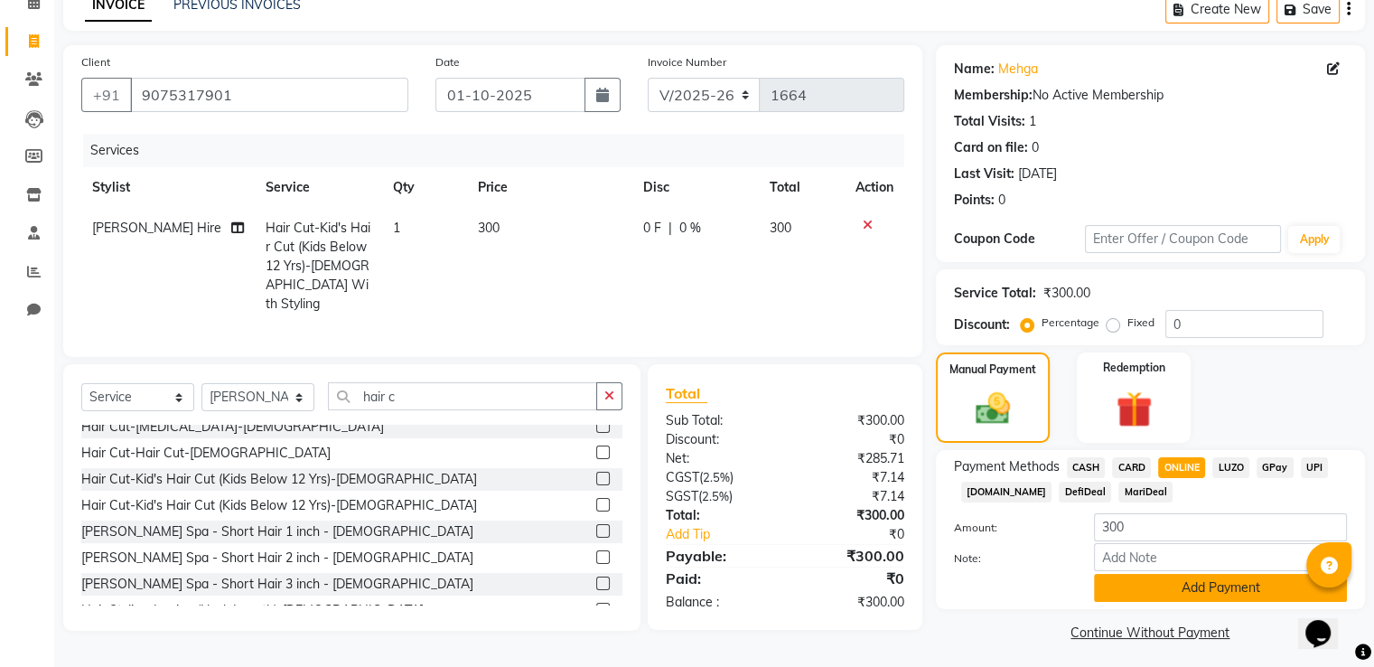
scroll to position [98, 0]
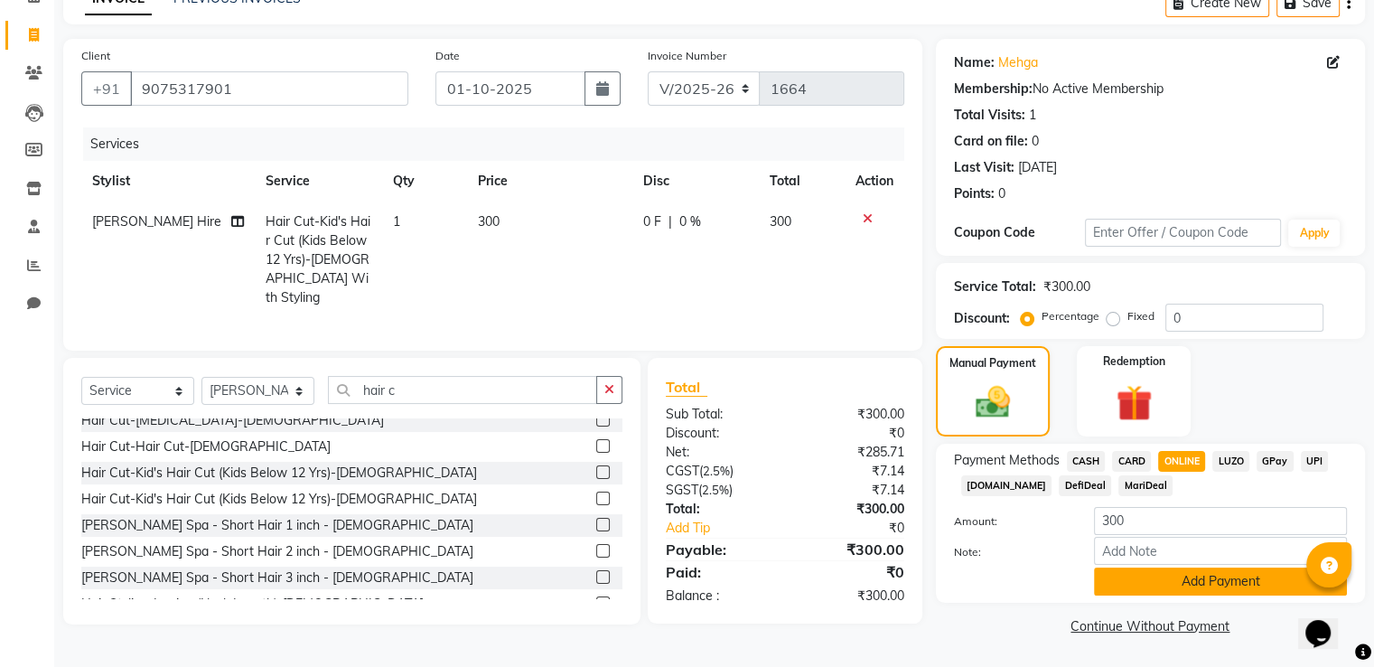
click at [1196, 581] on button "Add Payment" at bounding box center [1220, 581] width 253 height 28
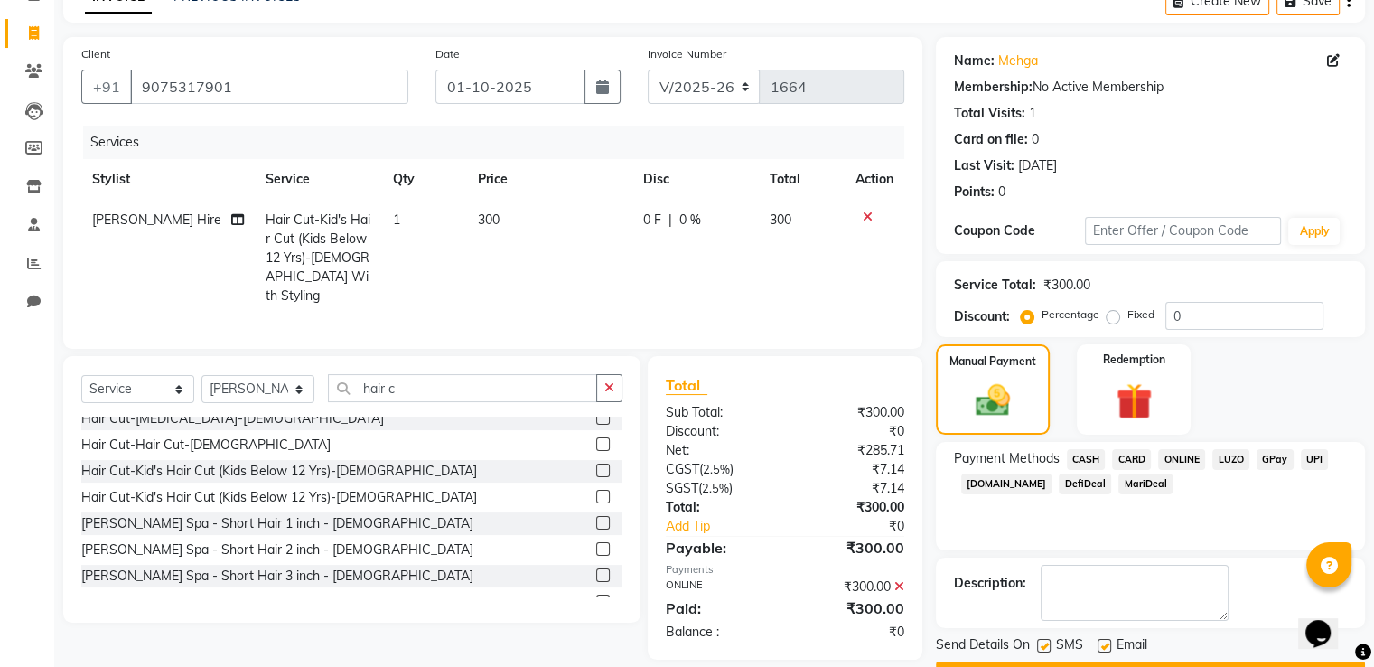
scroll to position [147, 0]
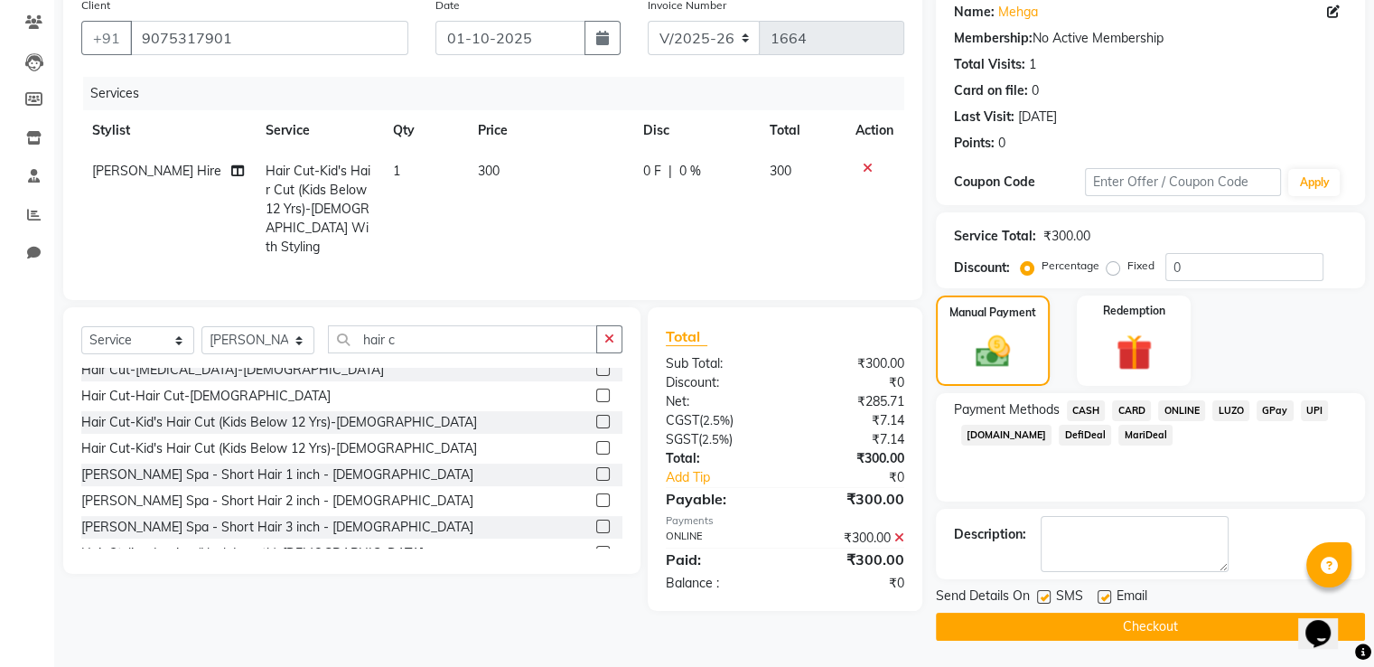
click at [1180, 622] on button "Checkout" at bounding box center [1150, 626] width 429 height 28
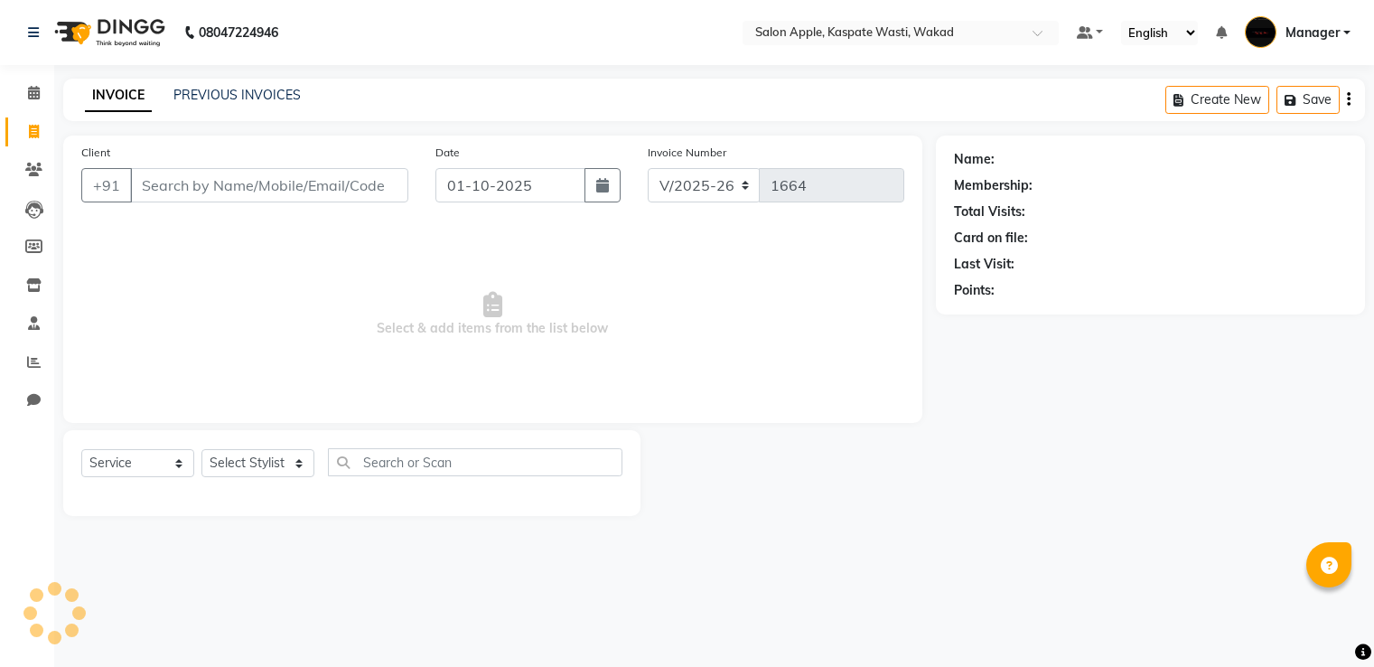
select select "7956"
select select "service"
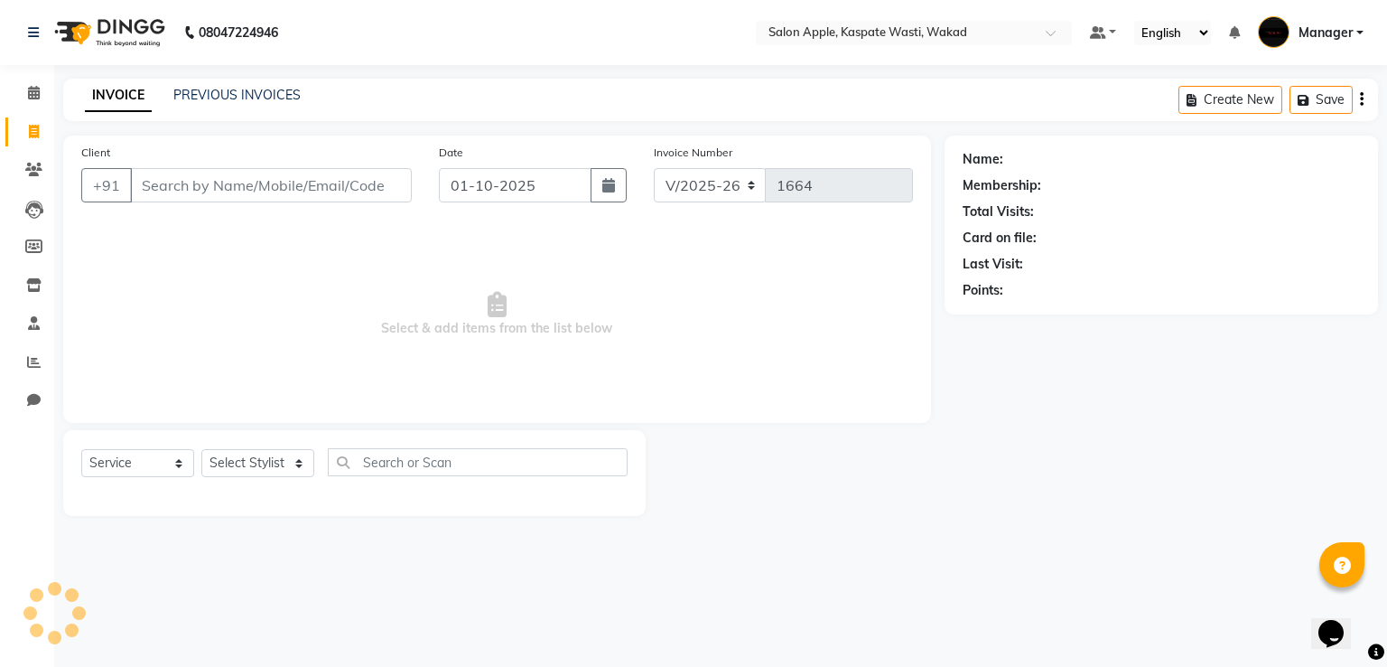
select select "88767"
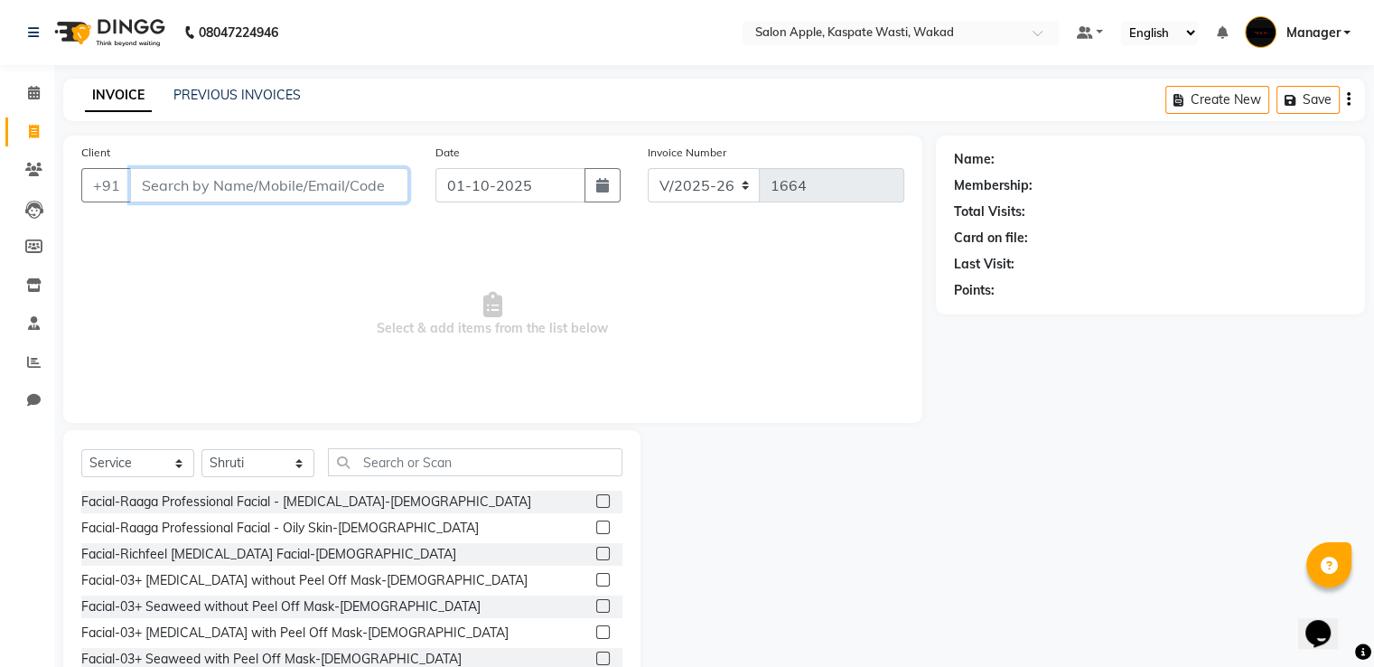
click at [257, 180] on input "Client" at bounding box center [269, 185] width 278 height 34
type input "9028355468"
click at [339, 185] on span "Add Client" at bounding box center [361, 185] width 71 height 18
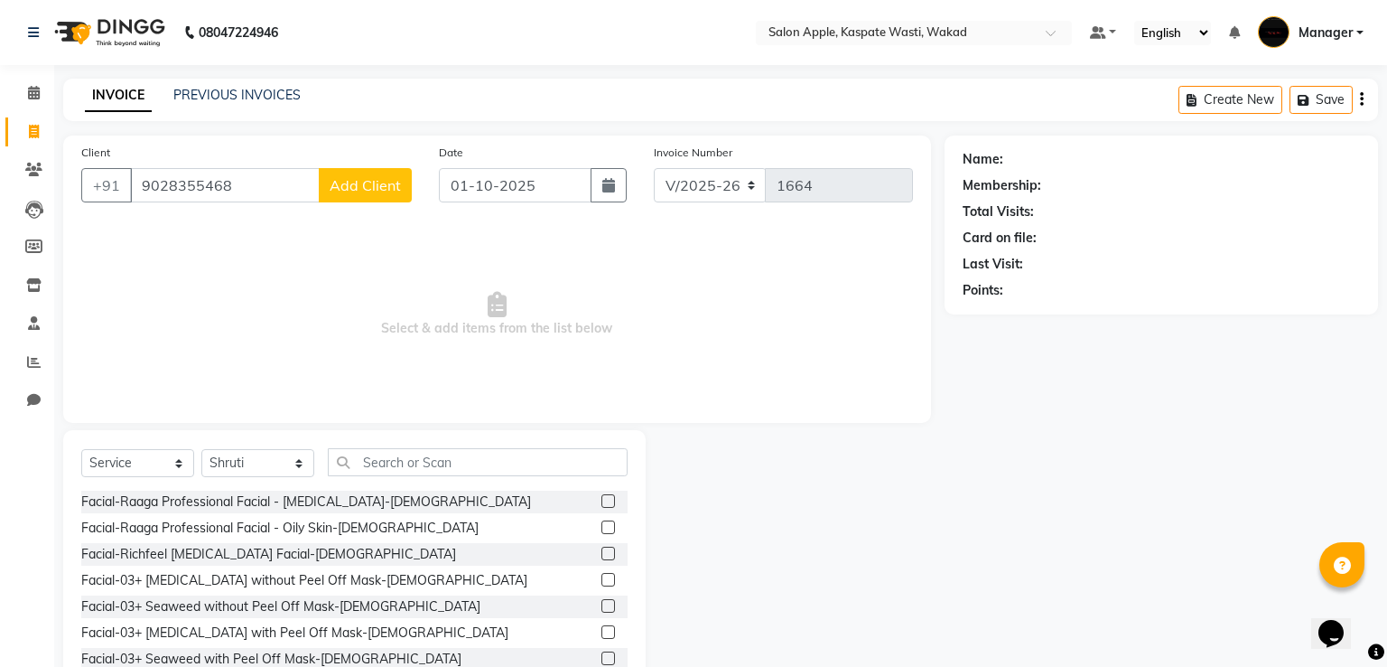
select select "22"
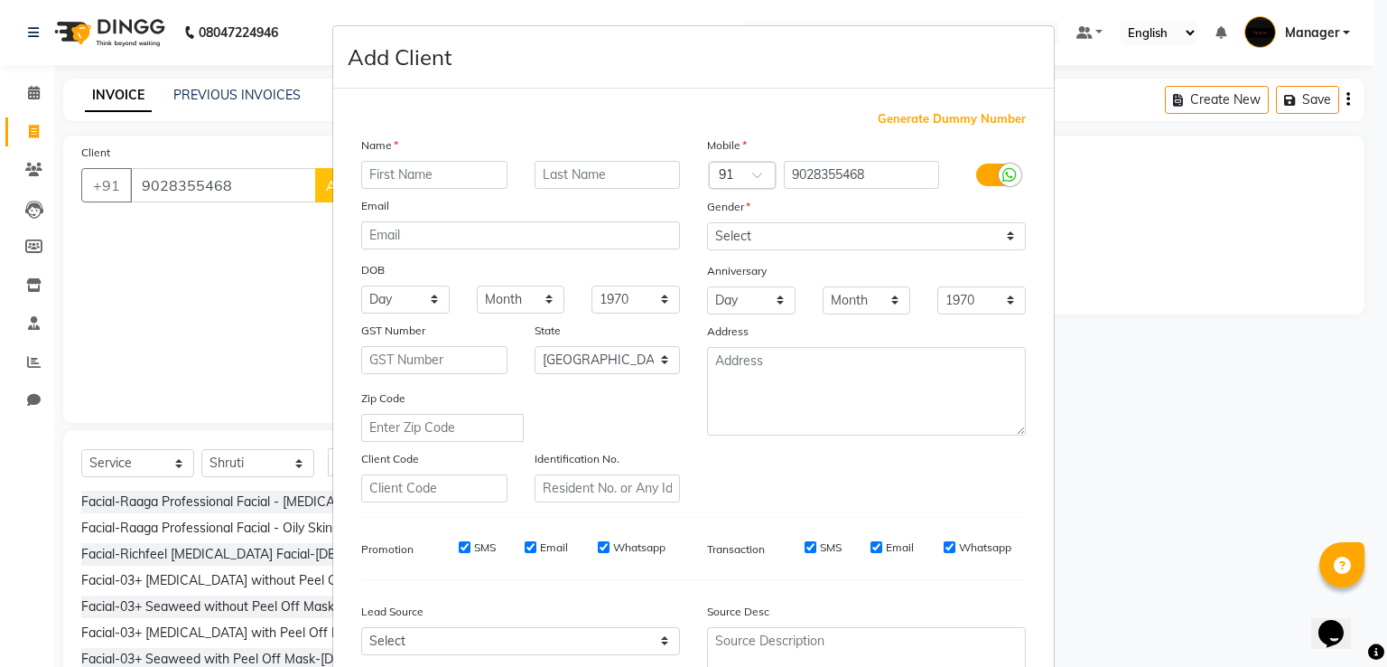
click at [394, 166] on input "text" at bounding box center [434, 175] width 146 height 28
type input "ashwini"
click at [773, 233] on select "Select [DEMOGRAPHIC_DATA] [DEMOGRAPHIC_DATA] Other Prefer Not To Say" at bounding box center [866, 236] width 319 height 28
select select "[DEMOGRAPHIC_DATA]"
click at [707, 223] on select "Select [DEMOGRAPHIC_DATA] [DEMOGRAPHIC_DATA] Other Prefer Not To Say" at bounding box center [866, 236] width 319 height 28
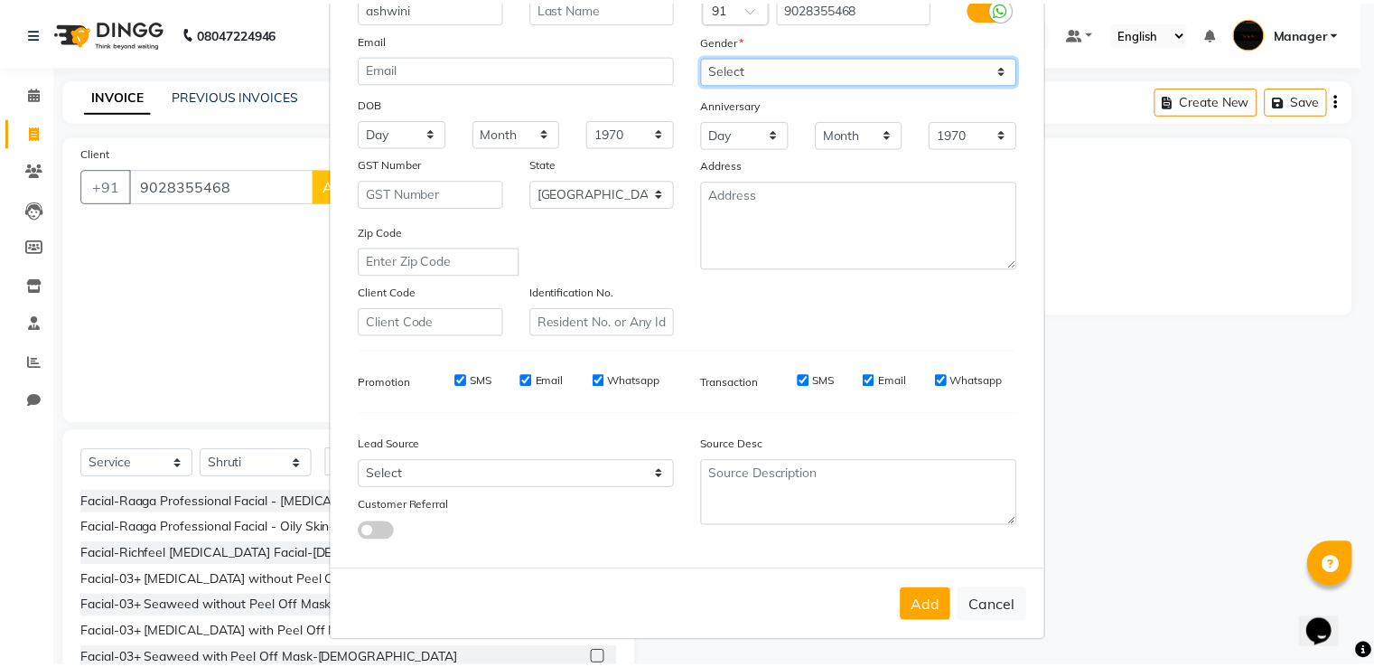
scroll to position [176, 0]
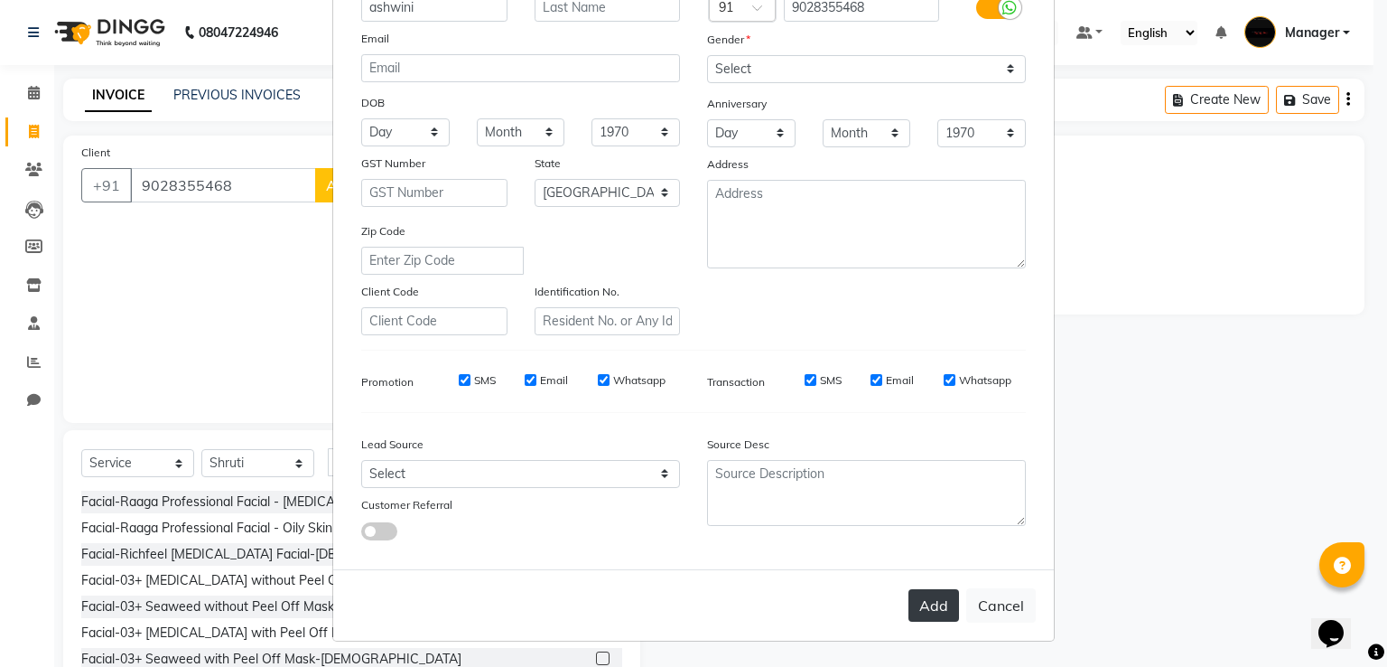
click at [925, 607] on button "Add" at bounding box center [934, 605] width 51 height 33
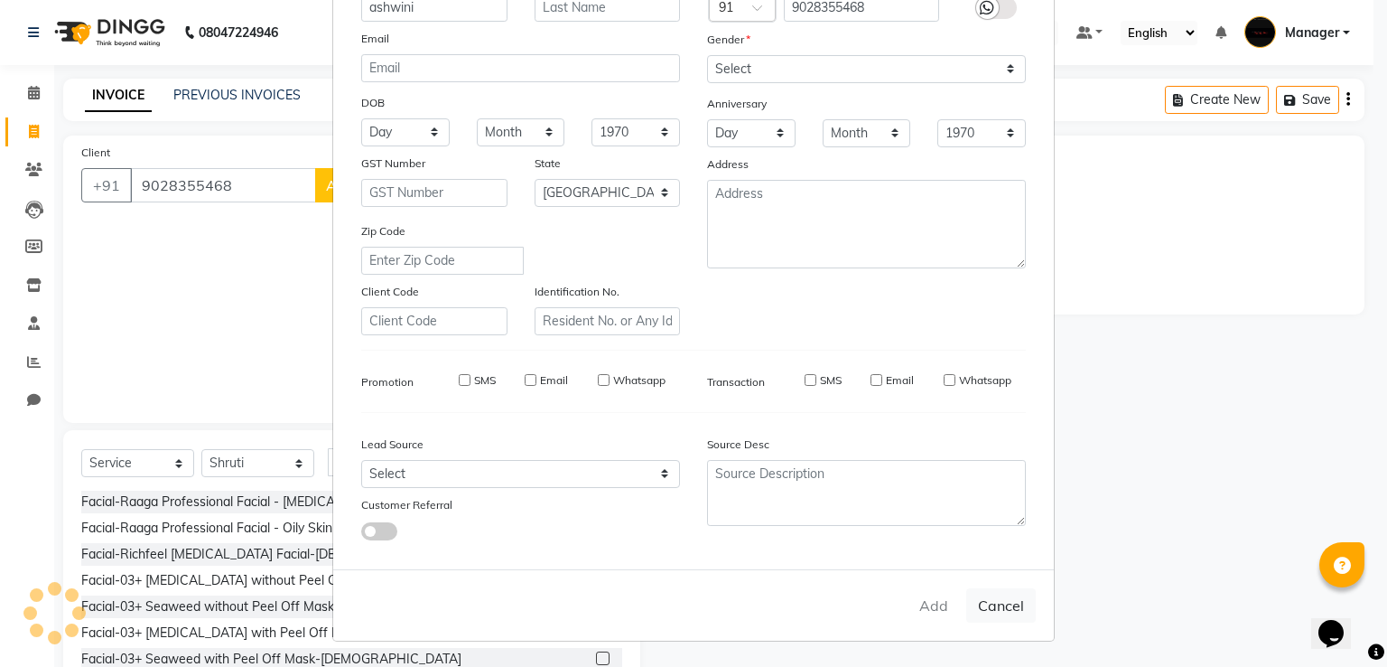
select select
select select "null"
select select
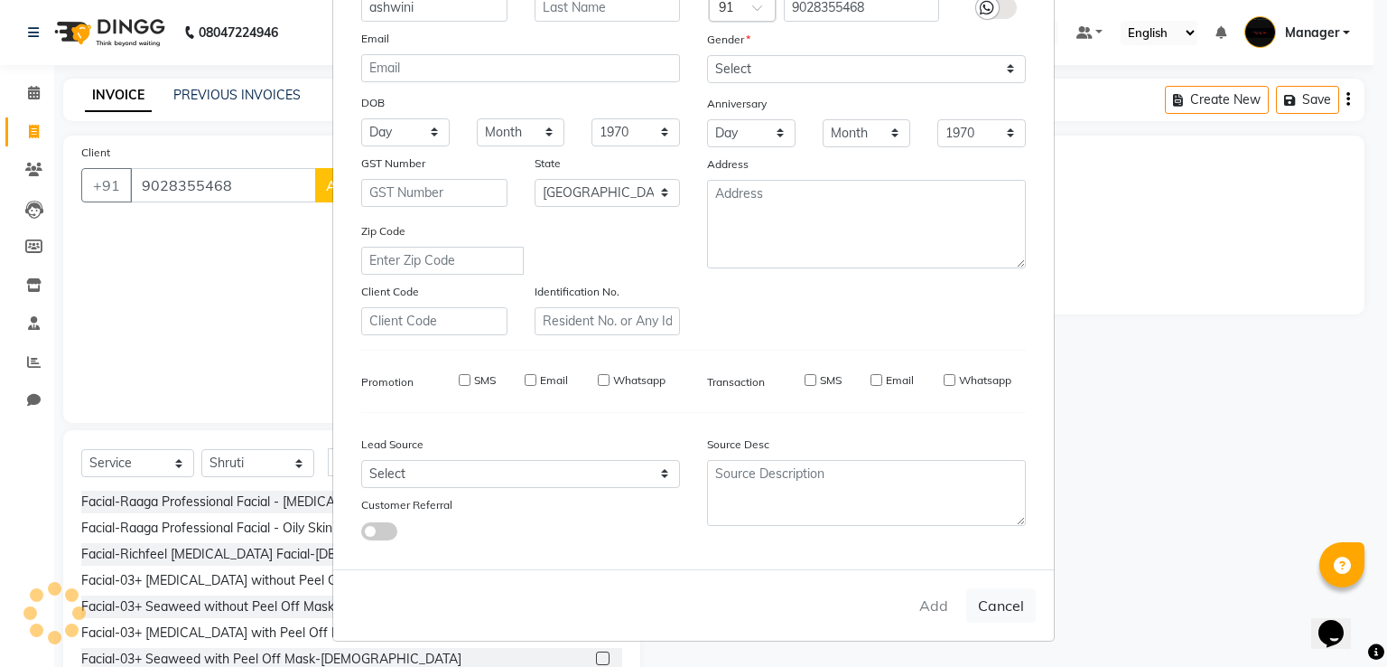
select select
checkbox input "false"
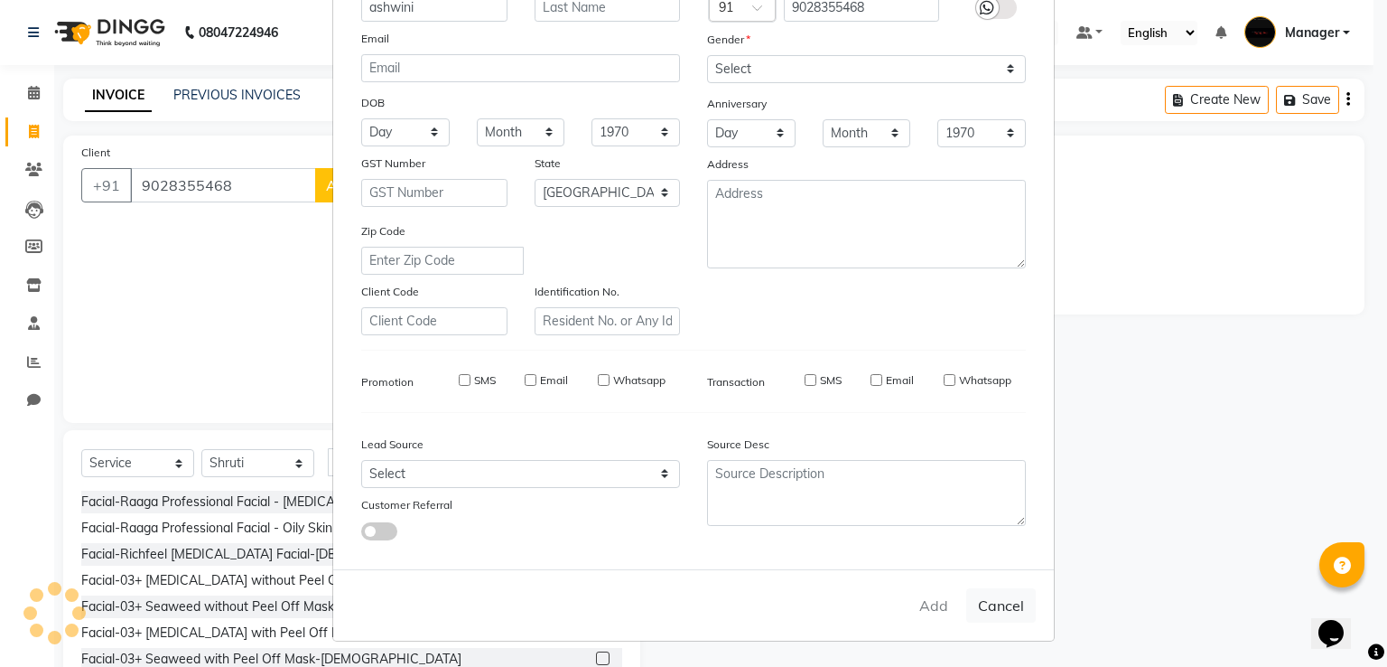
checkbox input "false"
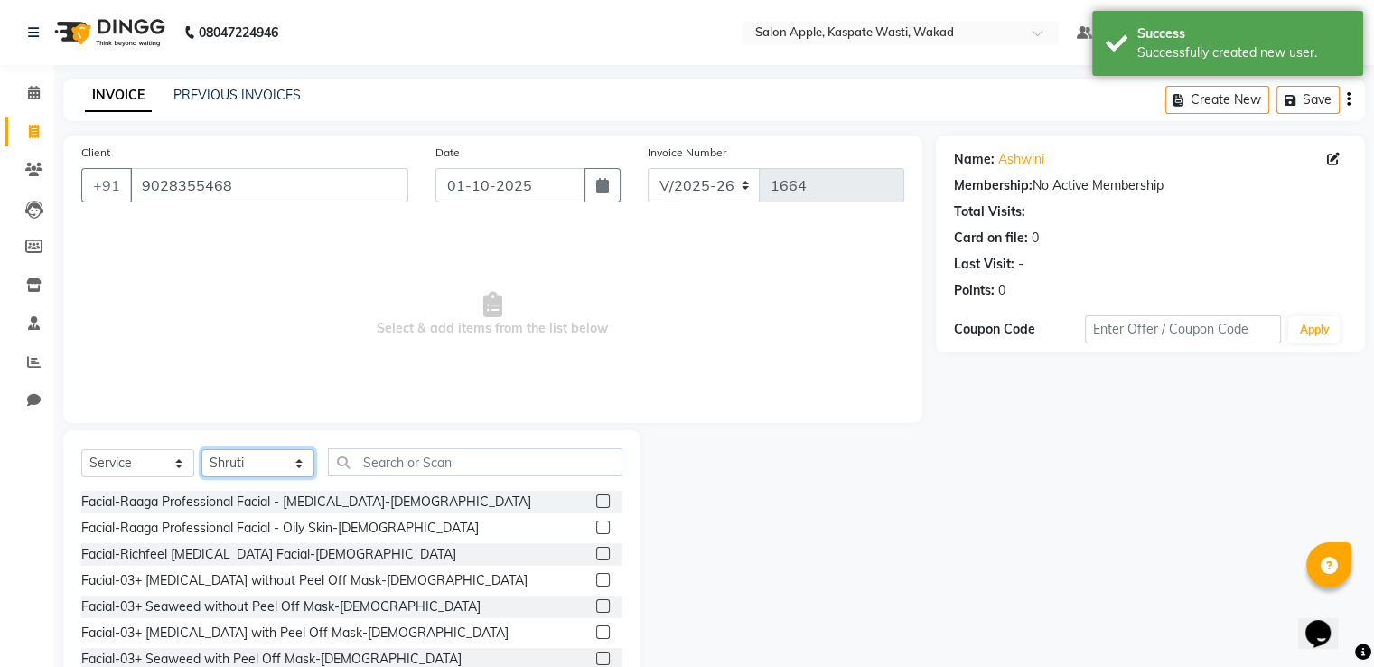
click at [301, 453] on select "Select Stylist Ansar Divya salve [PERSON_NAME] [PERSON_NAME] 1 Manager [PERSON_…" at bounding box center [257, 463] width 113 height 28
select select "90277"
click at [201, 450] on select "Select Stylist Ansar Divya salve [PERSON_NAME] [PERSON_NAME] 1 Manager [PERSON_…" at bounding box center [257, 463] width 113 height 28
click at [415, 467] on input "text" at bounding box center [475, 462] width 294 height 28
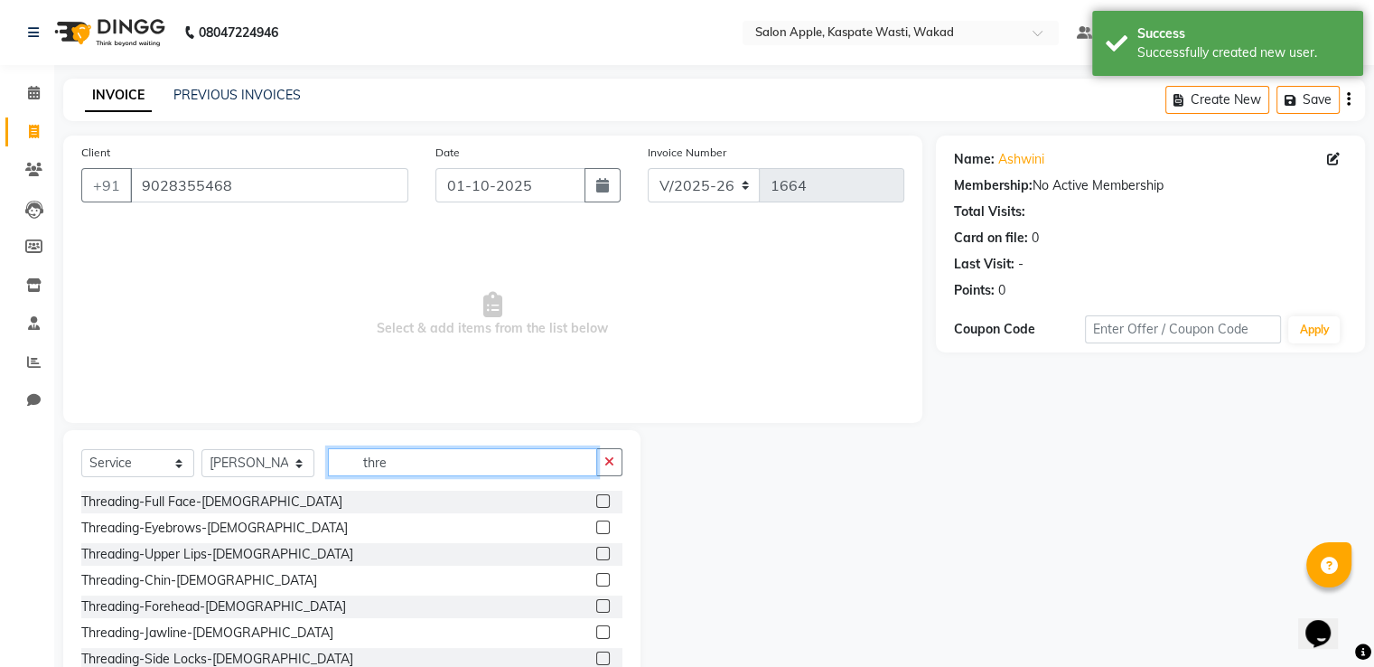
type input "thre"
click at [596, 528] on label at bounding box center [603, 527] width 14 height 14
click at [596, 528] on input "checkbox" at bounding box center [602, 528] width 12 height 12
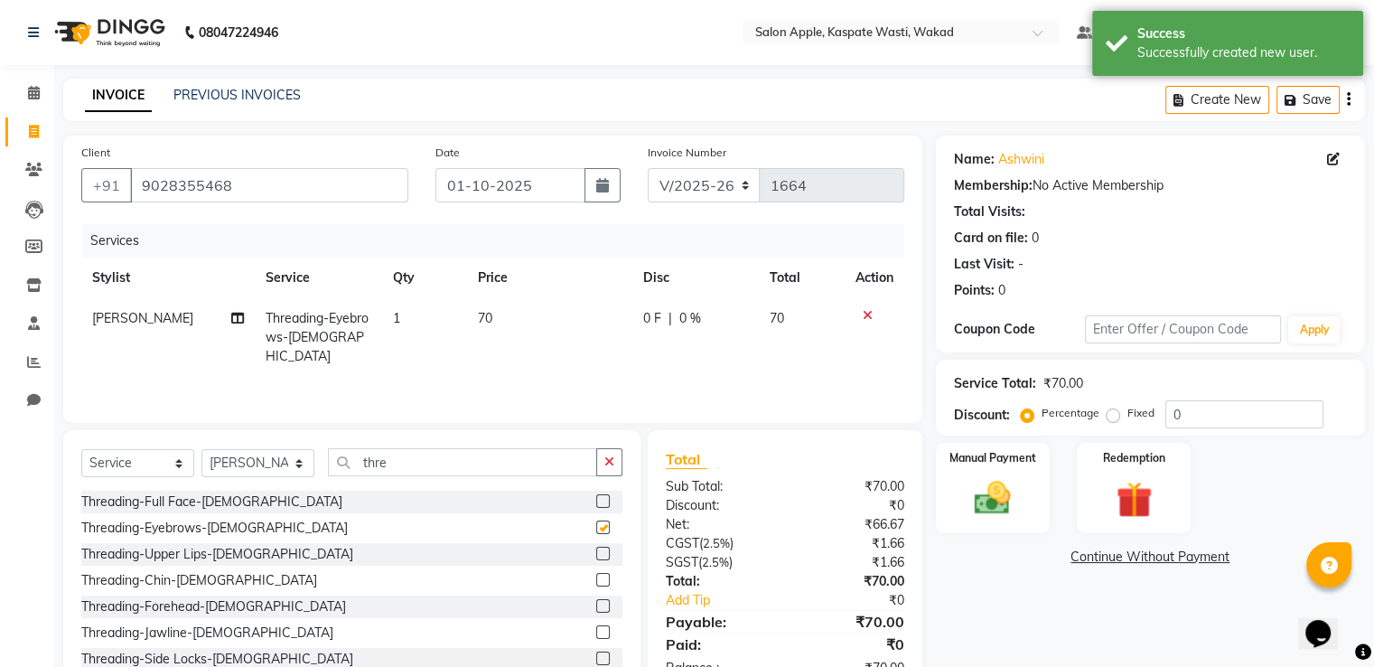
checkbox input "false"
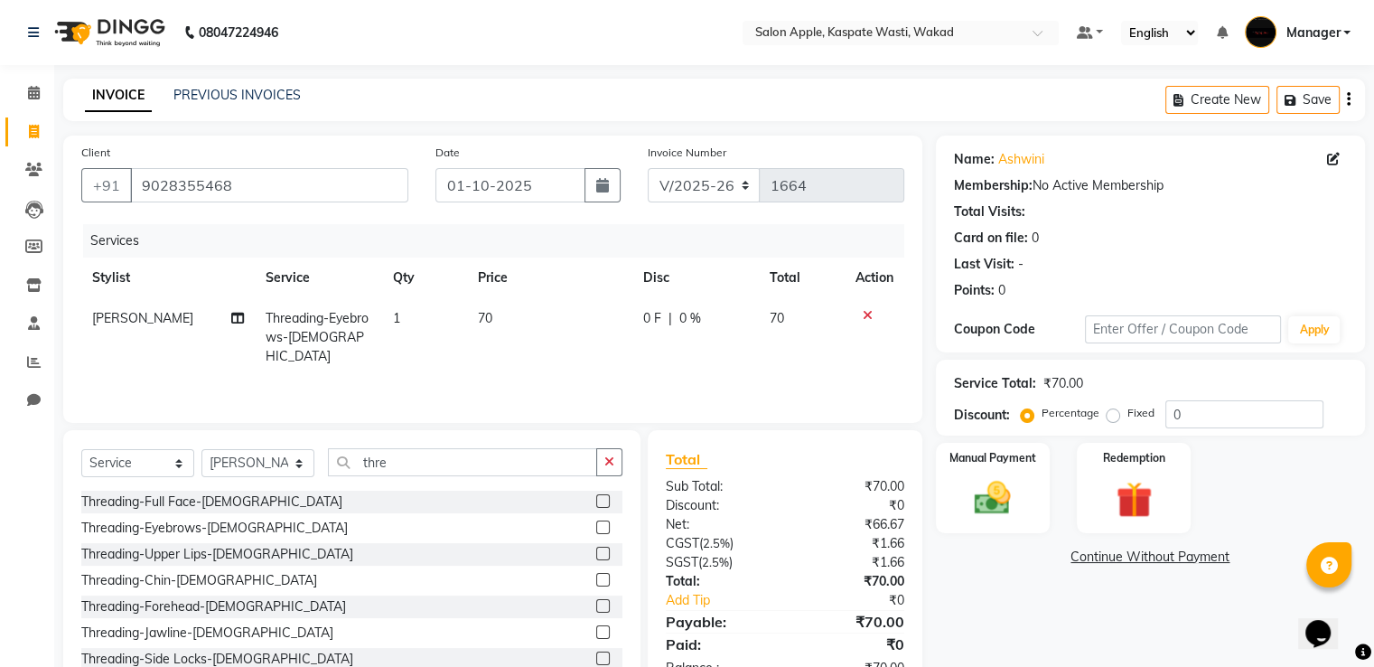
click at [596, 556] on label at bounding box center [603, 553] width 14 height 14
click at [596, 556] on input "checkbox" at bounding box center [602, 554] width 12 height 12
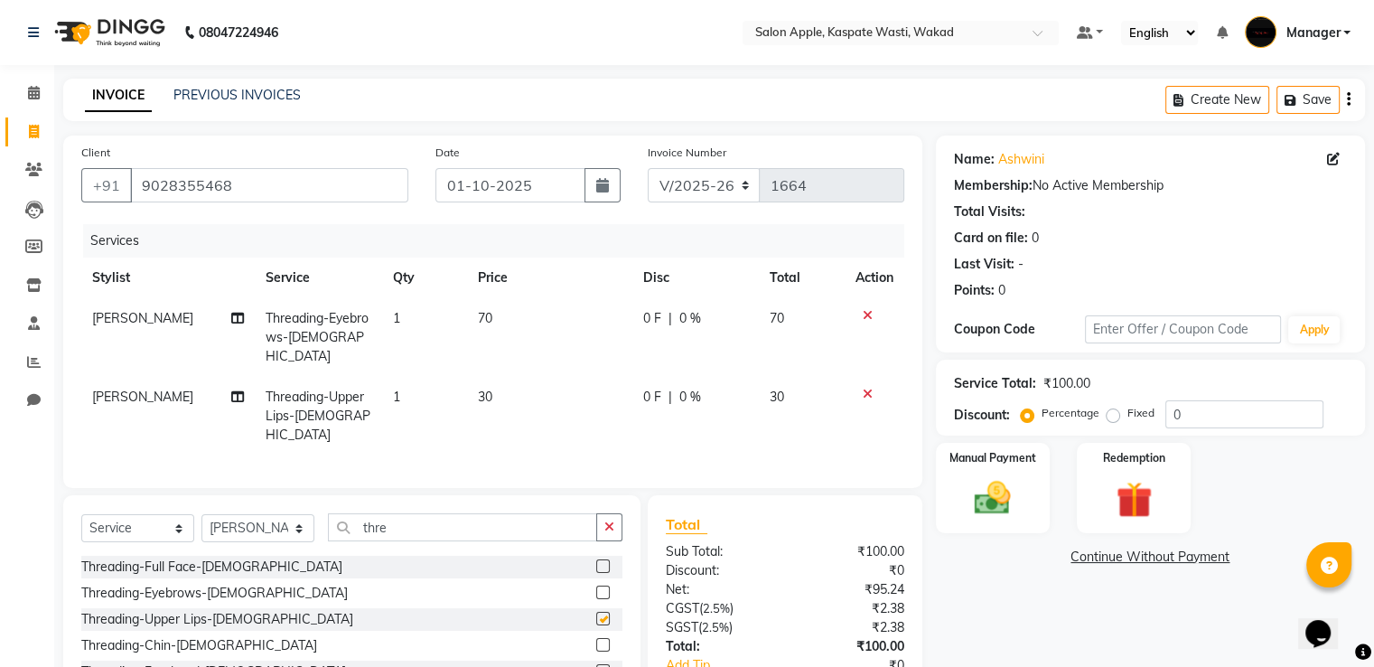
checkbox input "false"
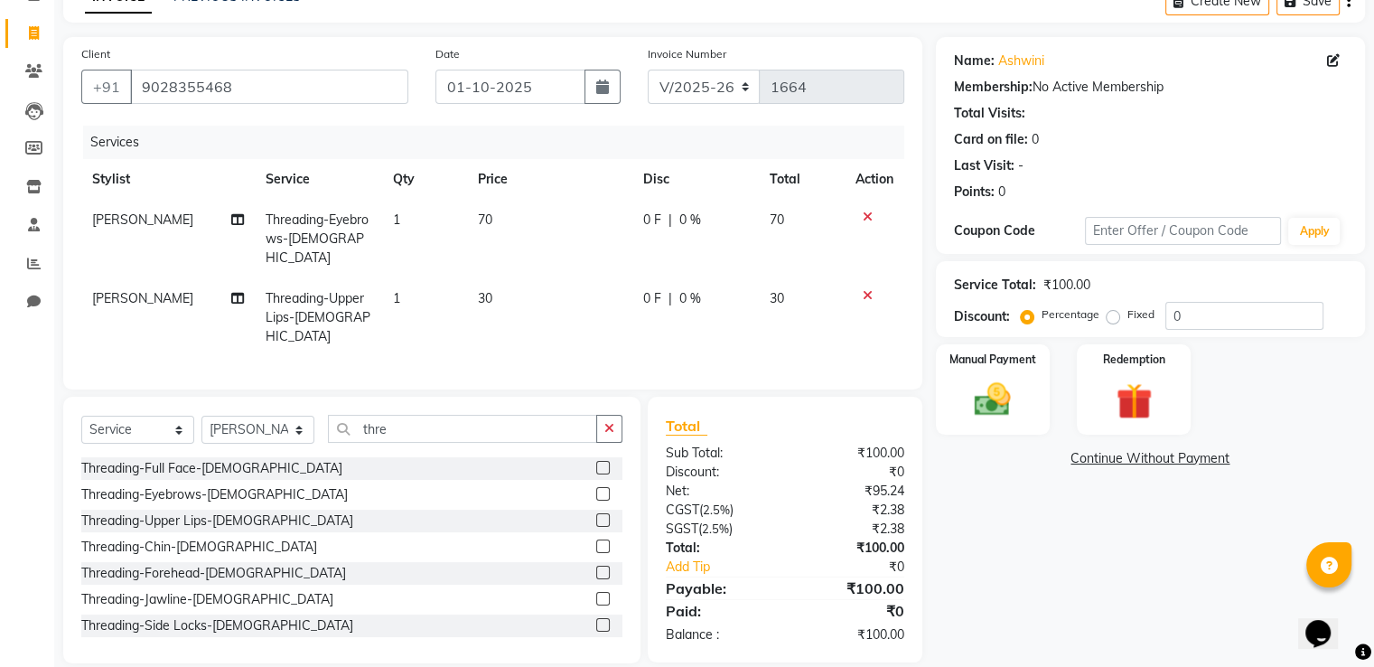
click at [596, 565] on label at bounding box center [603, 572] width 14 height 14
click at [596, 567] on input "checkbox" at bounding box center [602, 573] width 12 height 12
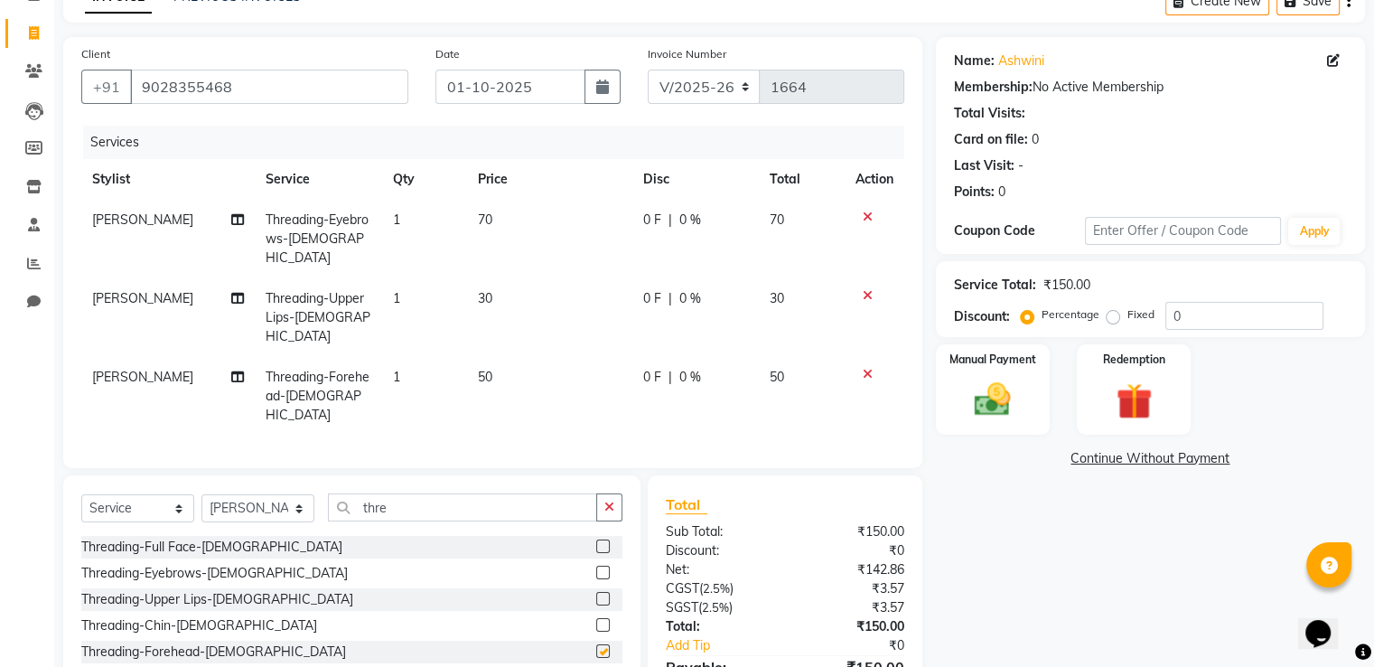
checkbox input "false"
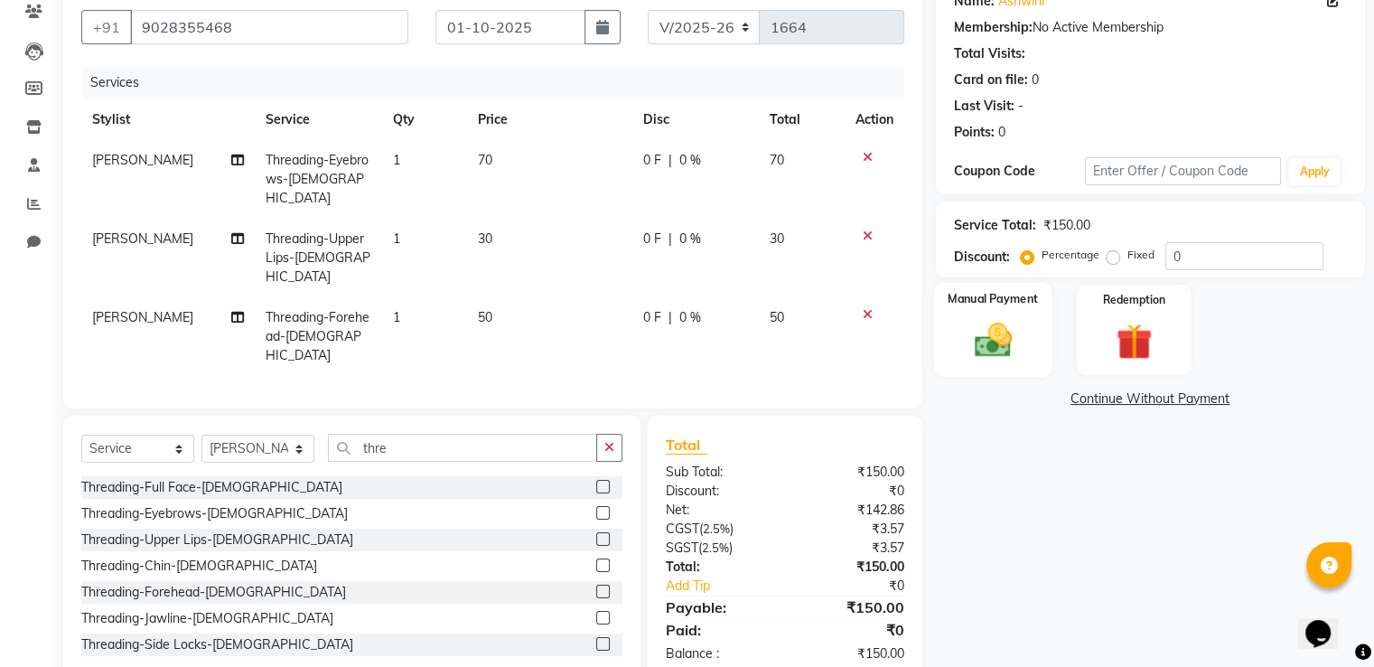
click at [971, 337] on img at bounding box center [992, 340] width 61 height 43
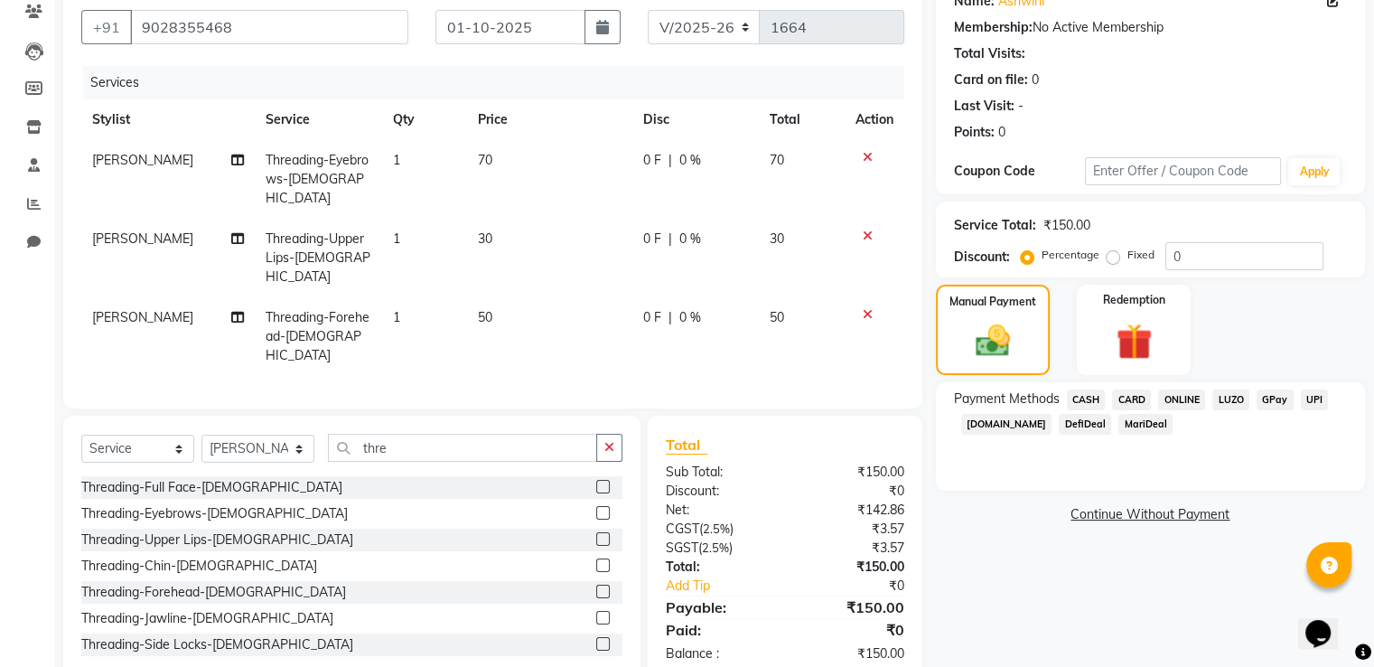
click at [1182, 395] on span "ONLINE" at bounding box center [1181, 399] width 47 height 21
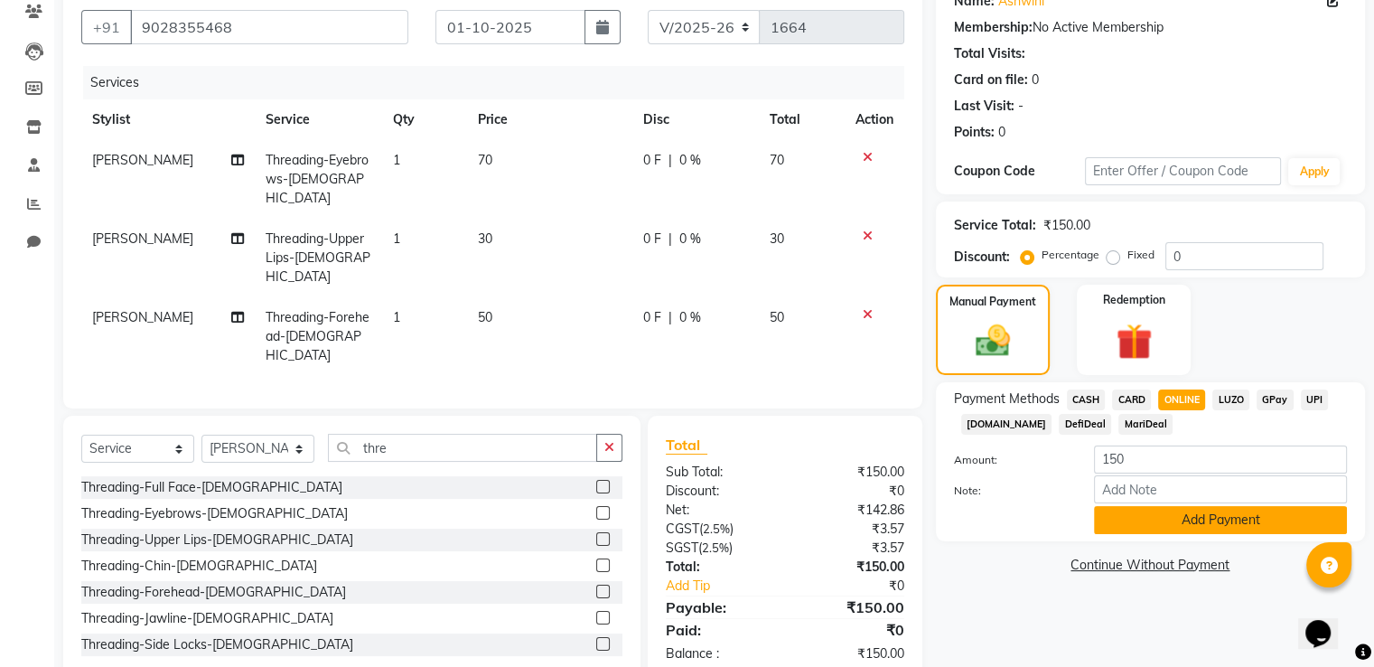
click at [1211, 519] on button "Add Payment" at bounding box center [1220, 520] width 253 height 28
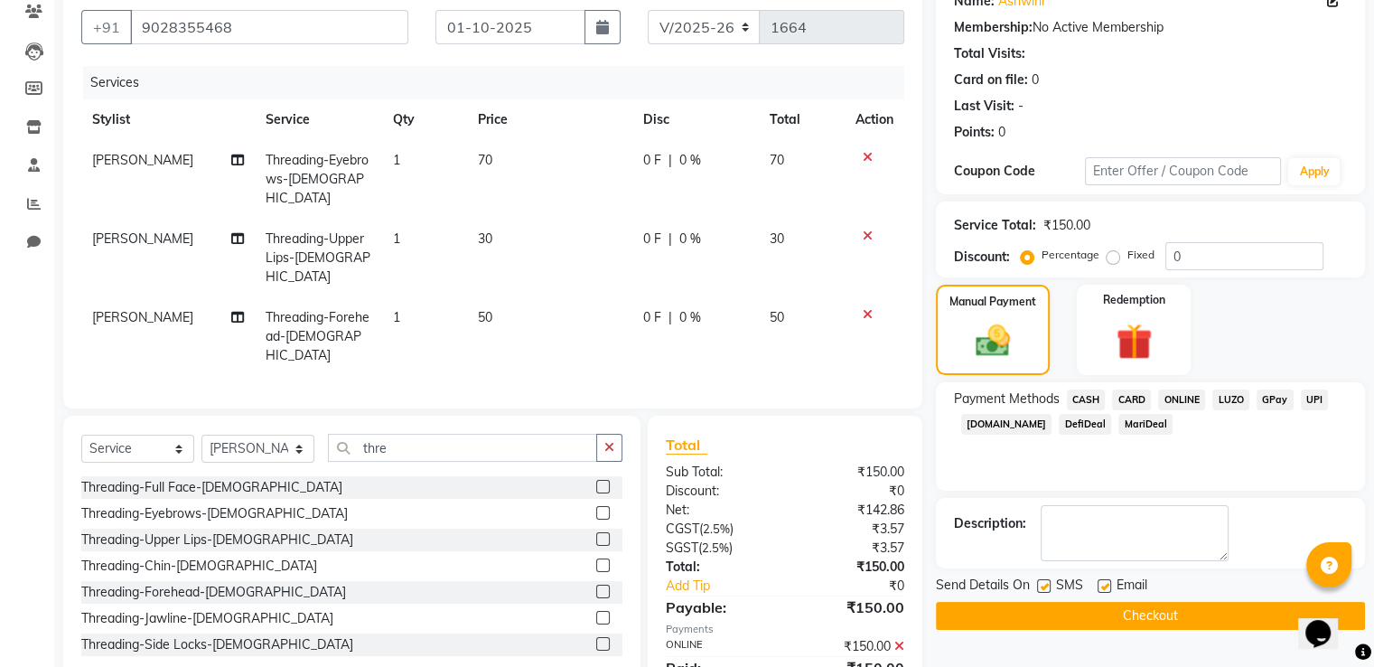
scroll to position [195, 0]
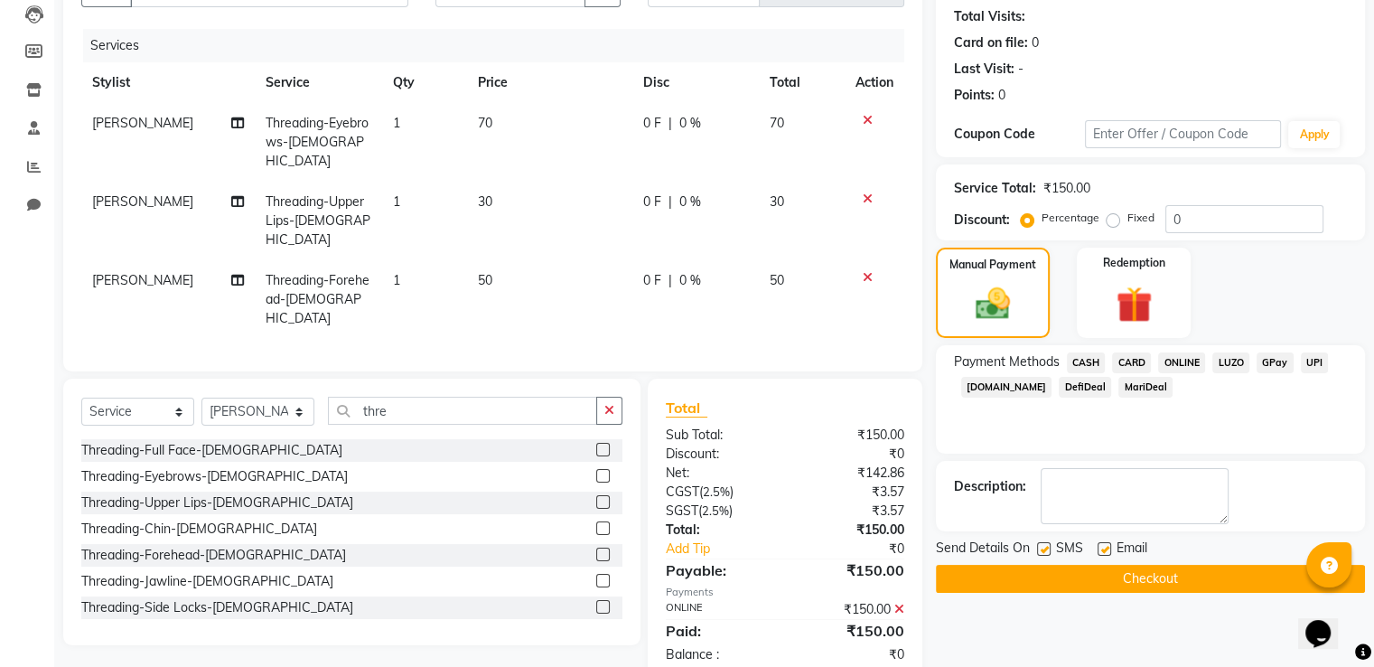
click at [1194, 582] on button "Checkout" at bounding box center [1150, 579] width 429 height 28
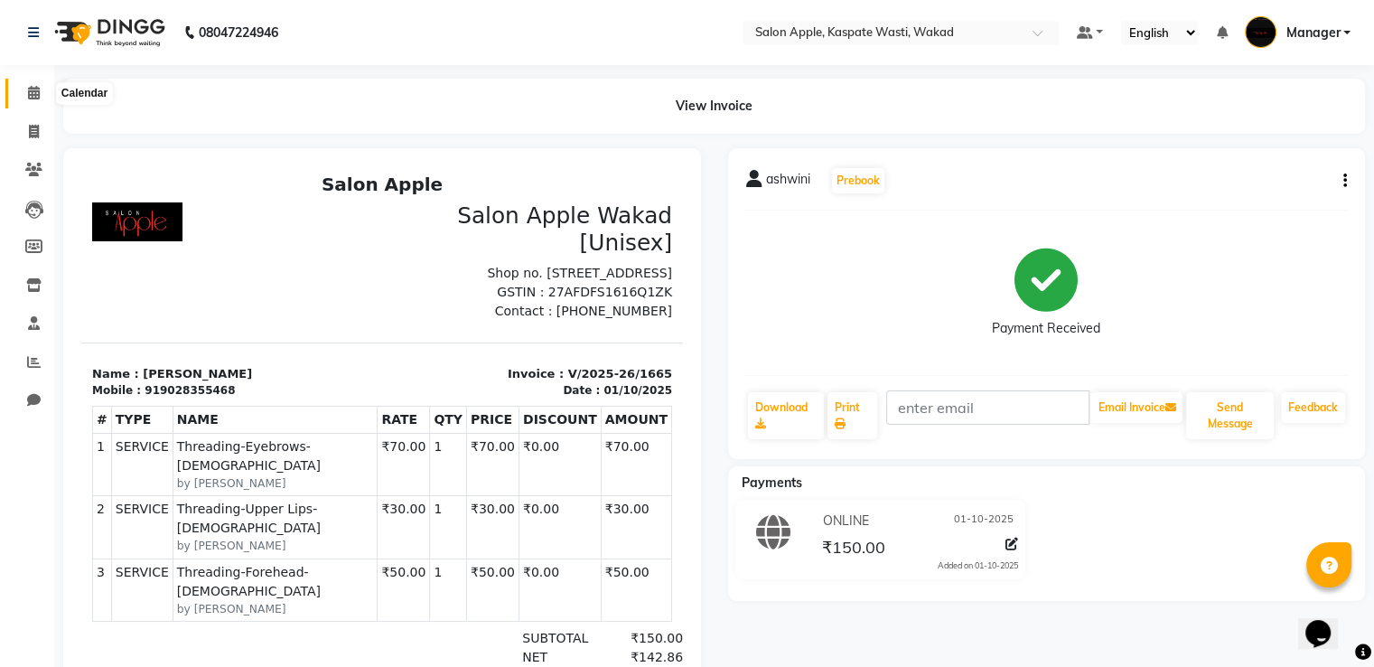
click at [29, 92] on icon at bounding box center [34, 93] width 12 height 14
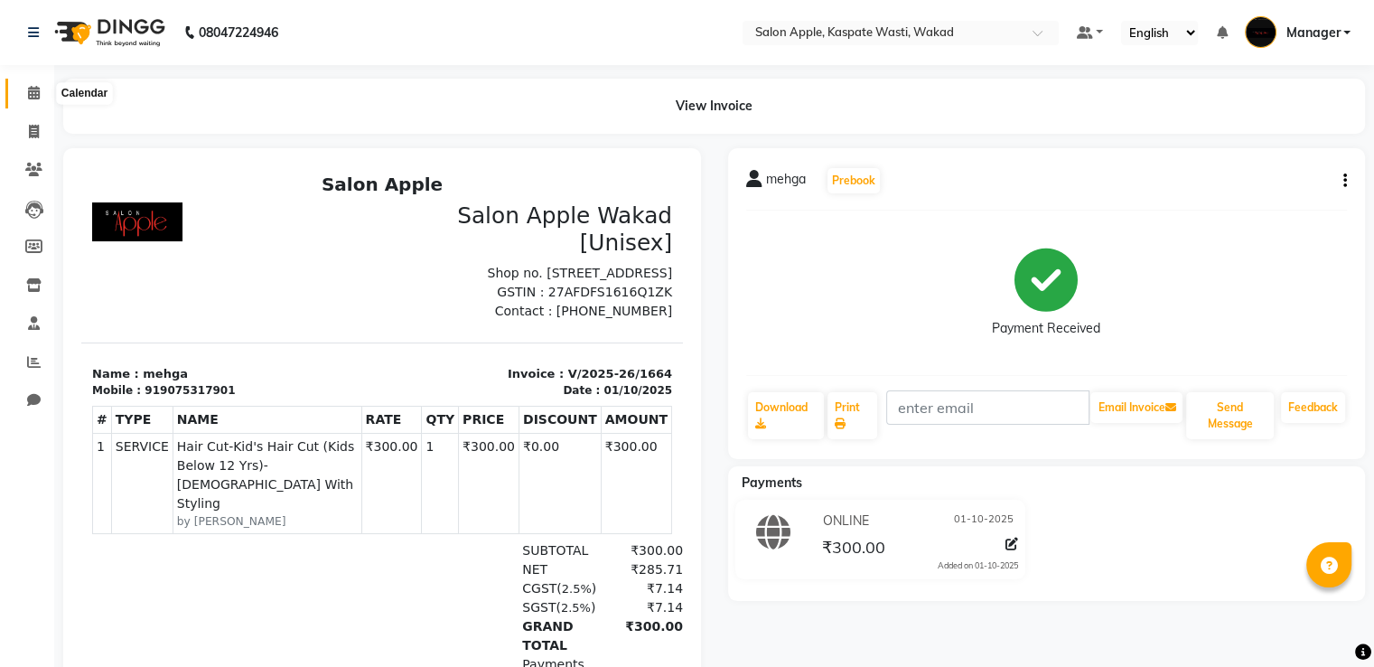
click at [33, 99] on icon at bounding box center [34, 93] width 12 height 14
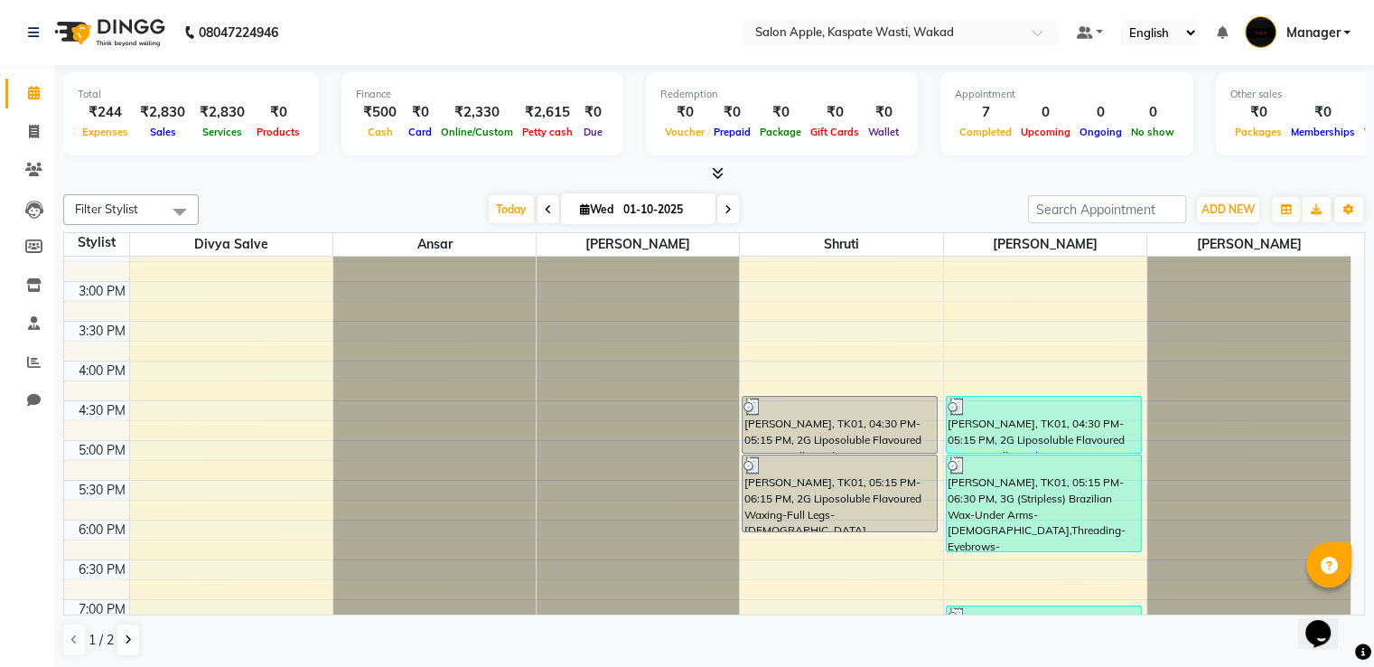
scroll to position [665, 0]
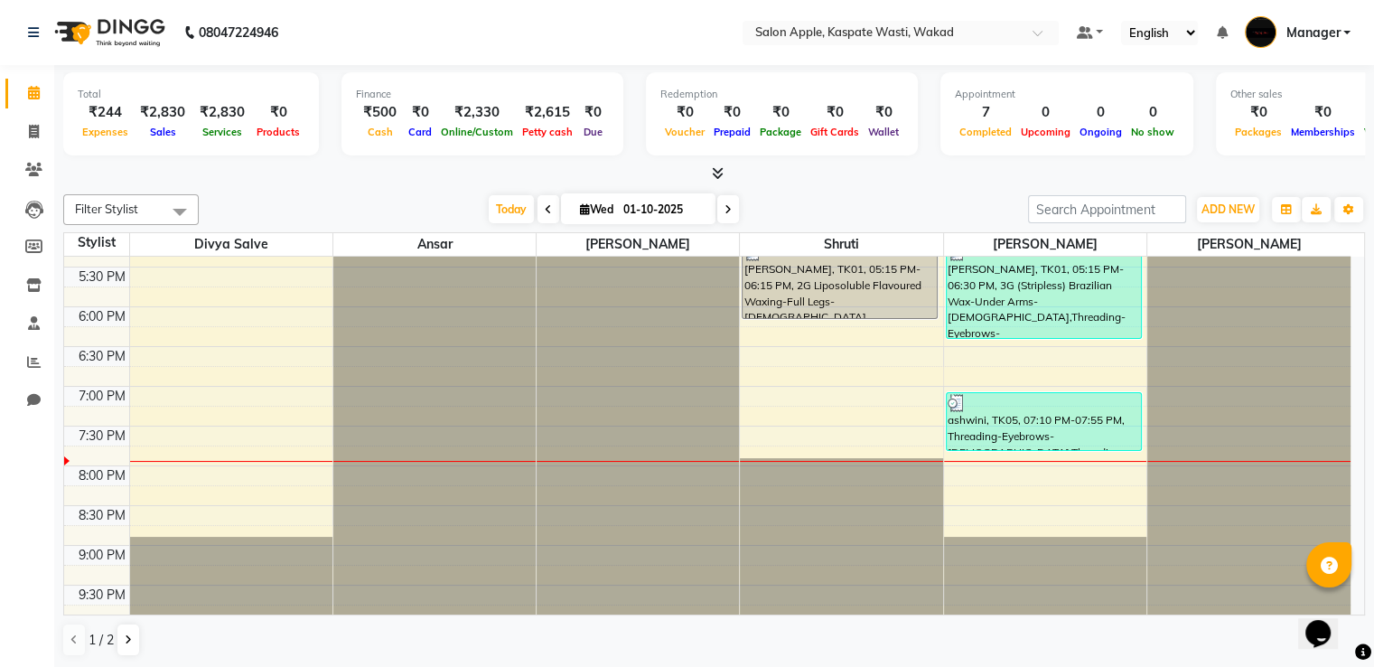
click at [545, 204] on icon at bounding box center [548, 209] width 7 height 11
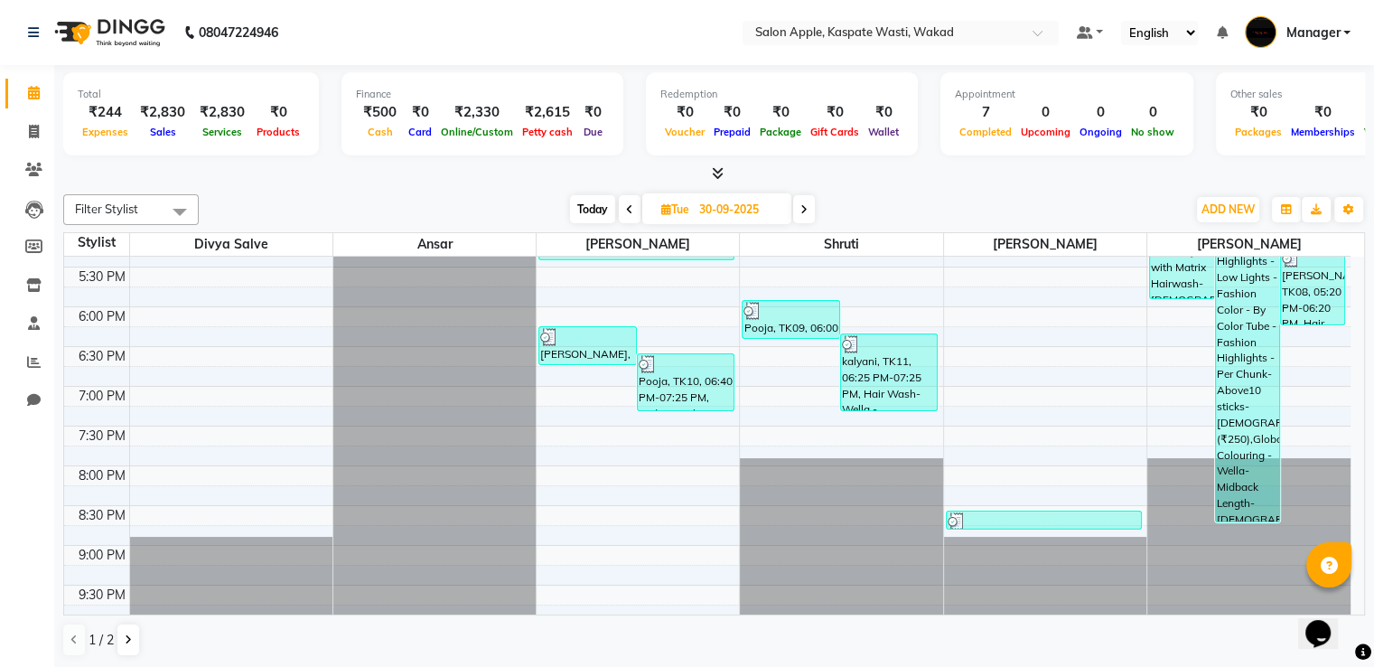
click at [802, 204] on icon at bounding box center [803, 209] width 7 height 11
type input "01-10-2025"
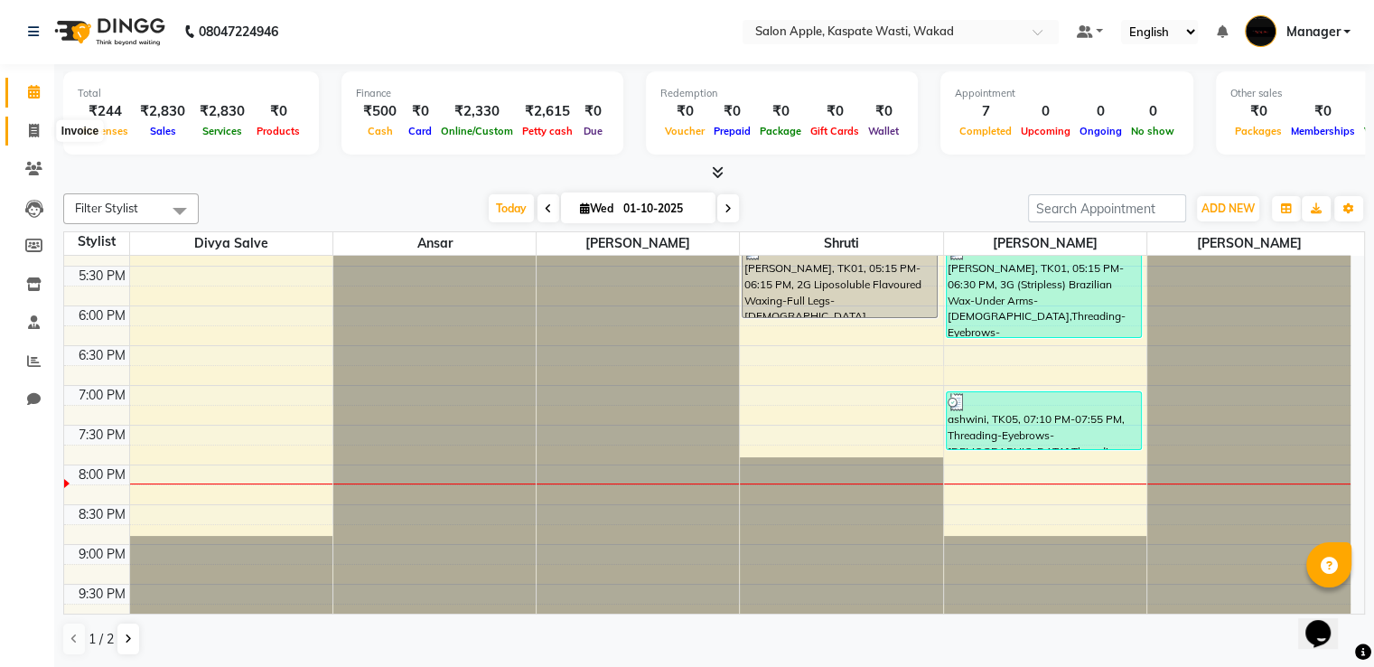
click at [26, 135] on span at bounding box center [34, 131] width 32 height 21
select select "service"
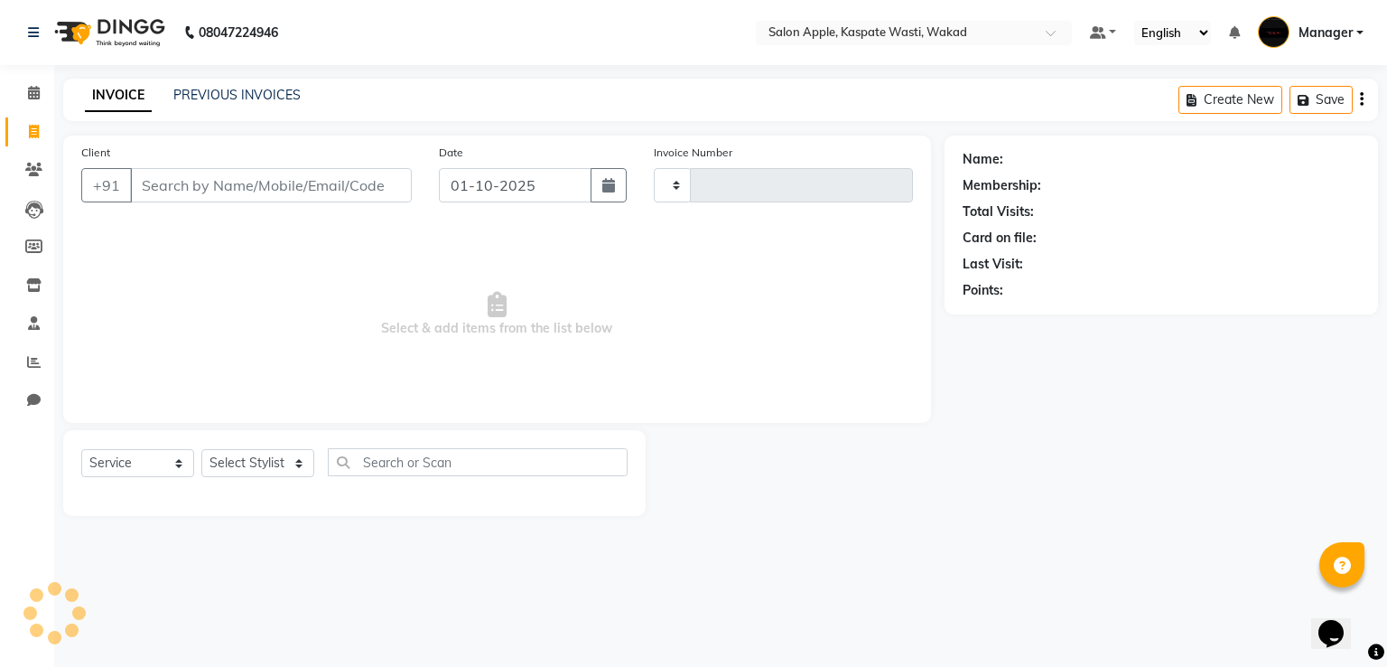
type input "1666"
select select "7956"
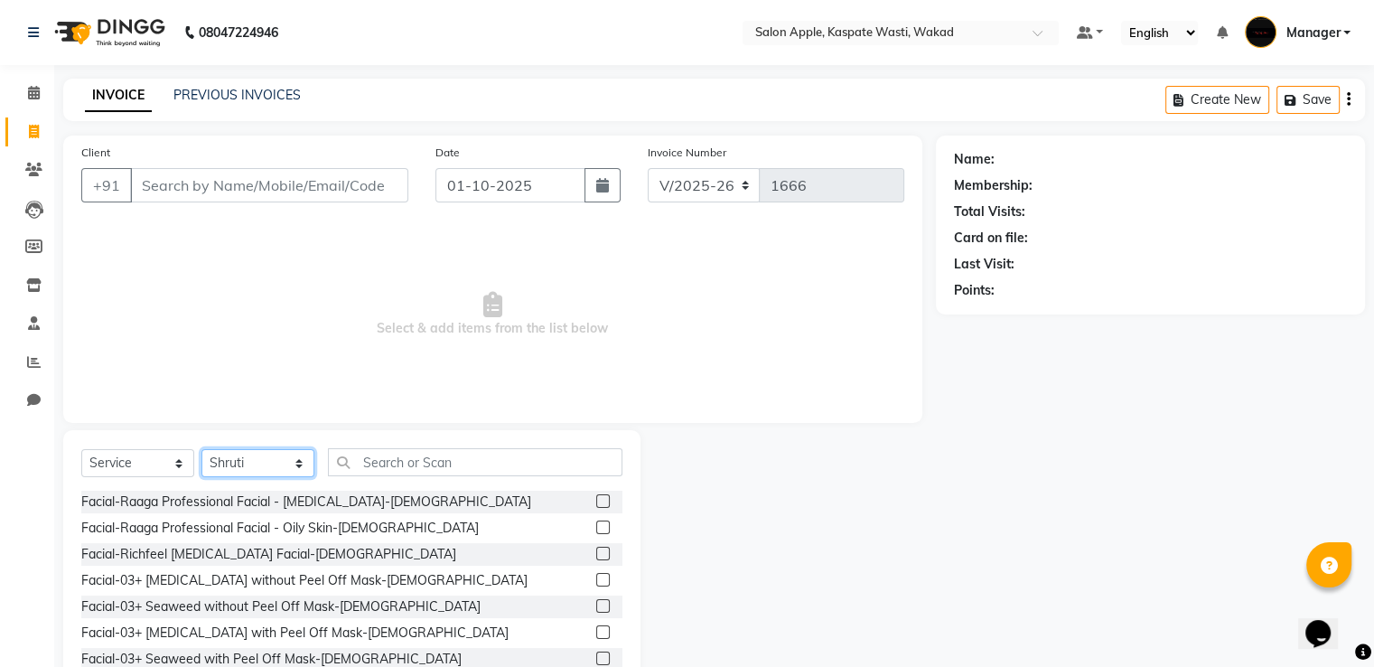
click at [269, 469] on select "Select Stylist Ansar Divya salve [PERSON_NAME] [PERSON_NAME] 1 Manager [PERSON_…" at bounding box center [257, 463] width 113 height 28
select select "80185"
click at [201, 450] on select "Select Stylist Ansar Divya salve [PERSON_NAME] [PERSON_NAME] 1 Manager [PERSON_…" at bounding box center [257, 463] width 113 height 28
click at [407, 459] on input "text" at bounding box center [475, 462] width 294 height 28
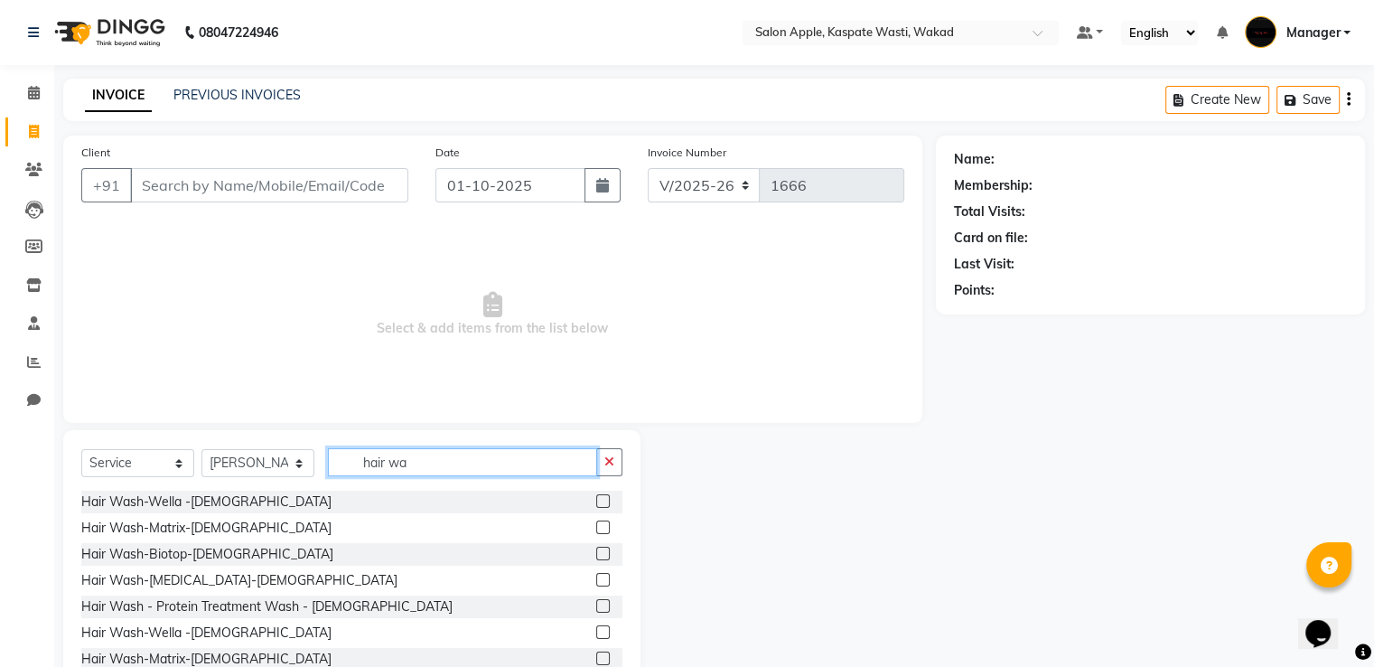
type input "hair wa"
click at [596, 503] on label at bounding box center [603, 501] width 14 height 14
click at [596, 503] on input "checkbox" at bounding box center [602, 502] width 12 height 12
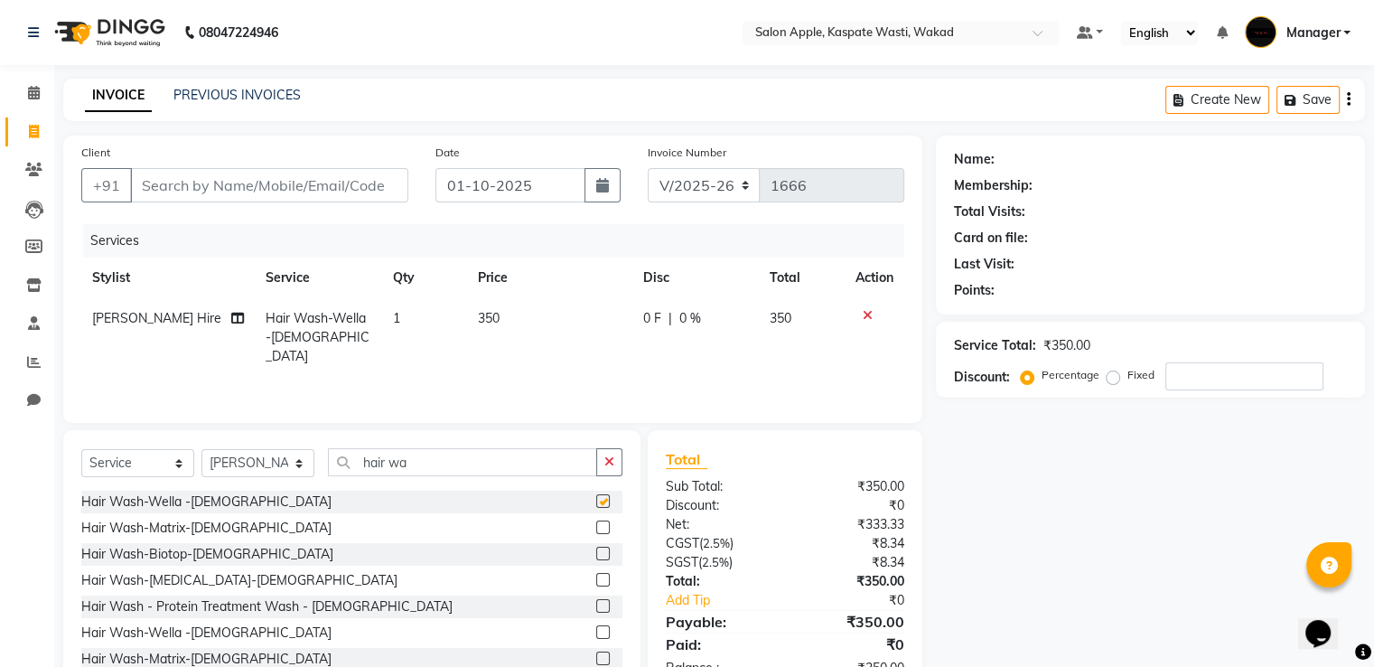
checkbox input "false"
click at [254, 183] on input "Client" at bounding box center [269, 185] width 278 height 34
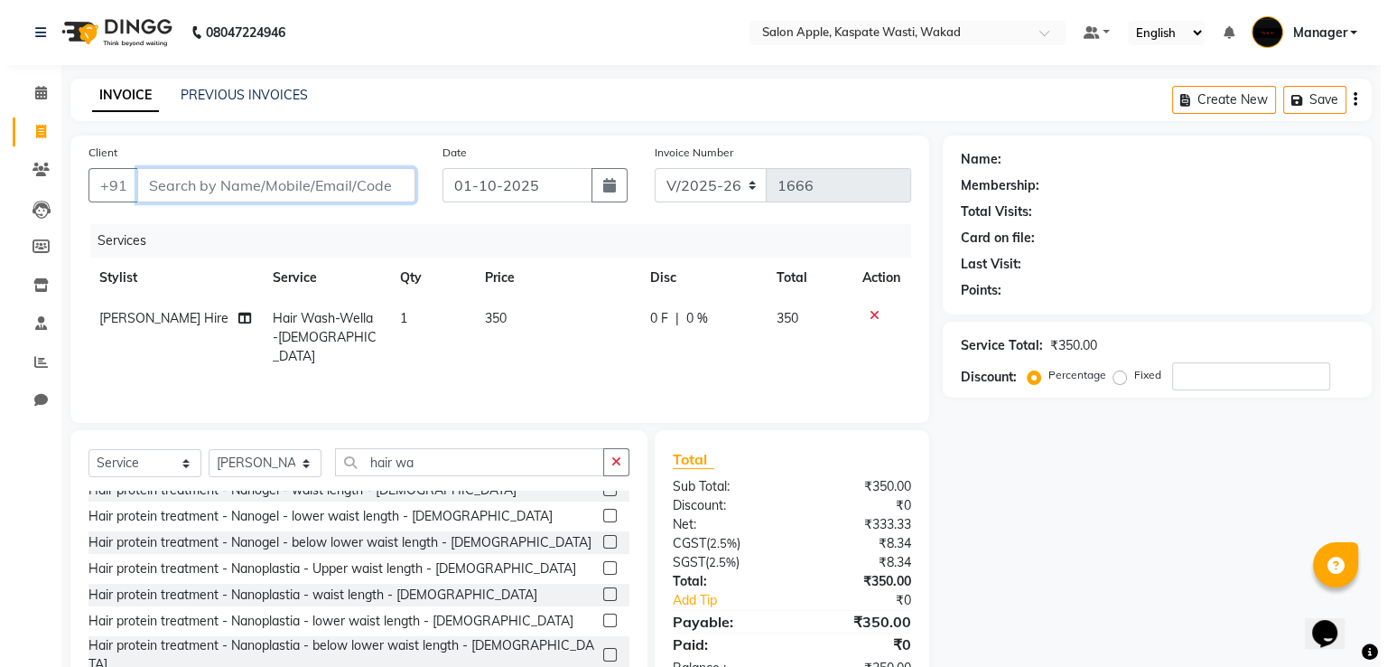
scroll to position [58, 0]
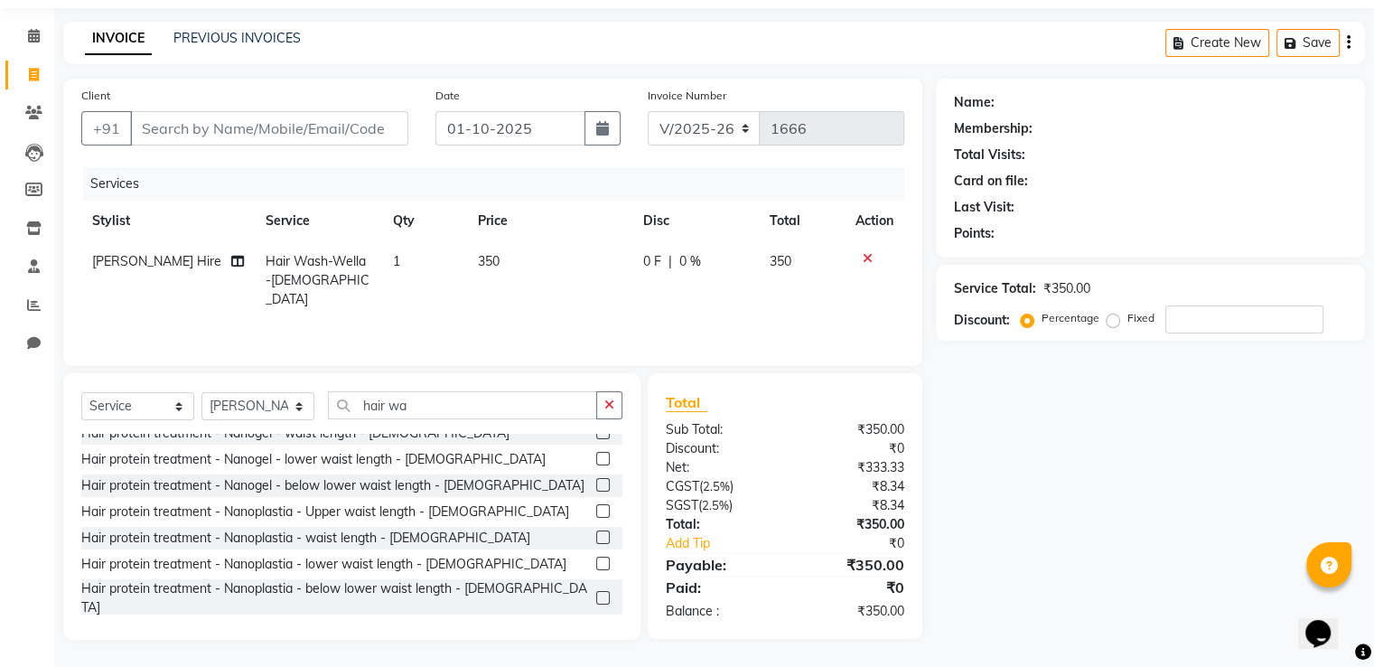
click at [246, 106] on div "Client +91" at bounding box center [245, 123] width 354 height 74
click at [238, 123] on input "Client" at bounding box center [269, 128] width 278 height 34
type input "8"
type input "0"
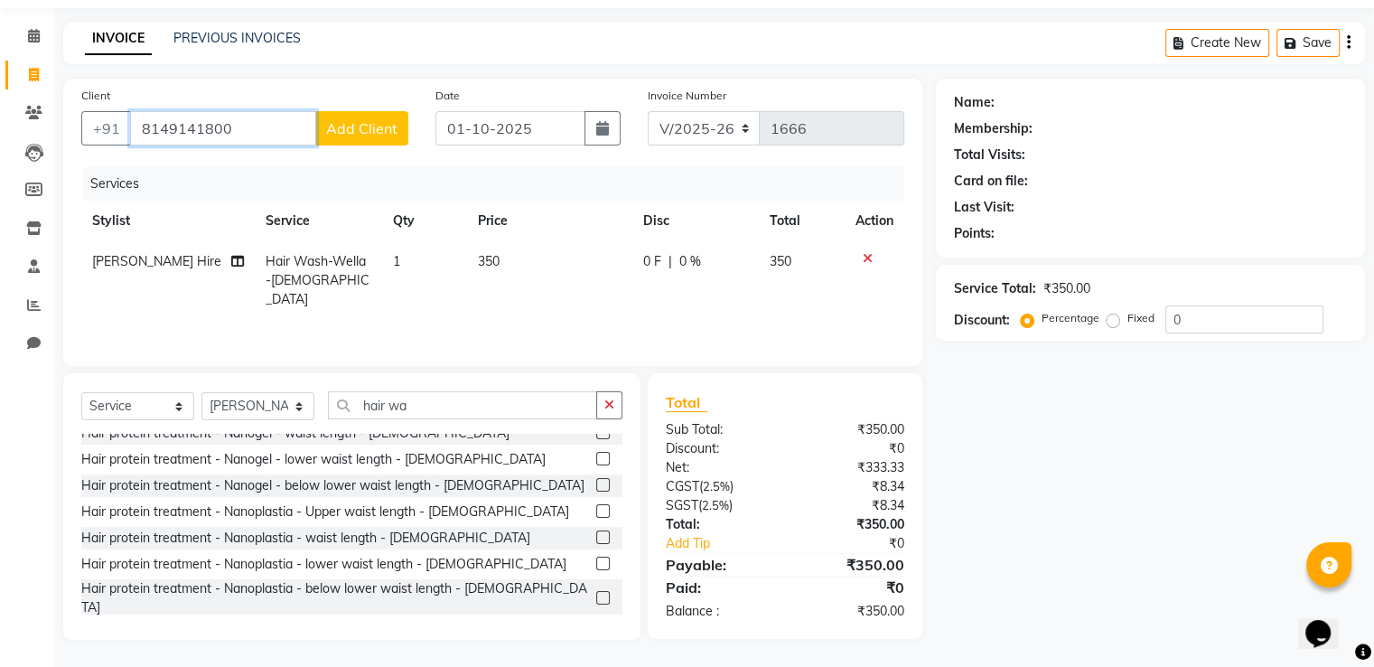
type input "8149141800"
click at [379, 126] on span "Add Client" at bounding box center [361, 128] width 71 height 18
select select "22"
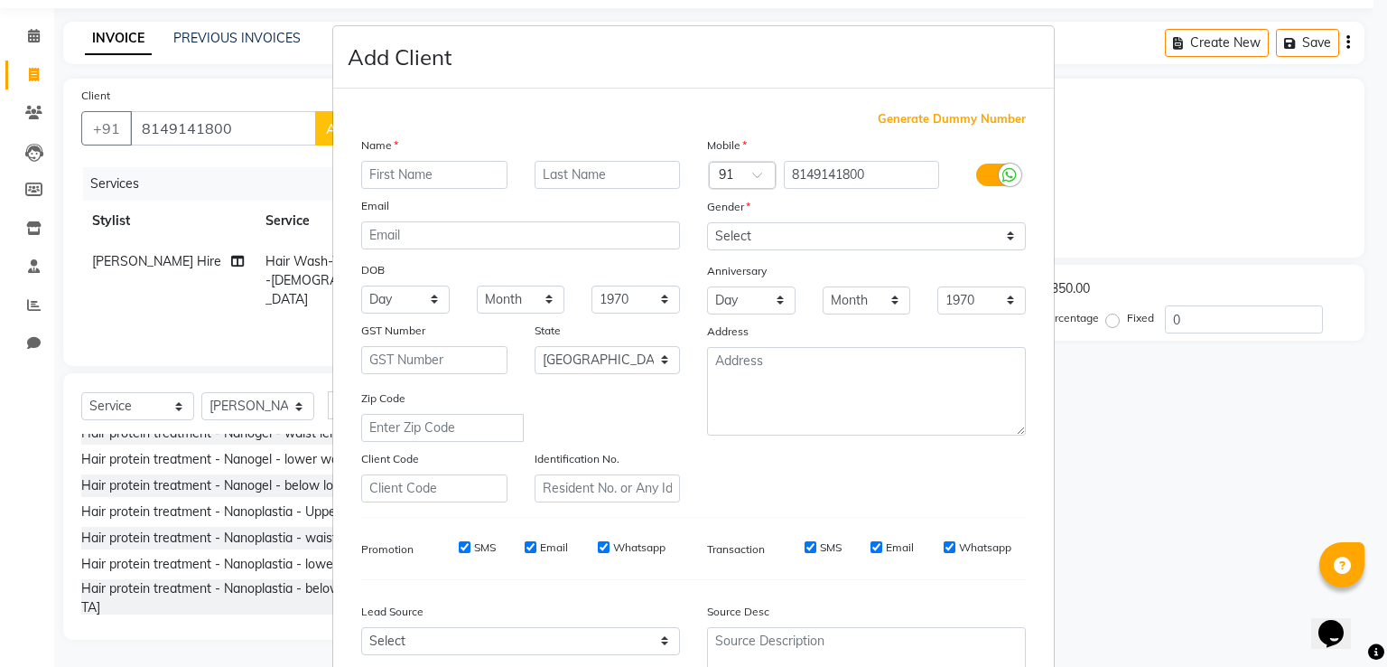
click at [396, 177] on input "text" at bounding box center [434, 175] width 146 height 28
type input "rashami"
click at [966, 232] on select "Select [DEMOGRAPHIC_DATA] [DEMOGRAPHIC_DATA] Other Prefer Not To Say" at bounding box center [866, 236] width 319 height 28
select select "[DEMOGRAPHIC_DATA]"
click at [707, 223] on select "Select [DEMOGRAPHIC_DATA] [DEMOGRAPHIC_DATA] Other Prefer Not To Say" at bounding box center [866, 236] width 319 height 28
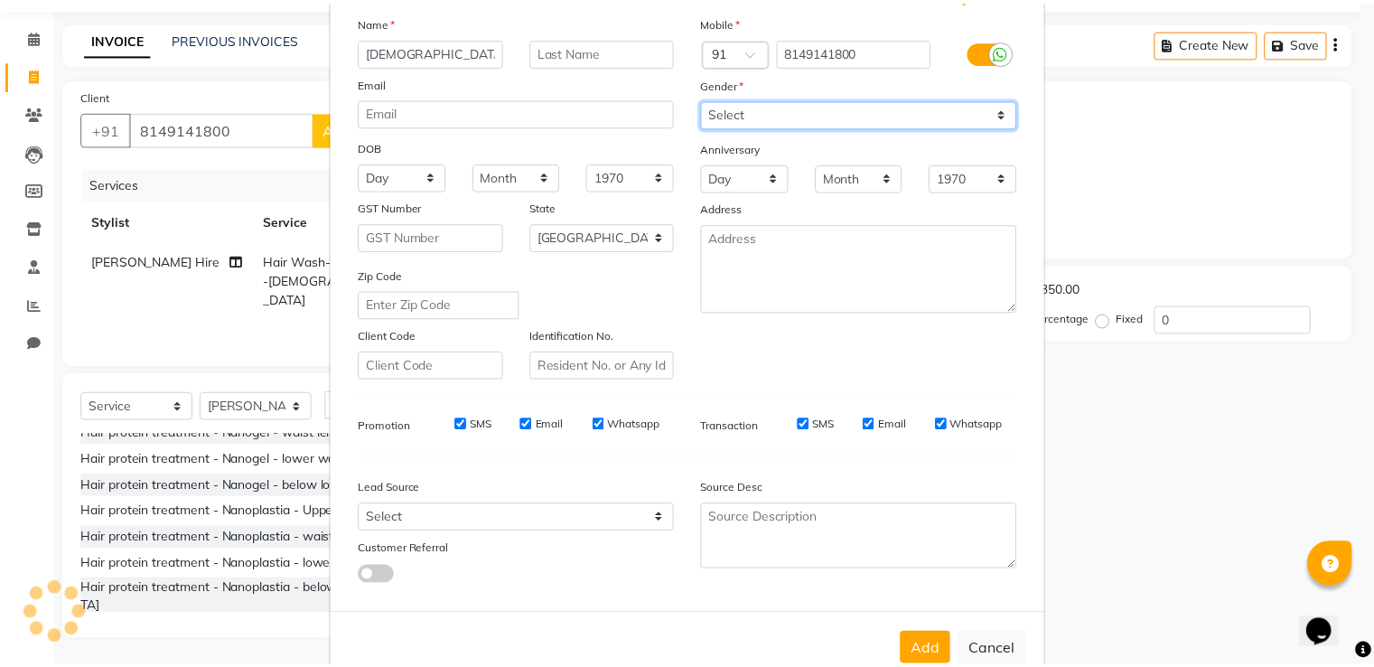
scroll to position [176, 0]
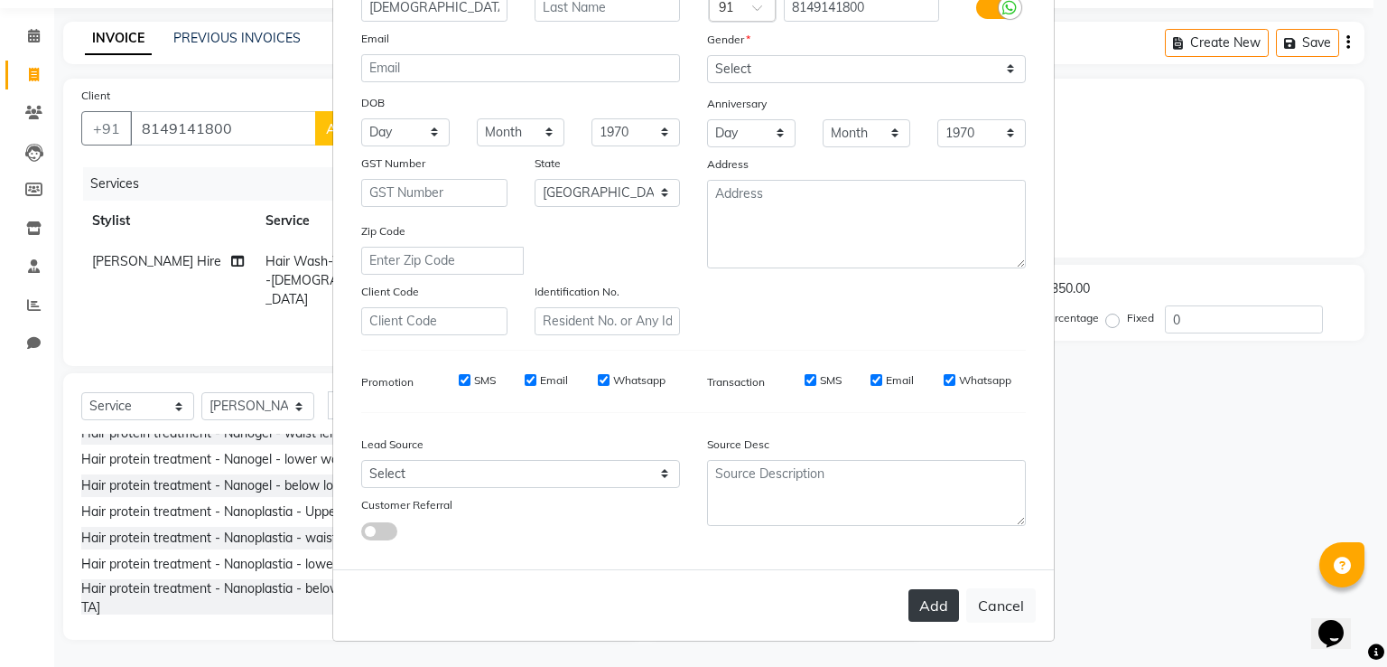
click at [936, 604] on button "Add" at bounding box center [934, 605] width 51 height 33
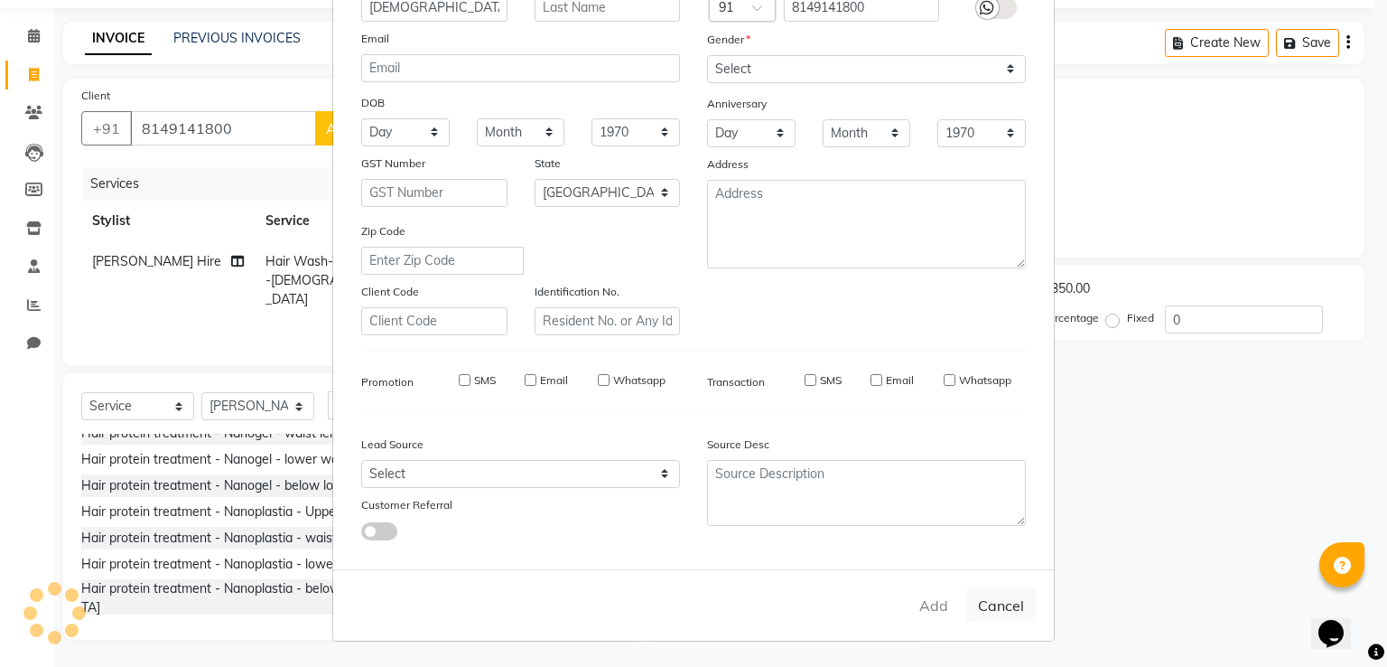
select select
select select "null"
select select
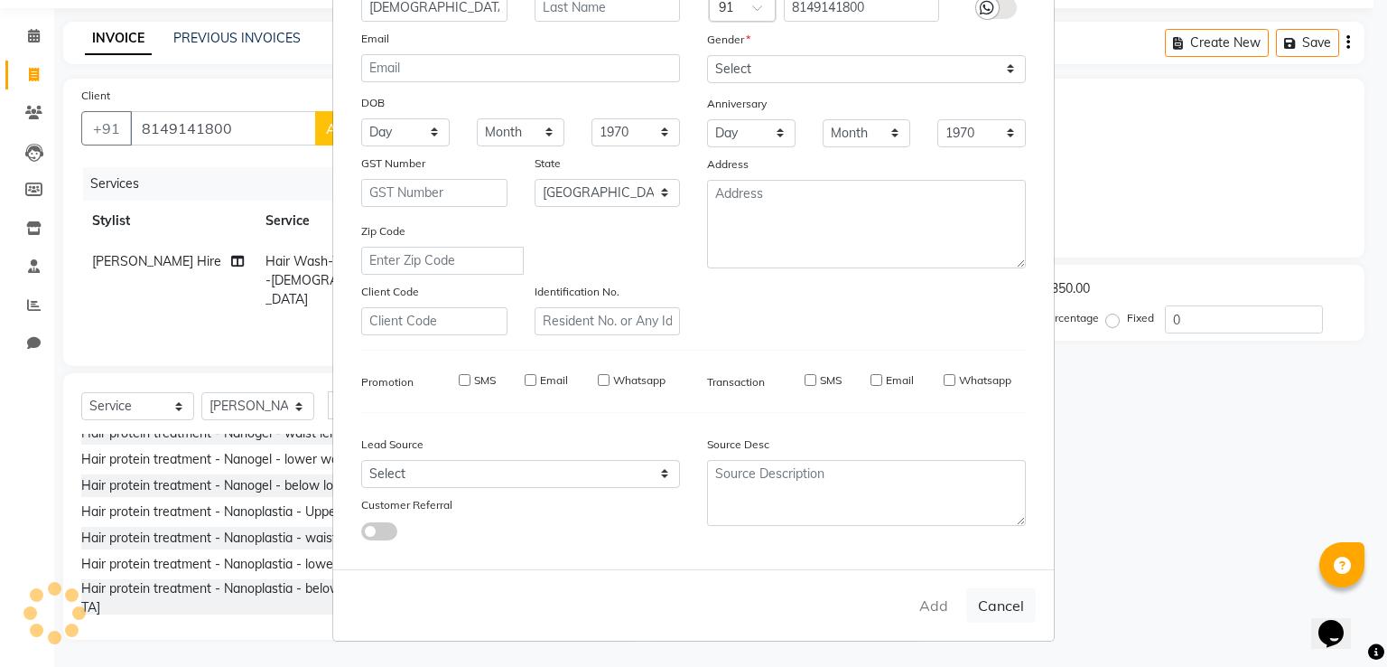
select select
checkbox input "false"
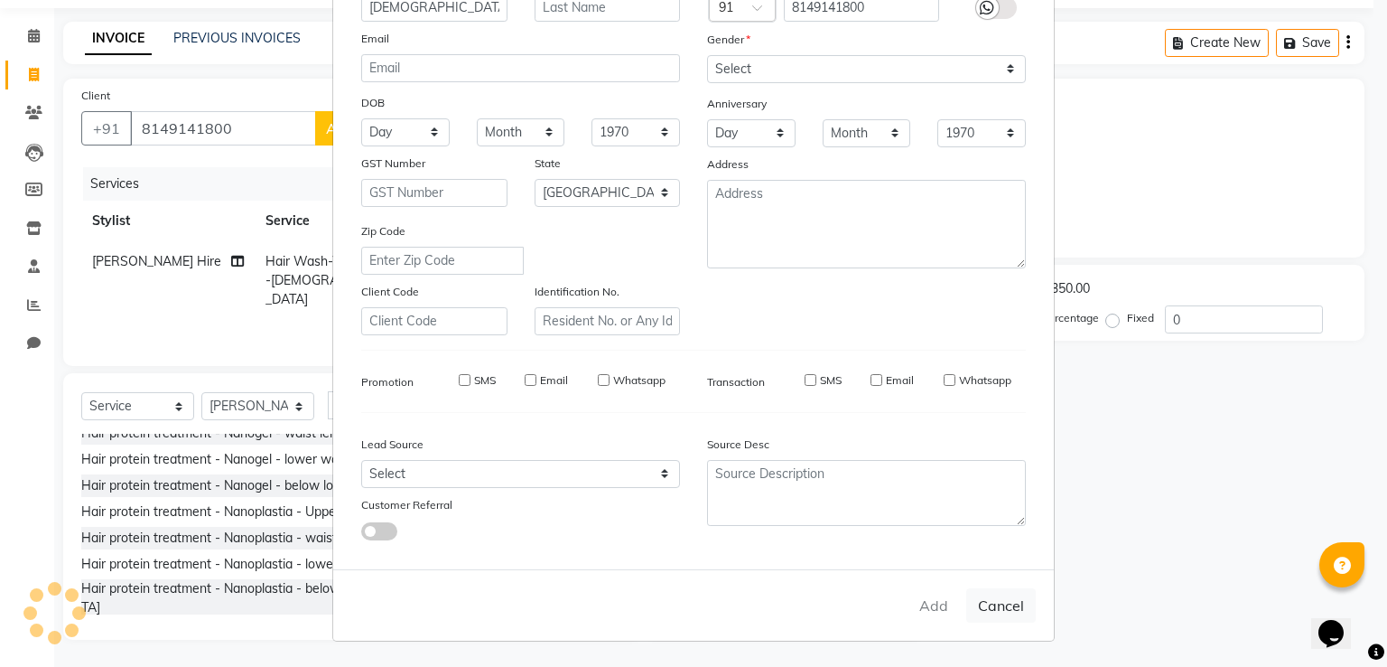
checkbox input "false"
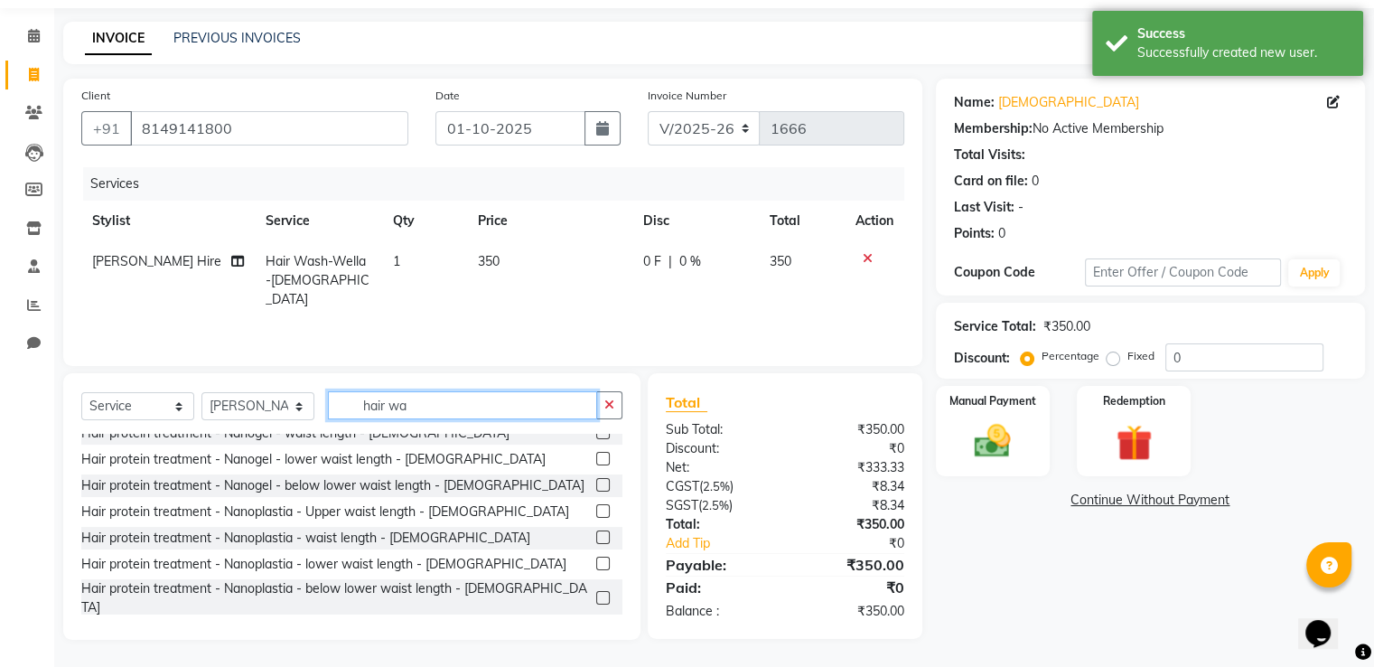
click at [425, 404] on input "hair wa" at bounding box center [462, 405] width 269 height 28
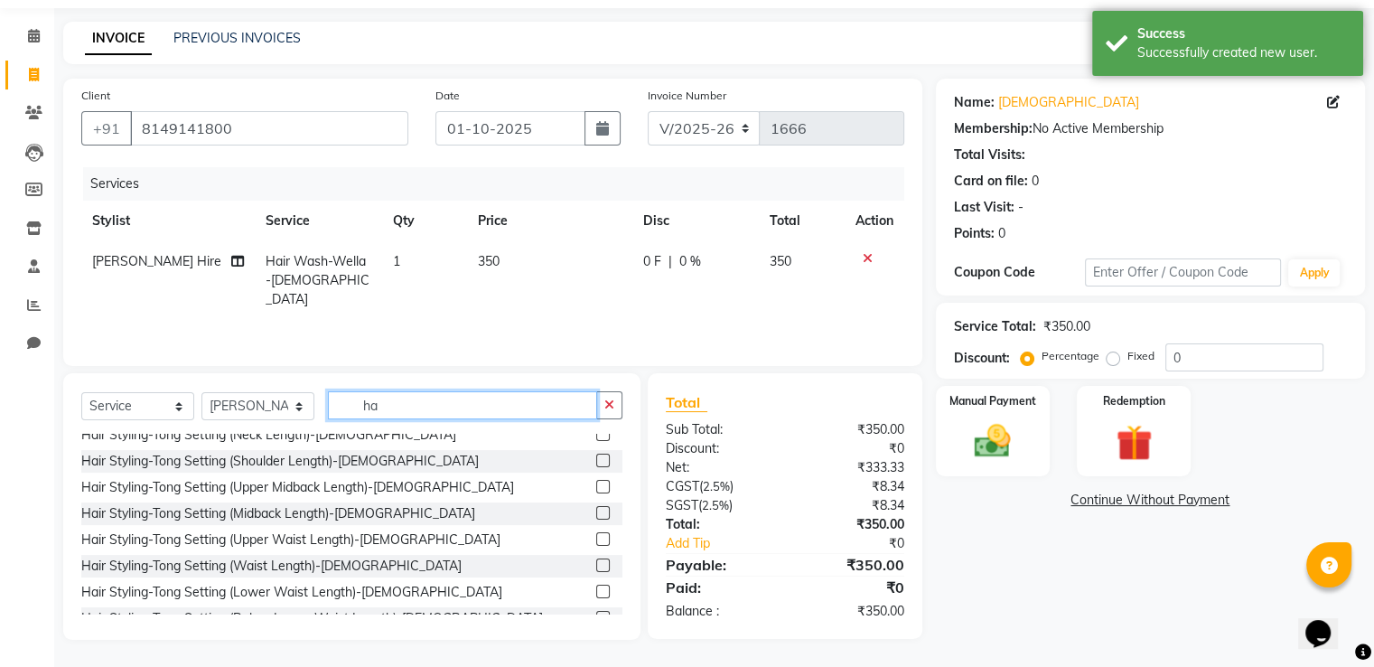
type input "h"
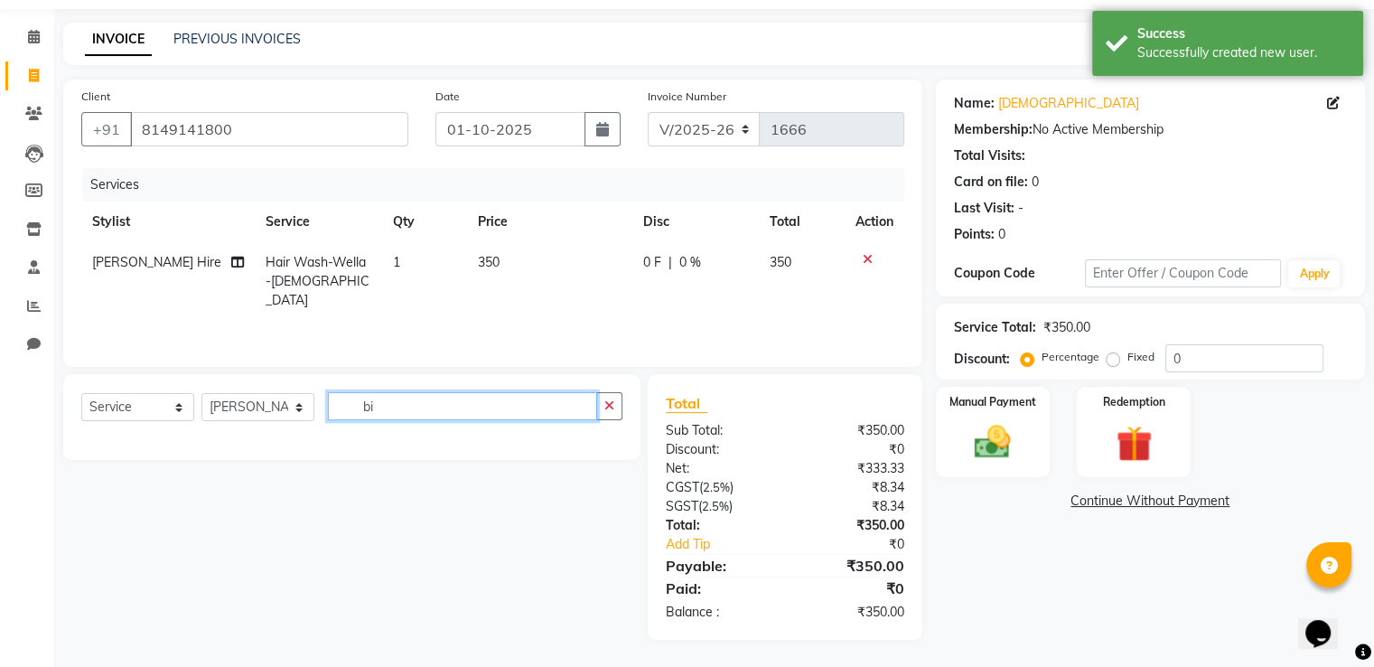
scroll to position [58, 0]
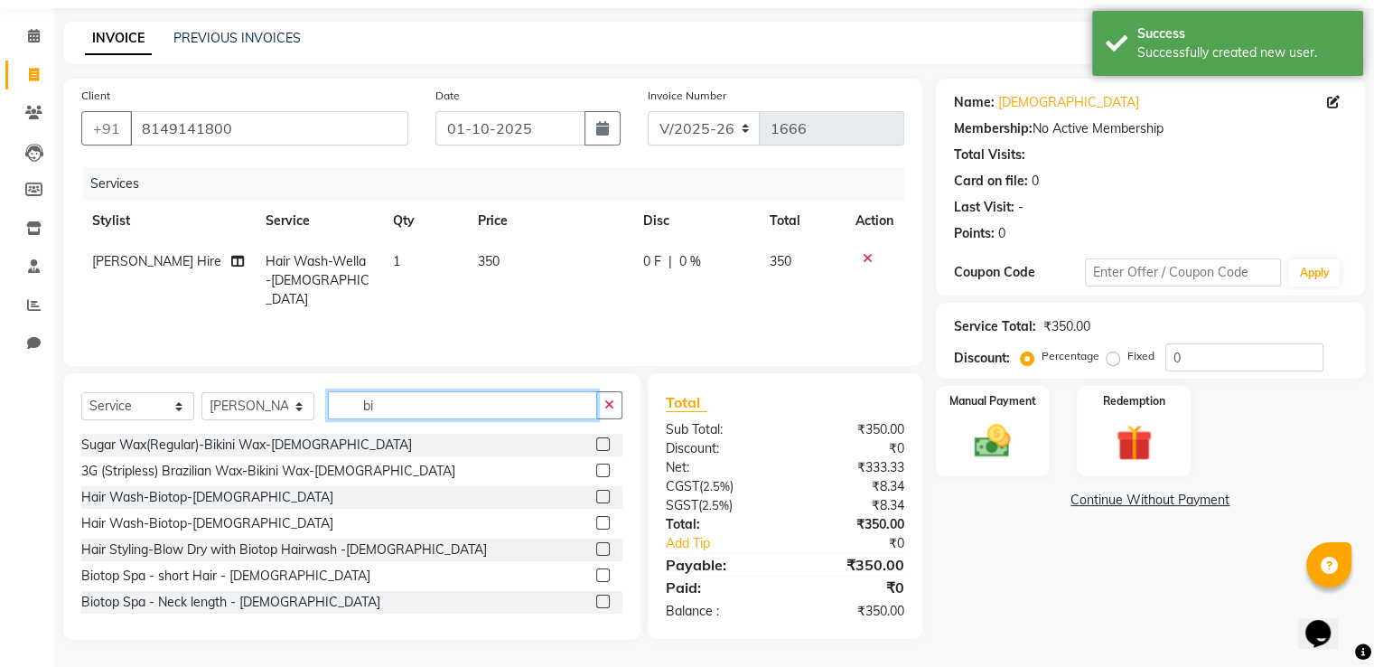
type input "b"
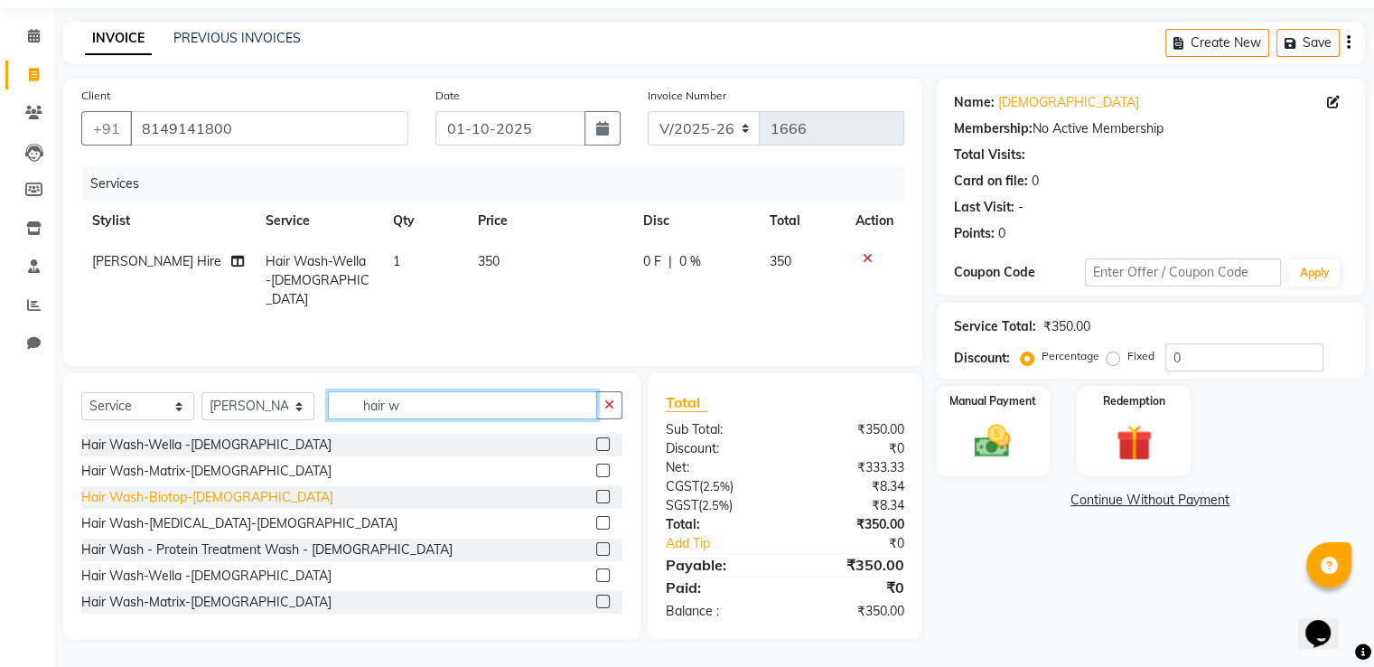
type input "hair w"
click at [133, 499] on div "Hair Wash-Biotop-[DEMOGRAPHIC_DATA]" at bounding box center [207, 497] width 252 height 19
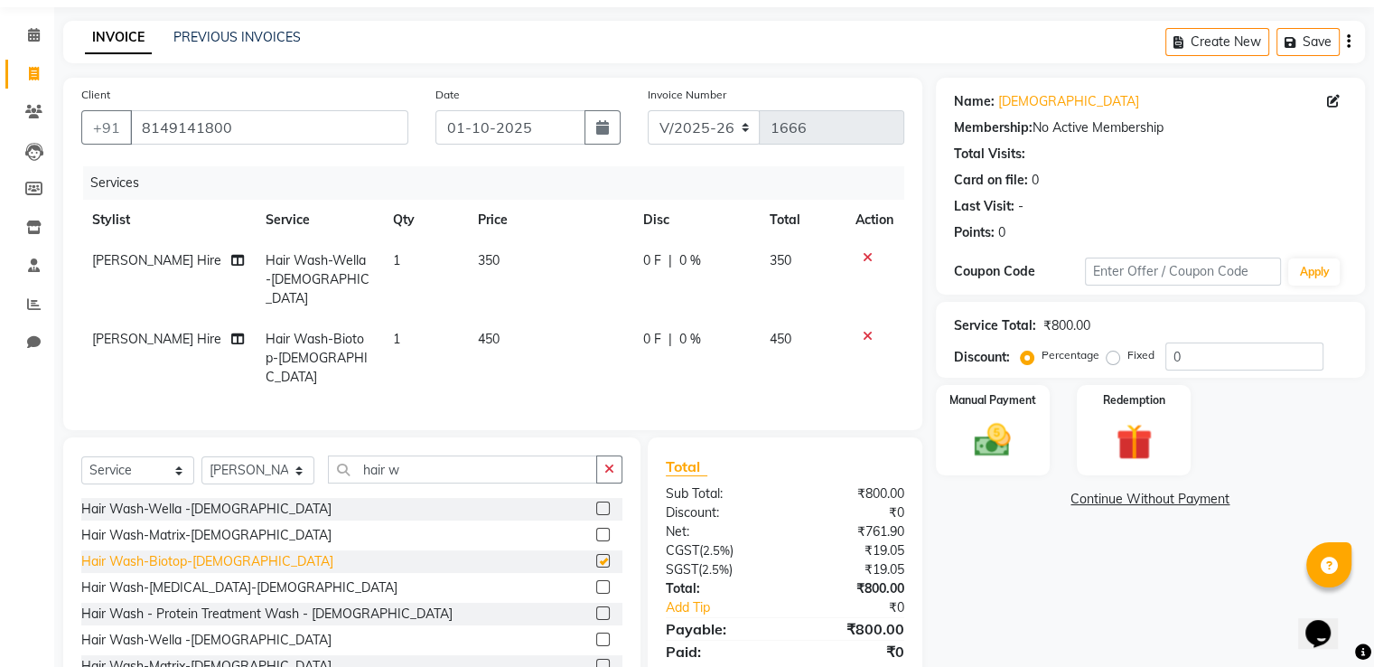
checkbox input "false"
click at [864, 330] on icon at bounding box center [868, 336] width 10 height 13
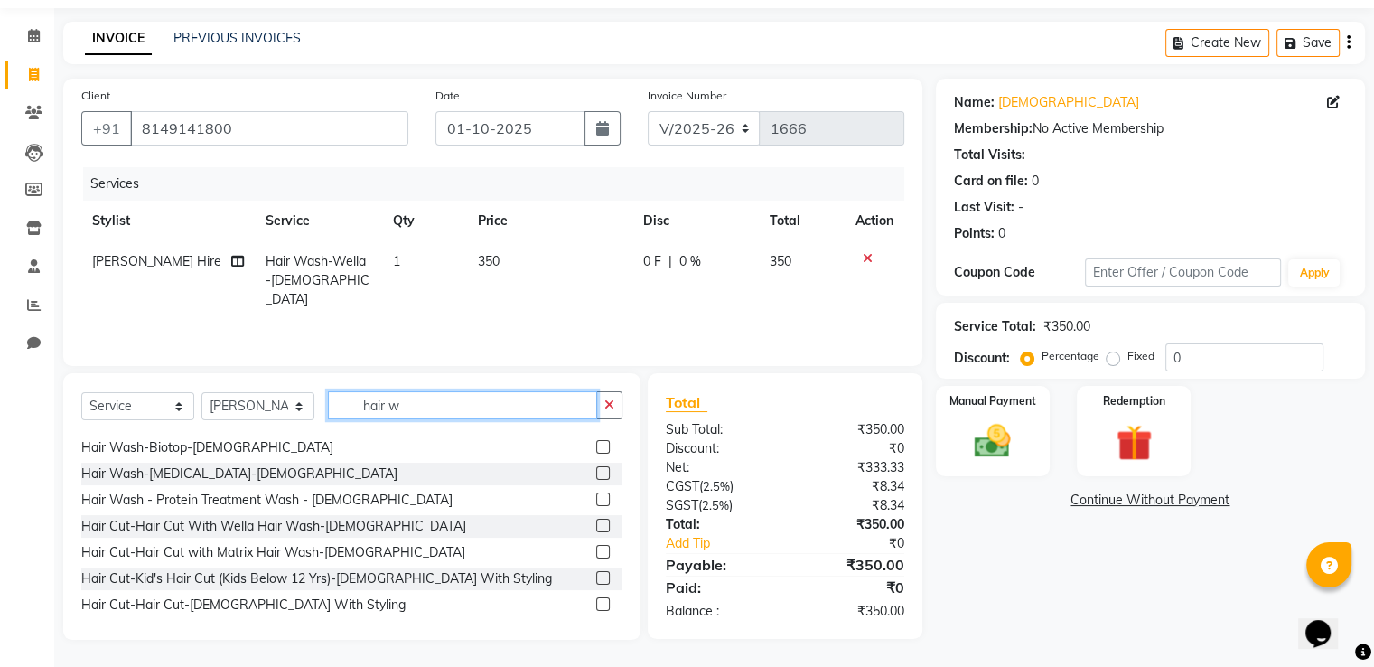
click at [432, 398] on input "hair w" at bounding box center [462, 405] width 269 height 28
type input "h"
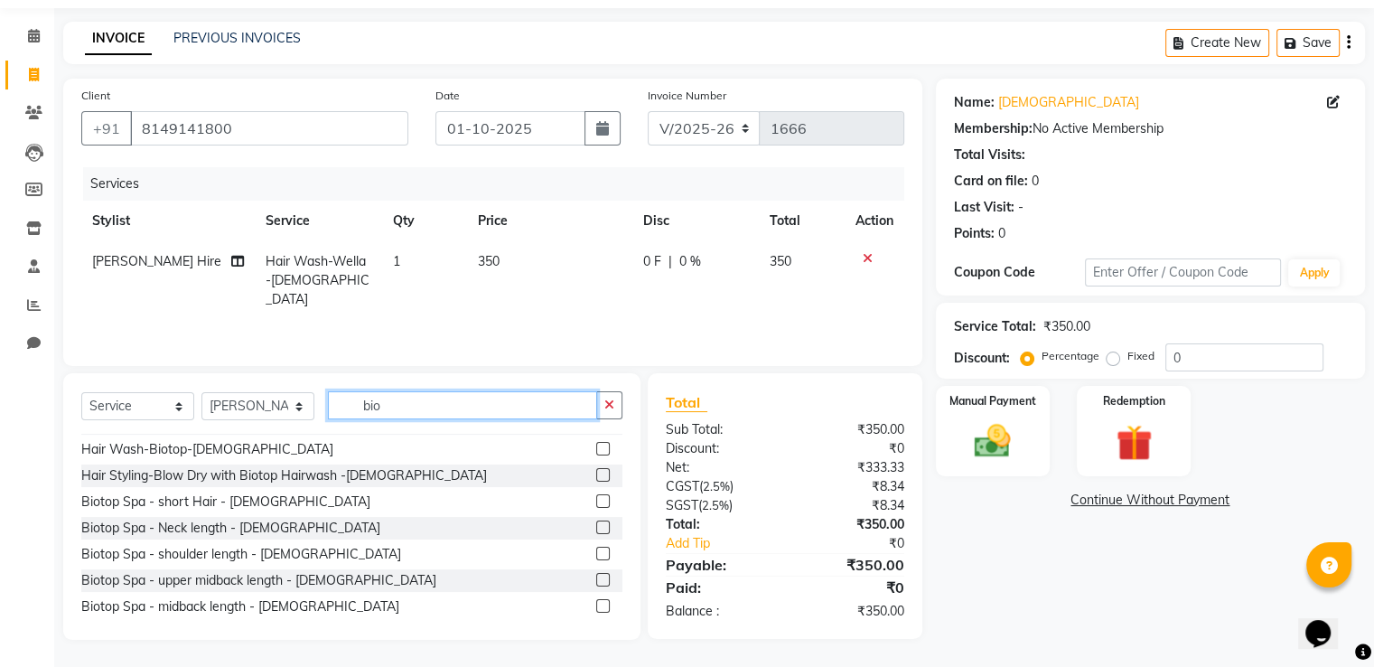
scroll to position [0, 0]
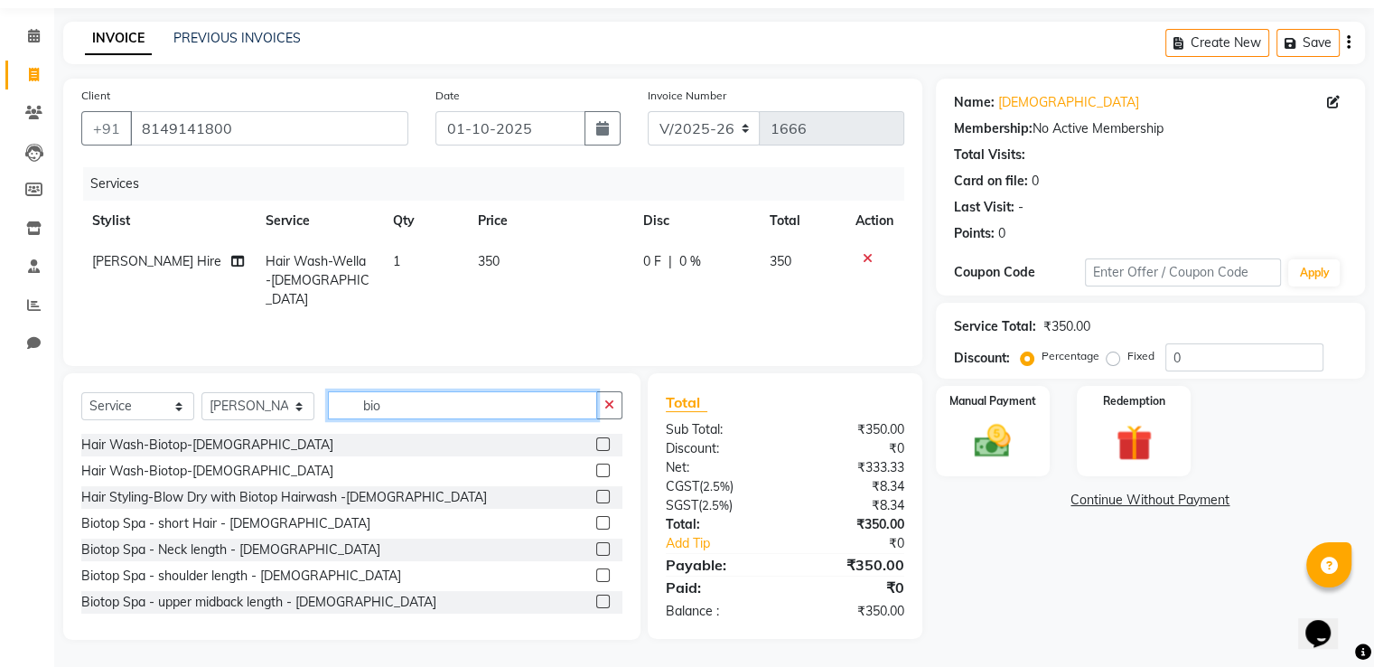
drag, startPoint x: 397, startPoint y: 415, endPoint x: 412, endPoint y: 367, distance: 50.9
click at [402, 402] on input "bio" at bounding box center [462, 405] width 269 height 28
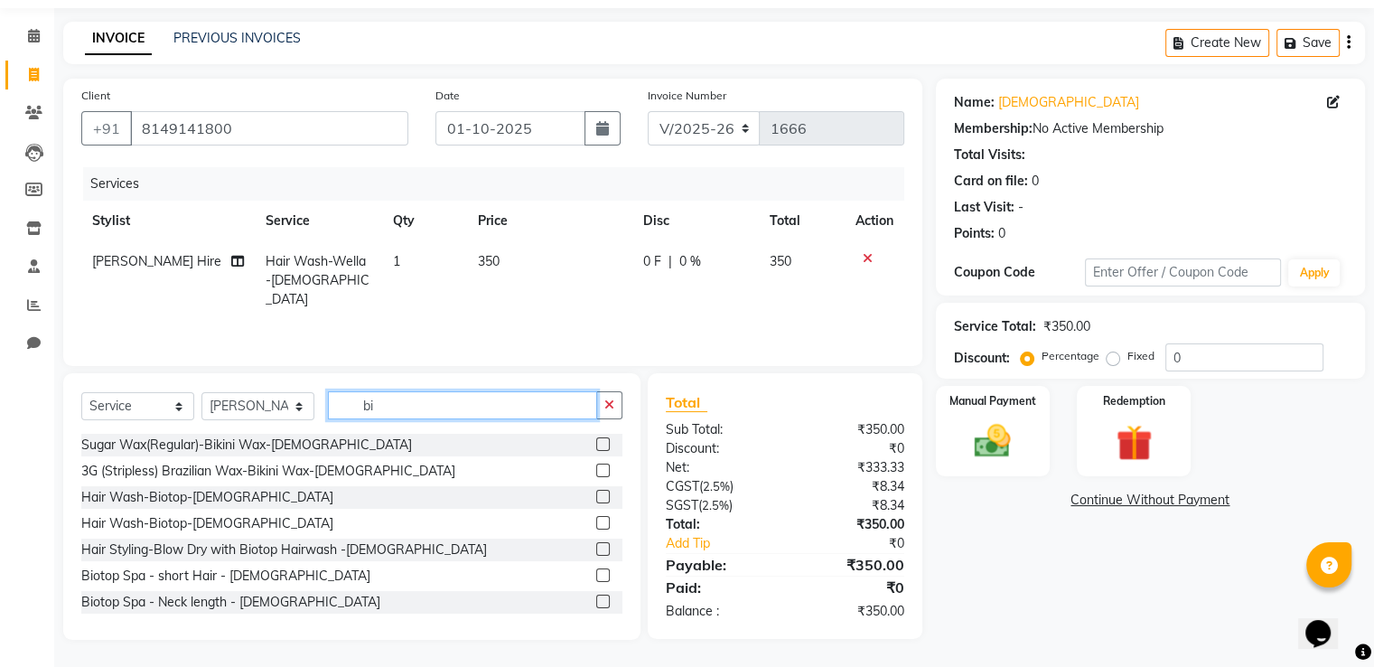
type input "b"
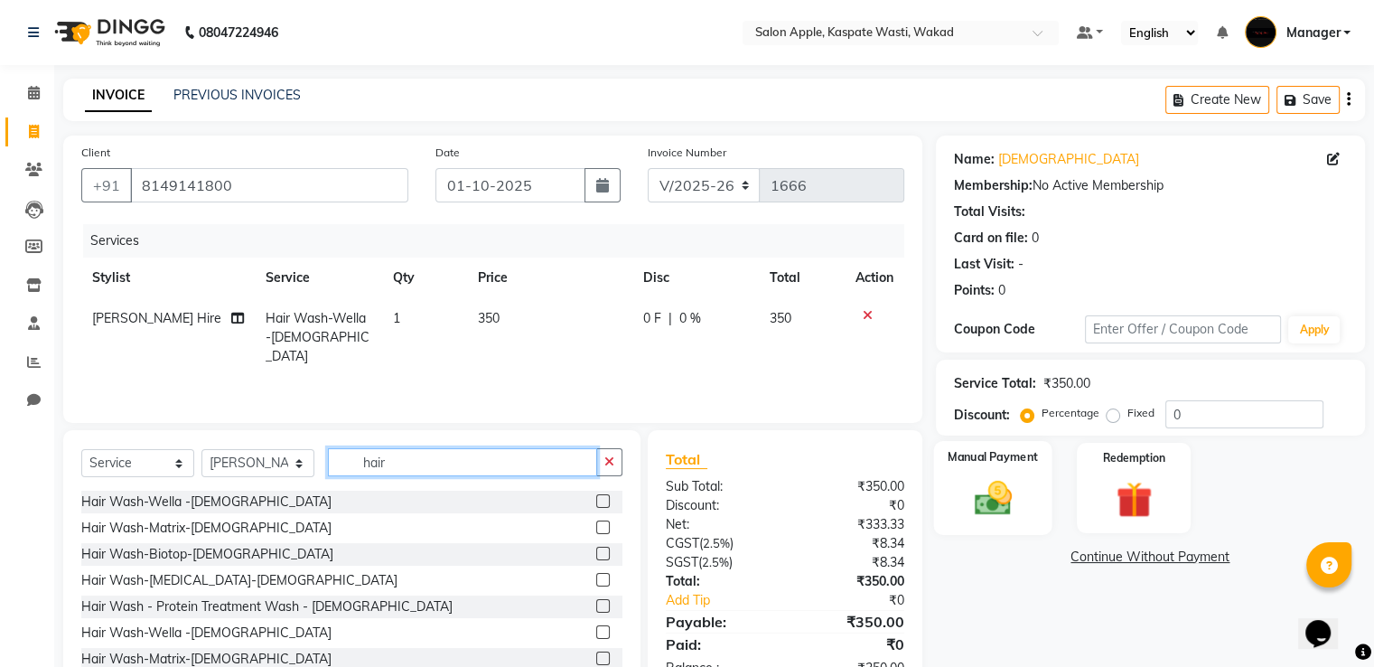
type input "hair"
click at [994, 489] on img at bounding box center [992, 498] width 61 height 43
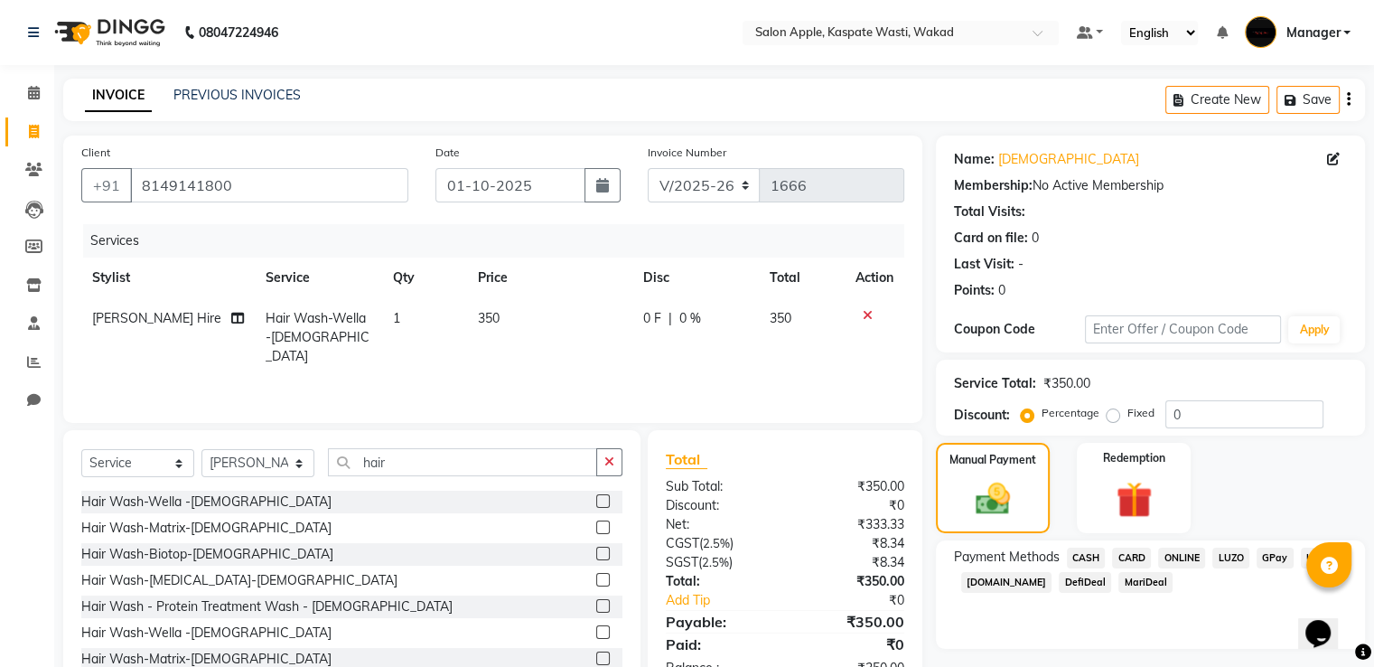
scroll to position [58, 0]
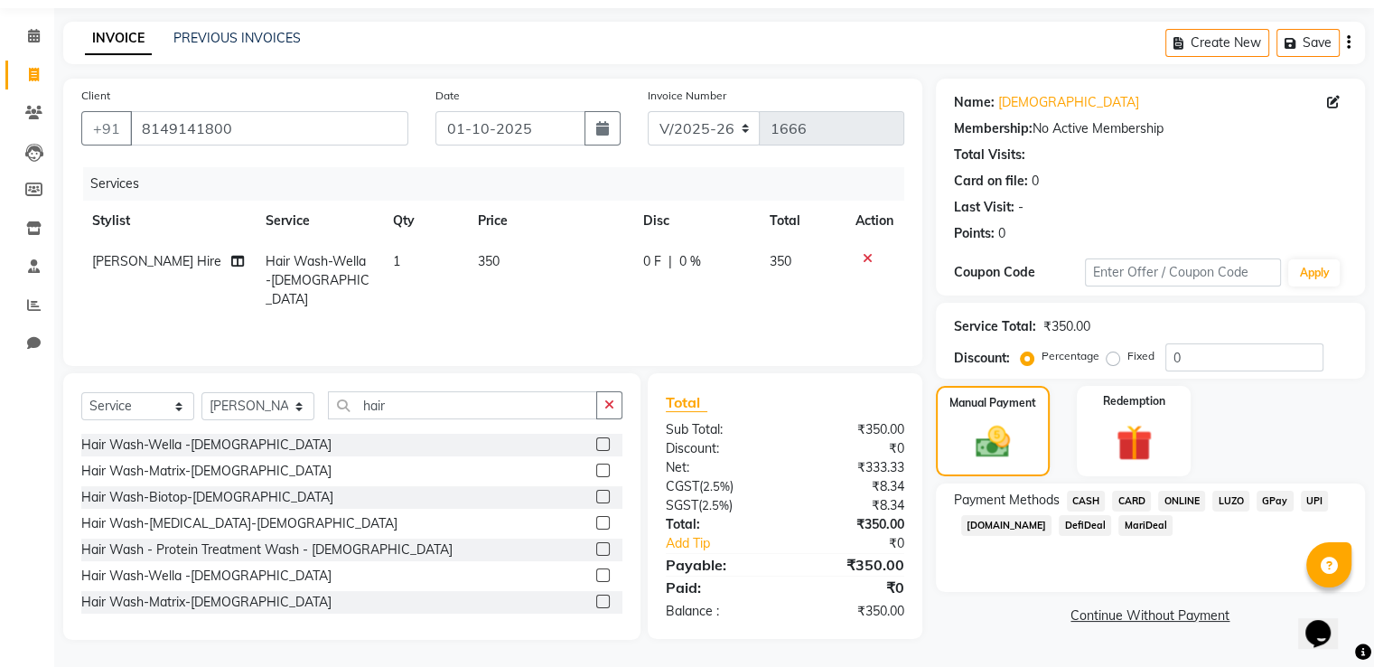
click at [1192, 500] on span "ONLINE" at bounding box center [1181, 500] width 47 height 21
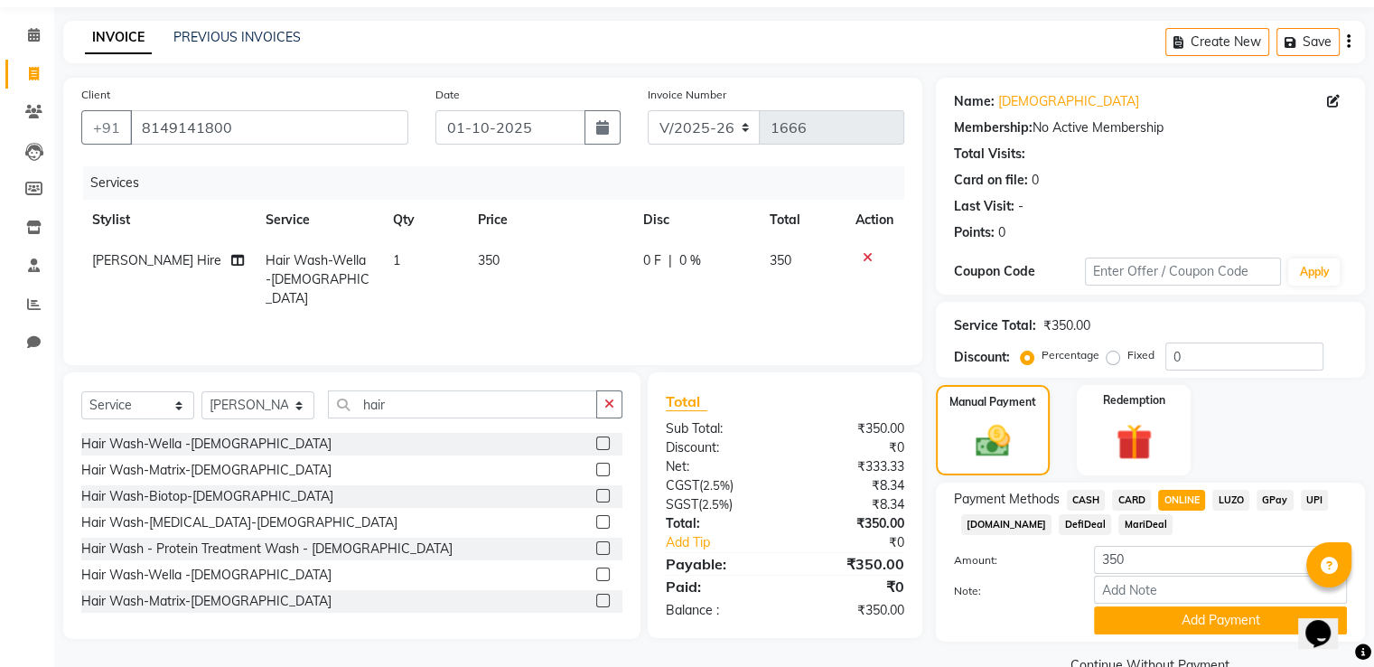
scroll to position [98, 0]
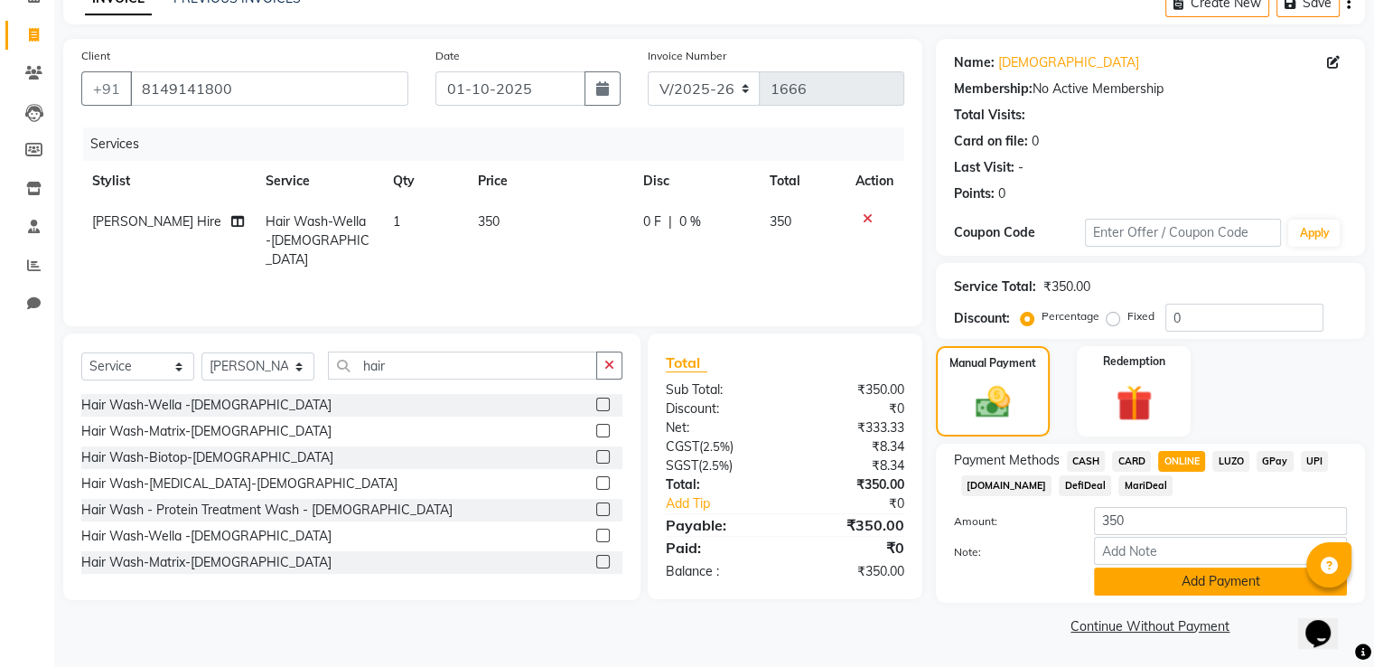
click at [1210, 579] on button "Add Payment" at bounding box center [1220, 581] width 253 height 28
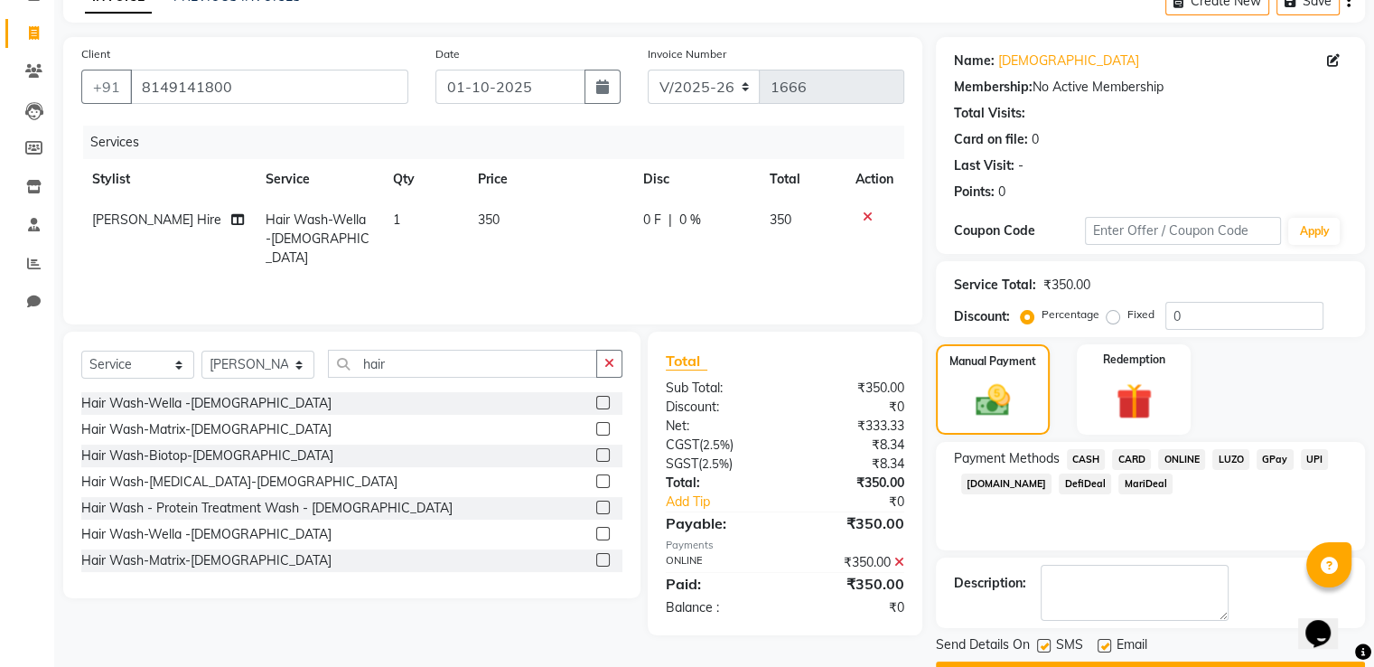
scroll to position [147, 0]
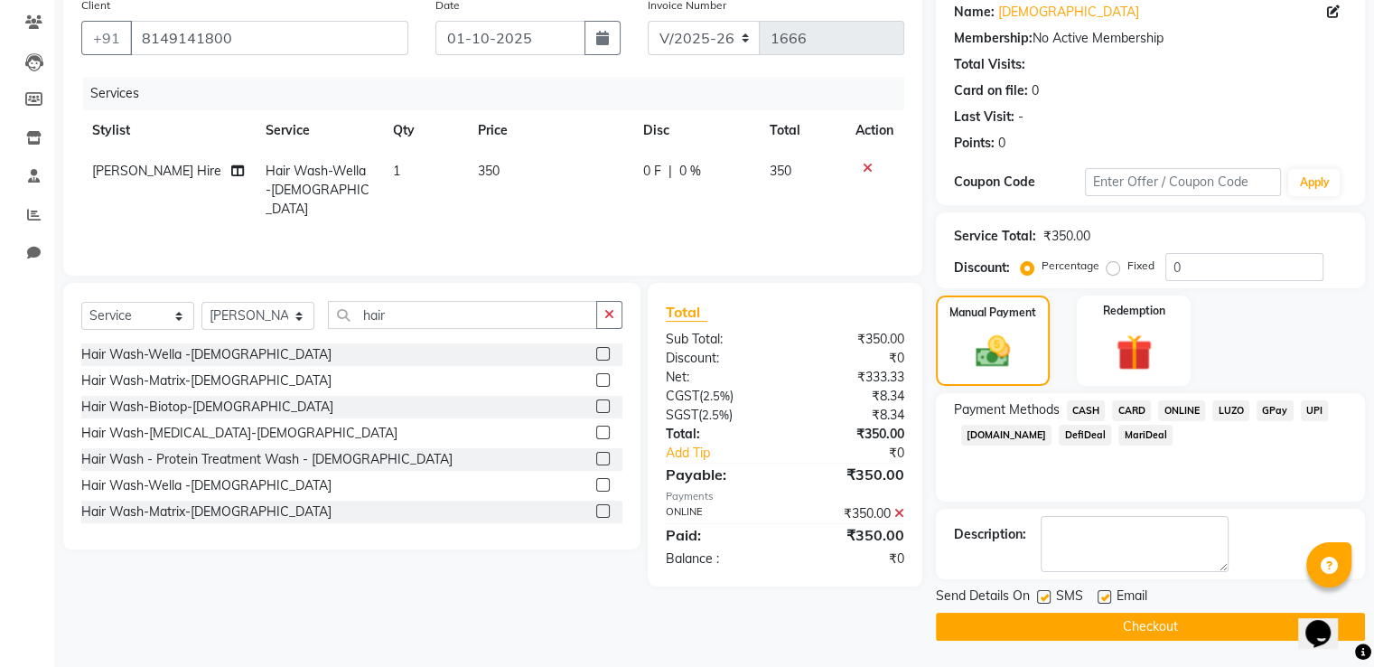
click at [1200, 624] on button "Checkout" at bounding box center [1150, 626] width 429 height 28
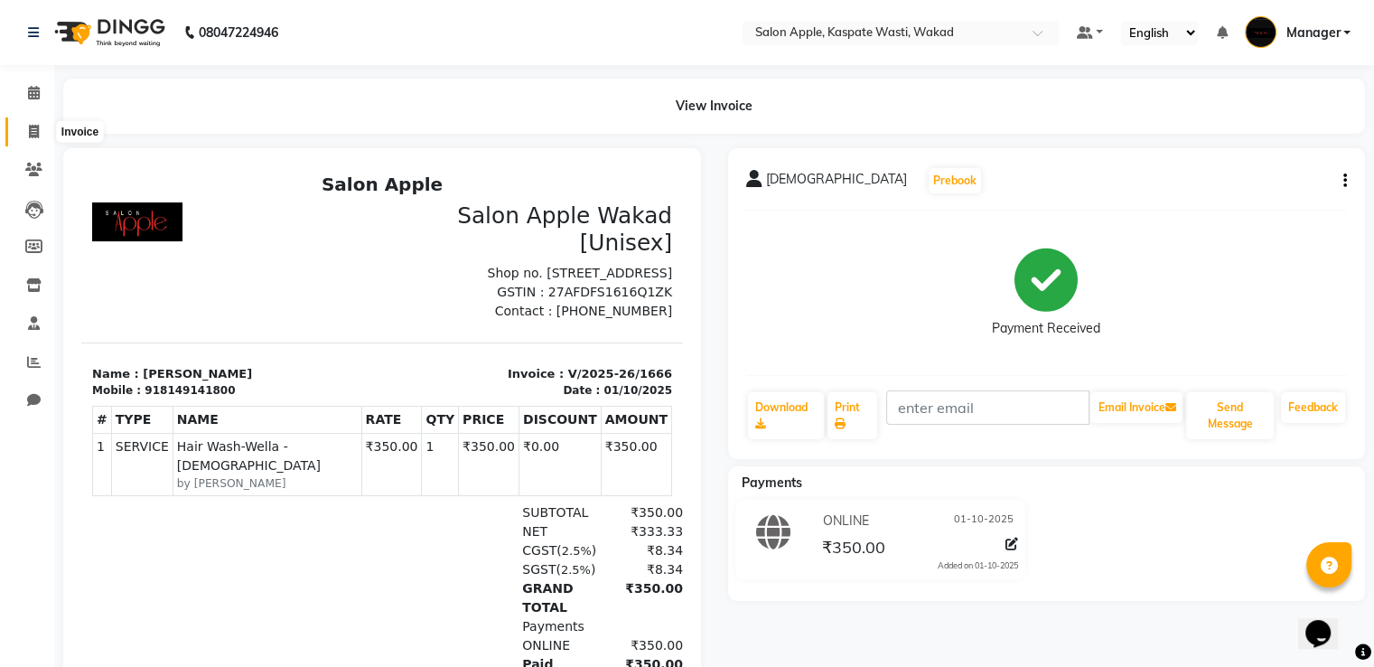
click at [21, 131] on span at bounding box center [34, 132] width 32 height 21
select select "7956"
select select "service"
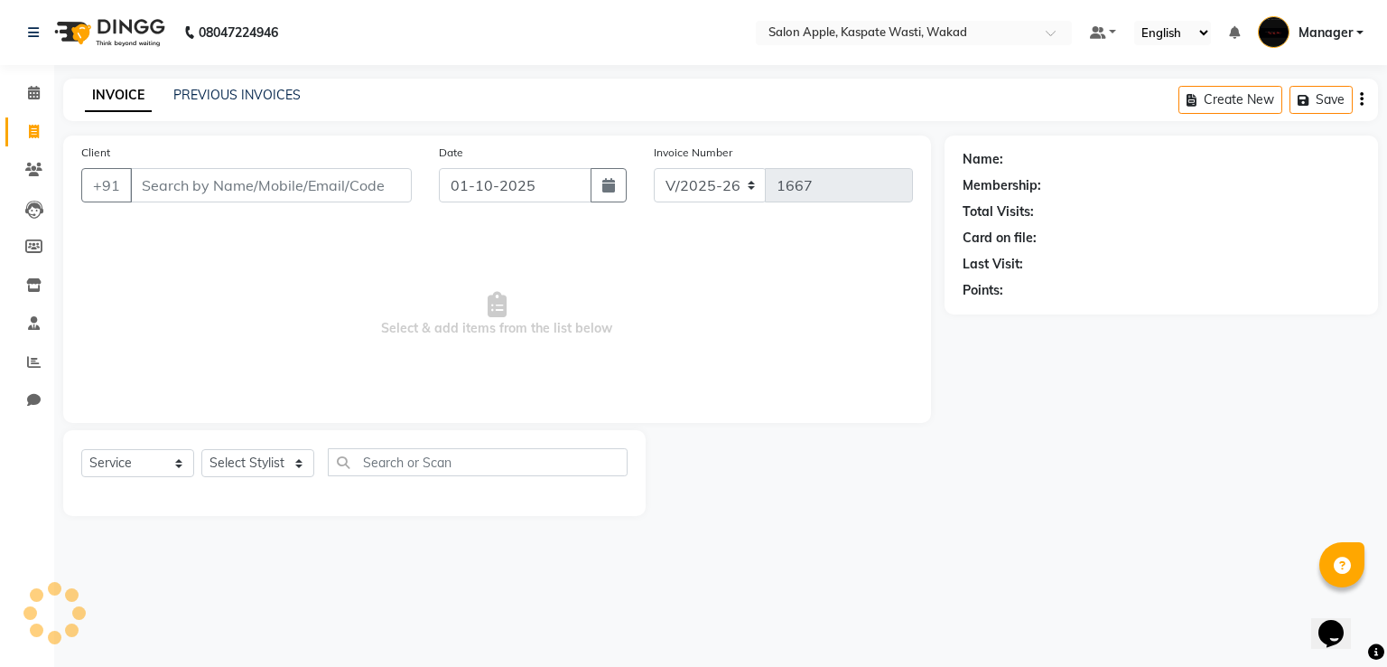
click at [163, 192] on input "Client" at bounding box center [271, 185] width 282 height 34
select select "88767"
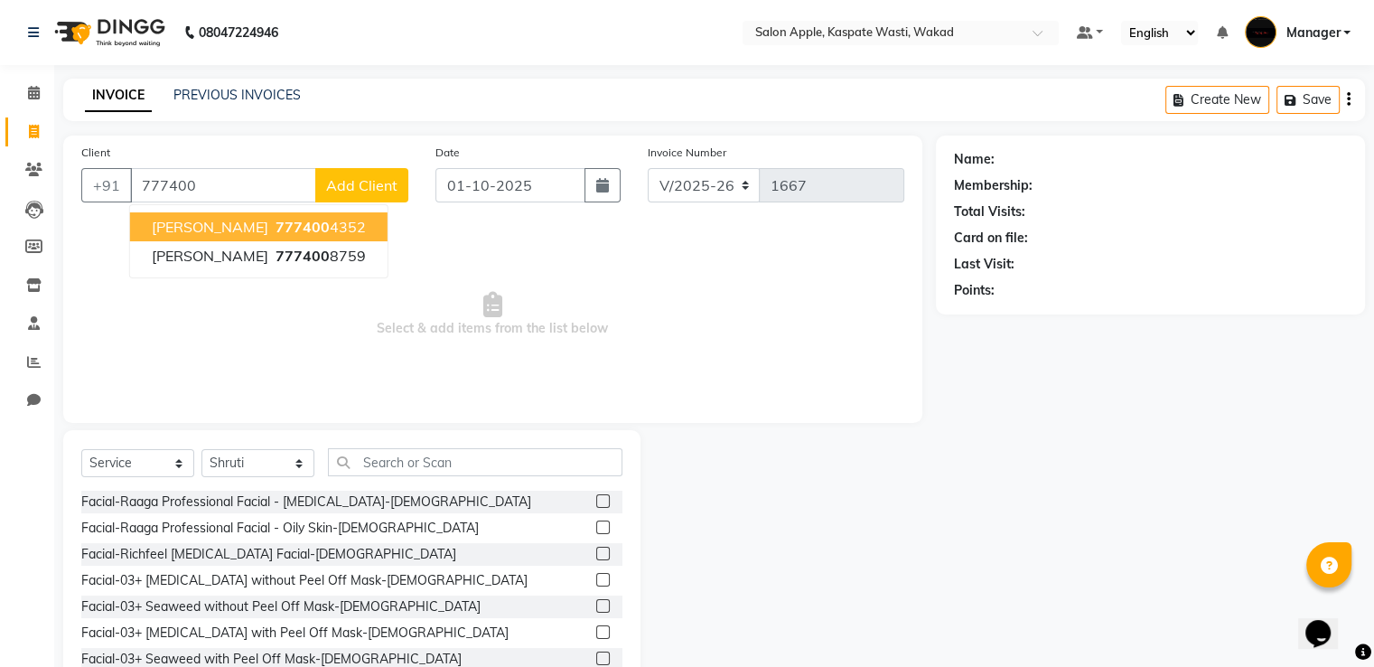
click at [190, 232] on span "Nupur" at bounding box center [210, 227] width 117 height 18
type input "7774004352"
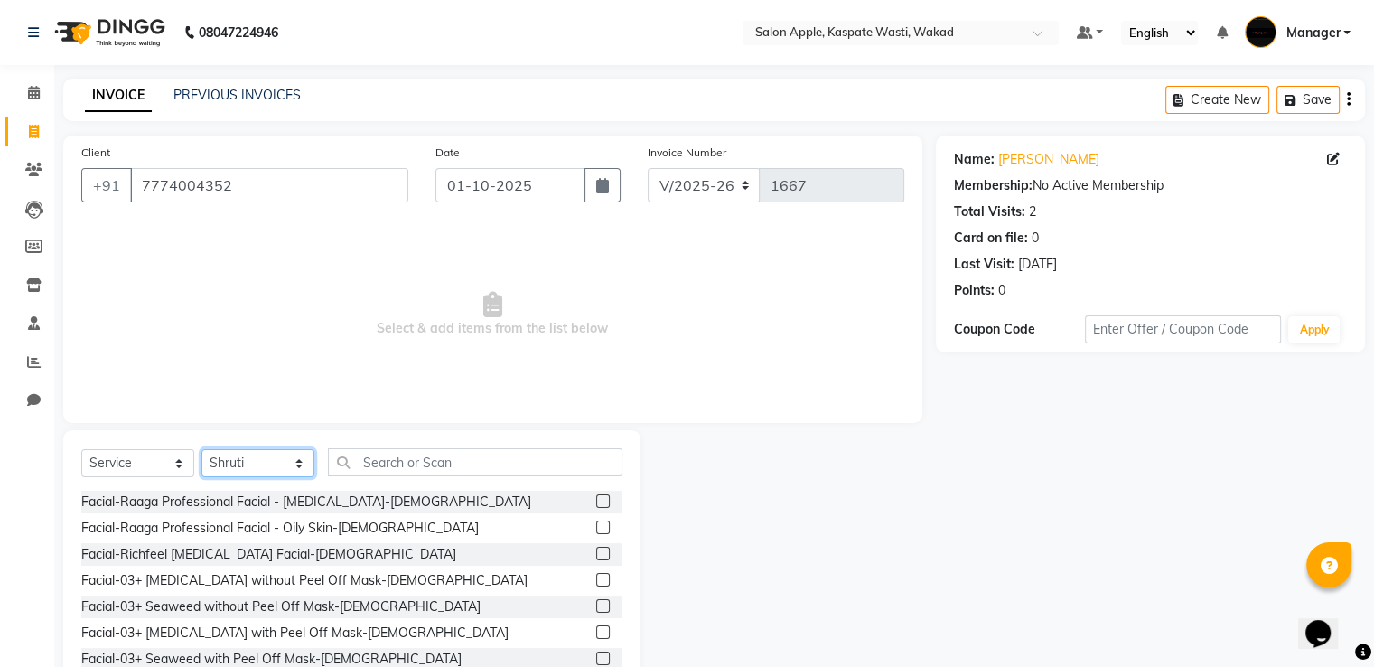
click at [303, 450] on select "Select Stylist Ansar Divya salve [PERSON_NAME] [PERSON_NAME] 1 Manager [PERSON_…" at bounding box center [257, 463] width 113 height 28
select select "90277"
click at [201, 450] on select "Select Stylist Ansar Divya salve [PERSON_NAME] [PERSON_NAME] 1 Manager [PERSON_…" at bounding box center [257, 463] width 113 height 28
click at [404, 456] on input "text" at bounding box center [475, 462] width 294 height 28
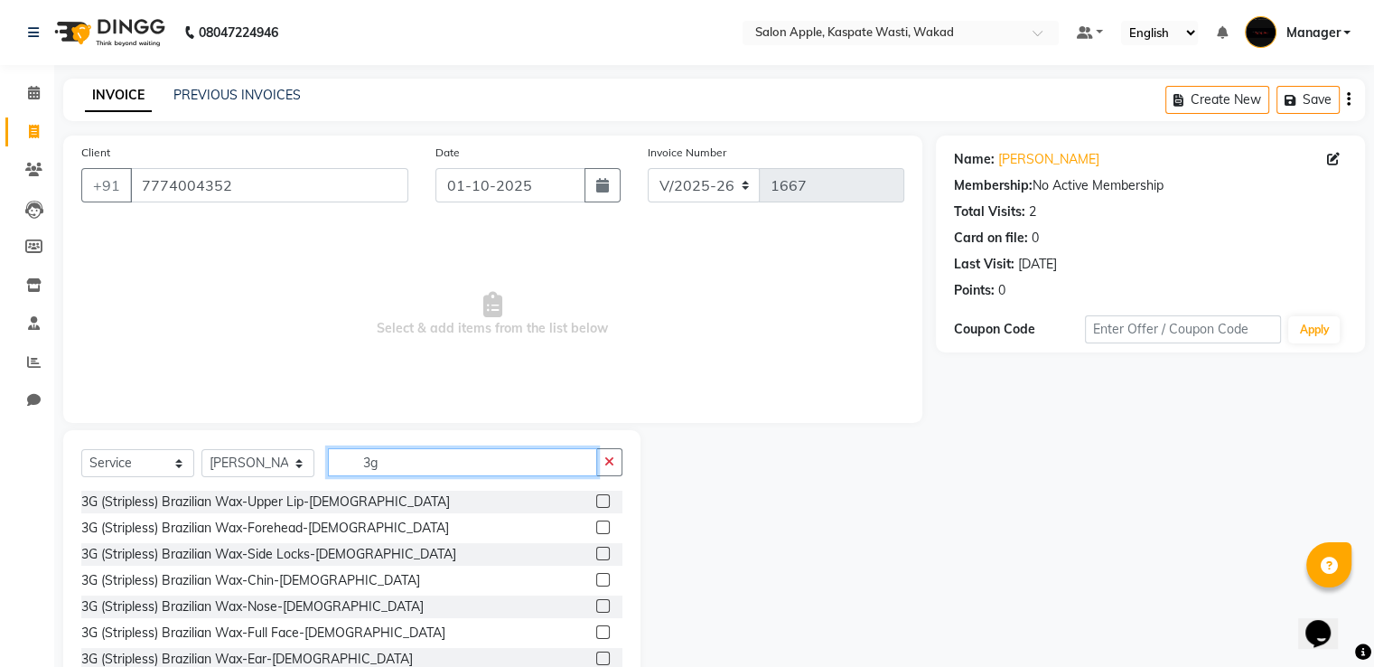
type input "3g"
click at [596, 502] on label at bounding box center [603, 501] width 14 height 14
click at [596, 502] on input "checkbox" at bounding box center [602, 502] width 12 height 12
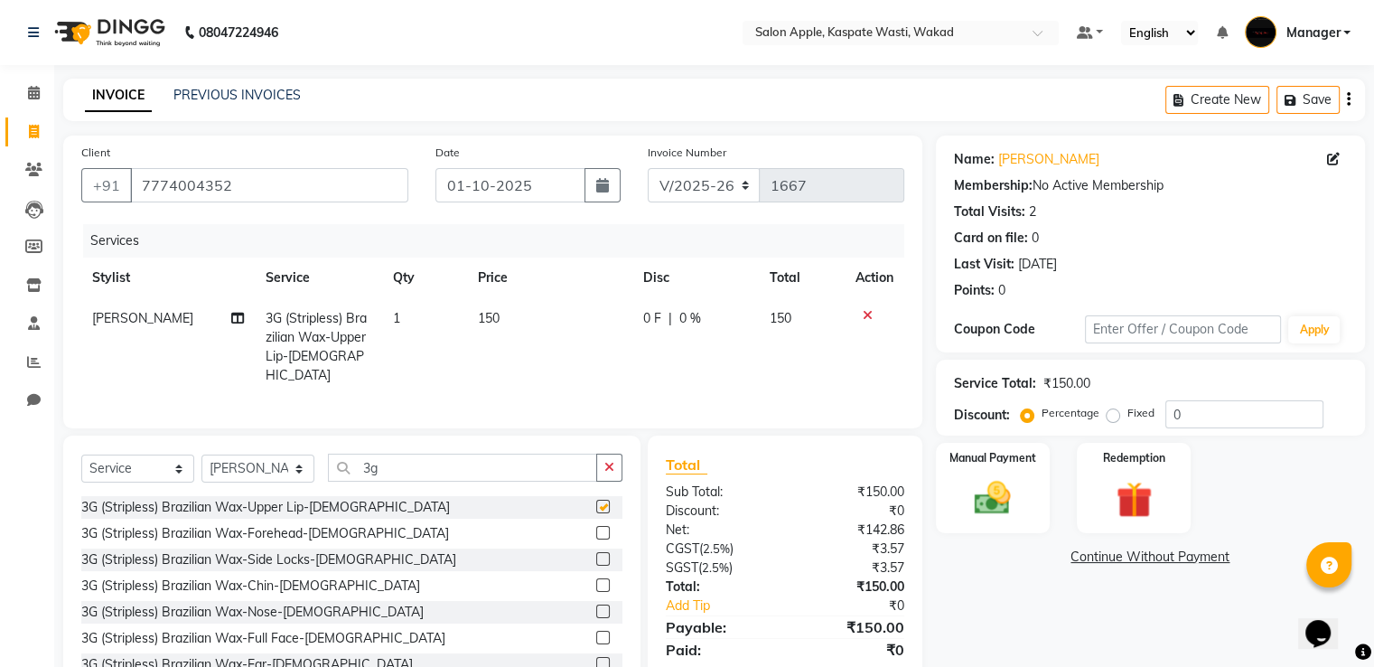
checkbox input "false"
click at [564, 464] on input "3g" at bounding box center [462, 467] width 269 height 28
type input "3"
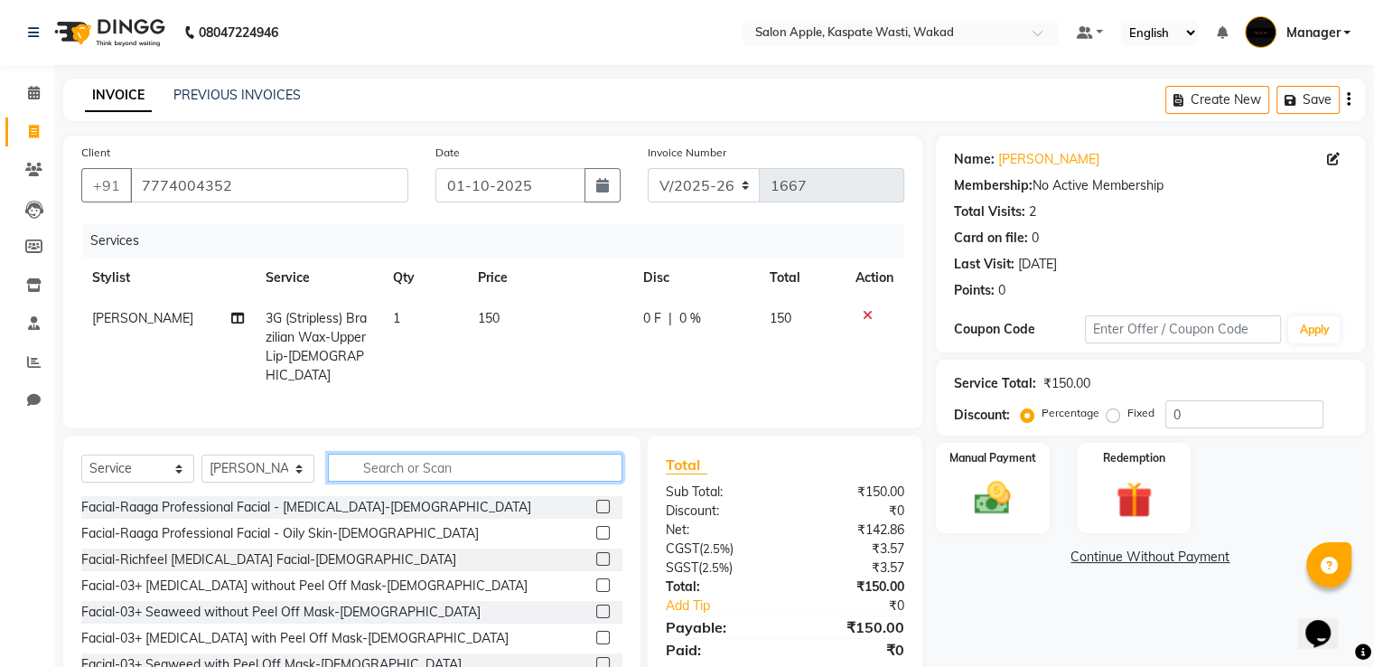
type input "t"
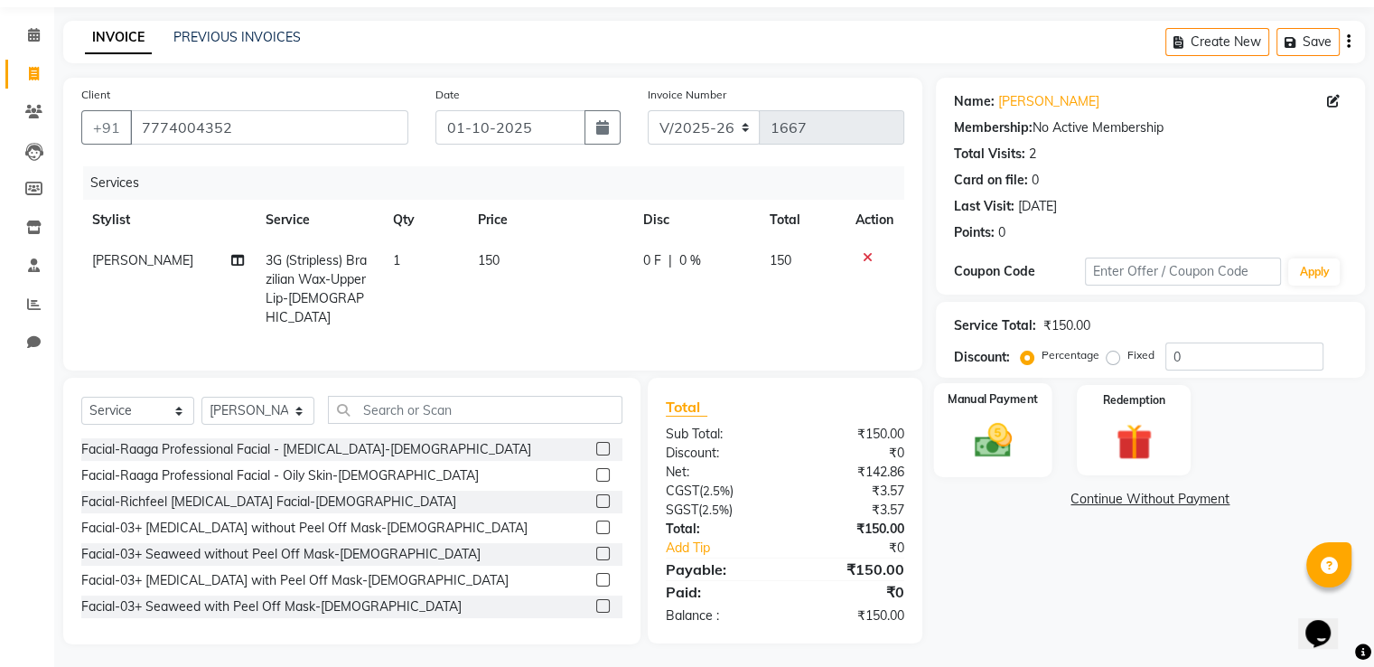
click at [991, 453] on img at bounding box center [992, 440] width 61 height 43
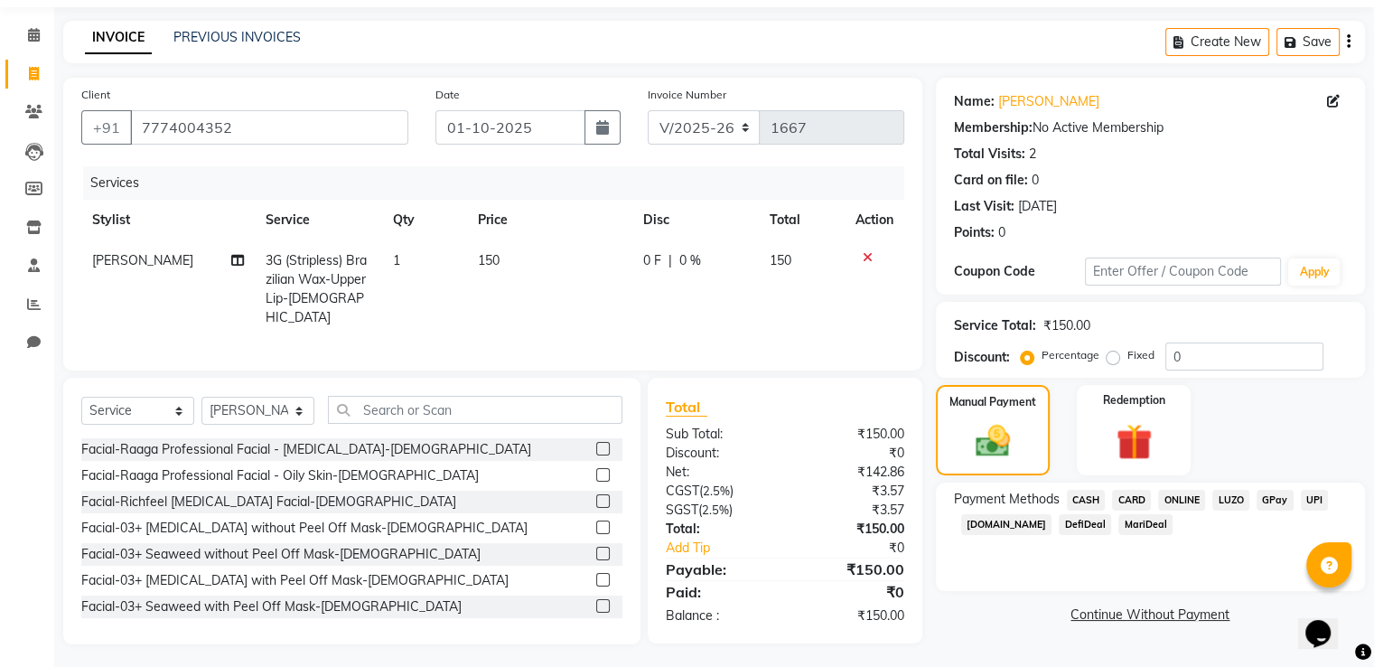
click at [1185, 496] on span "ONLINE" at bounding box center [1181, 500] width 47 height 21
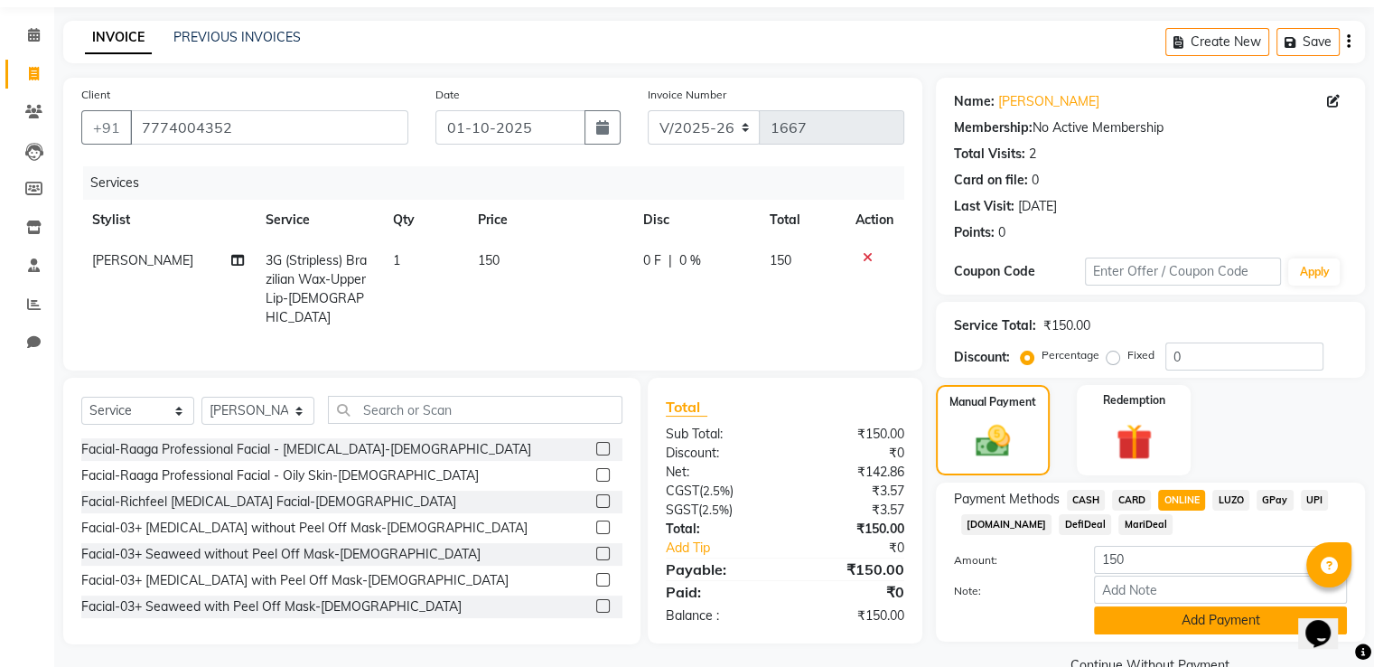
click at [1261, 631] on button "Add Payment" at bounding box center [1220, 620] width 253 height 28
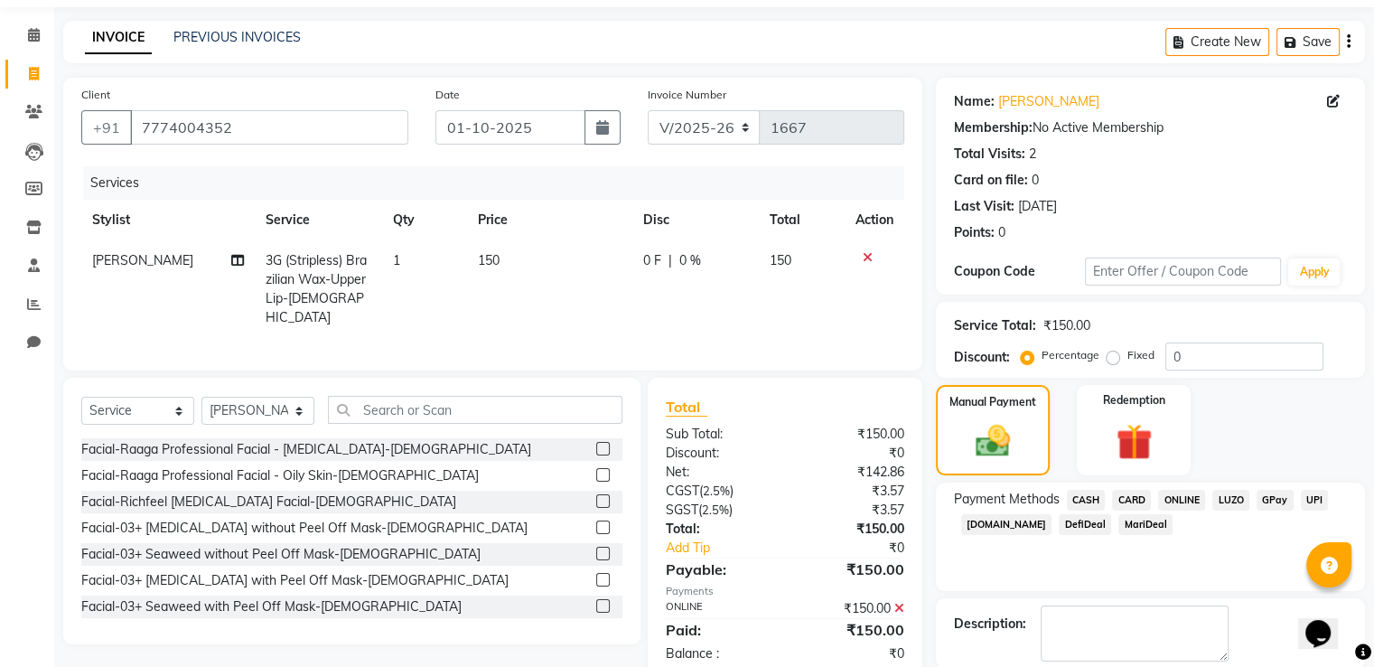
scroll to position [147, 0]
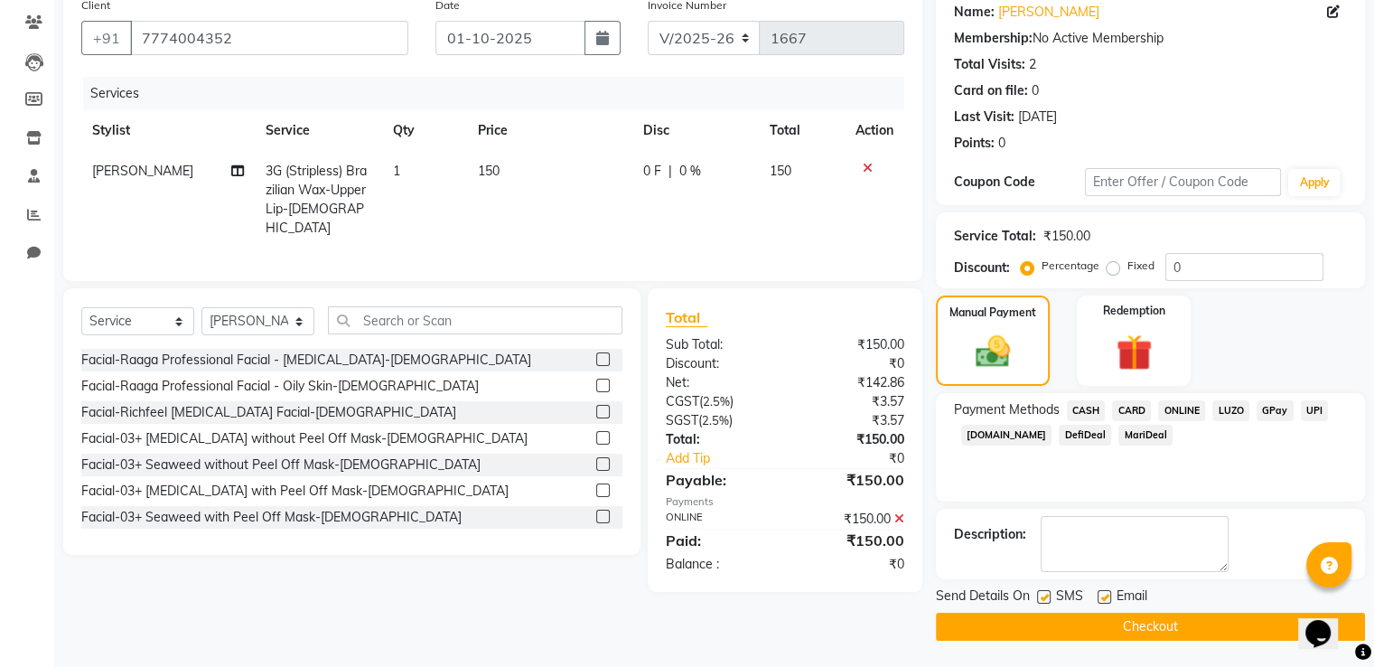
click at [1265, 622] on button "Checkout" at bounding box center [1150, 626] width 429 height 28
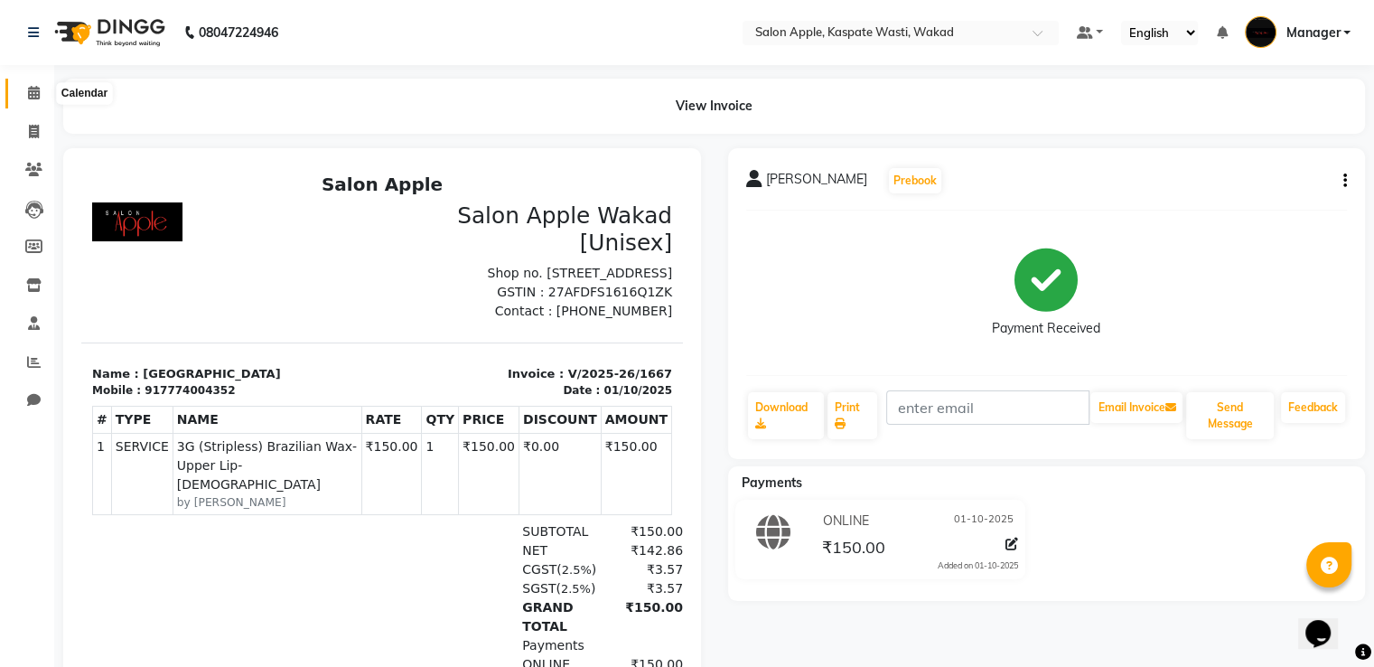
click at [23, 100] on span at bounding box center [34, 93] width 32 height 21
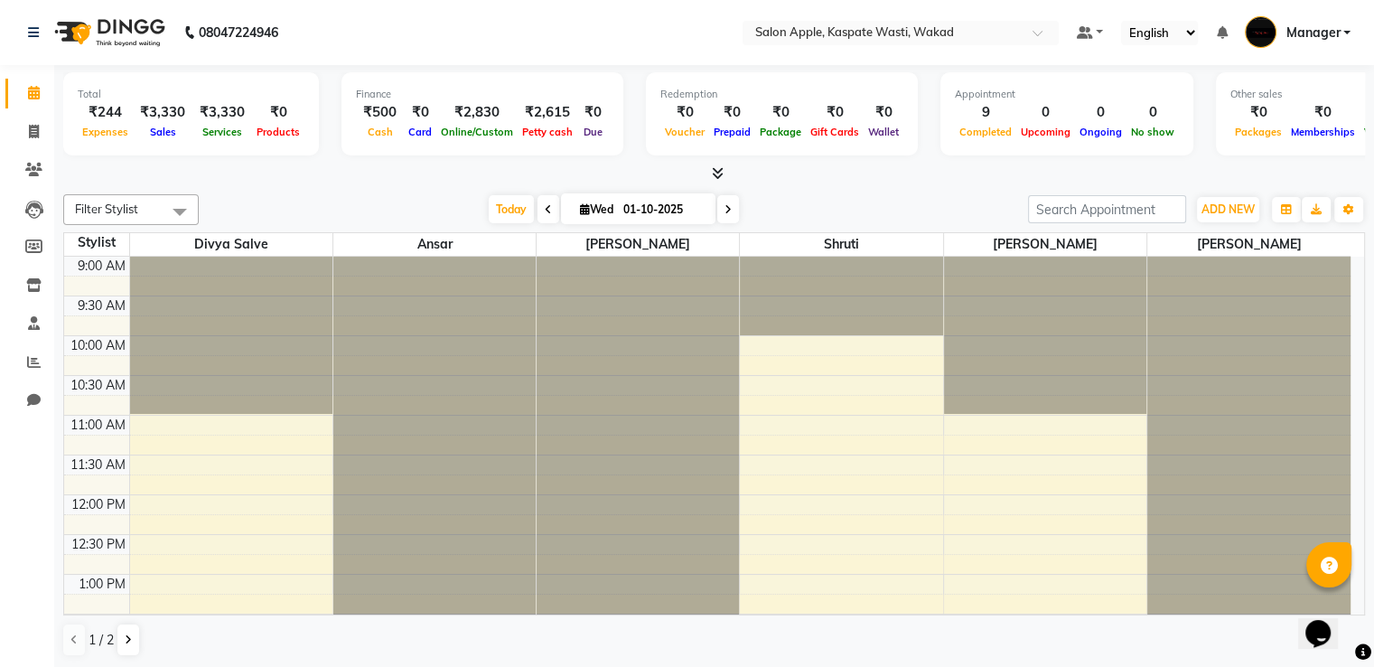
scroll to position [1, 0]
